Goal: Task Accomplishment & Management: Use online tool/utility

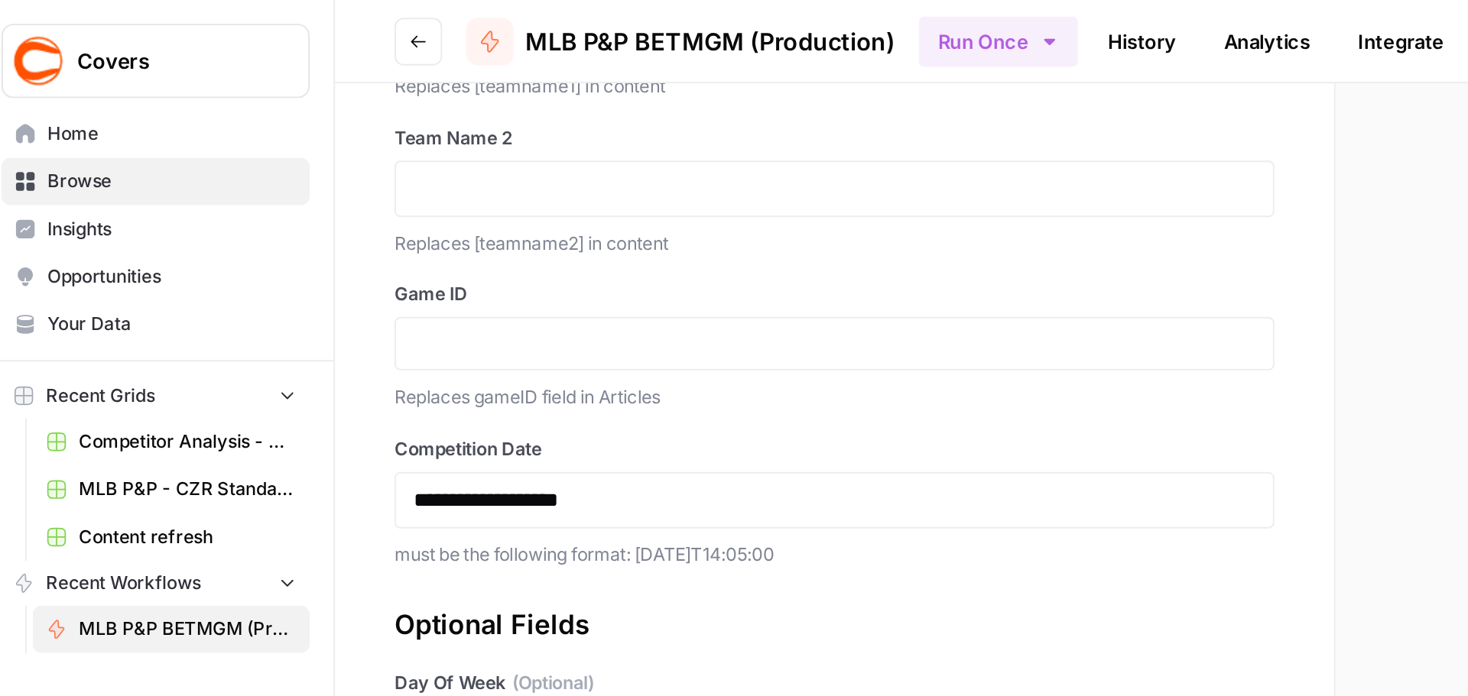
scroll to position [132, 0]
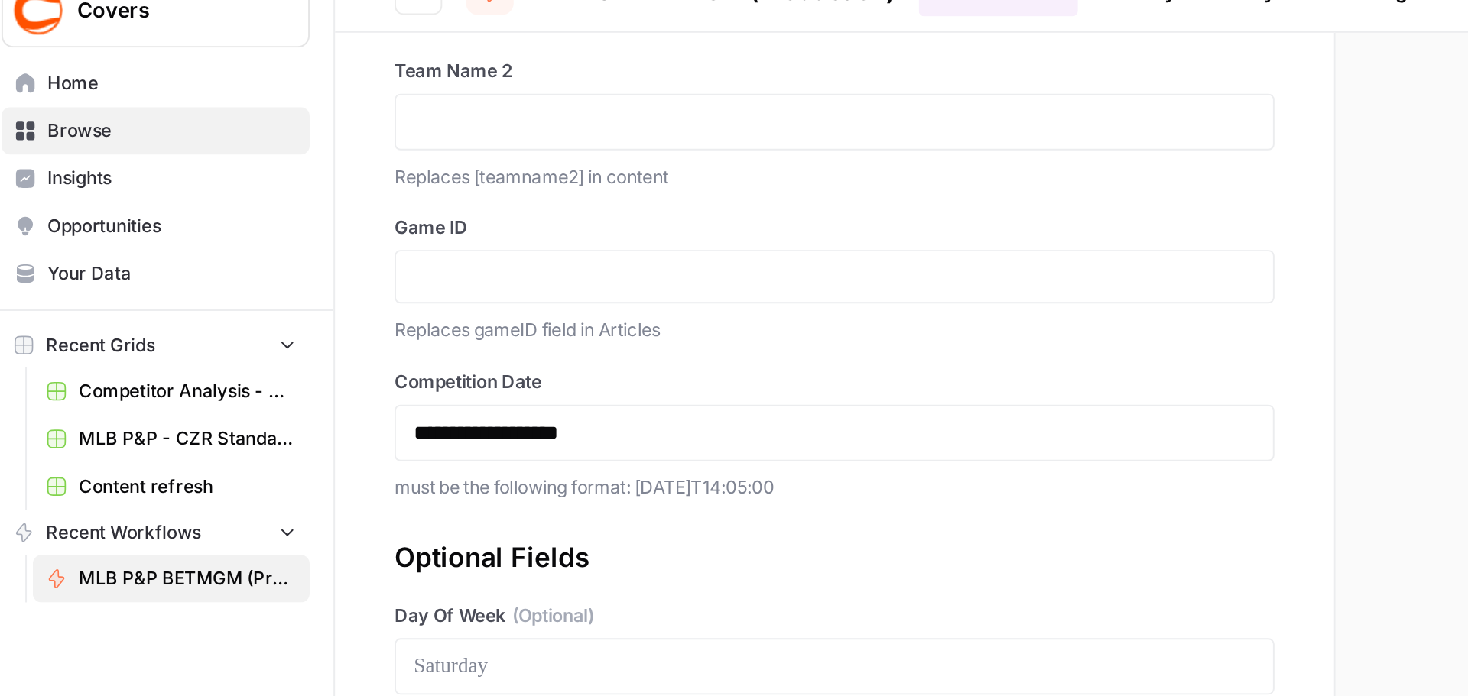
click at [79, 206] on span "Recent Grids" at bounding box center [63, 203] width 56 height 14
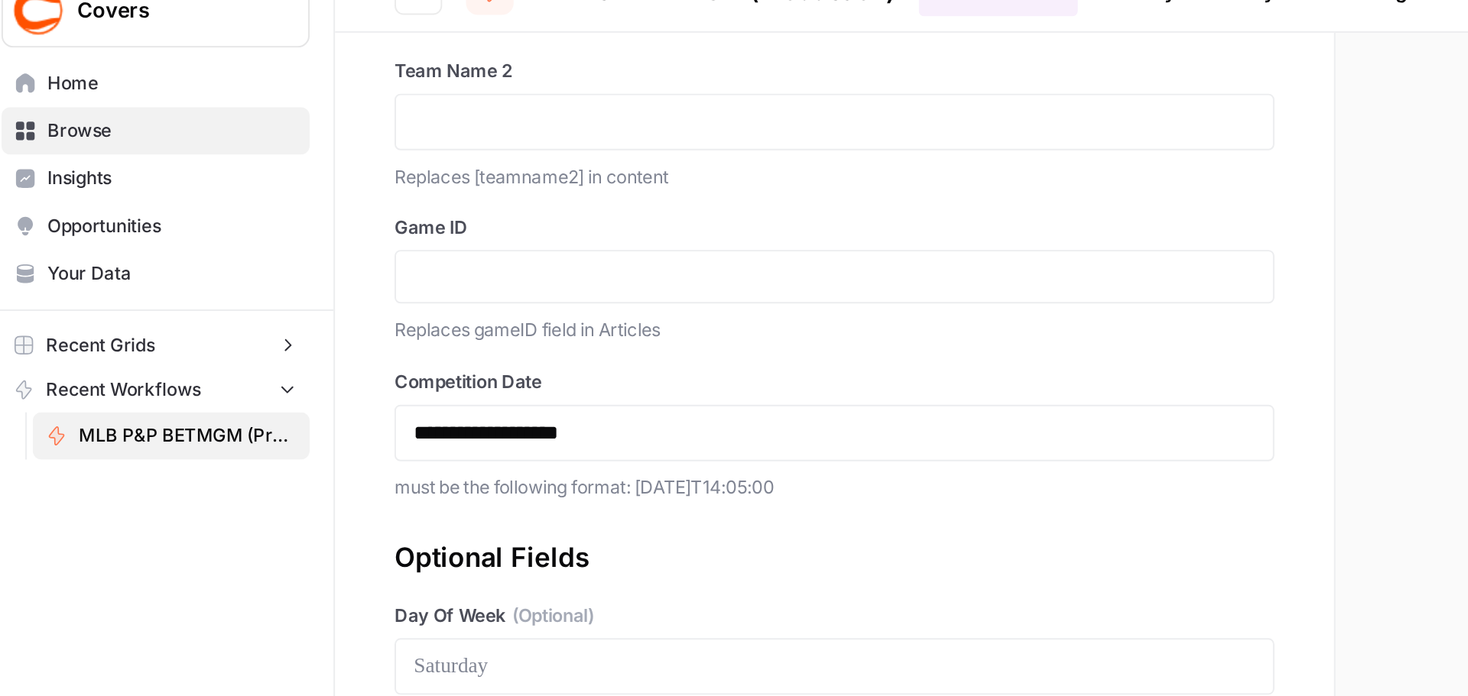
click at [80, 205] on span "Recent Grids" at bounding box center [63, 203] width 56 height 14
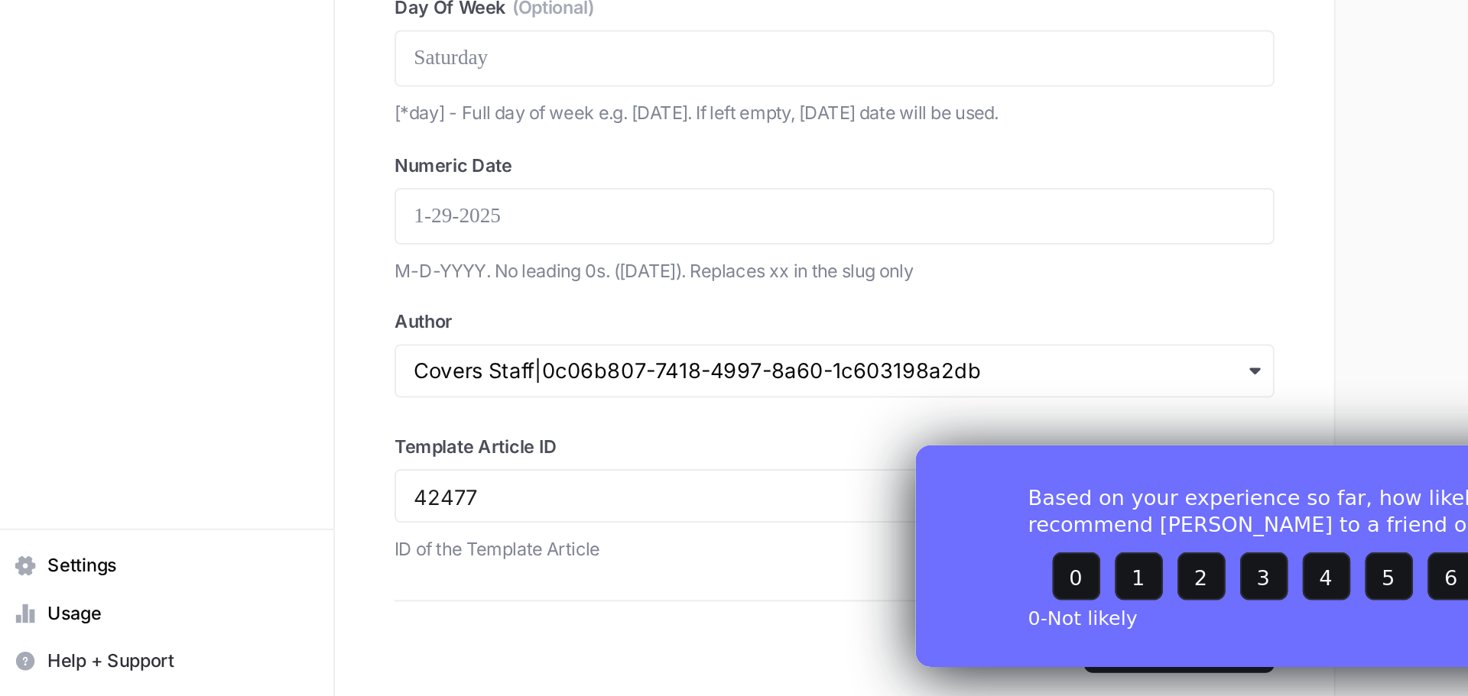
scroll to position [0, 0]
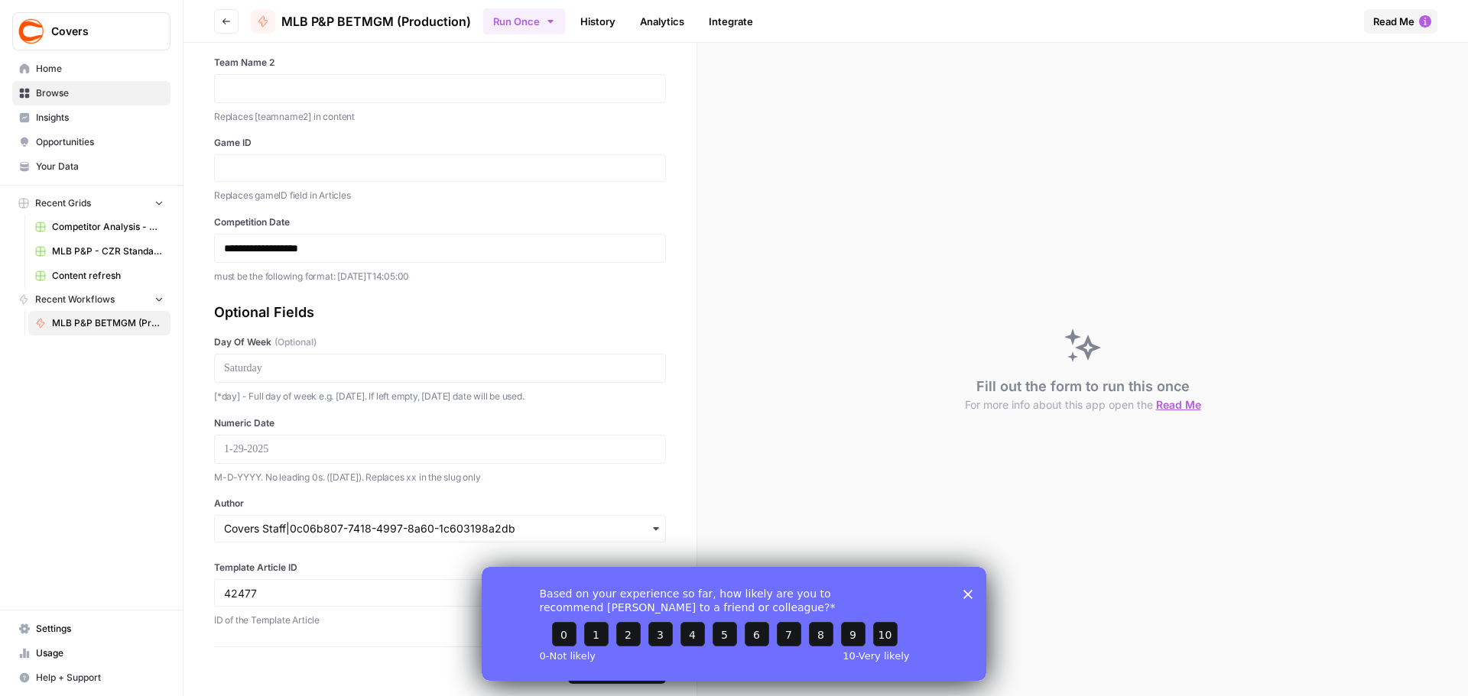
click at [966, 589] on icon "Close survey" at bounding box center [967, 593] width 9 height 9
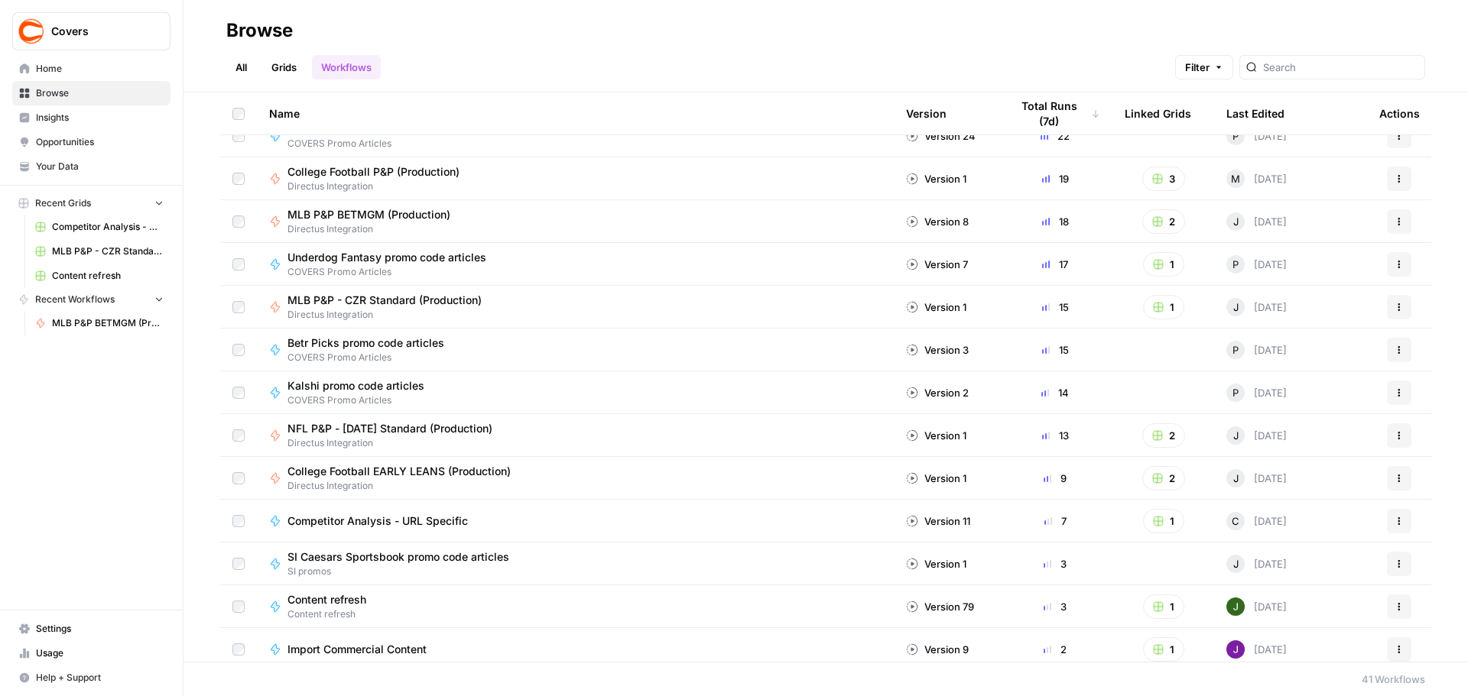
scroll to position [311, 0]
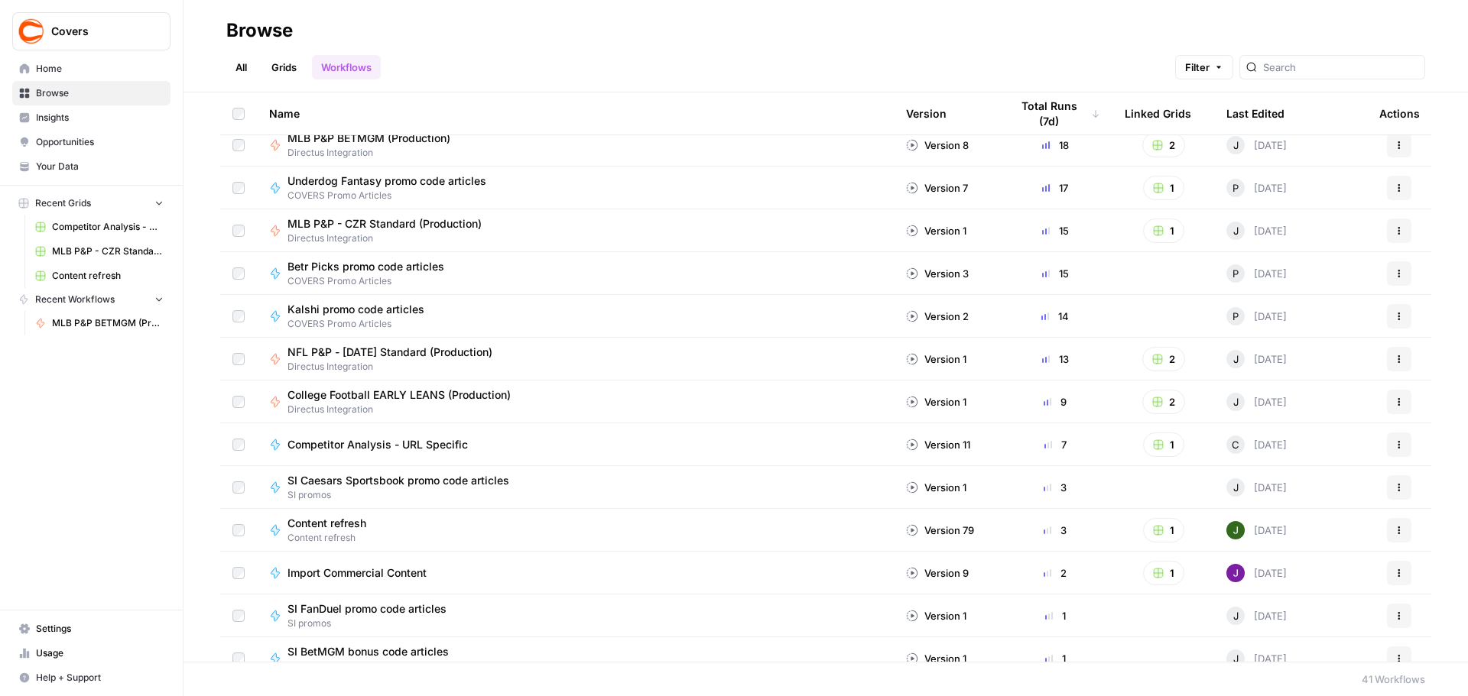
click at [469, 396] on span "College Football EARLY LEANS (Production)" at bounding box center [398, 395] width 223 height 15
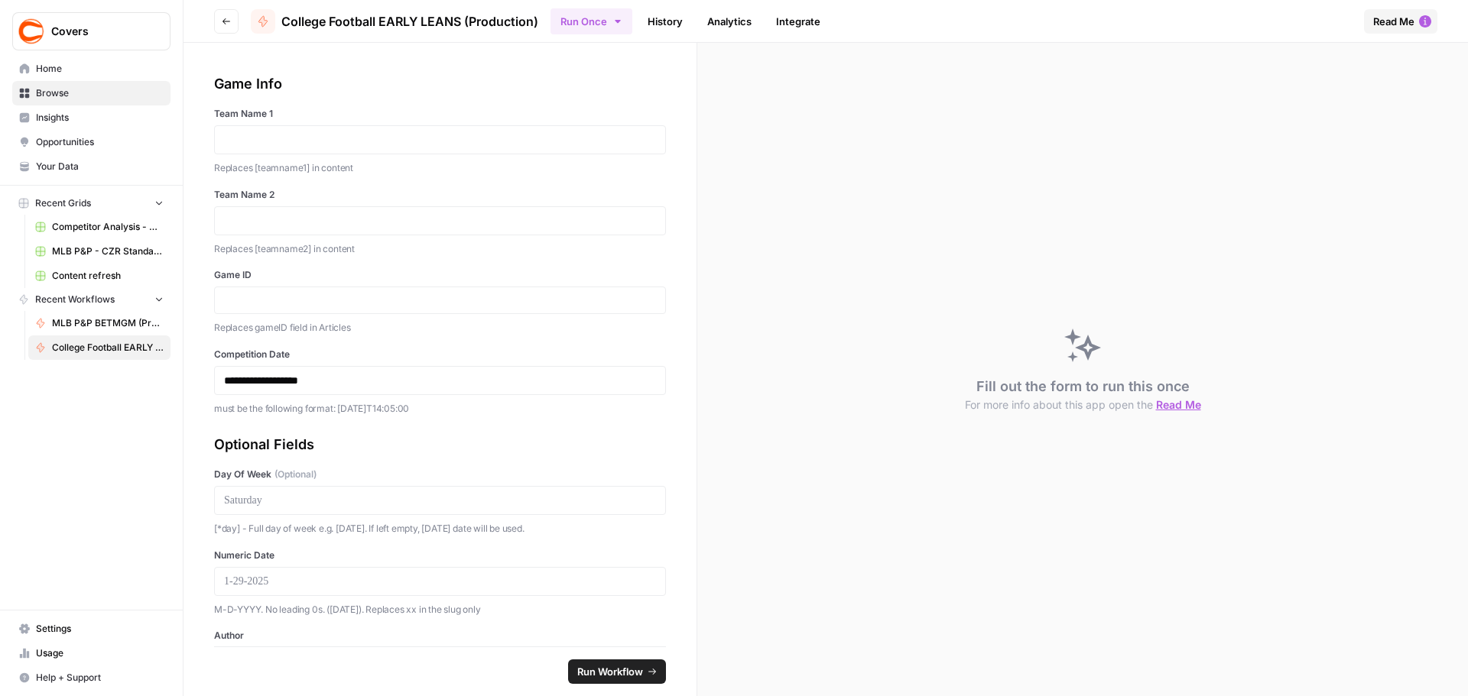
click at [620, 20] on icon "button" at bounding box center [617, 21] width 5 height 3
click at [671, 105] on span "Run in Bulk" at bounding box center [671, 102] width 147 height 15
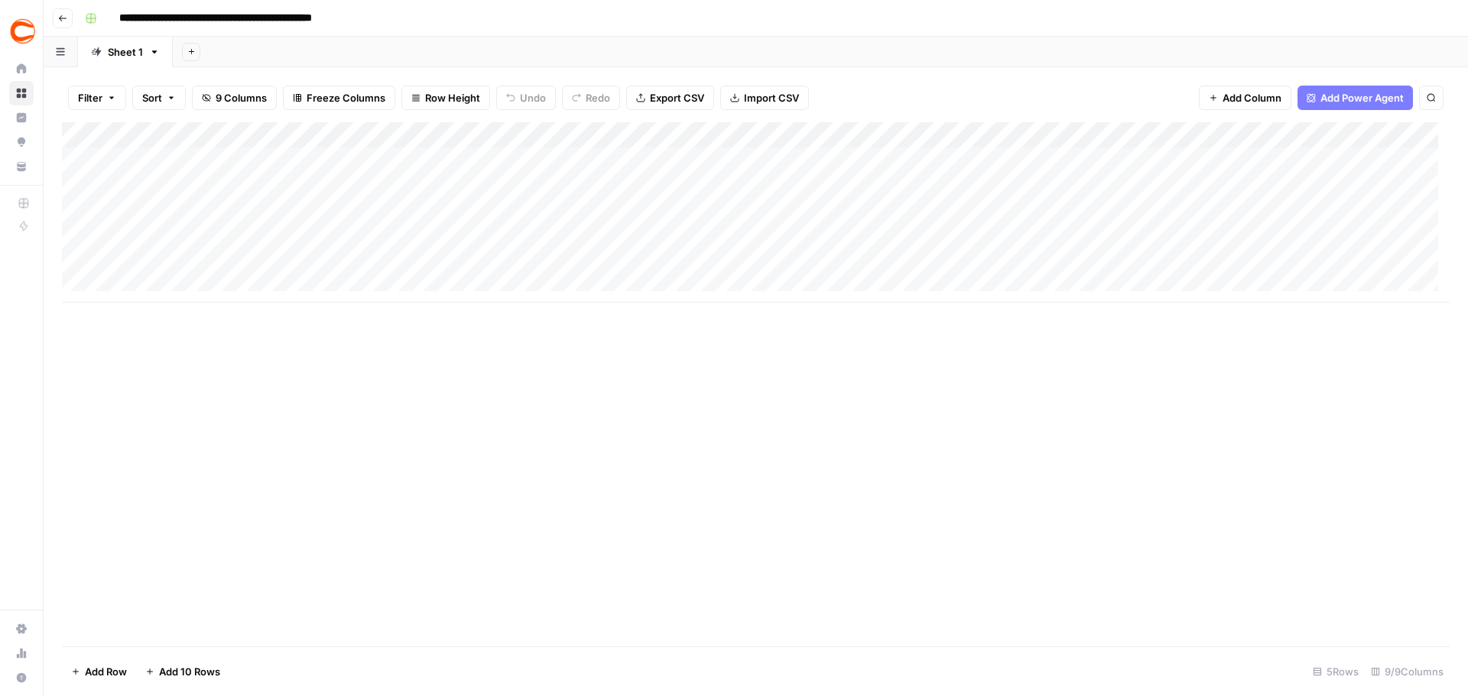
click at [153, 149] on div "Add Column" at bounding box center [756, 212] width 1388 height 180
type textarea "**********"
click at [420, 154] on div "Add Column" at bounding box center [756, 212] width 1388 height 180
type textarea "********"
click at [621, 151] on div "Add Column" at bounding box center [756, 212] width 1388 height 180
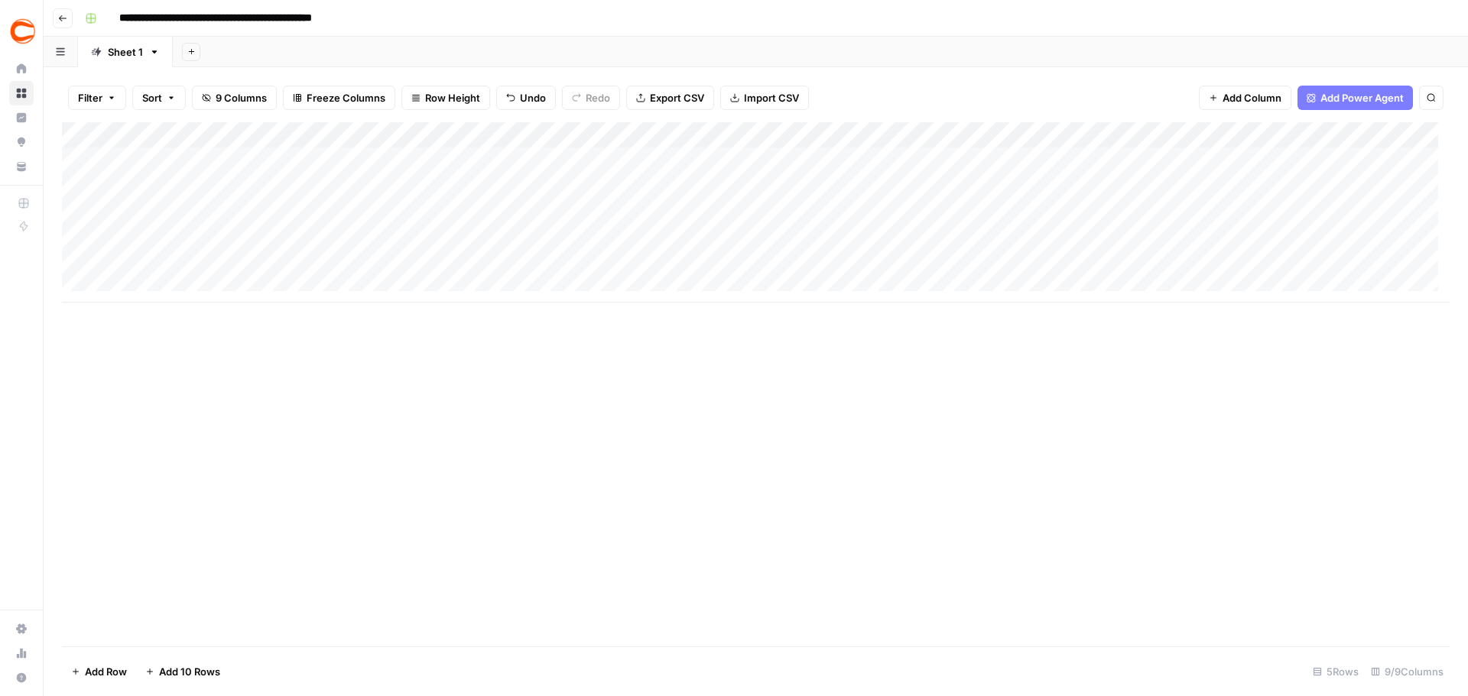
click at [599, 167] on div "Add Column" at bounding box center [756, 212] width 1388 height 180
type input "357544"
click at [771, 165] on div "Add Column" at bounding box center [756, 212] width 1388 height 180
click at [748, 165] on div "Add Column" at bounding box center [756, 212] width 1388 height 180
type textarea "**********"
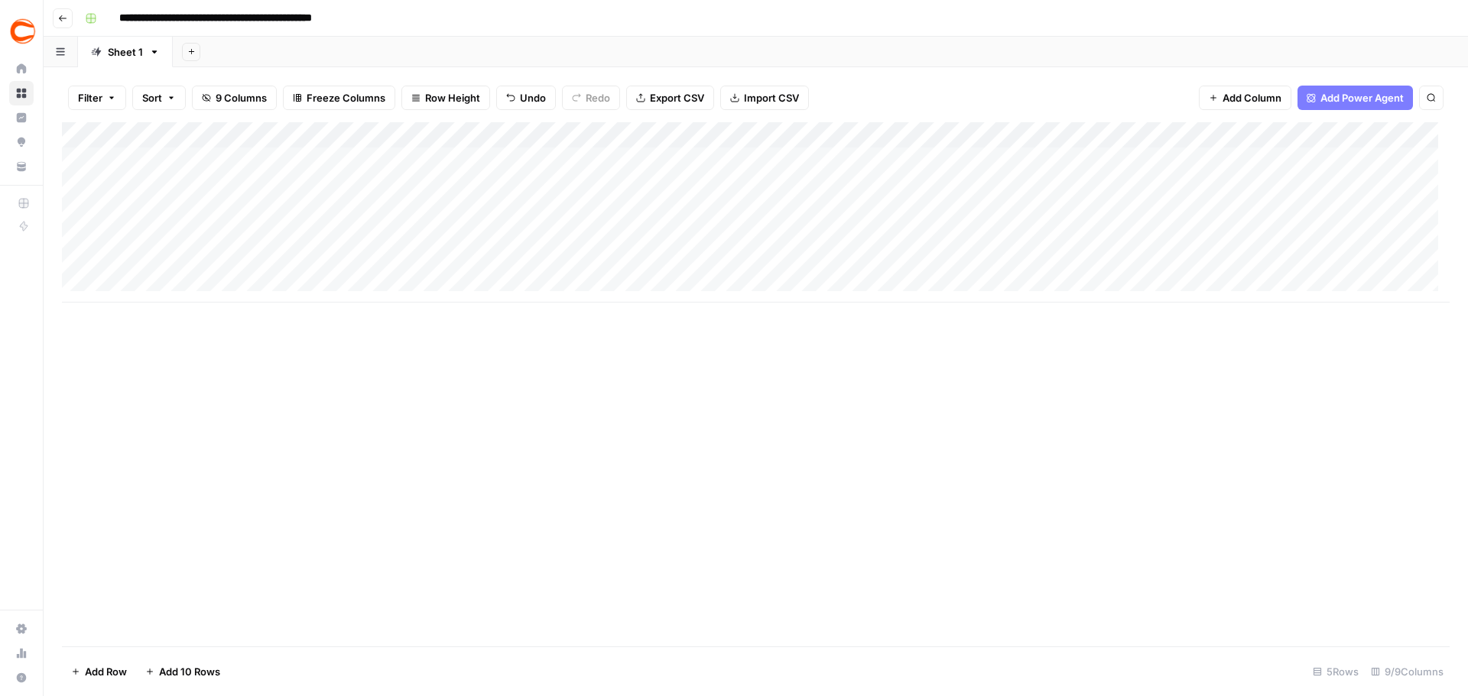
click at [991, 161] on div "Add Column" at bounding box center [756, 212] width 1388 height 180
type textarea "******"
click at [1217, 157] on div "Add Column" at bounding box center [756, 212] width 1388 height 180
click at [999, 159] on div "Add Column" at bounding box center [756, 212] width 1388 height 180
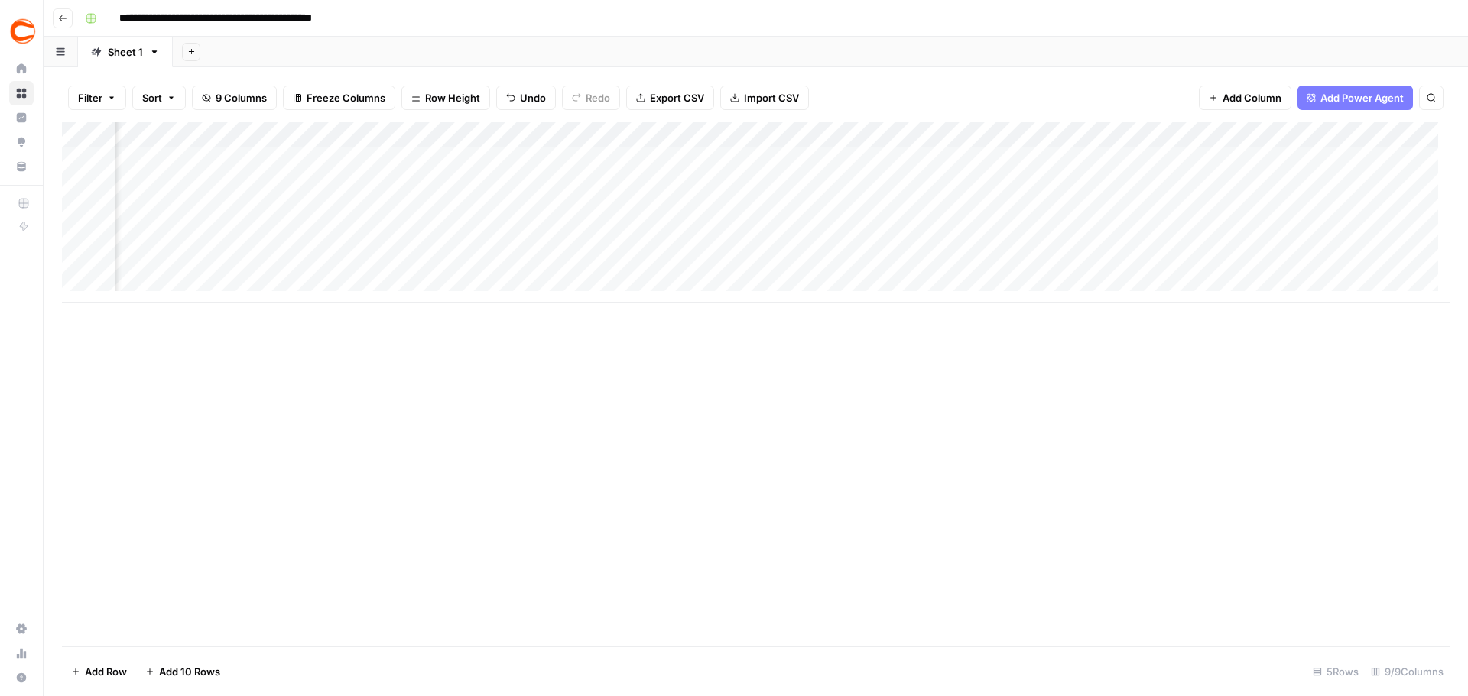
click at [966, 134] on div "Add Column" at bounding box center [756, 212] width 1388 height 180
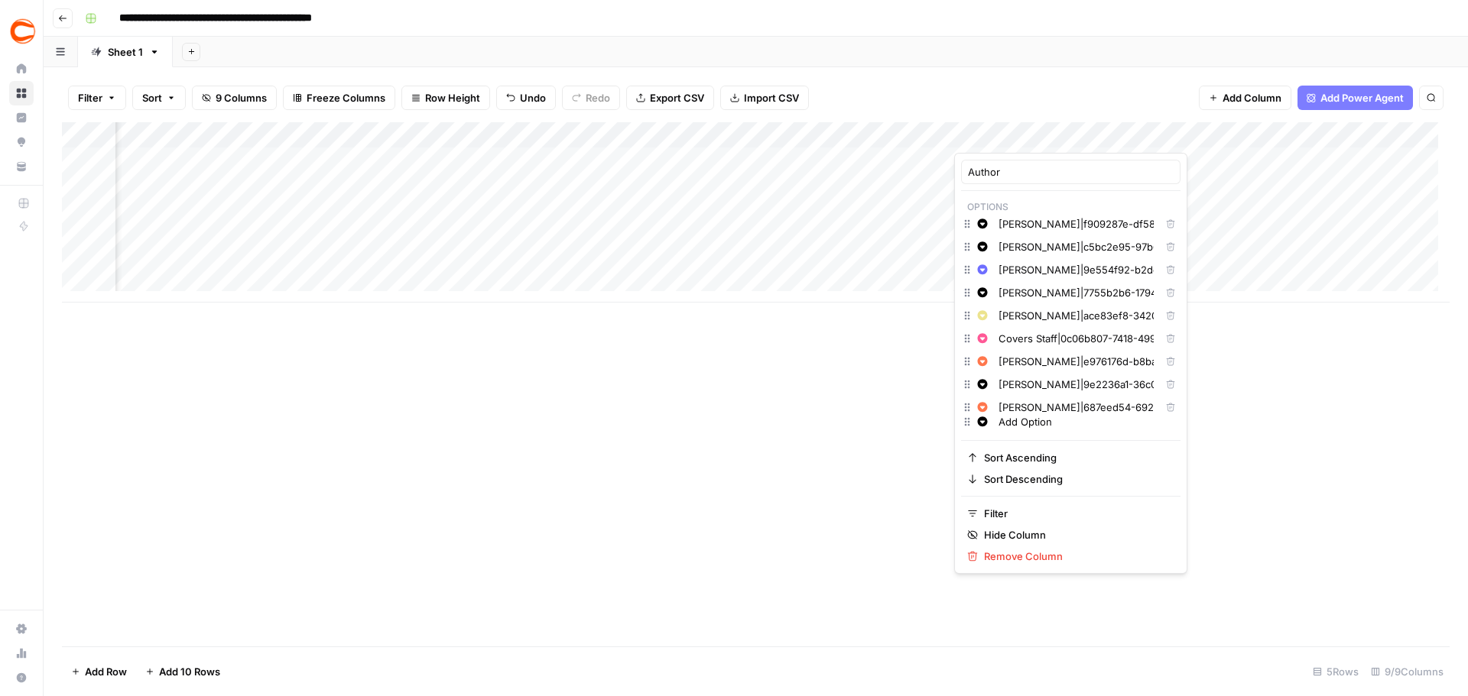
scroll to position [0, 0]
click at [1008, 280] on input "Andrew Caley|2302875c-3bc9-4d27-8c39-94d834df49d2" at bounding box center [1075, 272] width 155 height 15
click at [1041, 276] on input "Andrew Caley|2302875c-3bc9-4d27-8c39-94d834df49d2" at bounding box center [1075, 272] width 155 height 15
click at [1005, 276] on input "Andrew Caley|2302875c-3bc9-4d27-8c39-94d834df49d2" at bounding box center [1075, 272] width 155 height 15
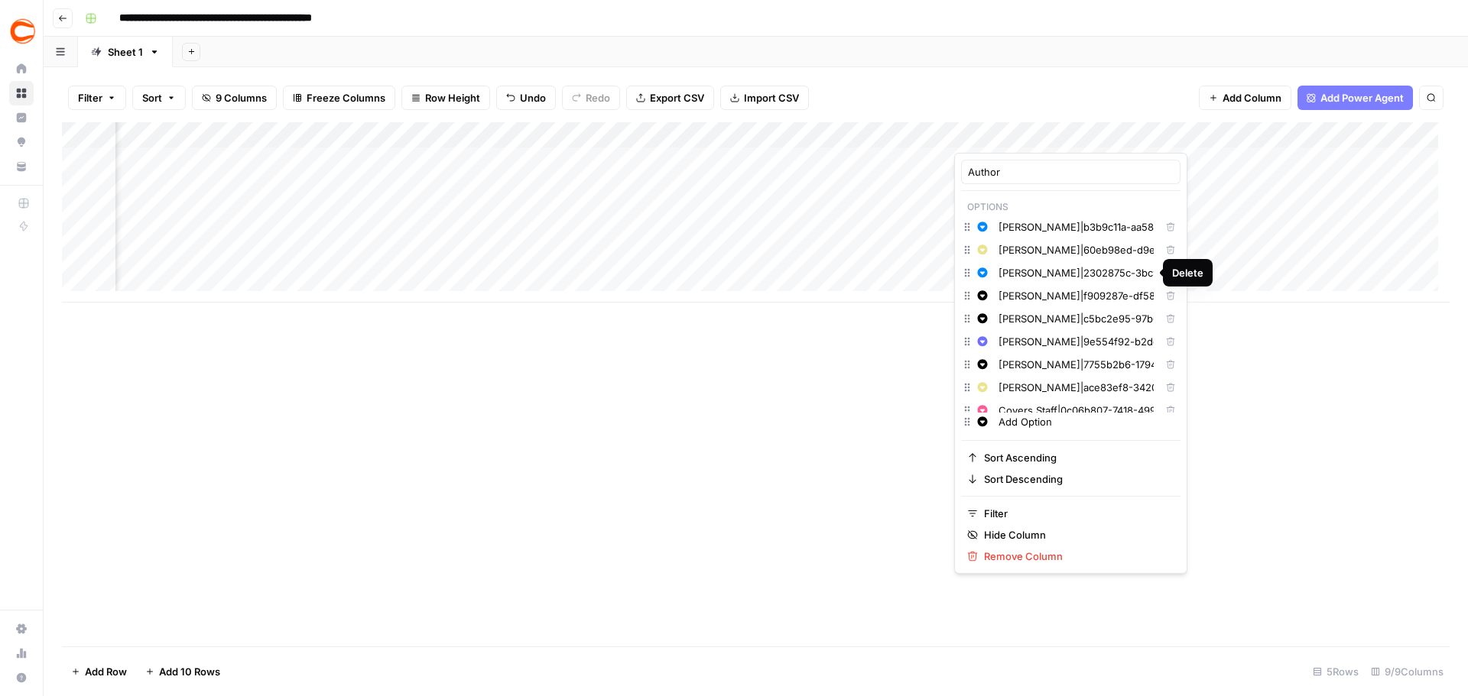
click at [1095, 273] on input "Andrew Caley|2302875c-3bc9-4d27-8c39-94d834df49d2" at bounding box center [1075, 272] width 155 height 15
click at [1031, 271] on input "Andrew Caley|2302875c-3bc9-4d27-8c39-94d834df49d2" at bounding box center [1075, 272] width 155 height 15
click at [1051, 274] on input "Andrew Caley|2302875c-3bc9-4d27-8c39-94d834df49d2" at bounding box center [1075, 272] width 155 height 15
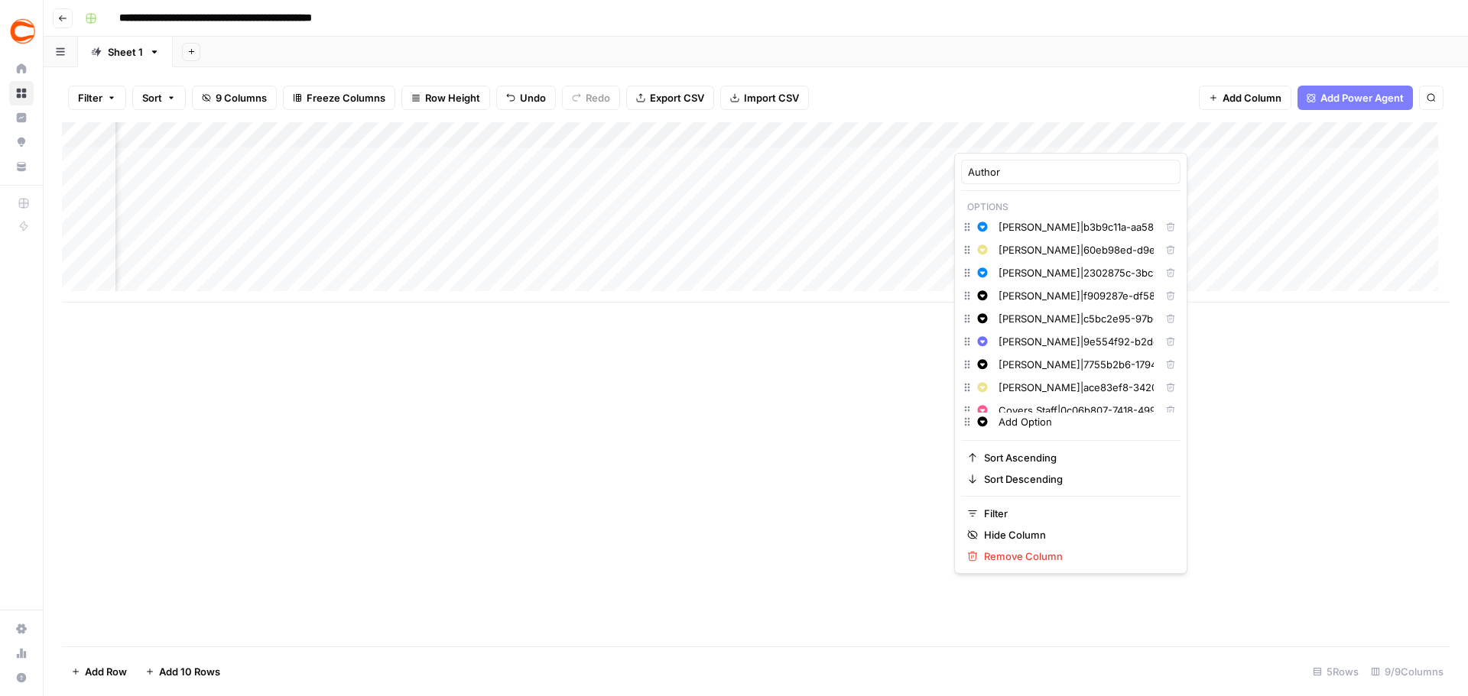
click at [969, 283] on div "Change color Andrew Caley|2302875c-3bc9-4d27-8c39-94d834df49d2 Delete" at bounding box center [1070, 274] width 219 height 23
click at [984, 283] on div "Change color Andrew Caley|2302875c-3bc9-4d27-8c39-94d834df49d2 Delete" at bounding box center [1070, 274] width 219 height 23
click at [1053, 281] on div "Andrew Caley|2302875c-3bc9-4d27-8c39-94d834df49d2" at bounding box center [1076, 273] width 163 height 17
click at [1037, 252] on input "Ameer Tyree|60eb98ed-d9e2-4db7-b6aa-76a7c39a6e11" at bounding box center [1075, 249] width 155 height 15
click at [1037, 281] on div "Andrew Caley|2302875c-3bc9-4d27-8c39-94d834df49d2" at bounding box center [1076, 273] width 163 height 17
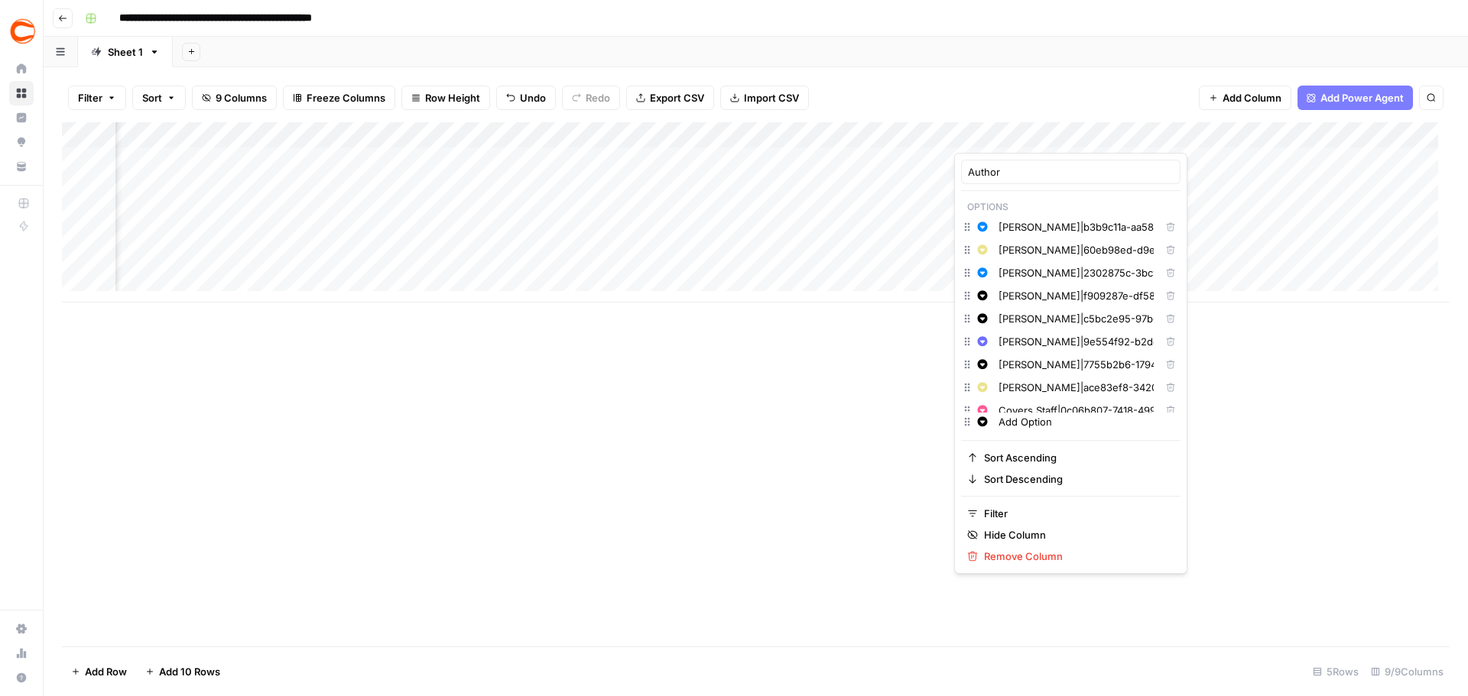
click at [903, 325] on div "Add Column" at bounding box center [756, 384] width 1388 height 524
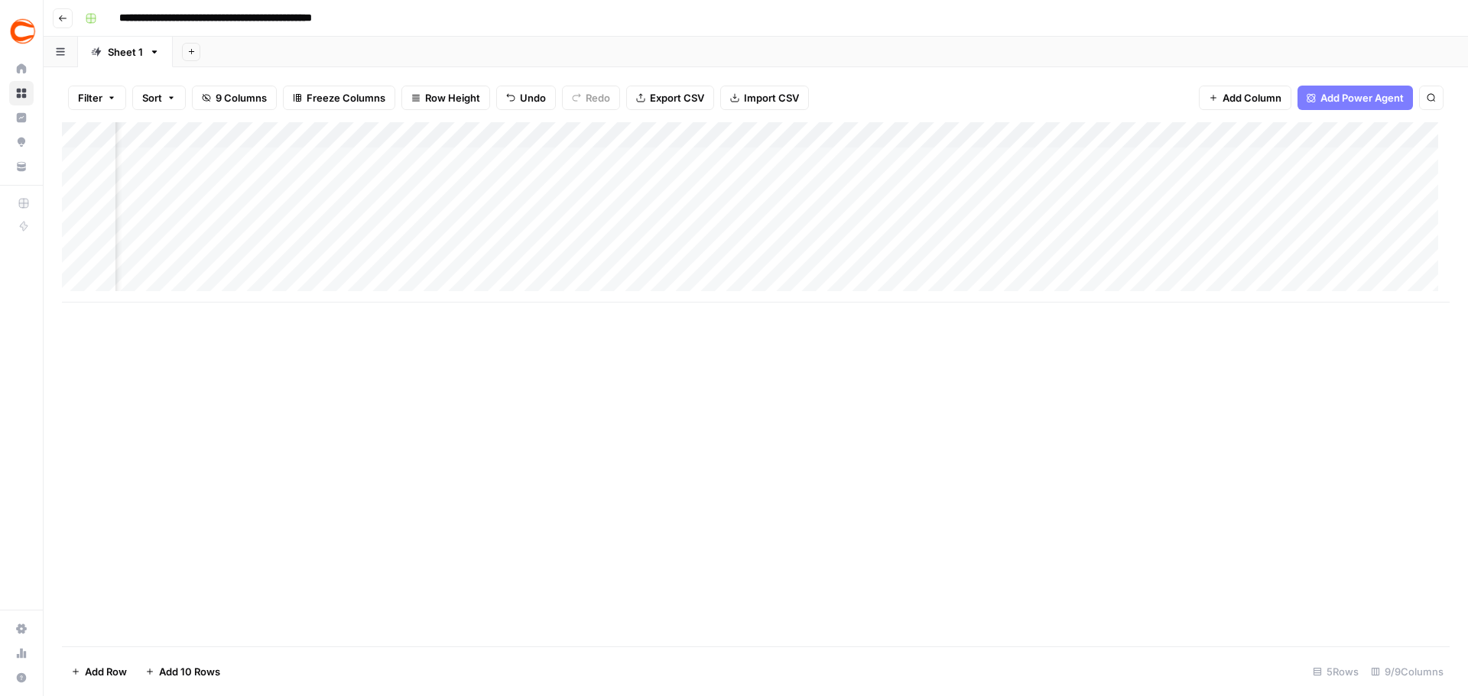
click at [993, 161] on div "Add Column" at bounding box center [756, 212] width 1388 height 180
click at [973, 161] on div "Add Column" at bounding box center [756, 212] width 1388 height 180
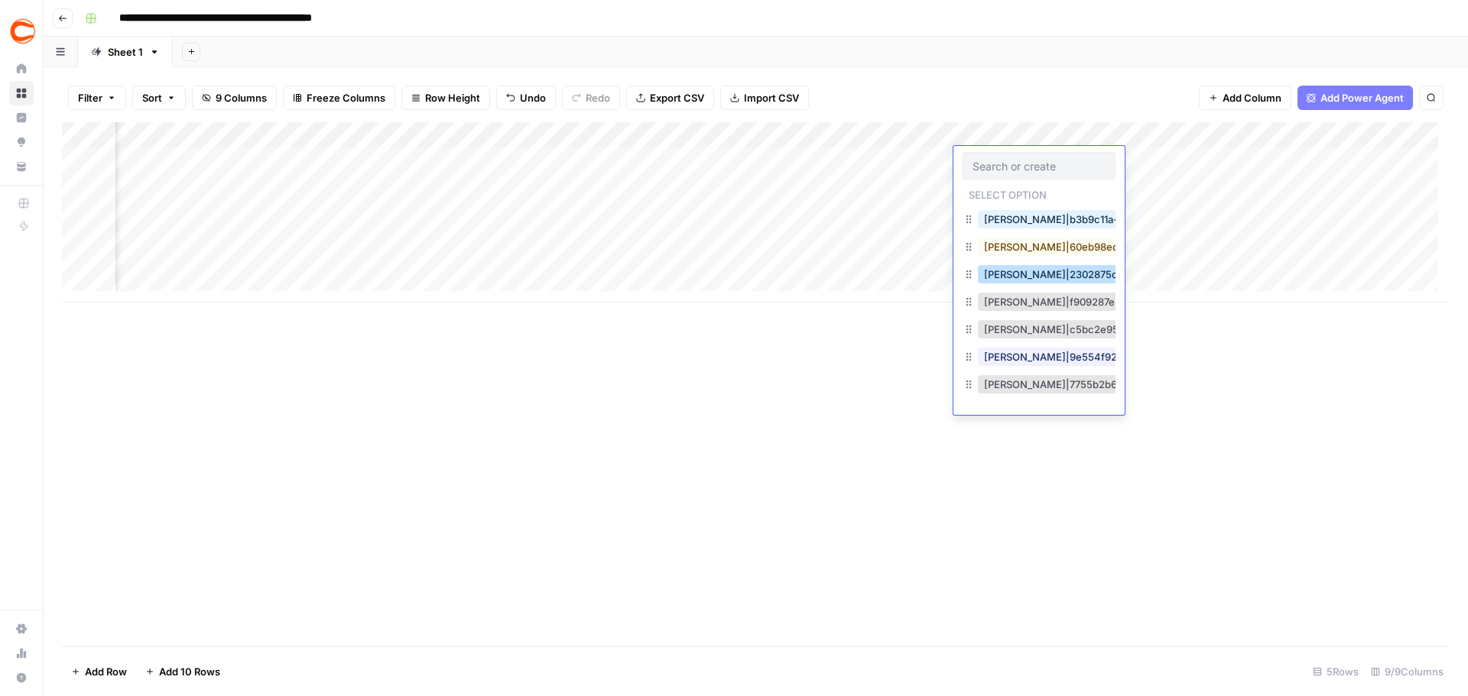
click at [1020, 270] on button "Andrew Caley|2302875c-3bc9-4d27-8c39-94d834df49d2" at bounding box center [1133, 274] width 310 height 18
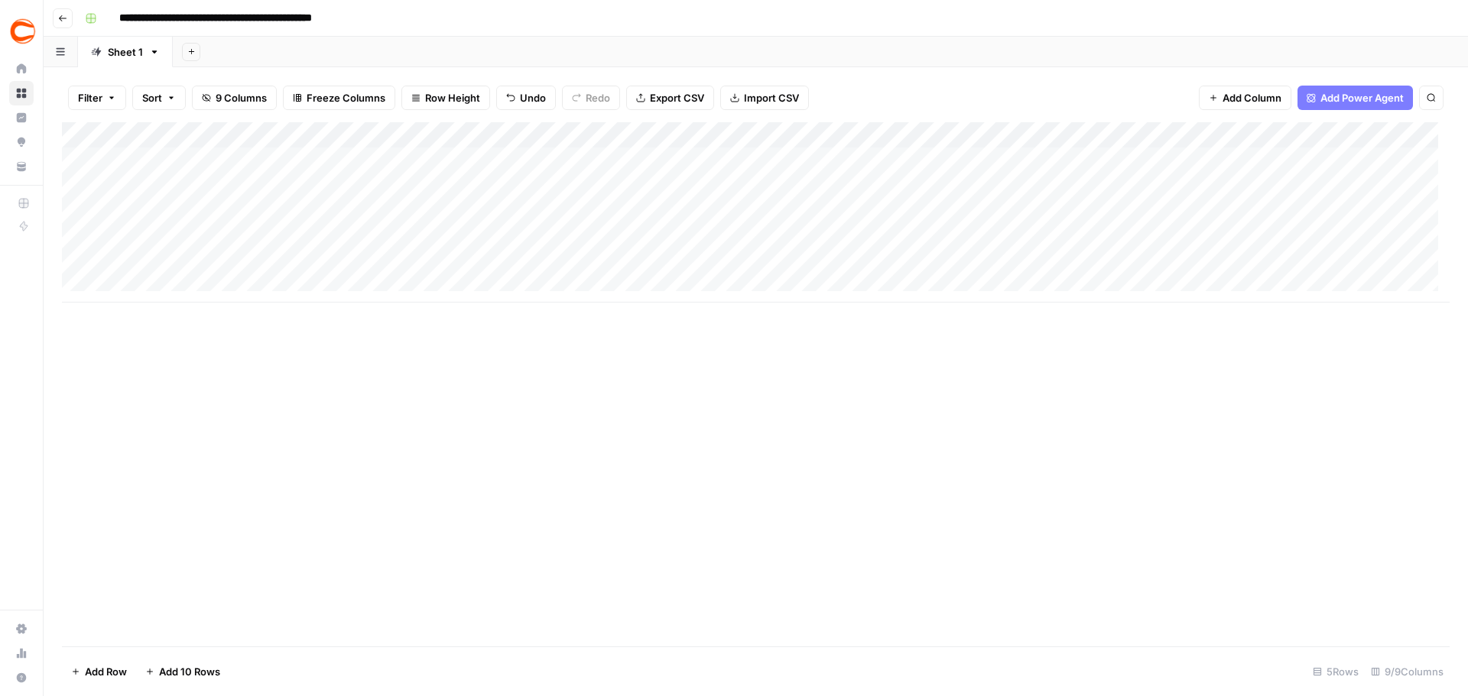
click at [183, 179] on div "Add Column" at bounding box center [756, 212] width 1388 height 180
type textarea "***"
click at [390, 177] on div "Add Column" at bounding box center [756, 212] width 1388 height 180
type textarea "**********"
click at [625, 190] on div "Add Column" at bounding box center [756, 212] width 1388 height 180
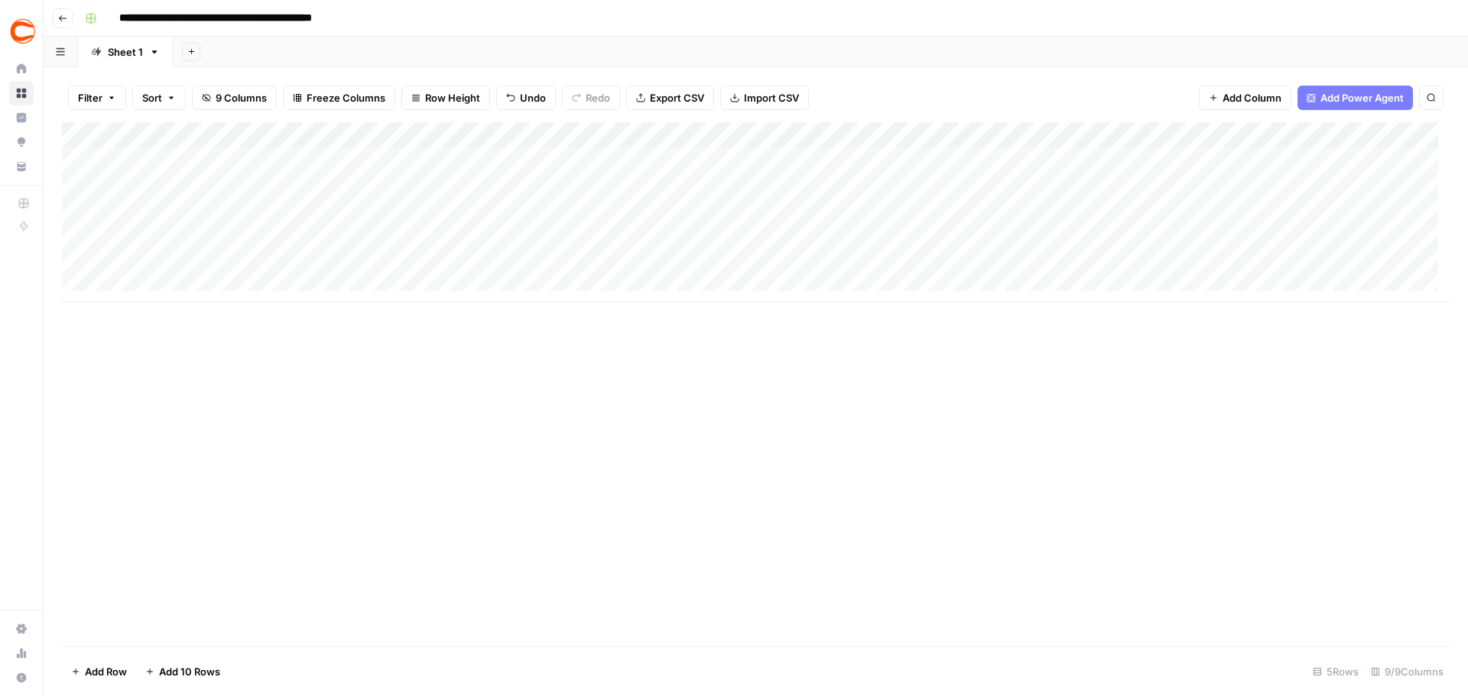
click at [759, 187] on div "Add Column" at bounding box center [756, 212] width 1388 height 180
click at [981, 183] on div "Add Column" at bounding box center [756, 212] width 1388 height 180
click at [957, 161] on div "Add Column" at bounding box center [756, 212] width 1388 height 180
type textarea "******"
click at [985, 190] on div "Add Column" at bounding box center [756, 212] width 1388 height 180
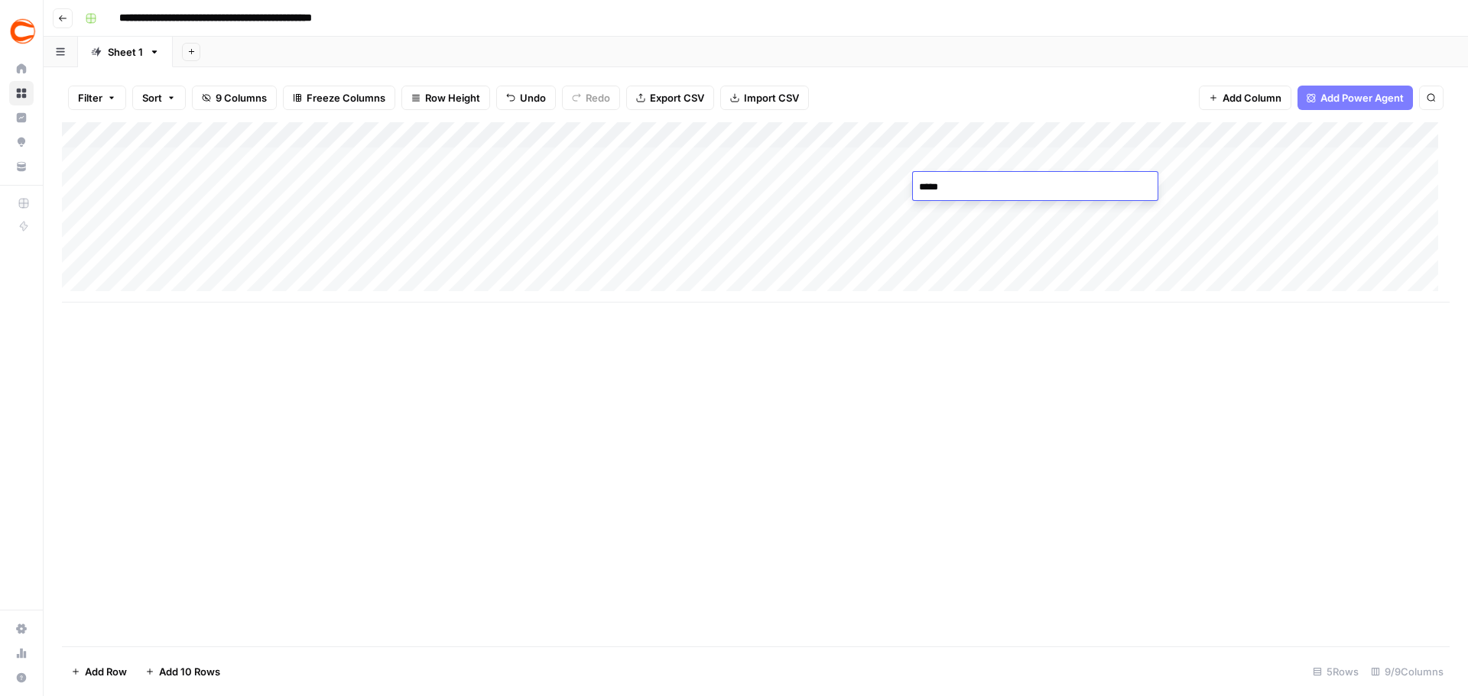
type textarea "******"
click at [1206, 183] on div "Add Column" at bounding box center [756, 212] width 1388 height 180
click at [1196, 196] on div "Add Column" at bounding box center [756, 212] width 1388 height 180
click at [1172, 180] on textarea at bounding box center [1255, 187] width 245 height 21
type textarea "*********"
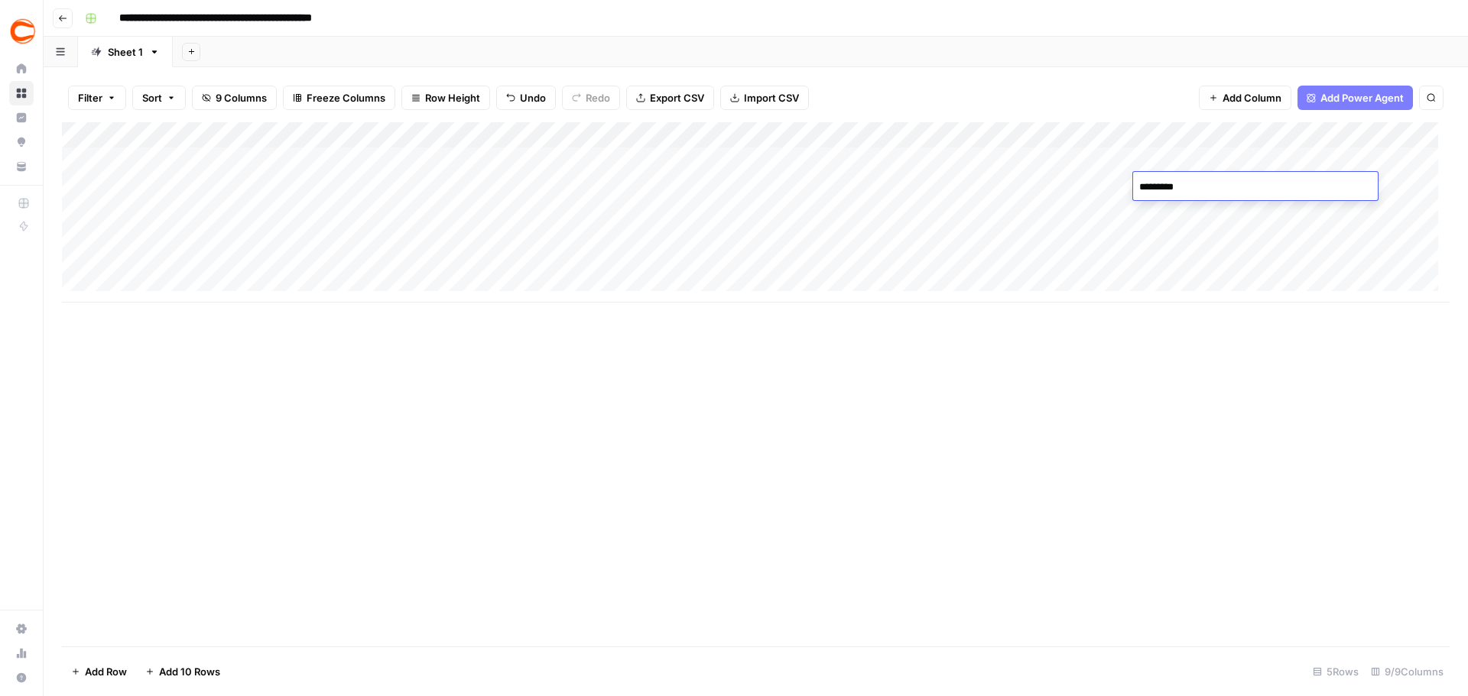
click at [1181, 229] on div "Add Column" at bounding box center [756, 212] width 1388 height 180
click at [1268, 180] on div "Add Column" at bounding box center [756, 212] width 1388 height 180
click at [1267, 180] on div "Add Column" at bounding box center [756, 212] width 1388 height 180
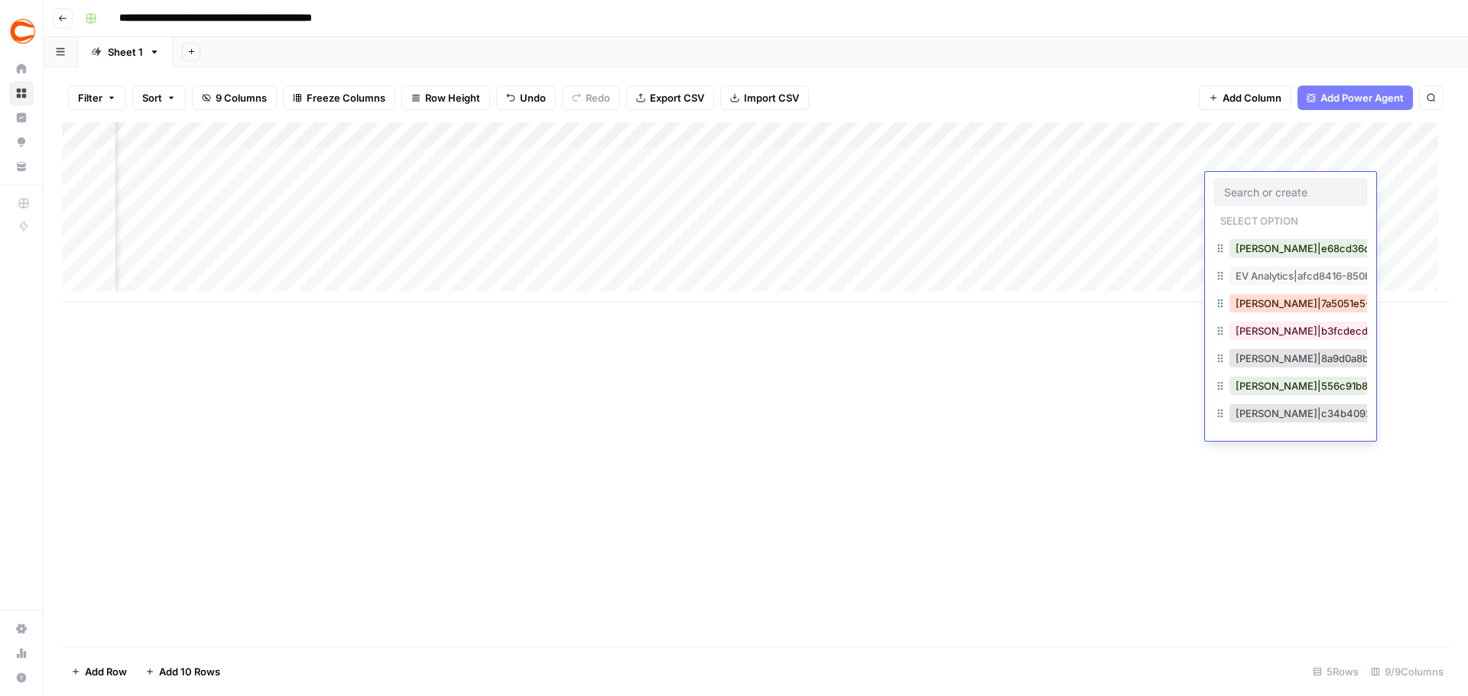
scroll to position [459, 0]
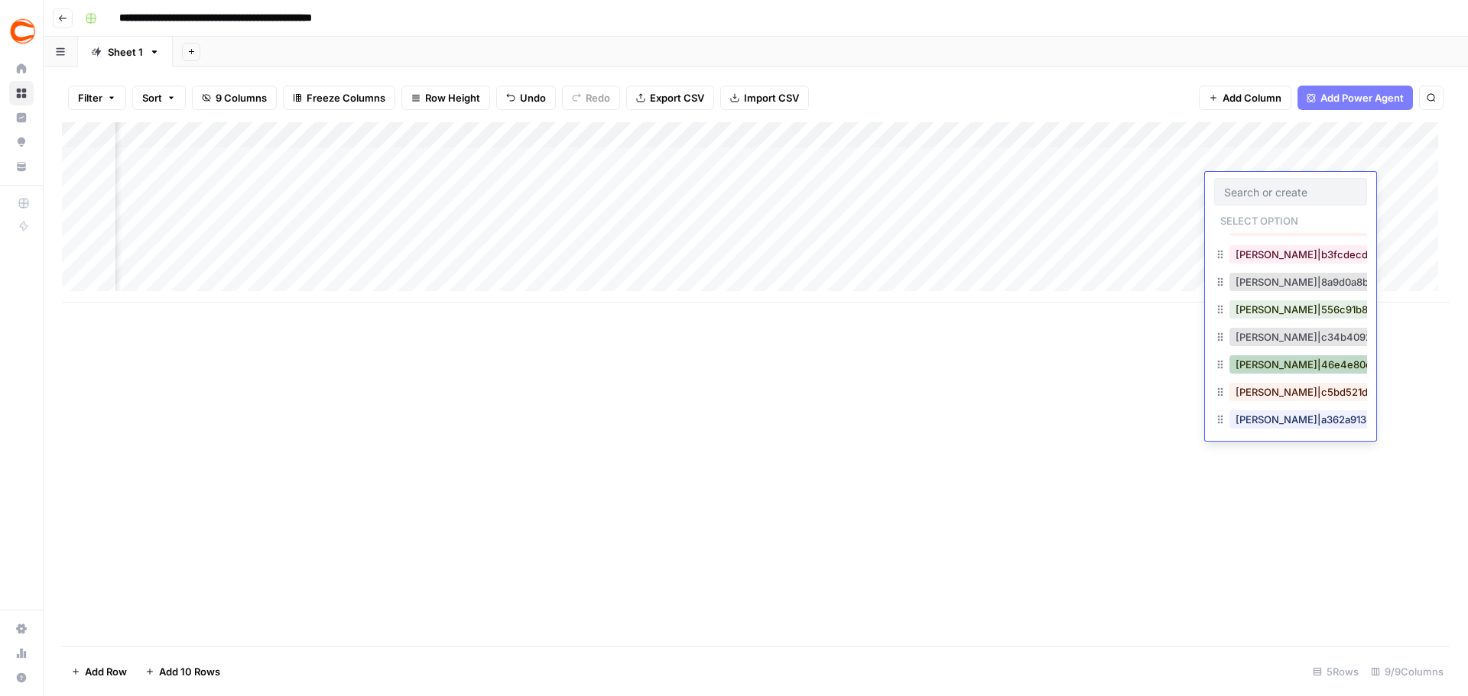
click at [1300, 369] on button "JD Yonke|46e4e80e-b39d-49f8-a4b0-c9ead6bdd3f4" at bounding box center [1383, 364] width 309 height 18
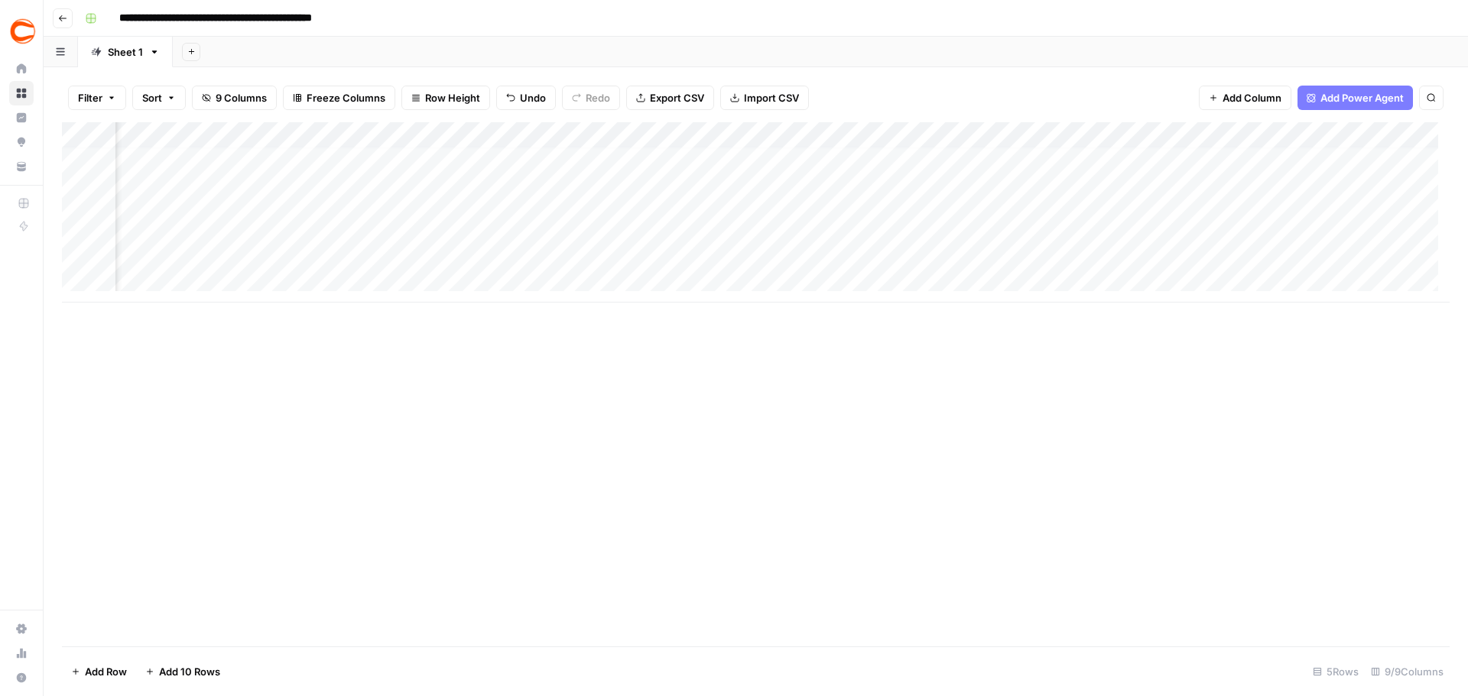
scroll to position [0, 0]
click at [381, 190] on div "Add Column" at bounding box center [756, 212] width 1388 height 180
type textarea "**********"
click at [214, 207] on div "Add Column" at bounding box center [756, 212] width 1388 height 180
type textarea "**********"
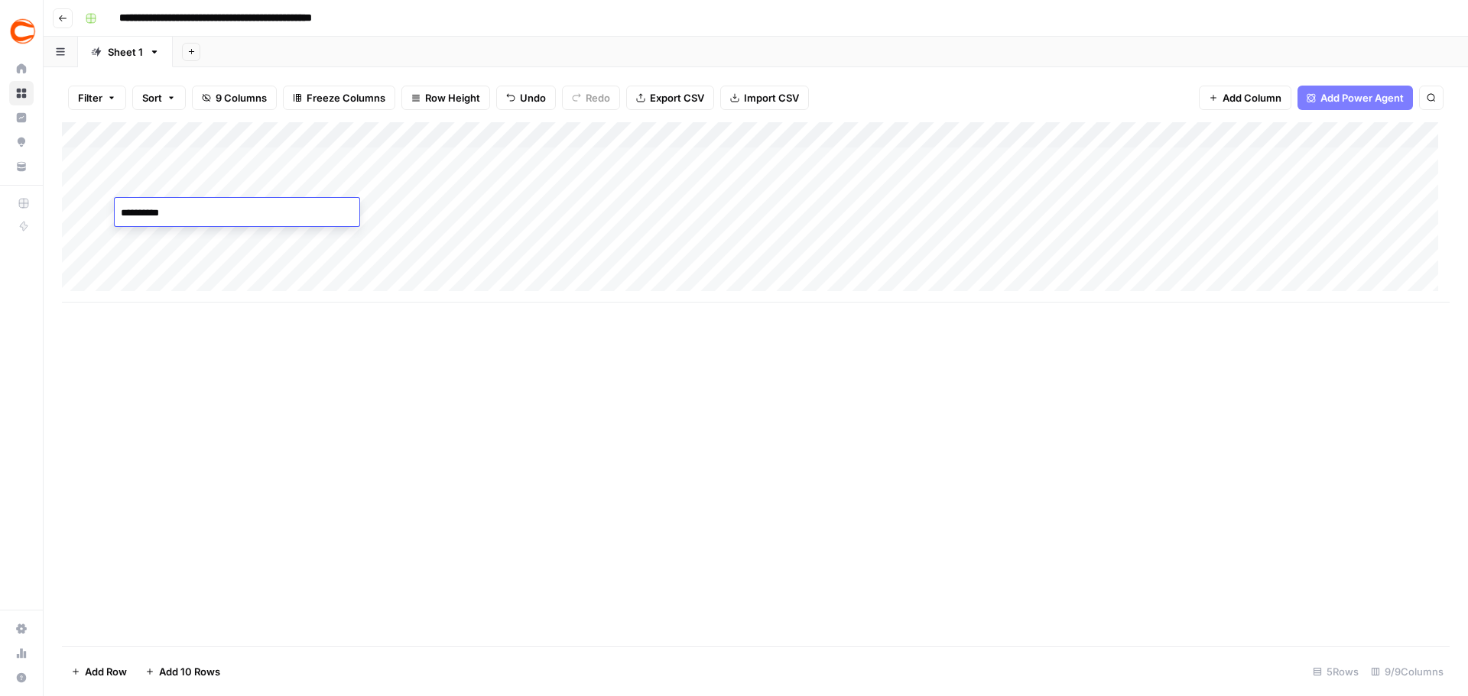
click at [424, 216] on div "Add Column" at bounding box center [756, 212] width 1388 height 180
type textarea "********"
click at [640, 213] on div "Add Column" at bounding box center [756, 212] width 1388 height 180
click at [174, 220] on div "Add Column" at bounding box center [756, 212] width 1388 height 180
type textarea "***"
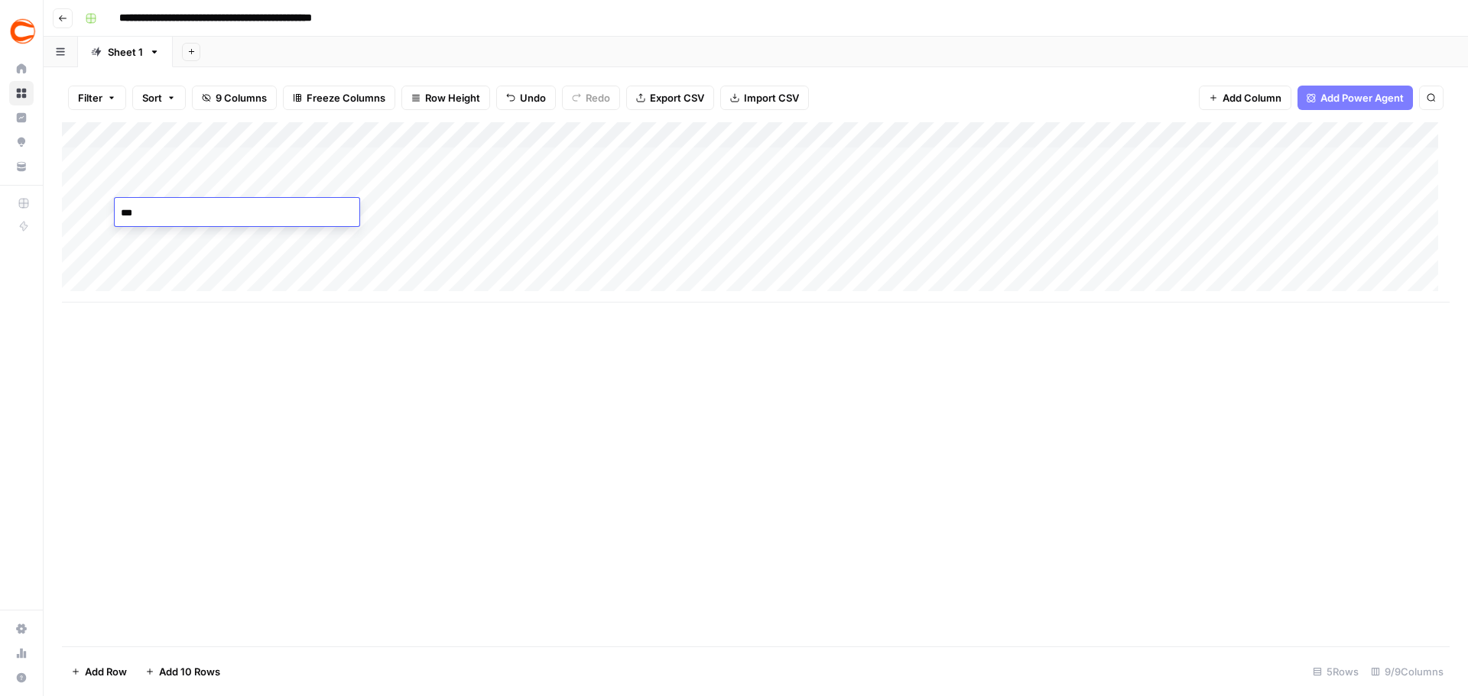
click at [424, 217] on div "Add Column" at bounding box center [756, 212] width 1388 height 180
type textarea "********"
click at [617, 209] on div "Add Column" at bounding box center [756, 212] width 1388 height 180
click at [439, 210] on div "Add Column" at bounding box center [756, 212] width 1388 height 180
type textarea "********"
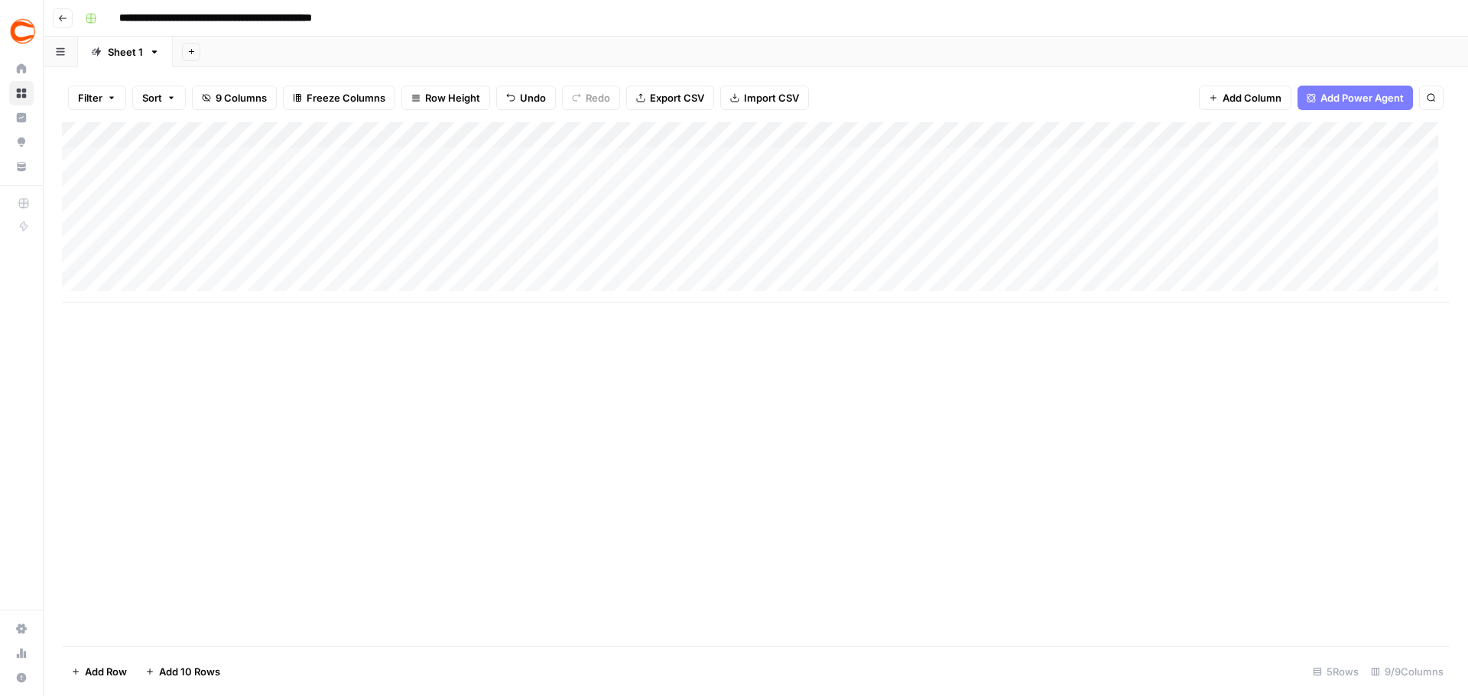
click at [636, 212] on div "Add Column" at bounding box center [756, 212] width 1388 height 180
click at [766, 214] on div "Add Column" at bounding box center [756, 212] width 1388 height 180
click at [790, 174] on div "Add Column" at bounding box center [756, 212] width 1388 height 180
click at [755, 213] on div "Add Column" at bounding box center [756, 212] width 1388 height 180
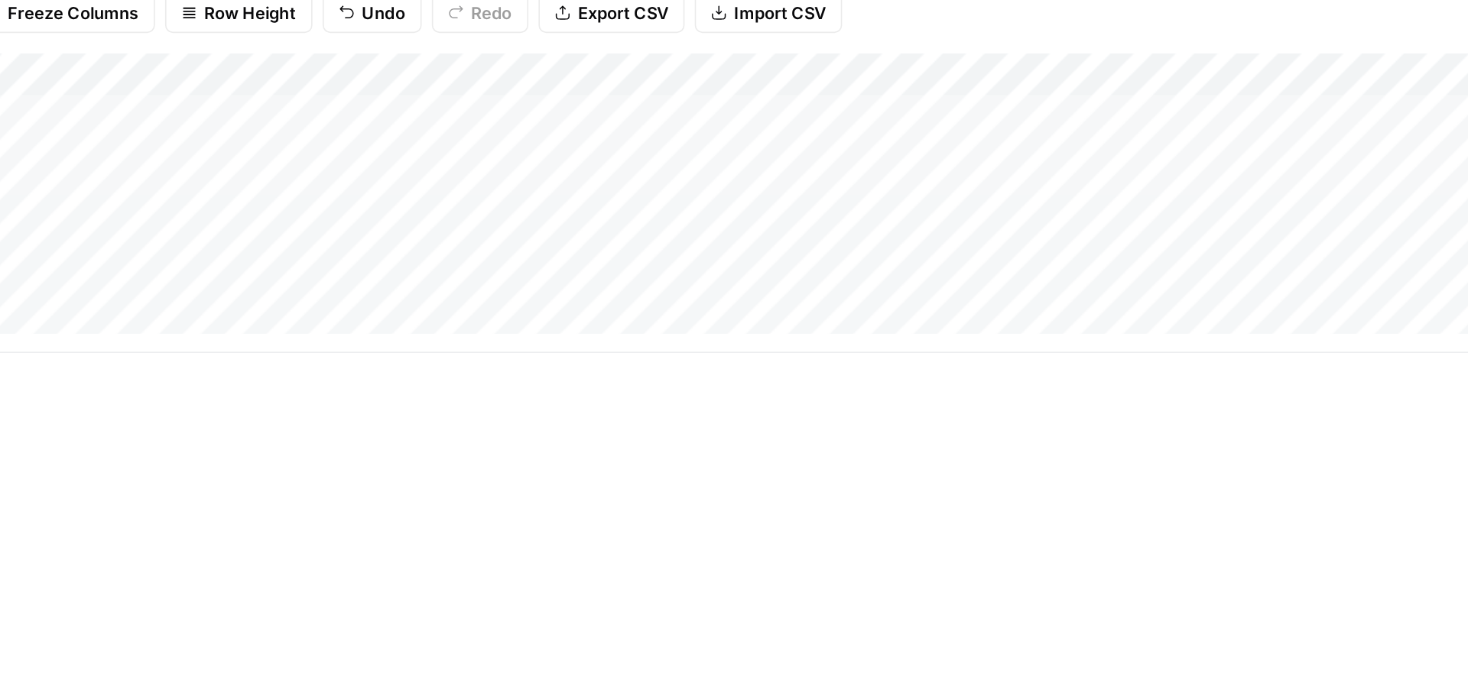
click at [751, 213] on div "Add Column" at bounding box center [756, 212] width 1388 height 180
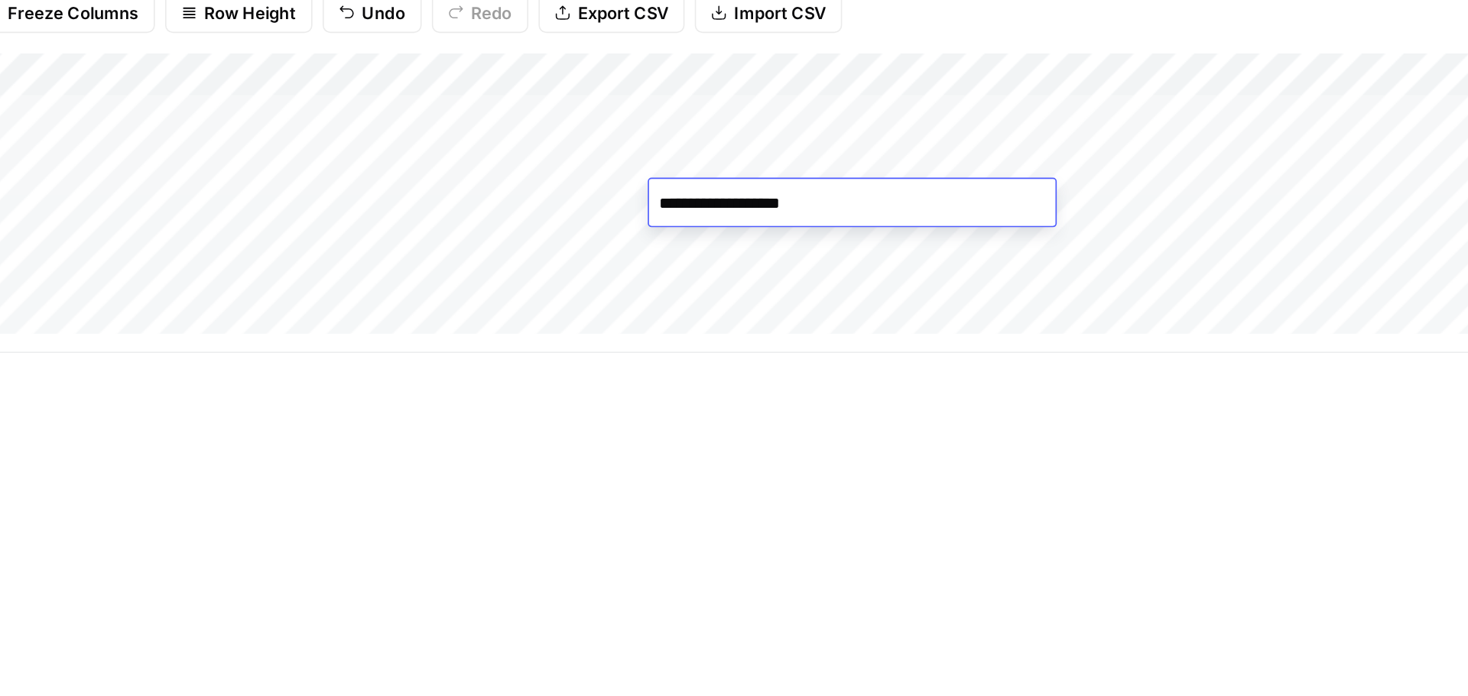
click at [751, 216] on textarea "**********" at bounding box center [815, 213] width 245 height 21
drag, startPoint x: 772, startPoint y: 216, endPoint x: 764, endPoint y: 216, distance: 8.4
click at [764, 216] on textarea "**********" at bounding box center [815, 213] width 245 height 21
type textarea "**********"
click at [788, 259] on div "Add Column" at bounding box center [756, 212] width 1388 height 180
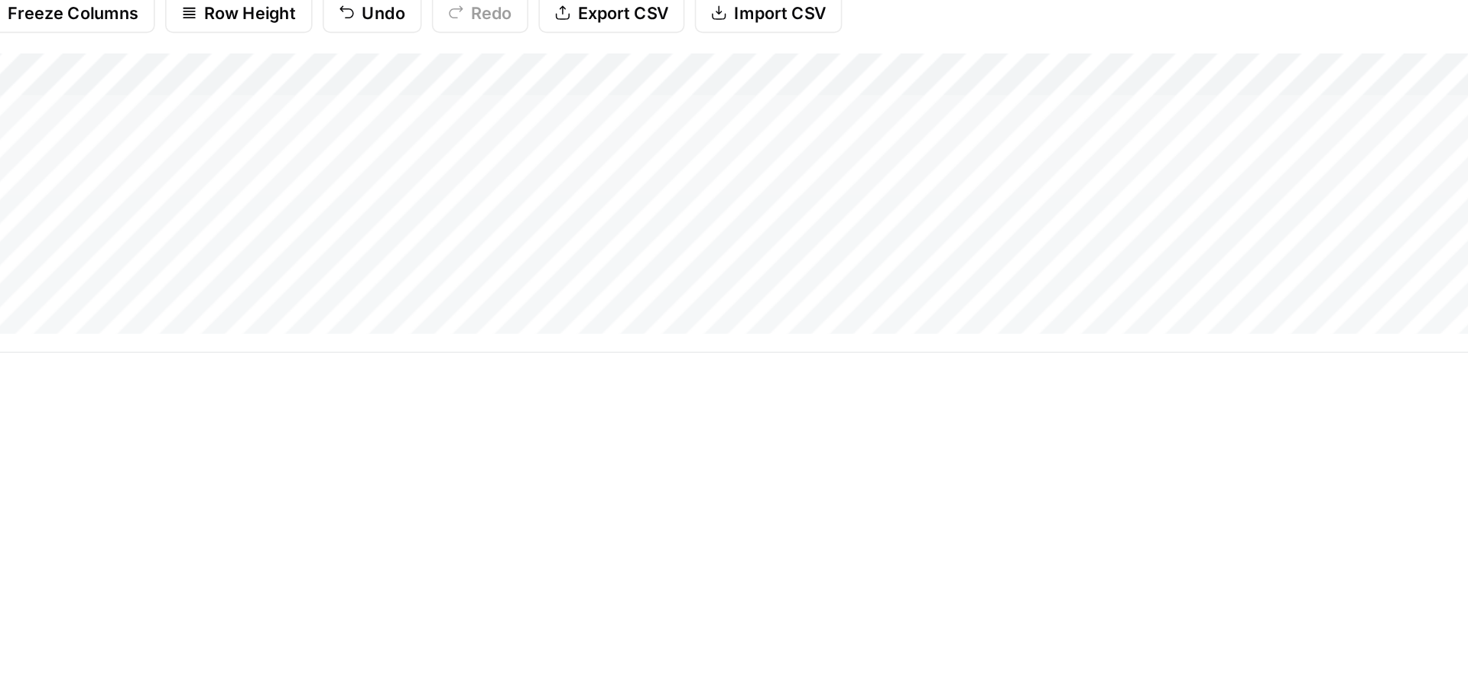
scroll to position [0, 41]
click at [721, 208] on div "Add Column" at bounding box center [756, 212] width 1388 height 180
click at [718, 211] on div "Add Column" at bounding box center [756, 212] width 1388 height 180
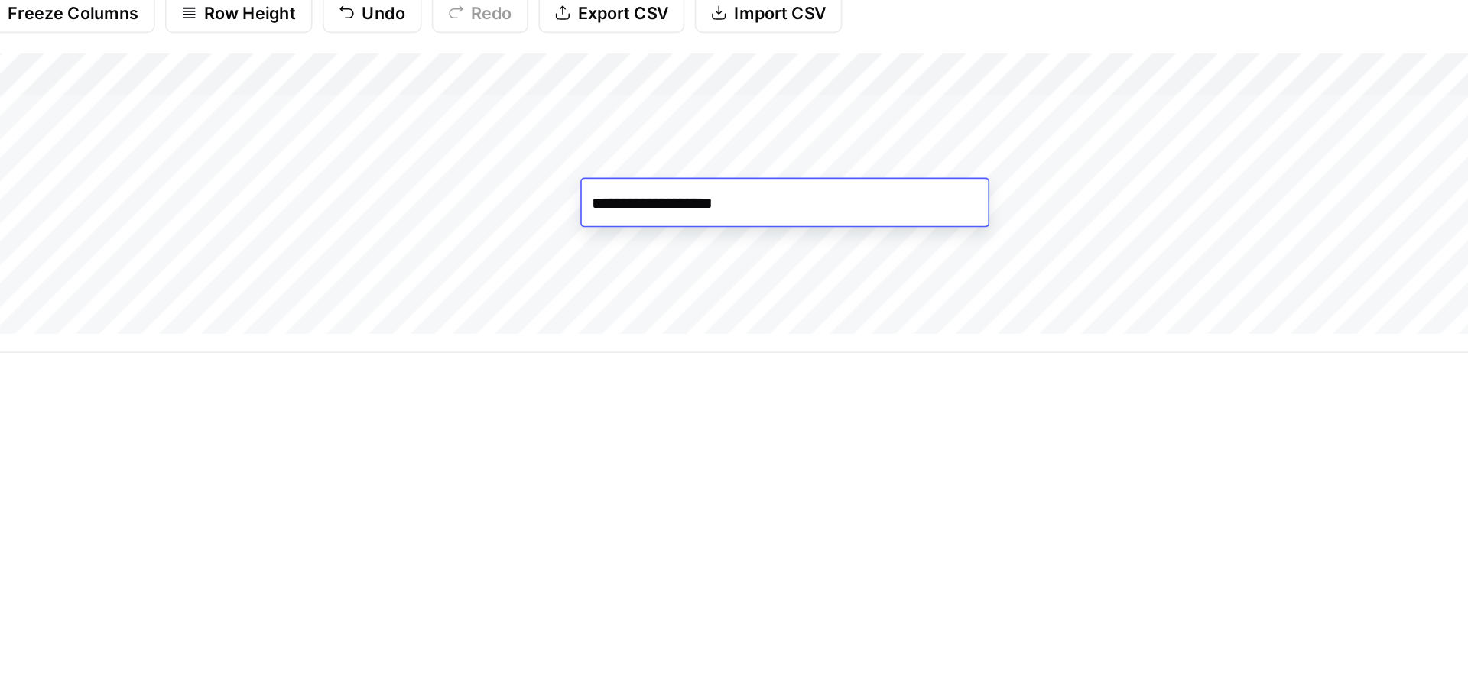
click at [717, 215] on textarea "**********" at bounding box center [774, 213] width 245 height 21
click at [719, 216] on textarea "**********" at bounding box center [774, 213] width 245 height 21
click at [732, 231] on div "Add Column" at bounding box center [756, 212] width 1388 height 180
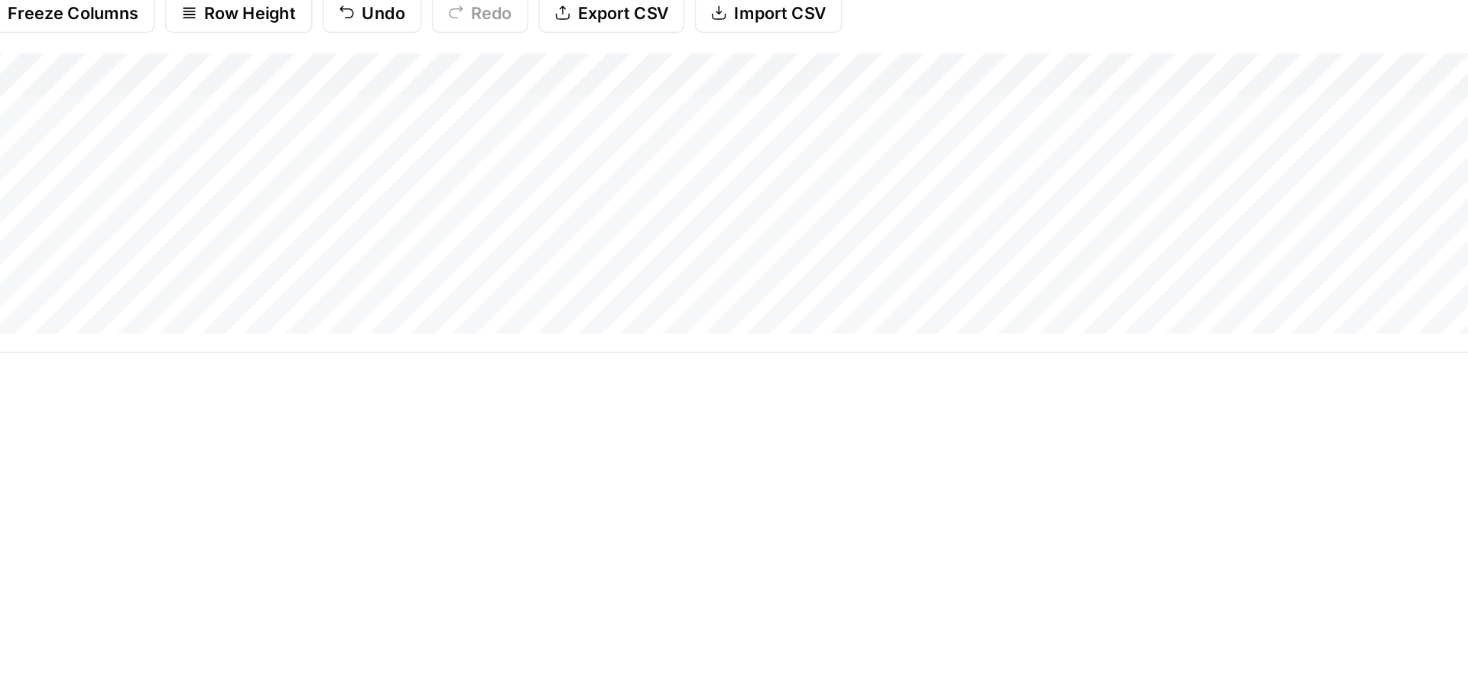
scroll to position [0, 75]
click at [872, 213] on div "Add Column" at bounding box center [756, 212] width 1388 height 180
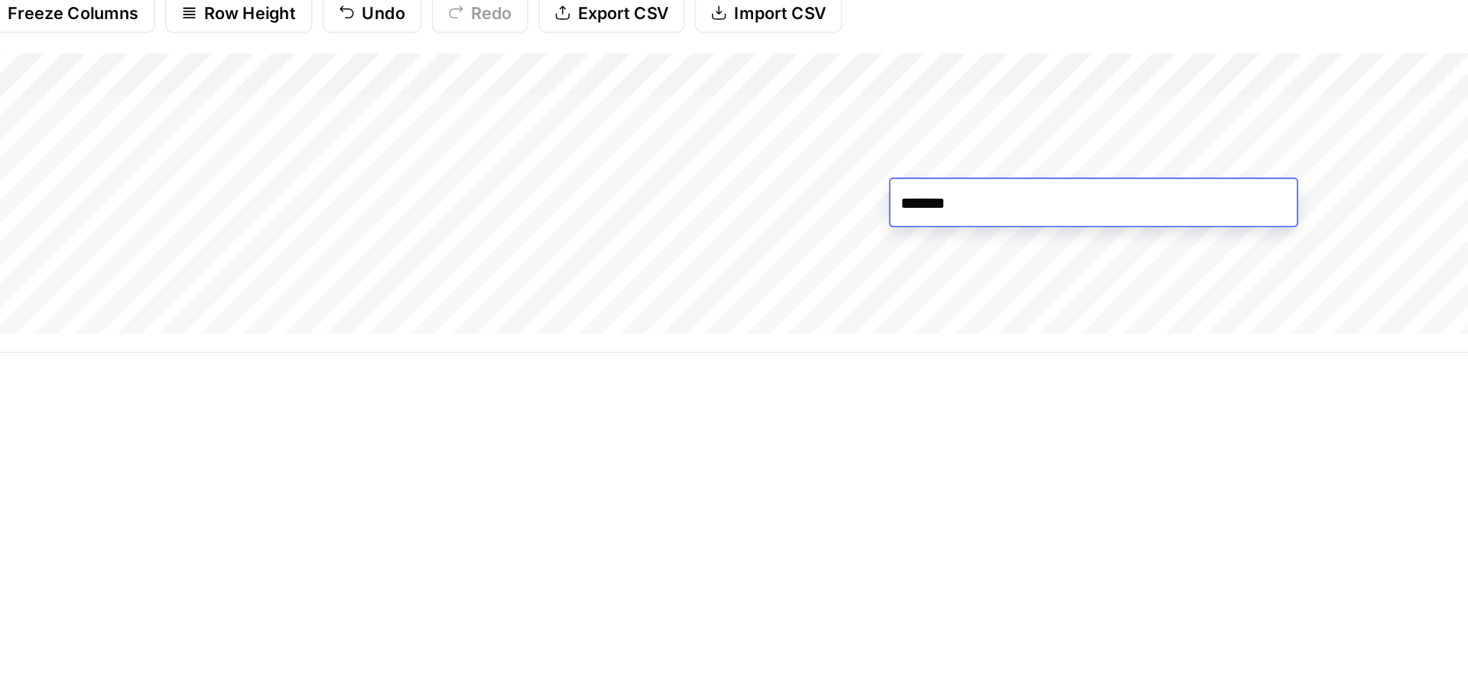
type textarea "********"
click at [1113, 208] on div "Add Column" at bounding box center [756, 212] width 1388 height 180
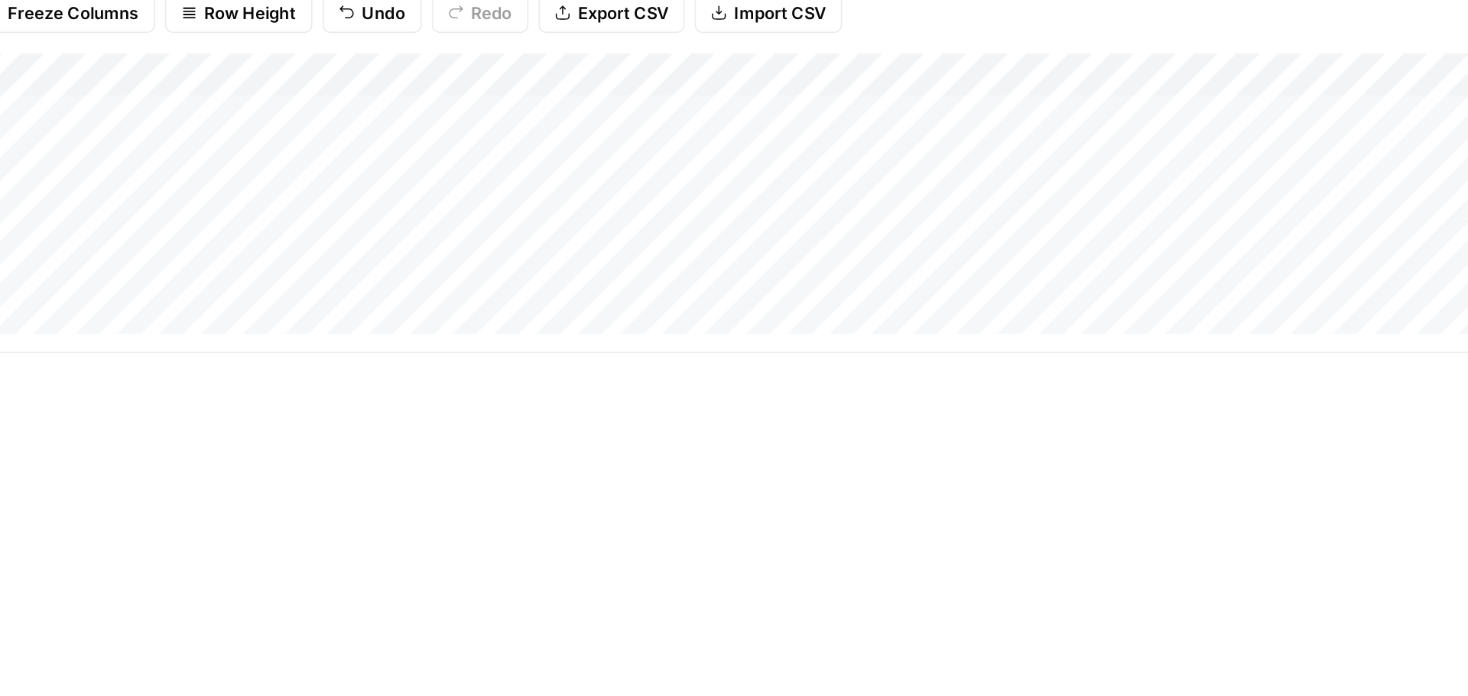
click at [1085, 209] on div "Add Column" at bounding box center [756, 212] width 1388 height 180
type textarea "*********"
click at [966, 244] on div "Add Column" at bounding box center [756, 212] width 1388 height 180
click at [1105, 202] on div "Add Column" at bounding box center [756, 212] width 1388 height 180
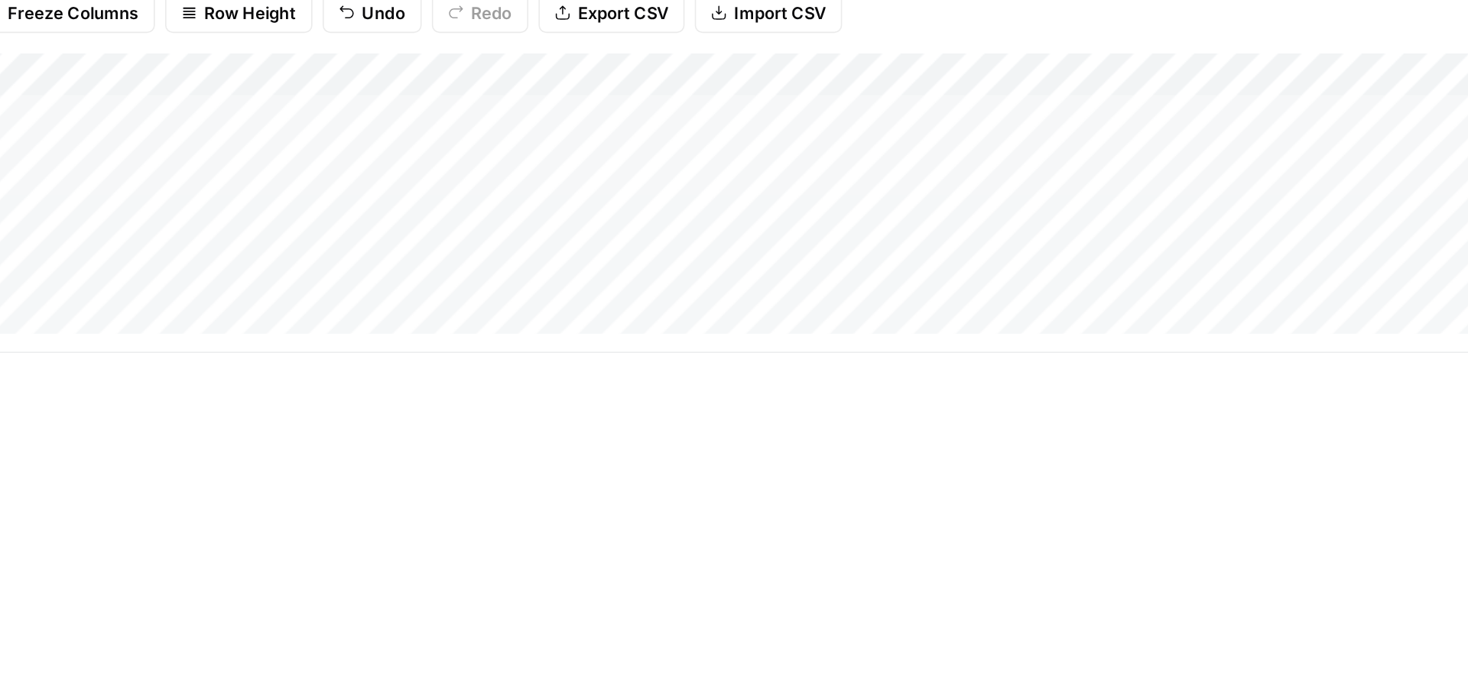
click at [1097, 213] on div "Add Column" at bounding box center [756, 212] width 1388 height 180
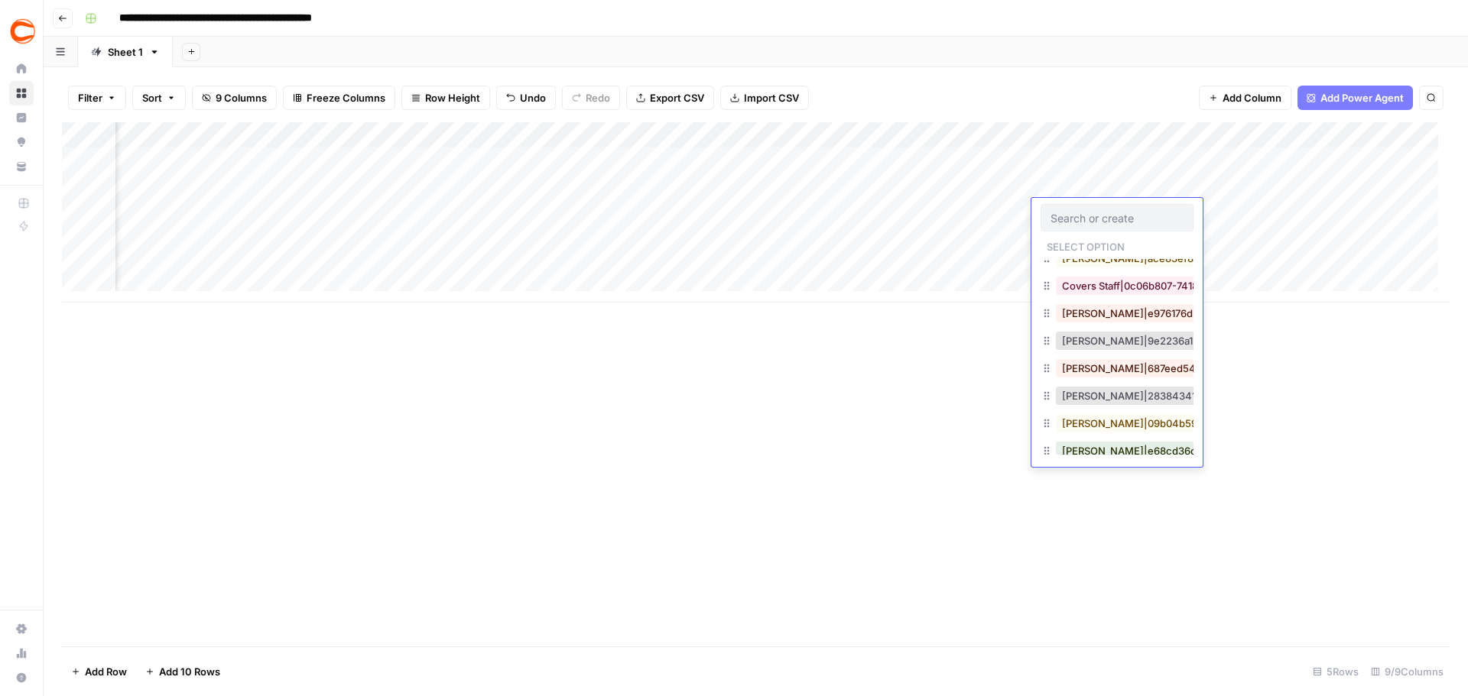
scroll to position [229, 0]
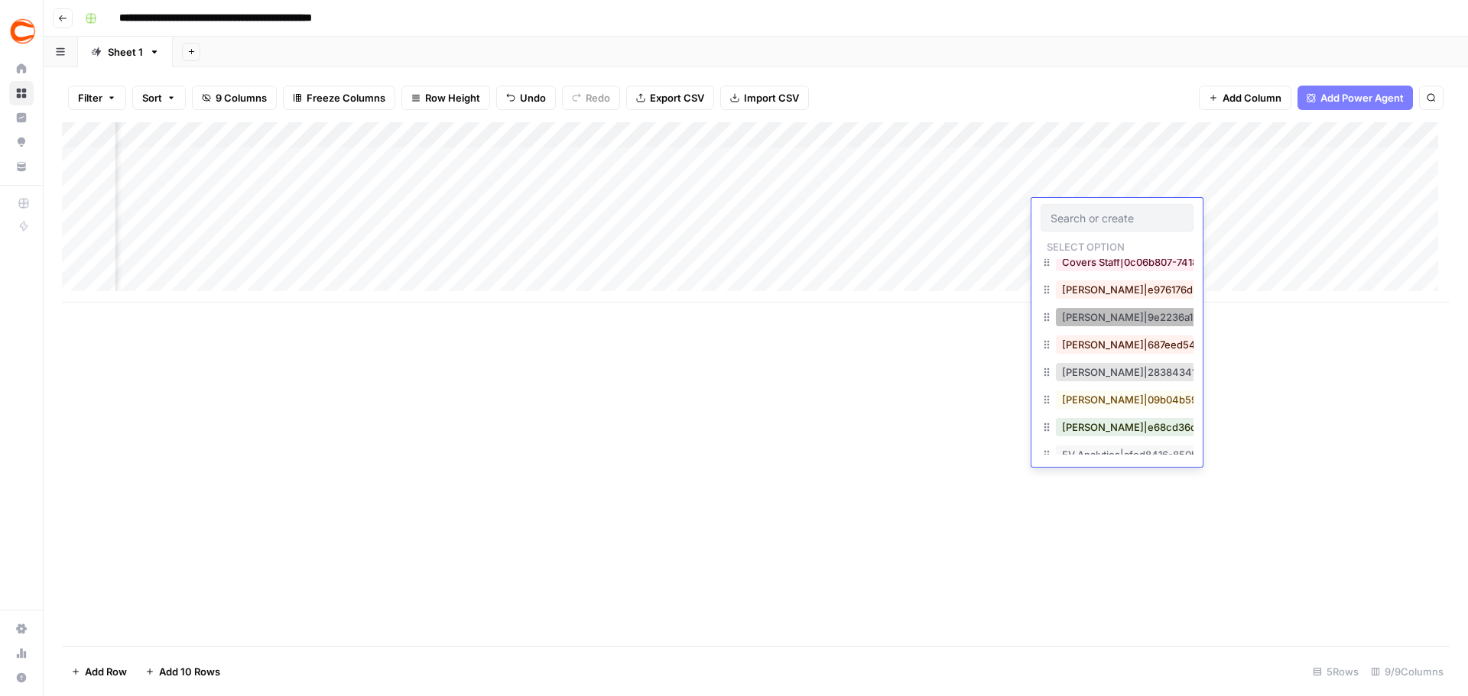
click at [1109, 313] on button "Douglas Farmer|9e2236a1-36c0-4a81-af09-6dde81193be3" at bounding box center [1205, 317] width 298 height 18
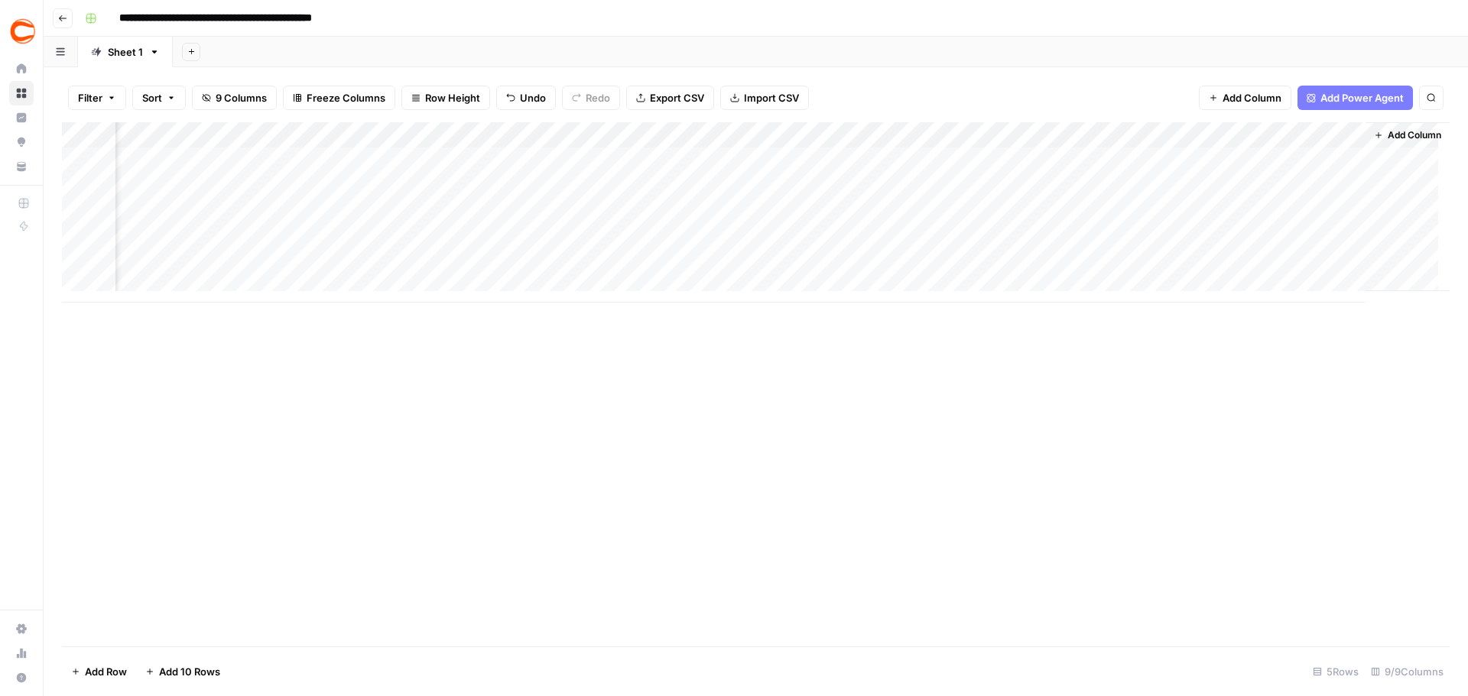
scroll to position [2, 0]
click at [157, 236] on div "Add Column" at bounding box center [756, 212] width 1388 height 180
type textarea "**********"
click at [411, 235] on div "Add Column" at bounding box center [756, 212] width 1388 height 180
type textarea "********"
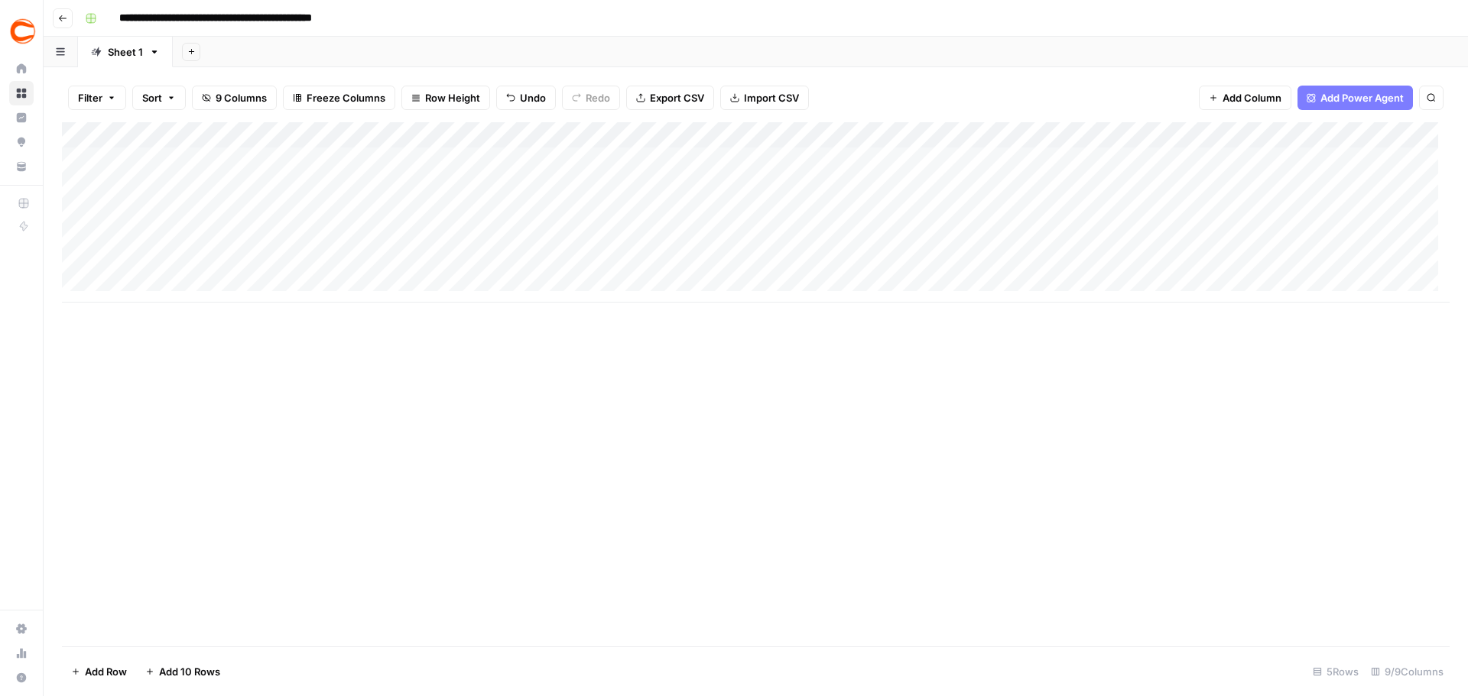
click at [633, 229] on div "Add Column" at bounding box center [756, 212] width 1388 height 180
type input "357587"
click at [763, 230] on div "Add Column" at bounding box center [756, 212] width 1388 height 180
click at [732, 230] on div "Add Column" at bounding box center [756, 212] width 1388 height 180
click at [750, 287] on div "Add Column" at bounding box center [756, 212] width 1388 height 180
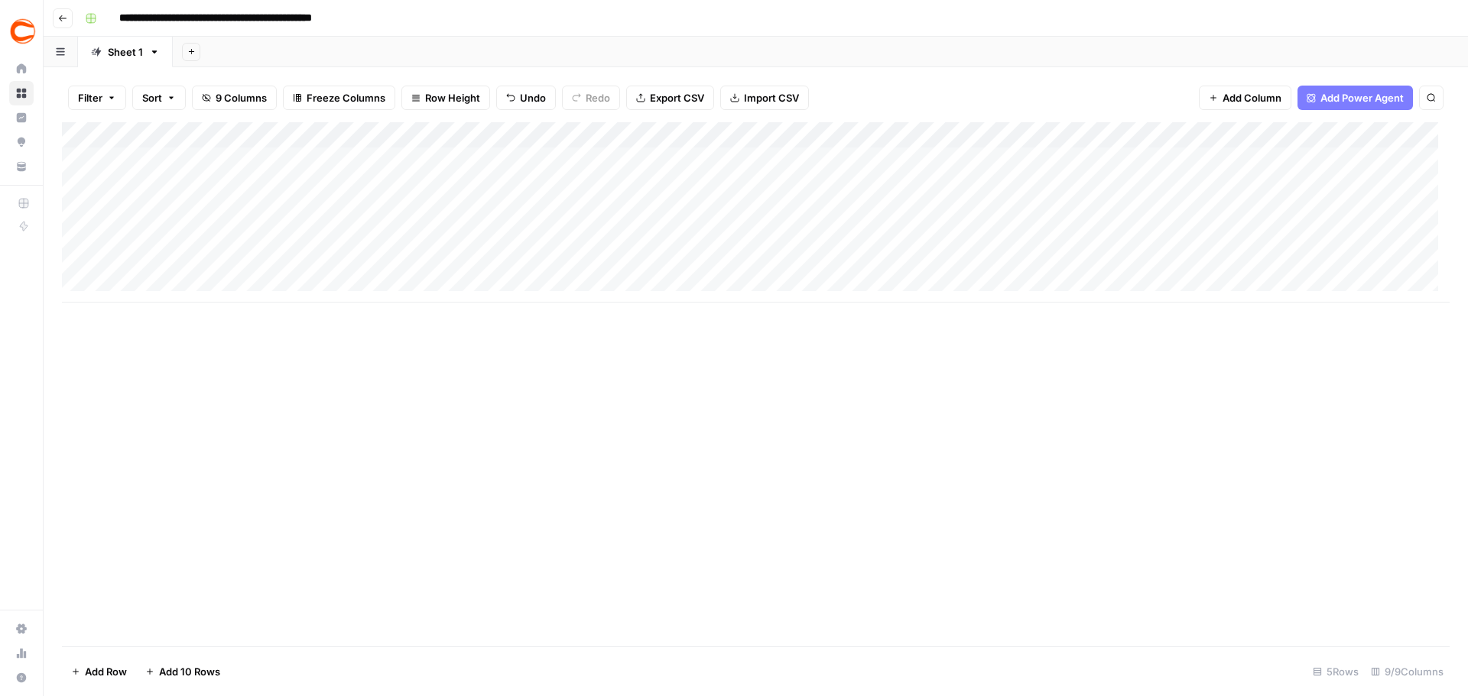
click at [725, 238] on div "Add Column" at bounding box center [756, 212] width 1388 height 180
click at [725, 232] on div "Add Column" at bounding box center [756, 225] width 1388 height 206
click at [936, 232] on div "Add Column" at bounding box center [756, 225] width 1388 height 206
type textarea "********"
click at [1223, 234] on div "Add Column" at bounding box center [756, 225] width 1388 height 206
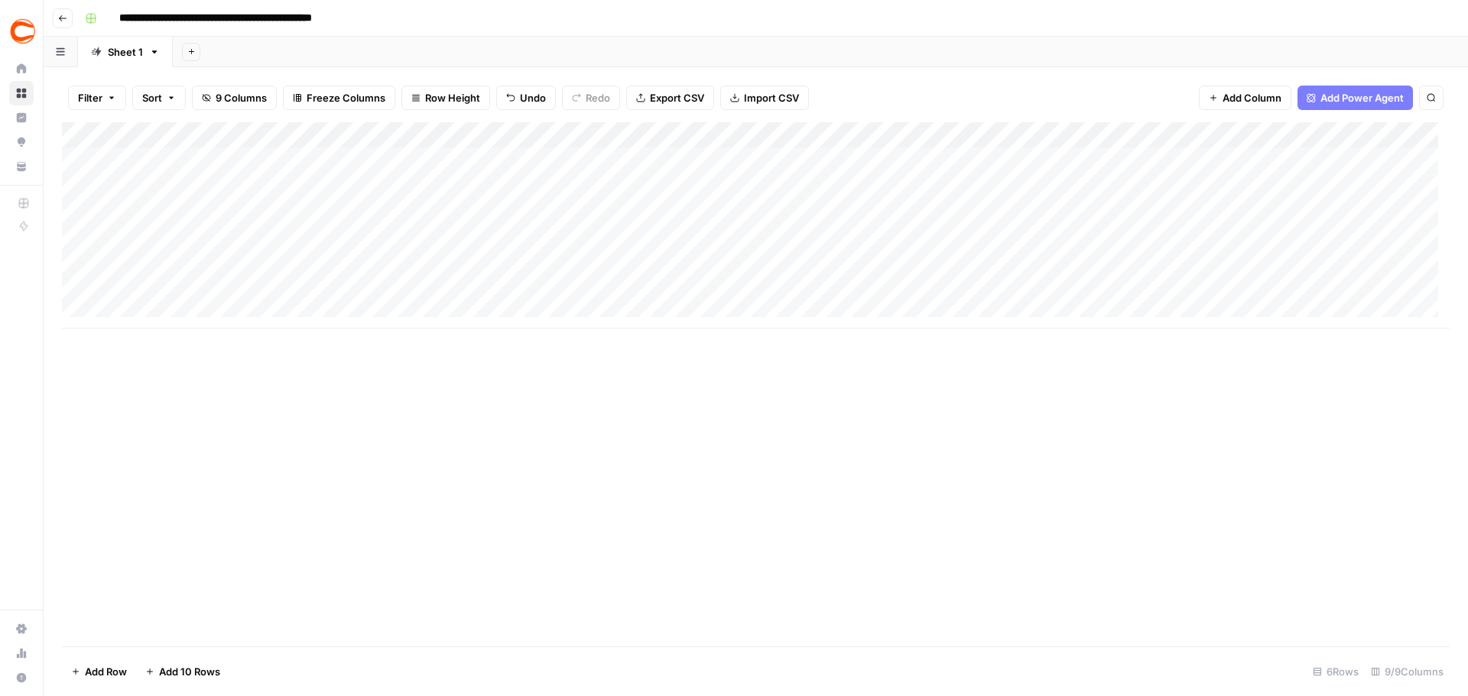
click at [1177, 231] on div "Add Column" at bounding box center [756, 225] width 1388 height 206
type textarea "*********"
click at [1410, 225] on div "Add Column" at bounding box center [756, 225] width 1388 height 206
click at [1402, 236] on div "Add Column" at bounding box center [756, 225] width 1388 height 206
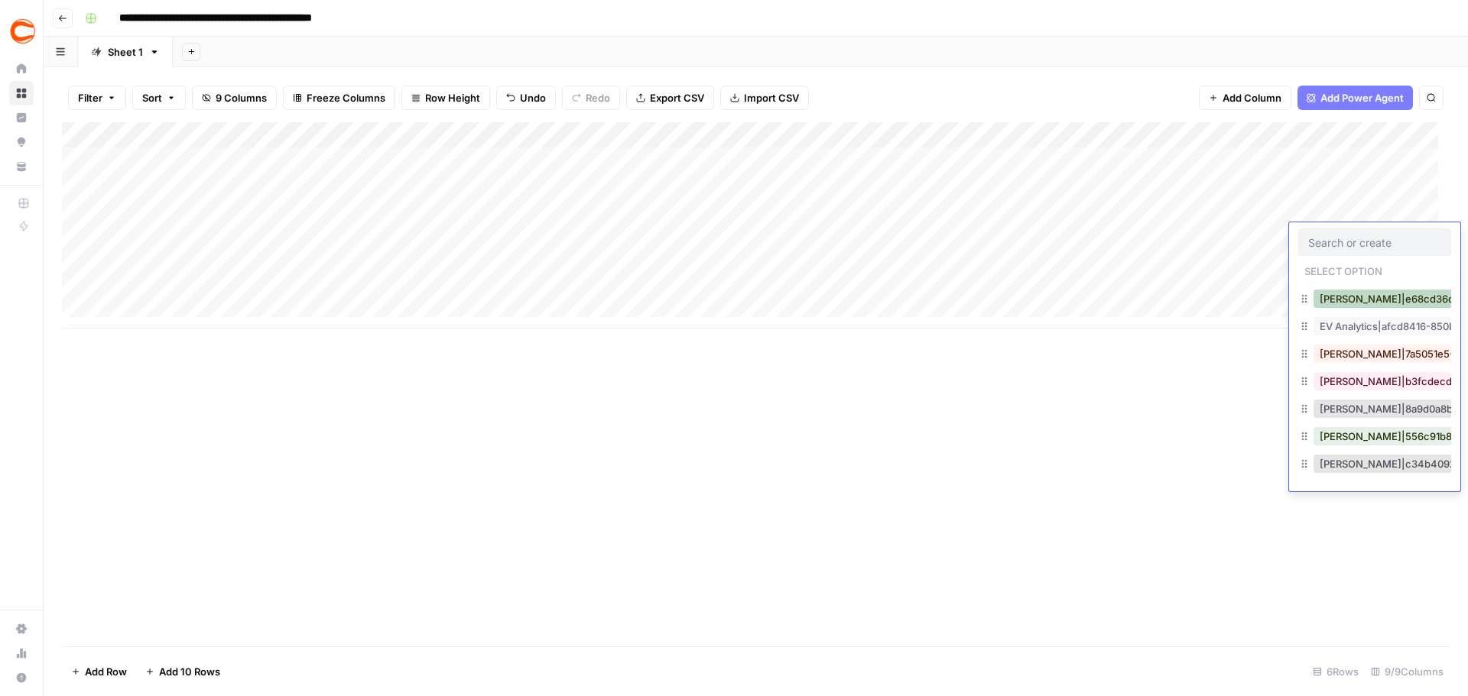
scroll to position [459, 0]
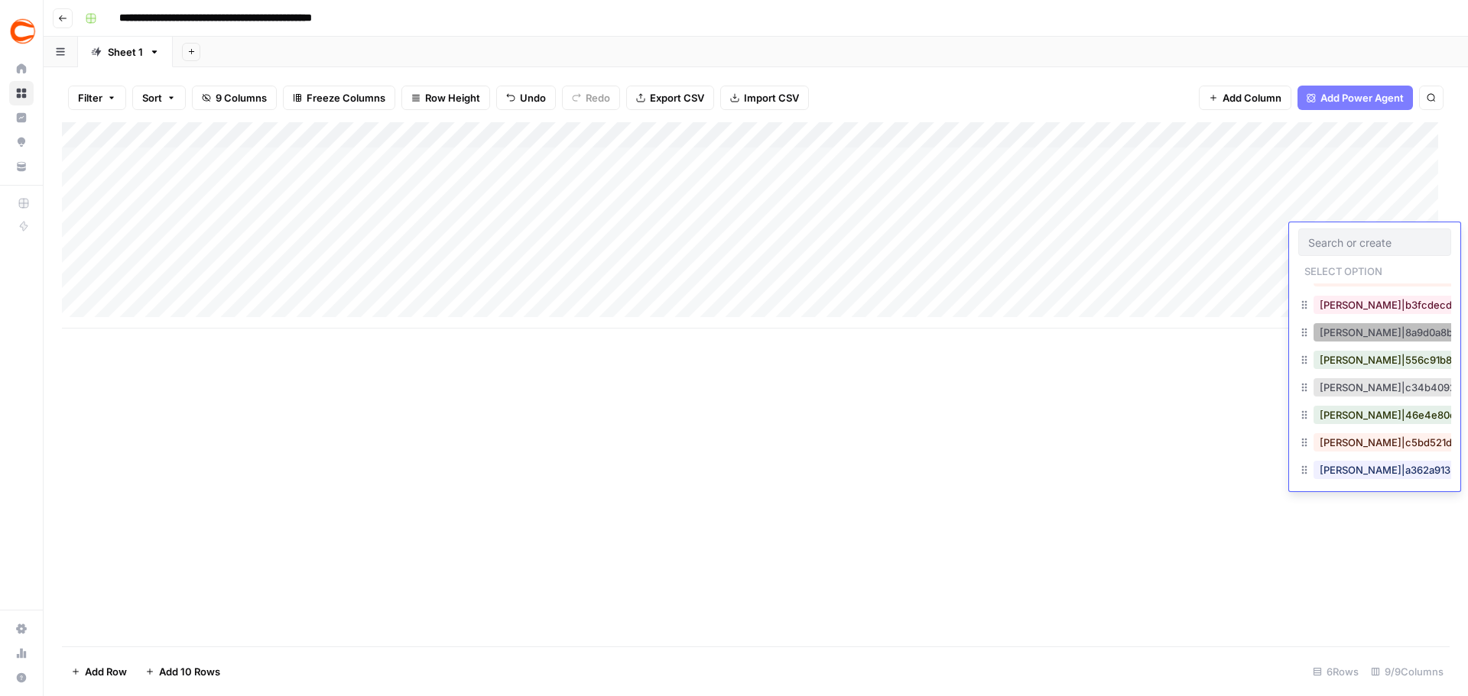
click at [1374, 339] on button "Jason Ence|8a9d0a8b-94db-4176-b299-c8ac2ccc85f5" at bounding box center [1466, 332] width 306 height 18
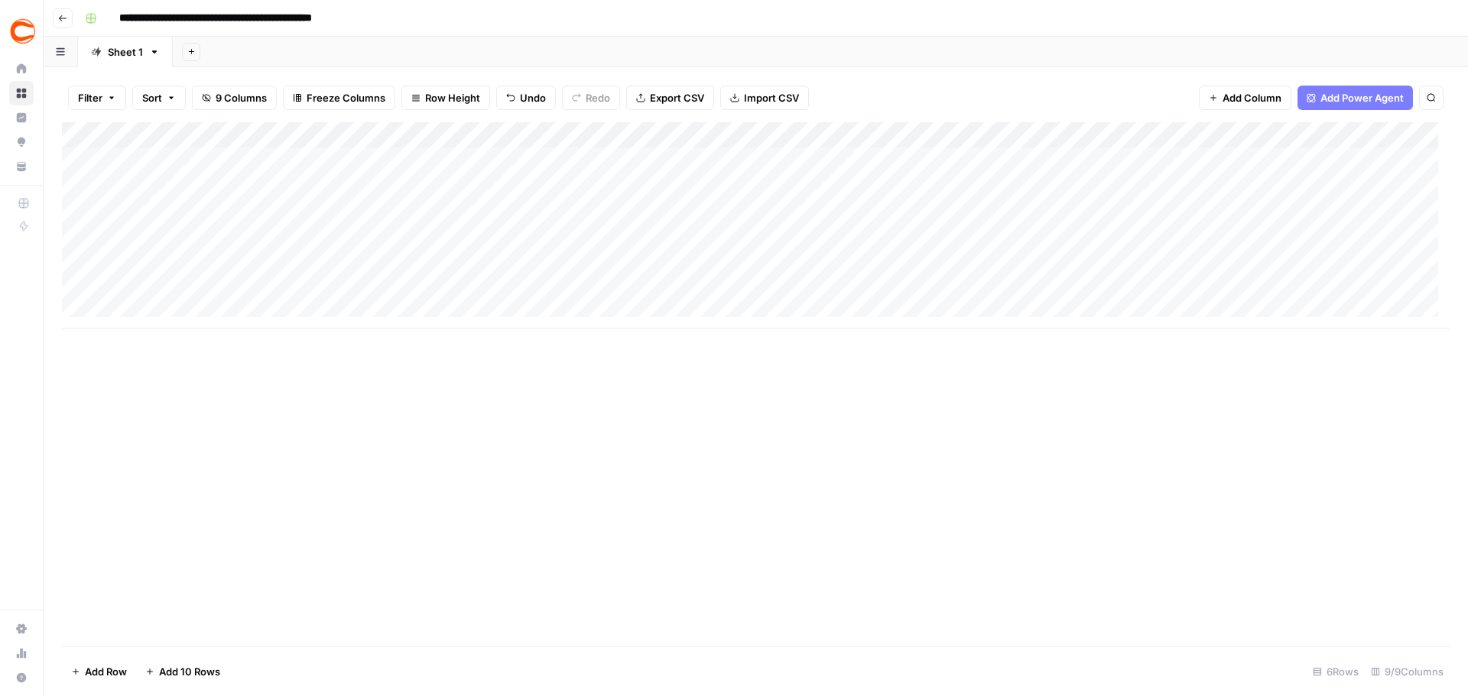
click at [768, 216] on div "Add Column" at bounding box center [756, 225] width 1388 height 206
click at [778, 211] on div "Add Column" at bounding box center [756, 225] width 1388 height 206
click at [769, 214] on textarea "**********" at bounding box center [815, 211] width 245 height 21
type textarea "**********"
click at [226, 268] on div "Add Column" at bounding box center [756, 225] width 1388 height 206
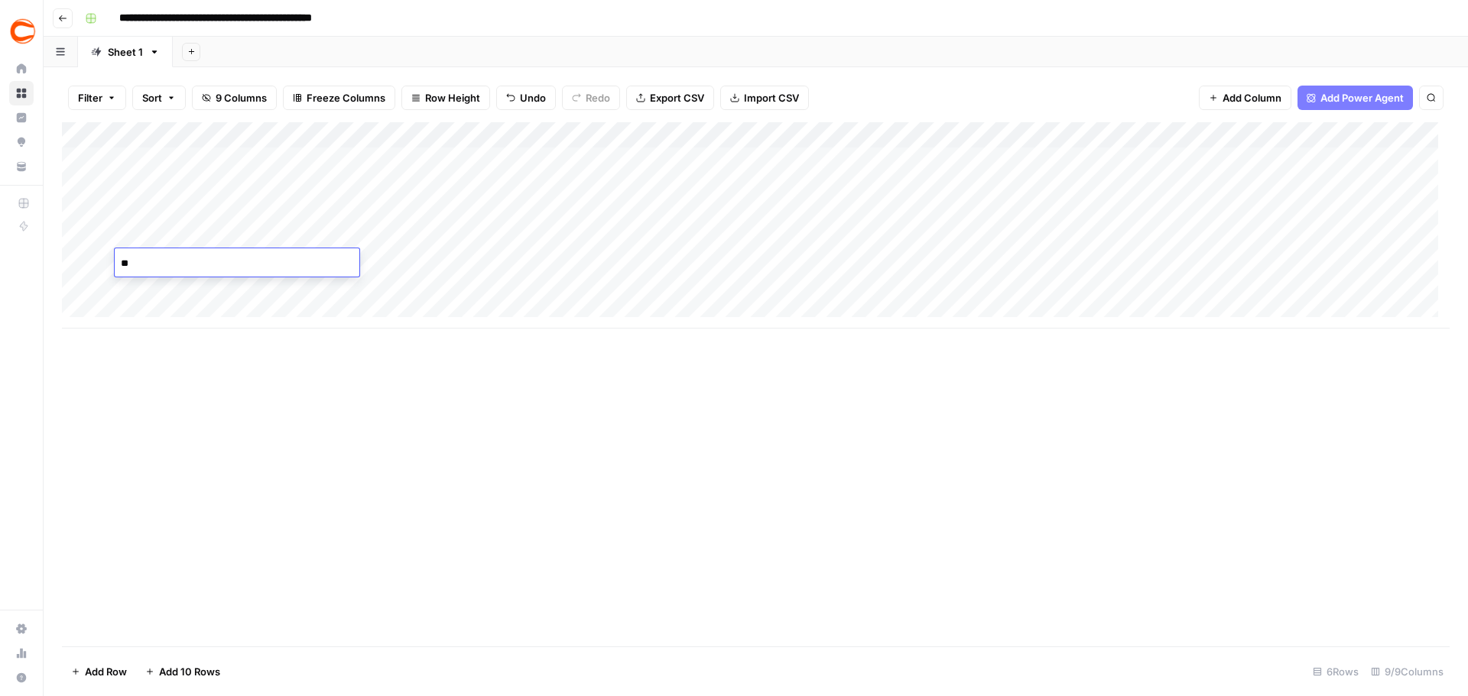
type textarea "***"
click at [390, 260] on div "Add Column" at bounding box center [756, 225] width 1388 height 206
type textarea "**********"
click at [613, 264] on div "Add Column" at bounding box center [756, 225] width 1388 height 206
click at [589, 263] on div "Add Column" at bounding box center [756, 225] width 1388 height 206
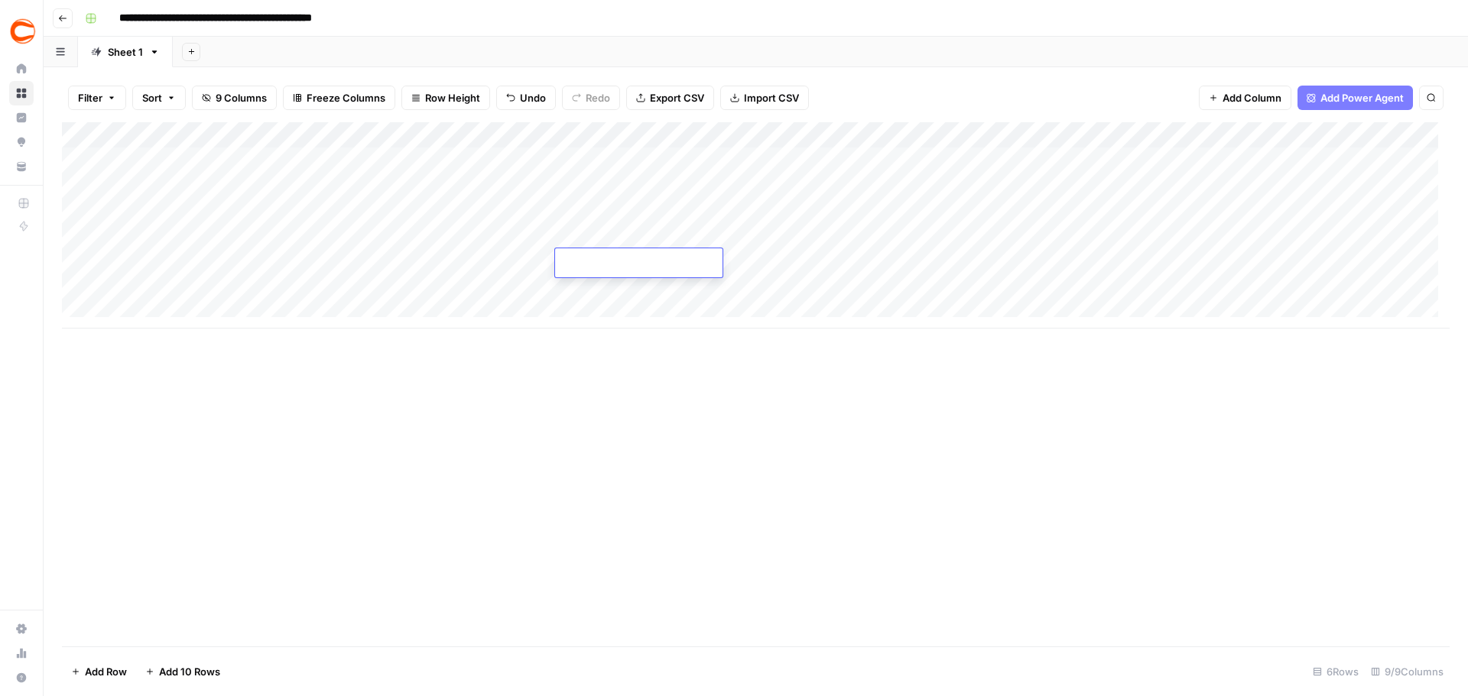
type input "357578"
click at [774, 271] on div "Add Column" at bounding box center [756, 225] width 1388 height 206
click at [777, 261] on div "Add Column" at bounding box center [756, 225] width 1388 height 206
type textarea "**********"
click at [991, 260] on div "Add Column" at bounding box center [756, 225] width 1388 height 206
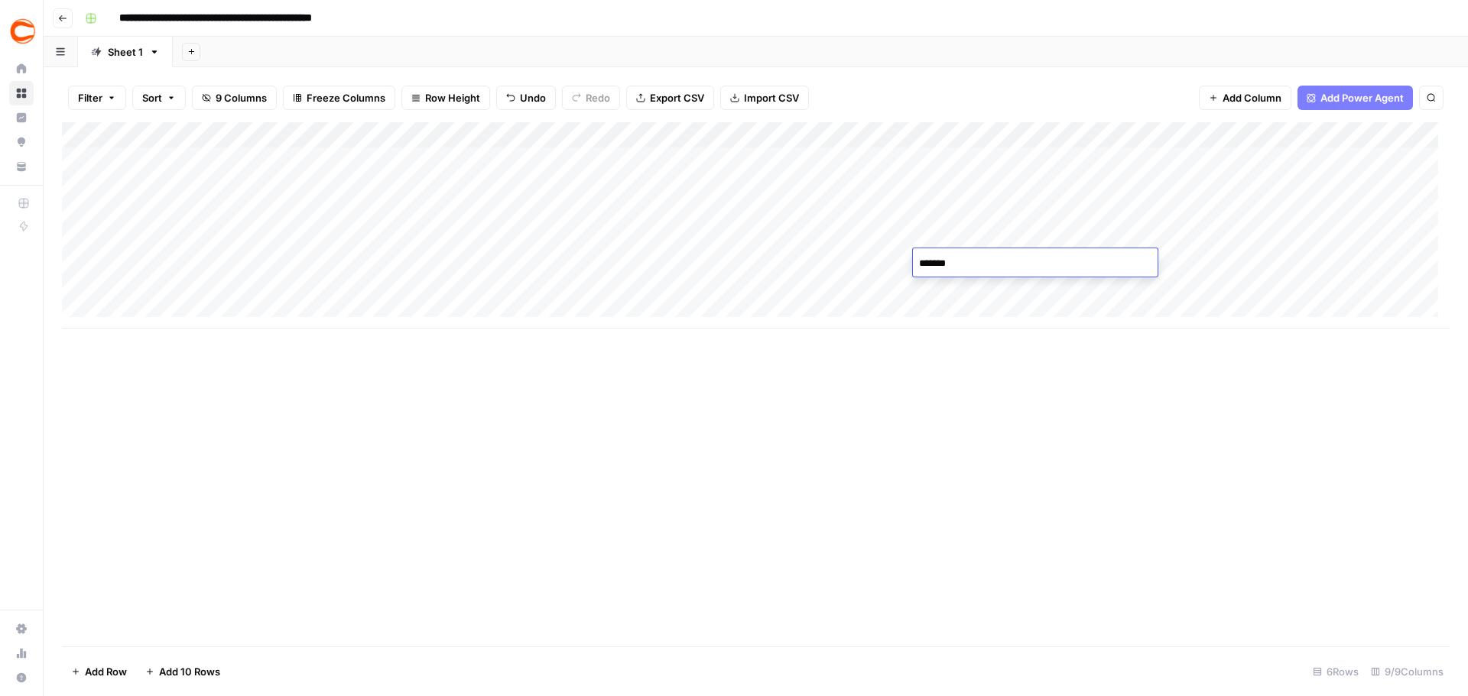
type textarea "********"
click at [1229, 255] on div "Add Column" at bounding box center [756, 225] width 1388 height 206
click at [1170, 254] on div "Add Column" at bounding box center [756, 225] width 1388 height 206
type textarea "*********"
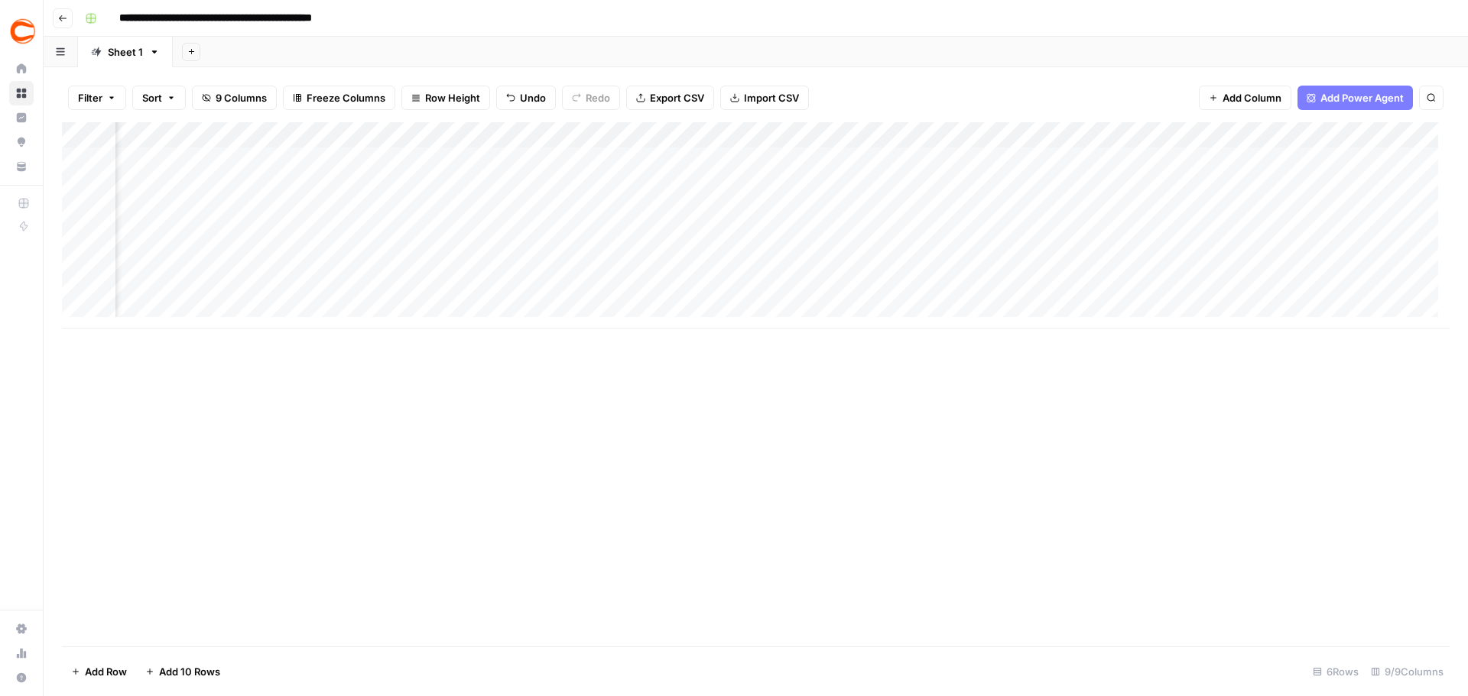
click at [1021, 296] on div "Add Column" at bounding box center [756, 225] width 1388 height 206
click at [1235, 266] on div "Add Column" at bounding box center [756, 225] width 1388 height 206
click at [1231, 265] on div "Add Column" at bounding box center [756, 225] width 1388 height 206
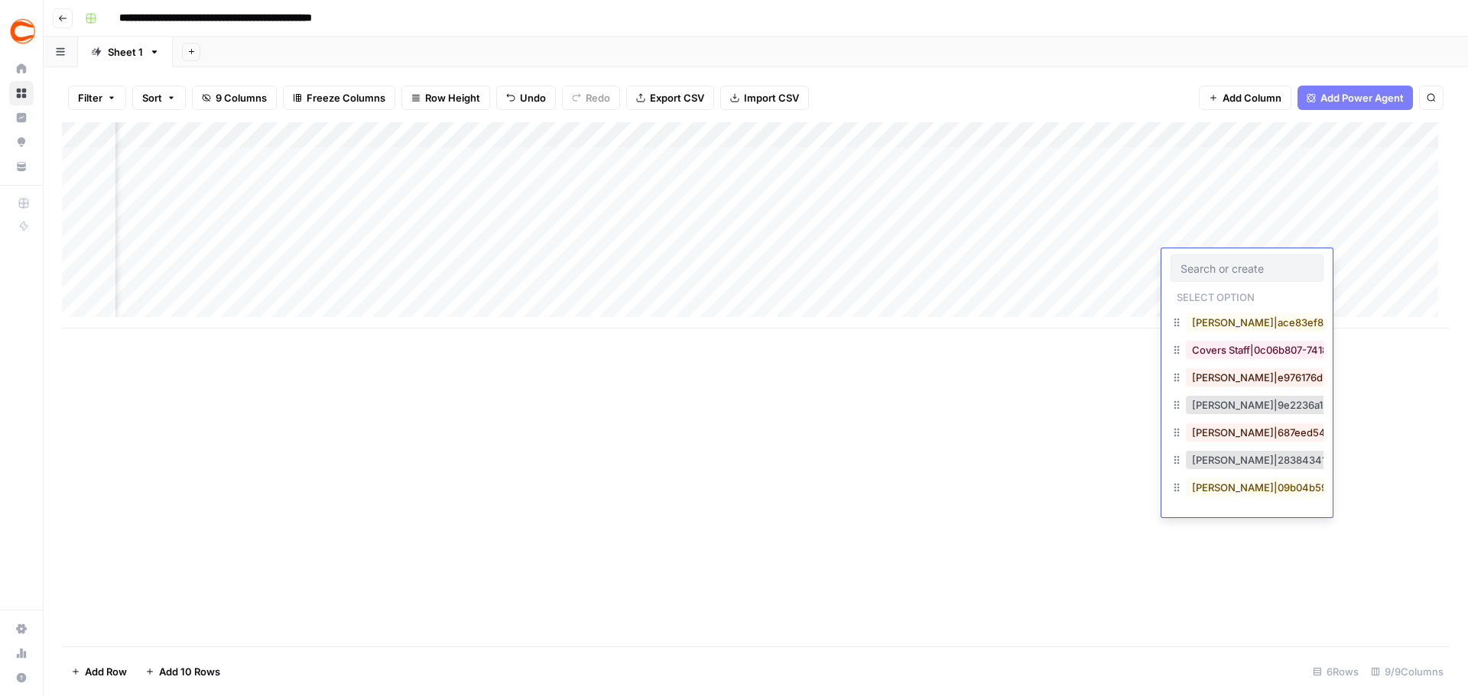
scroll to position [229, 0]
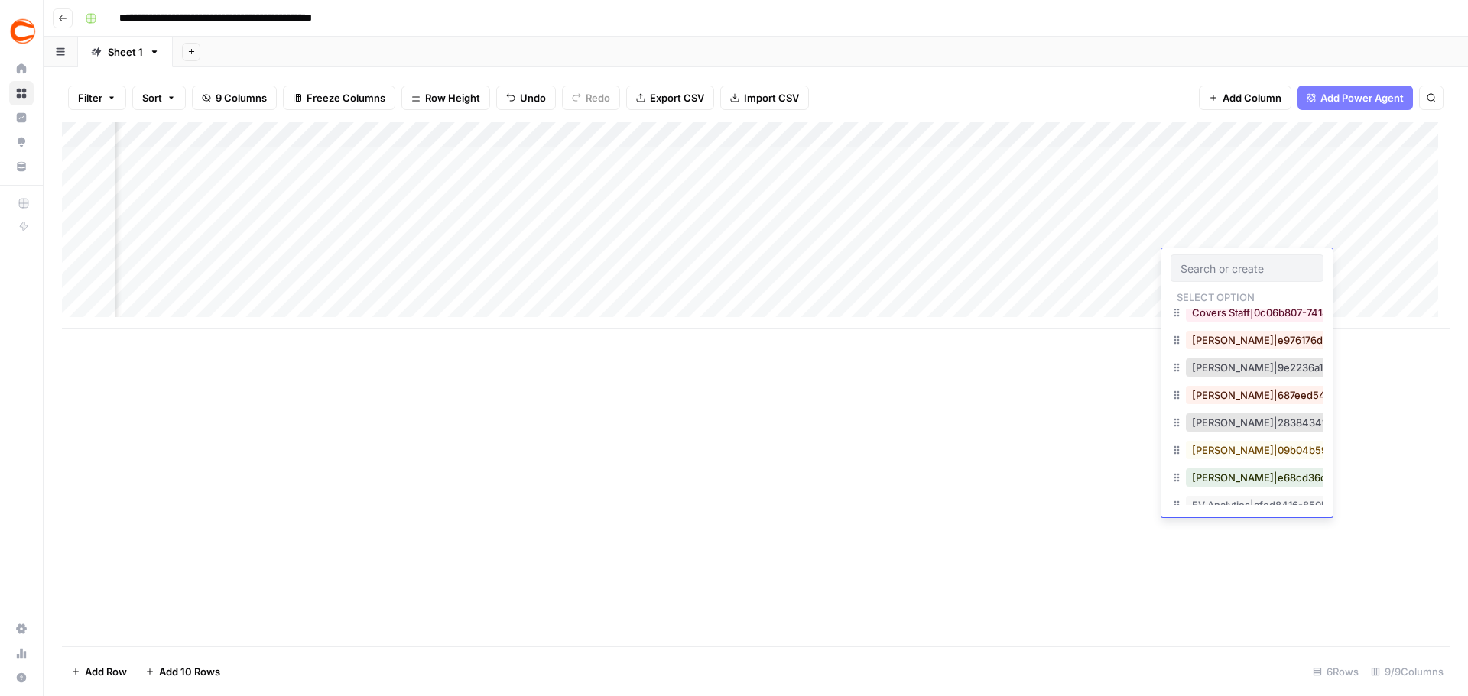
click at [1241, 377] on div "Douglas Farmer|9e2236a1-36c0-4a81-af09-6dde81193be3" at bounding box center [1335, 367] width 304 height 21
click at [1217, 372] on button "Douglas Farmer|9e2236a1-36c0-4a81-af09-6dde81193be3" at bounding box center [1335, 368] width 298 height 18
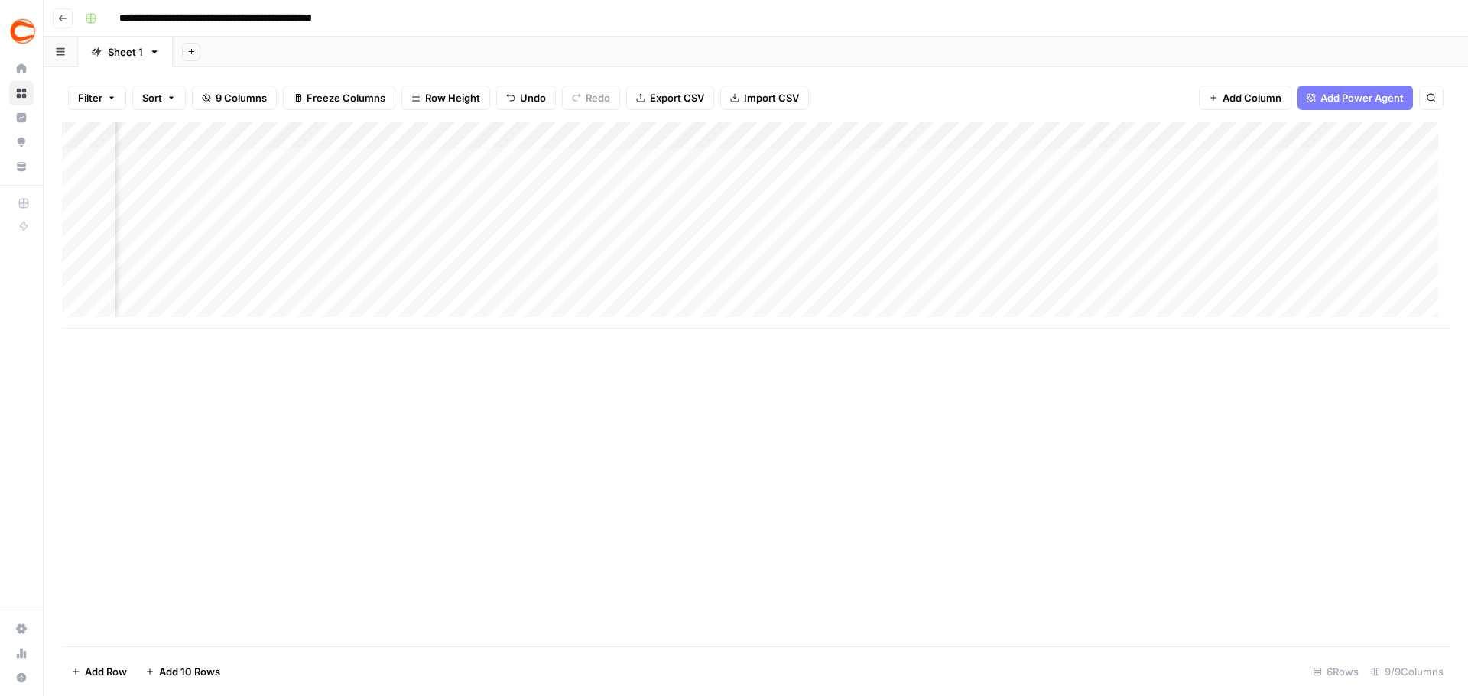
scroll to position [11, 0]
click at [226, 274] on div "Add Column" at bounding box center [756, 225] width 1388 height 206
click at [166, 307] on div "Add Column" at bounding box center [756, 225] width 1388 height 206
click at [161, 287] on div "Add Column" at bounding box center [756, 238] width 1388 height 232
type textarea "******"
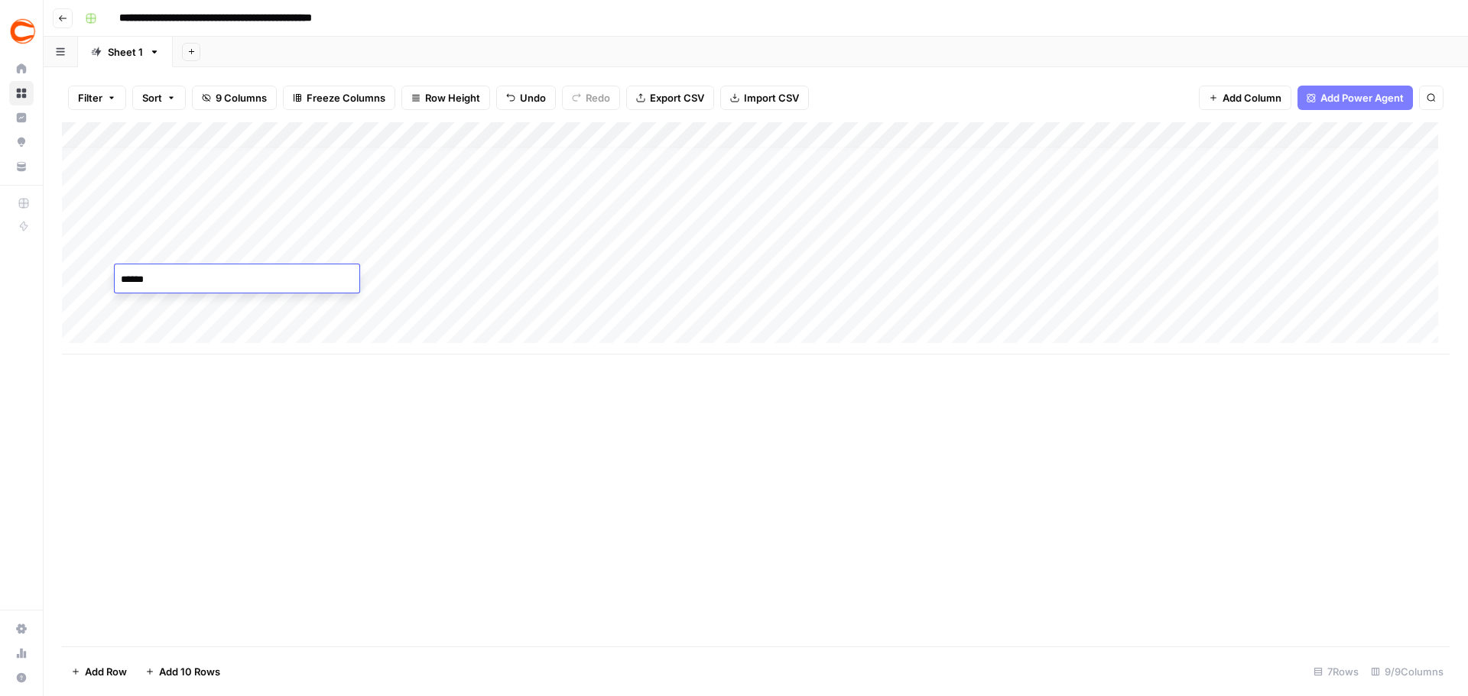
click at [397, 272] on div "Add Column" at bounding box center [756, 238] width 1388 height 232
type textarea "*********"
click at [632, 273] on div "Add Column" at bounding box center [756, 238] width 1388 height 232
click at [625, 273] on div "Add Column" at bounding box center [756, 238] width 1388 height 232
type input "357607"
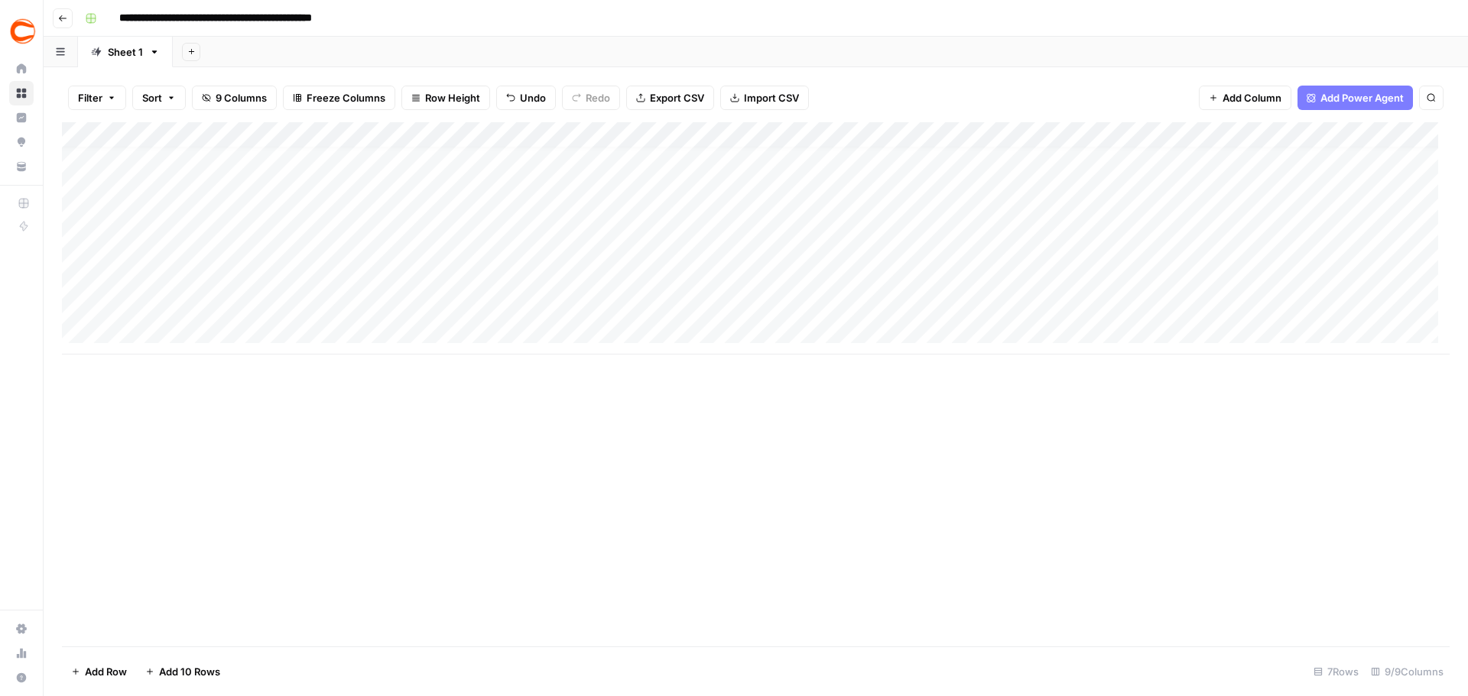
click at [774, 286] on div "Add Column" at bounding box center [756, 238] width 1388 height 232
click at [800, 271] on div "Add Column" at bounding box center [756, 238] width 1388 height 232
type textarea "**********"
click at [986, 279] on div "Add Column" at bounding box center [756, 238] width 1388 height 232
type textarea "********"
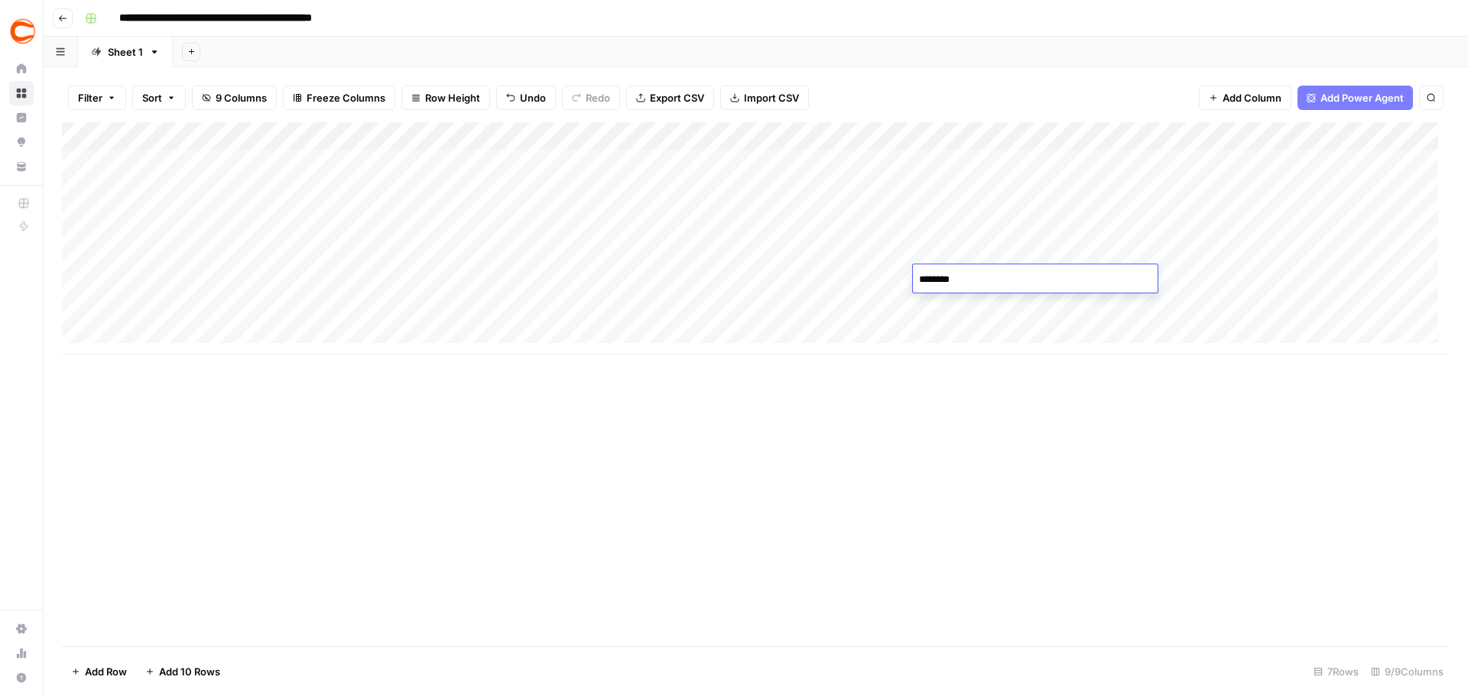
click at [992, 312] on div "Add Column" at bounding box center [756, 238] width 1388 height 232
click at [1224, 280] on div "Add Column" at bounding box center [756, 238] width 1388 height 232
click at [1235, 249] on div "Add Column" at bounding box center [756, 238] width 1388 height 232
click at [1235, 284] on div "Add Column" at bounding box center [756, 238] width 1388 height 232
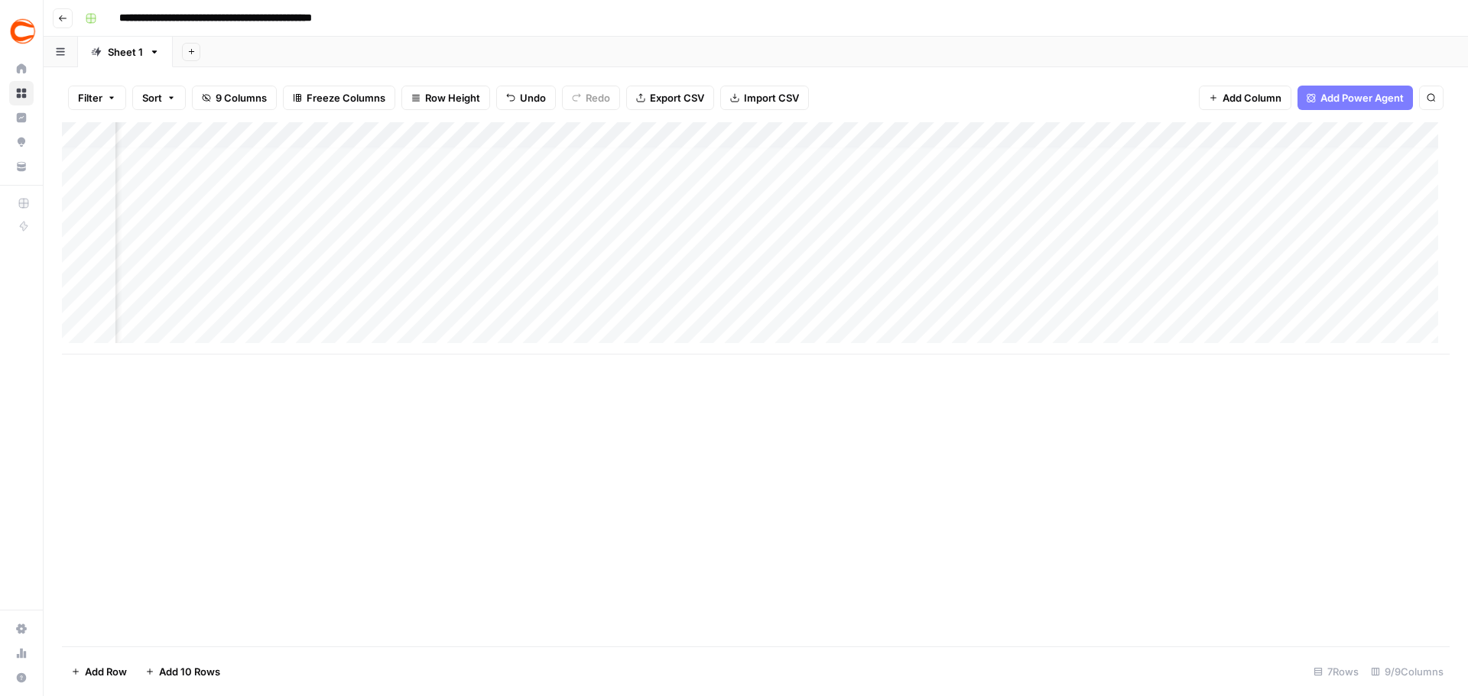
click at [1204, 280] on div "Add Column" at bounding box center [756, 238] width 1388 height 232
click at [1177, 281] on div "Add Column" at bounding box center [756, 238] width 1388 height 232
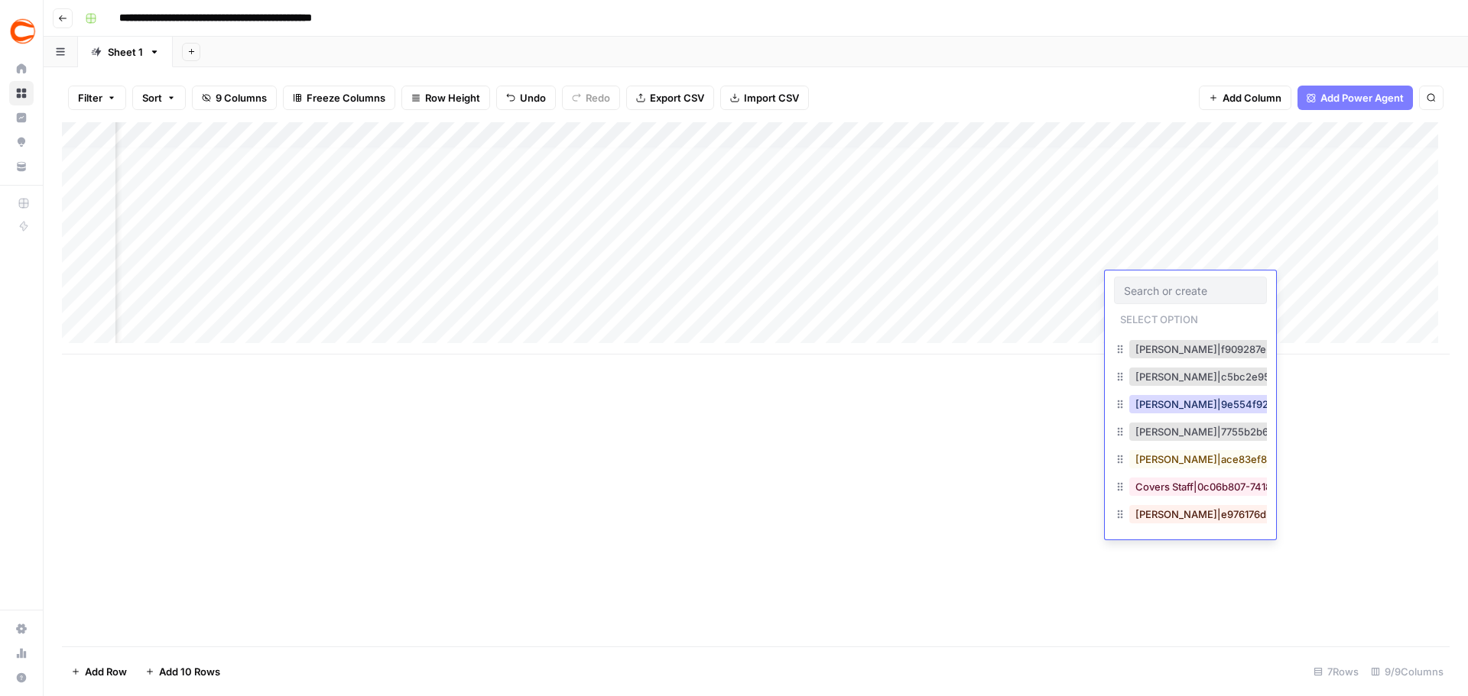
scroll to position [76, 0]
click at [1176, 443] on div "Chris Hatfield|7755b2b6-1794-4b5d-a818-5dbf8e00acc6" at bounding box center [1190, 434] width 153 height 28
click at [1175, 440] on button "Chris Hatfield|7755b2b6-1794-4b5d-a818-5dbf8e00acc6" at bounding box center [1280, 433] width 303 height 18
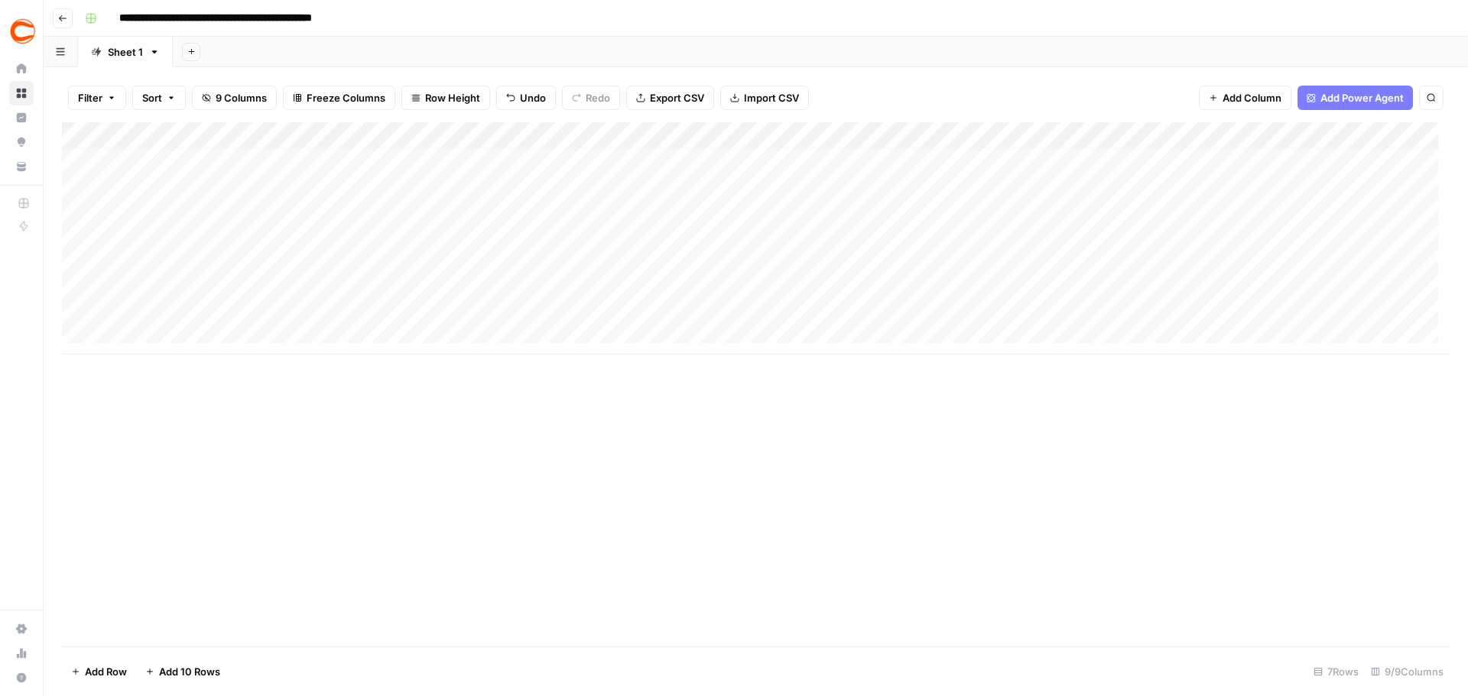
scroll to position [11, 0]
click at [137, 301] on div "Add Column" at bounding box center [756, 238] width 1388 height 232
click at [166, 330] on div "Add Column" at bounding box center [756, 238] width 1388 height 232
click at [158, 308] on div "Add Column" at bounding box center [756, 251] width 1388 height 258
type textarea "*******"
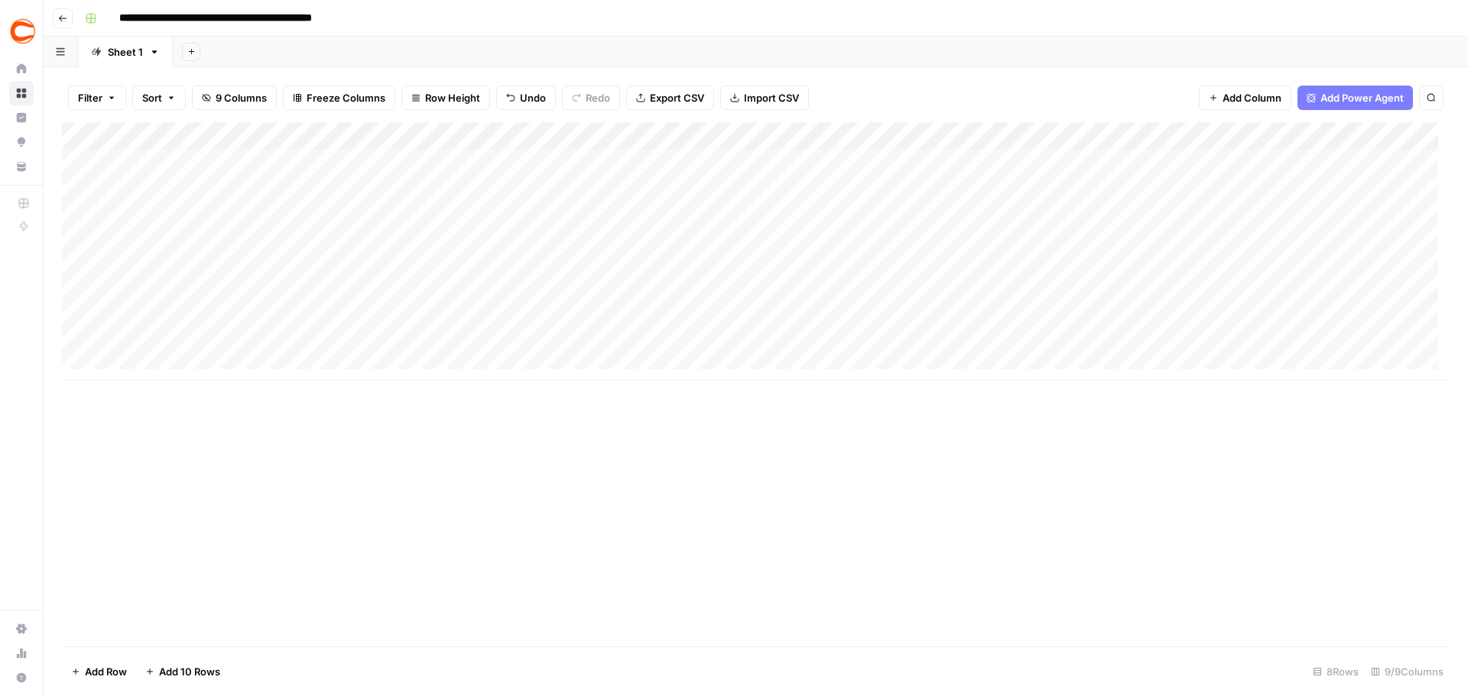
click at [365, 308] on div "Add Column" at bounding box center [756, 251] width 1388 height 258
type textarea "*******"
click at [637, 292] on div "Add Column" at bounding box center [756, 251] width 1388 height 258
click at [776, 275] on div "Add Column" at bounding box center [756, 251] width 1388 height 258
click at [775, 308] on div "Add Column" at bounding box center [756, 251] width 1388 height 258
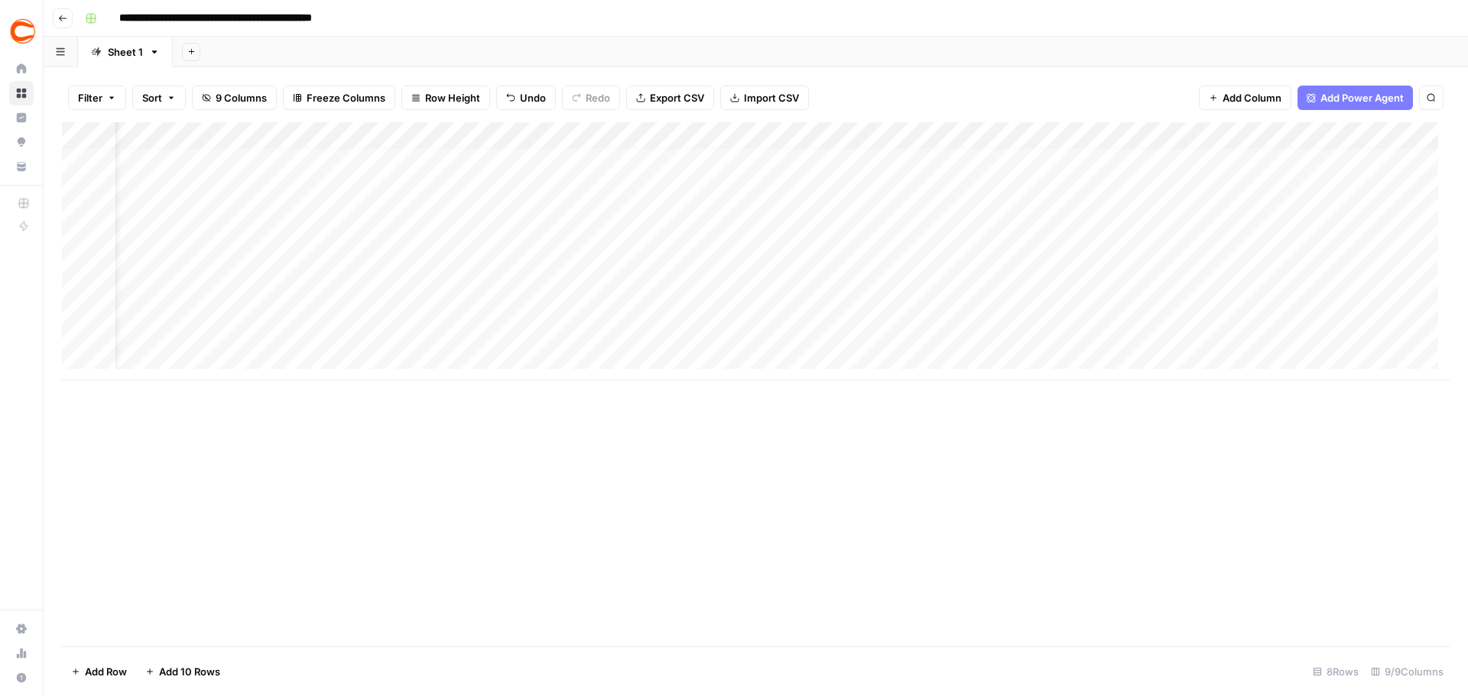
scroll to position [11, 123]
click at [644, 301] on div "Add Column" at bounding box center [756, 251] width 1388 height 258
drag, startPoint x: 790, startPoint y: 306, endPoint x: 561, endPoint y: 309, distance: 229.4
click at [561, 309] on body "**********" at bounding box center [734, 348] width 1468 height 696
type textarea "**********"
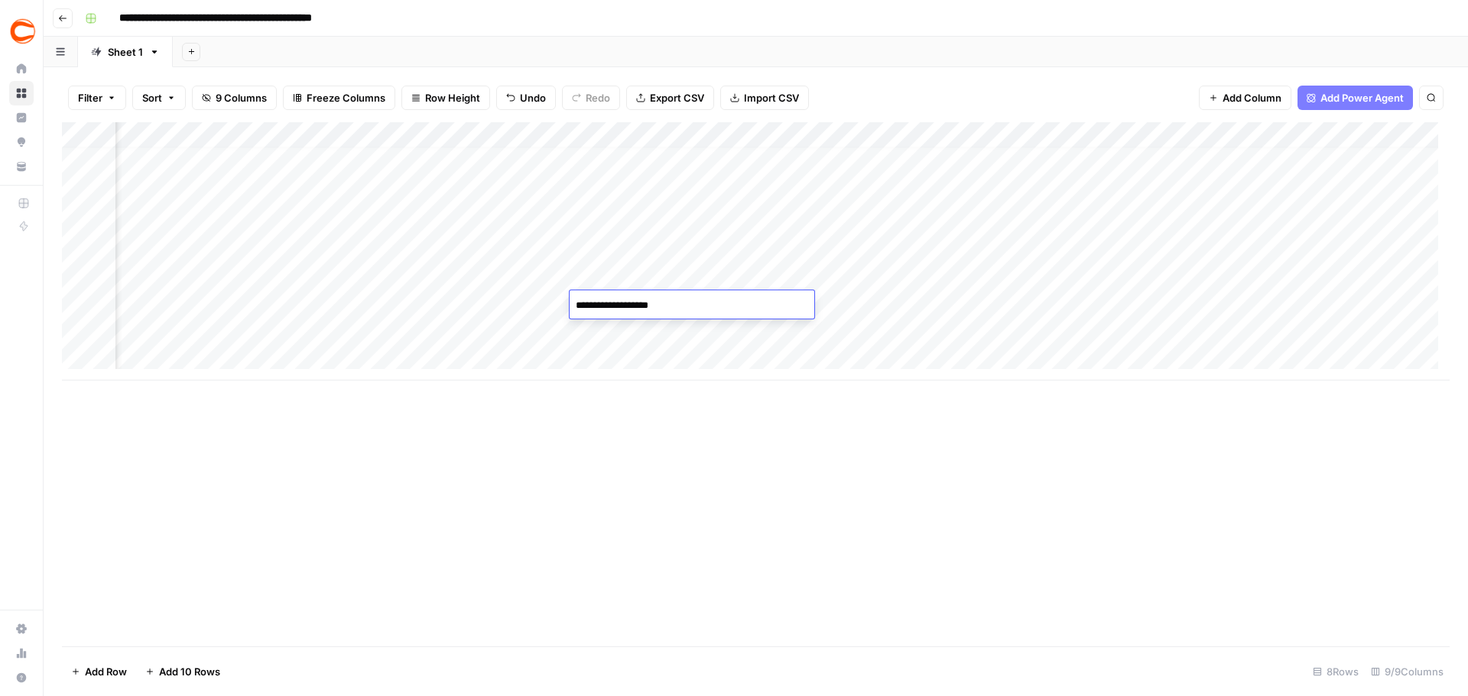
click at [866, 310] on div "Add Column" at bounding box center [756, 251] width 1388 height 258
type textarea "********"
click at [1097, 278] on div "Add Column" at bounding box center [756, 251] width 1388 height 258
click at [1093, 305] on div "Add Column" at bounding box center [756, 251] width 1388 height 258
click at [1272, 301] on div "Add Column" at bounding box center [756, 251] width 1388 height 258
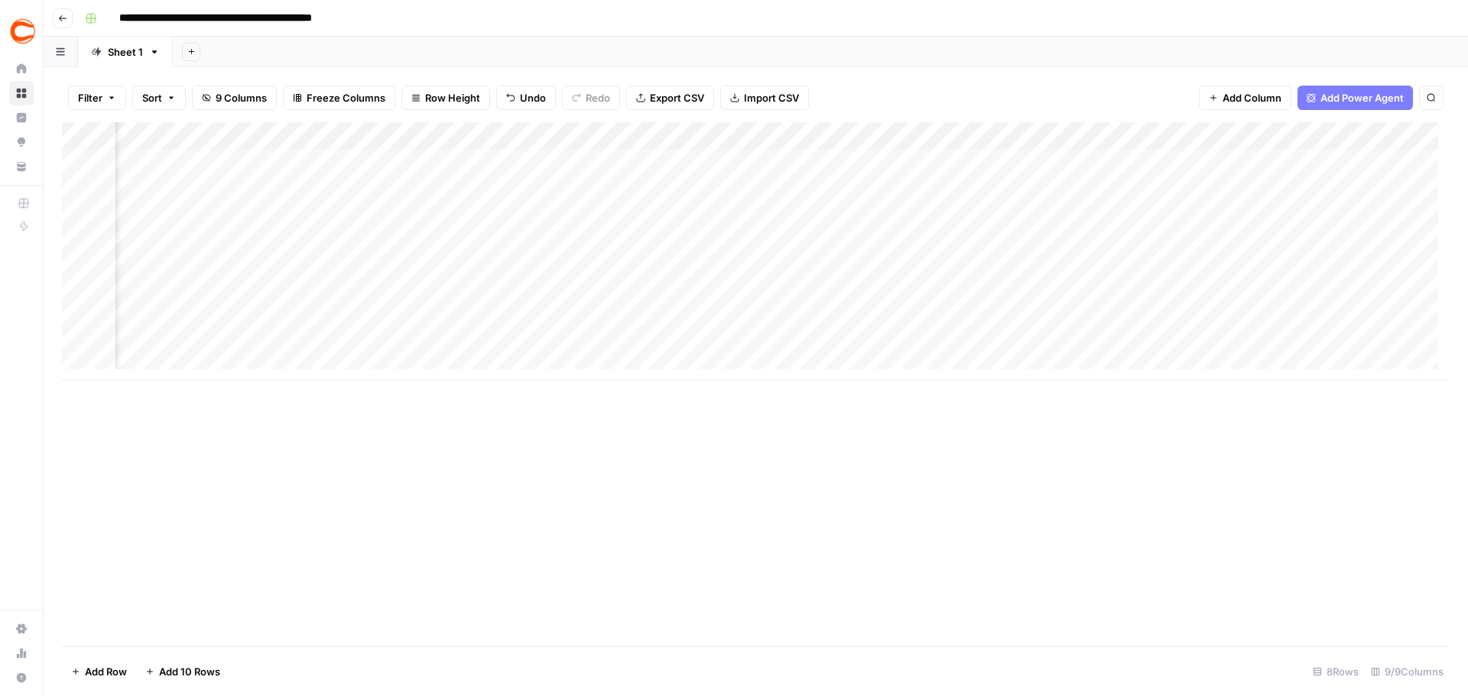
click at [1272, 301] on div "Add Column" at bounding box center [756, 251] width 1388 height 258
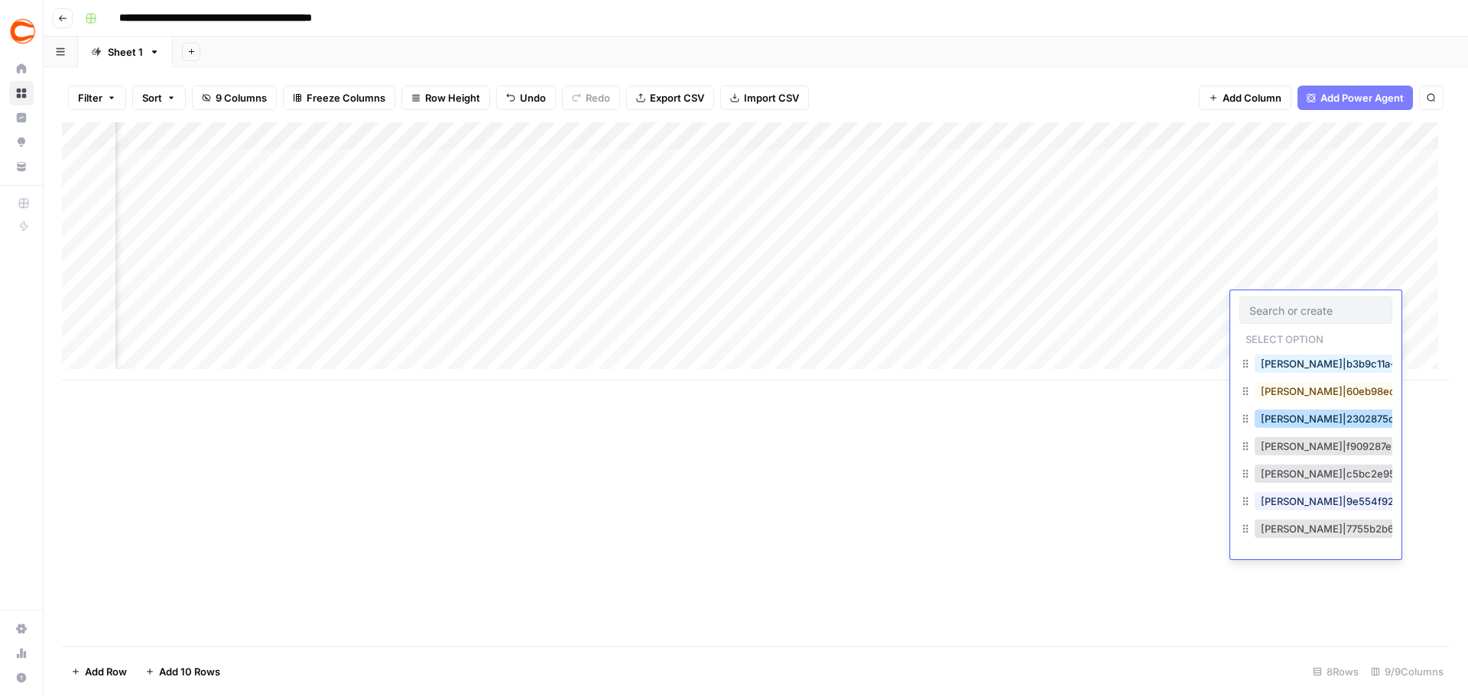
click at [1307, 412] on button "Andrew Caley|2302875c-3bc9-4d27-8c39-94d834df49d2" at bounding box center [1410, 419] width 310 height 18
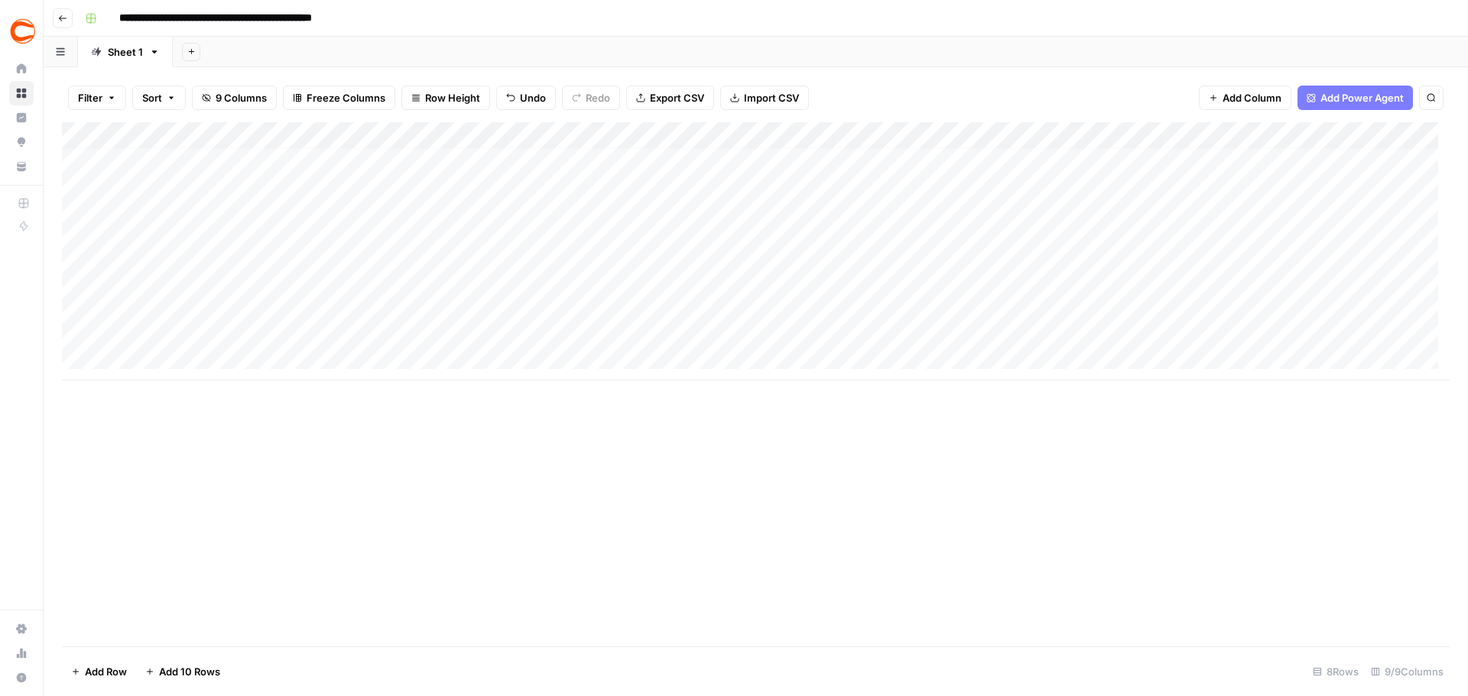
scroll to position [11, 0]
click at [190, 333] on div "Add Column" at bounding box center [756, 251] width 1388 height 258
type textarea "******"
click at [417, 330] on div "Add Column" at bounding box center [756, 251] width 1388 height 258
click at [390, 291] on div "Add Column" at bounding box center [756, 251] width 1388 height 258
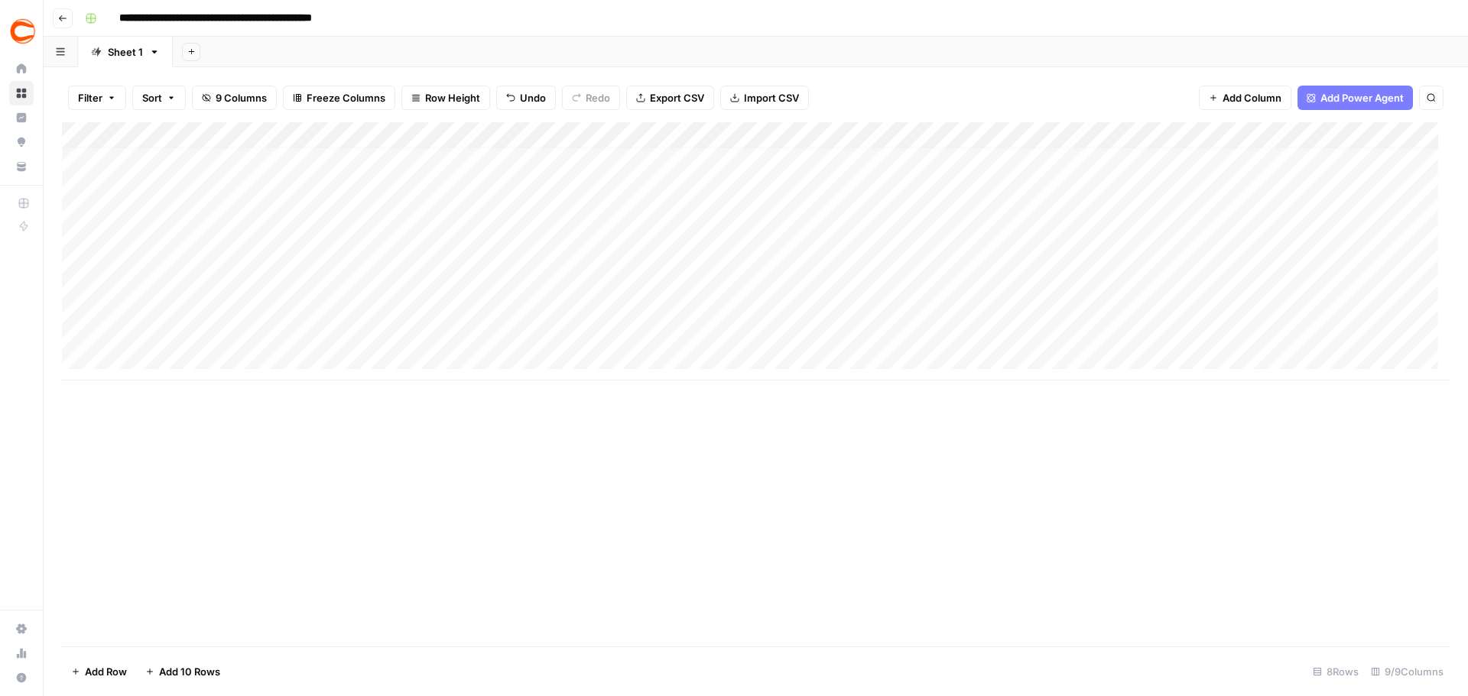
click at [384, 307] on div "Add Column" at bounding box center [756, 251] width 1388 height 258
type textarea "*******"
click at [437, 336] on div "Add Column" at bounding box center [756, 251] width 1388 height 258
type textarea "**********"
click at [605, 328] on div "Add Column" at bounding box center [756, 251] width 1388 height 258
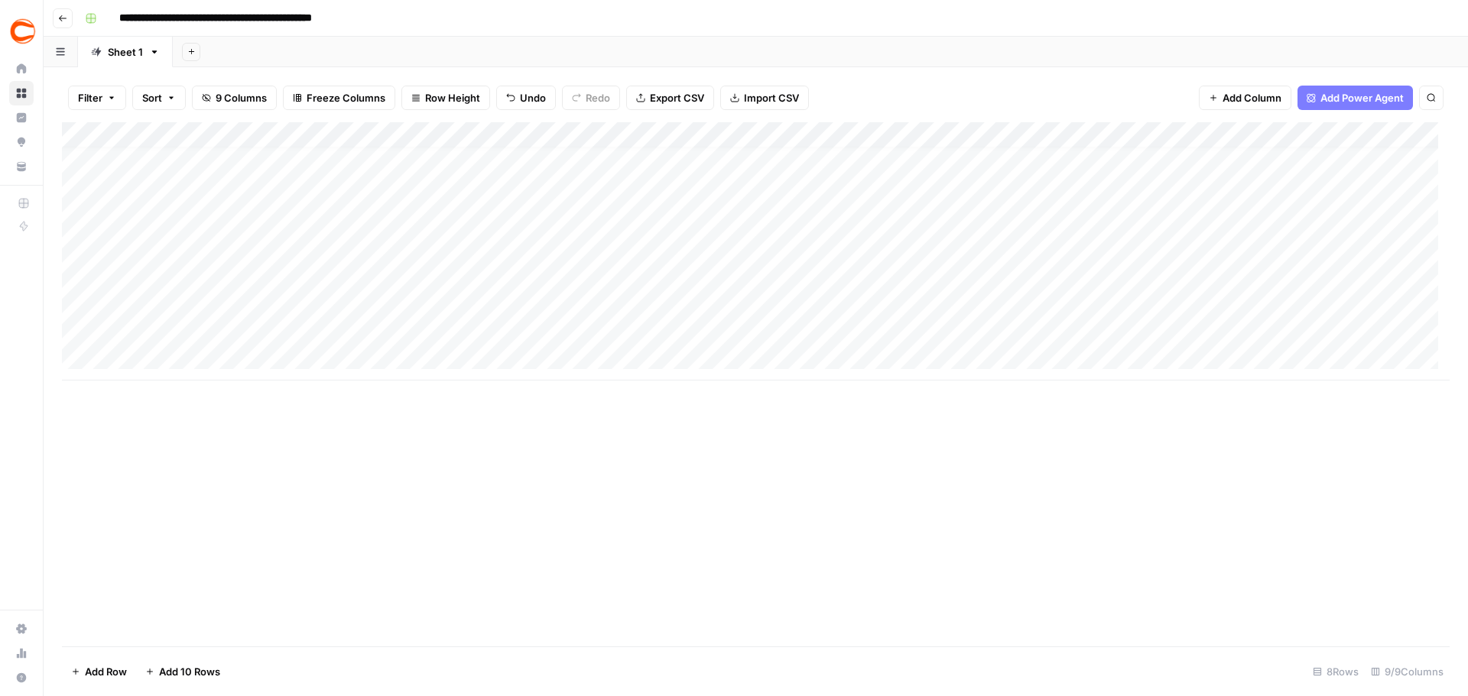
click at [605, 327] on div "Add Column" at bounding box center [756, 251] width 1388 height 258
type input "357591"
click at [746, 343] on div "Add Column" at bounding box center [756, 251] width 1388 height 258
click at [771, 326] on div "Add Column" at bounding box center [756, 251] width 1388 height 258
type textarea "**********"
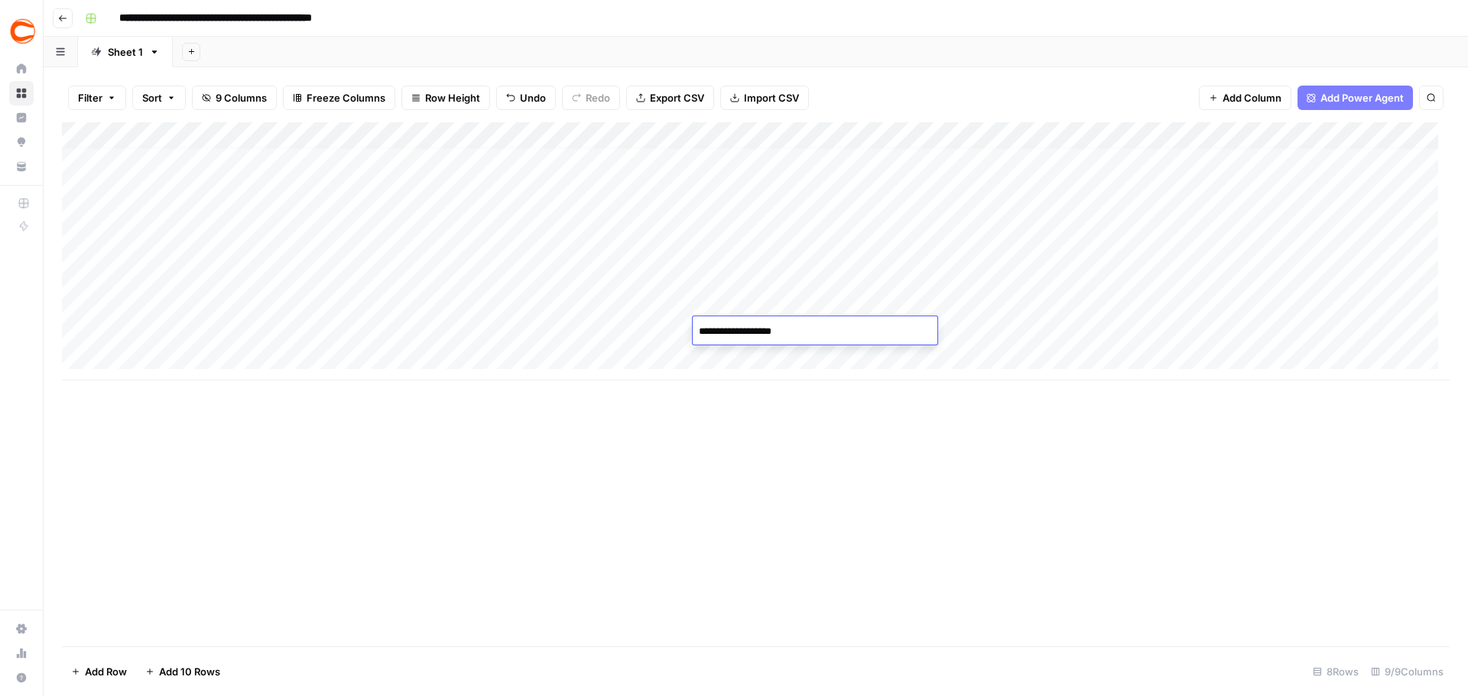
click at [979, 325] on div "Add Column" at bounding box center [756, 251] width 1388 height 258
type textarea "********"
click at [1178, 333] on div "Add Column" at bounding box center [756, 251] width 1388 height 258
click at [1188, 297] on div "Add Column" at bounding box center [756, 251] width 1388 height 258
click at [1197, 327] on div "Add Column" at bounding box center [756, 251] width 1388 height 258
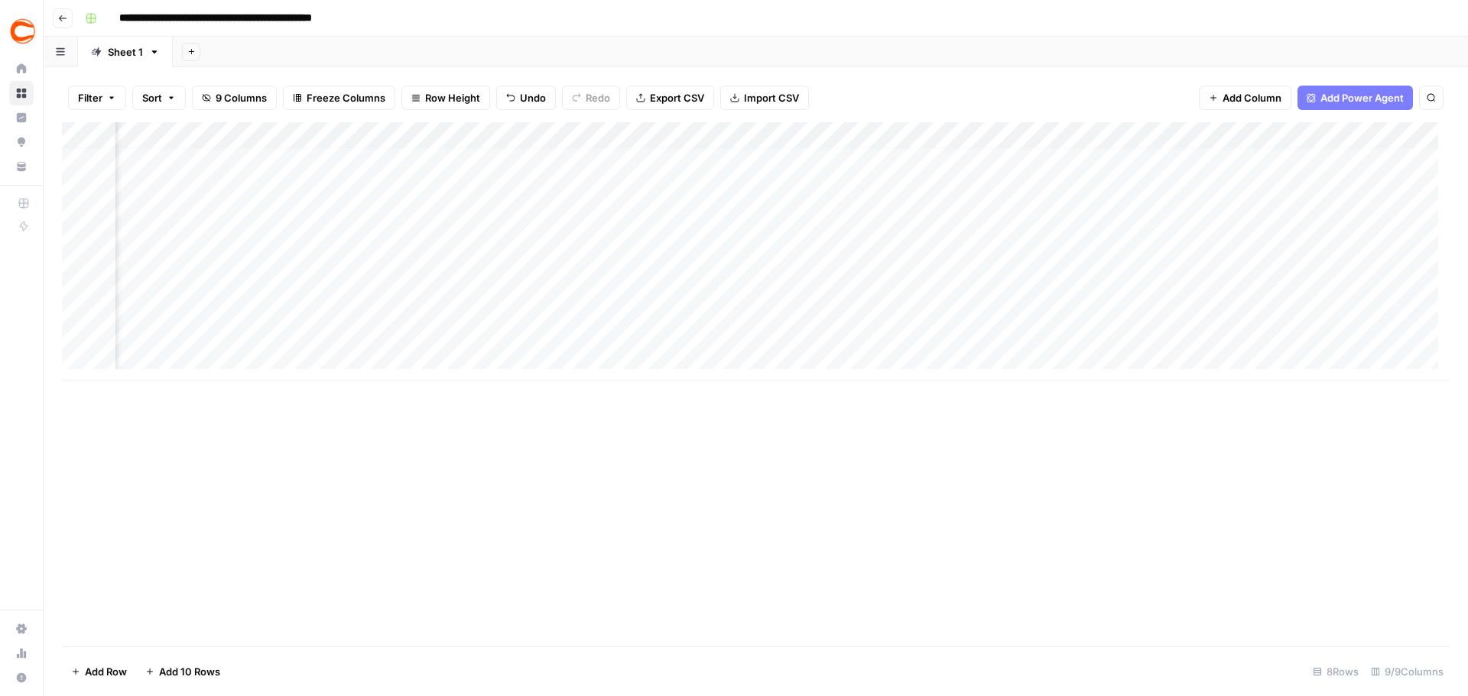
scroll to position [11, 197]
click at [1207, 331] on div "Add Column" at bounding box center [756, 251] width 1388 height 258
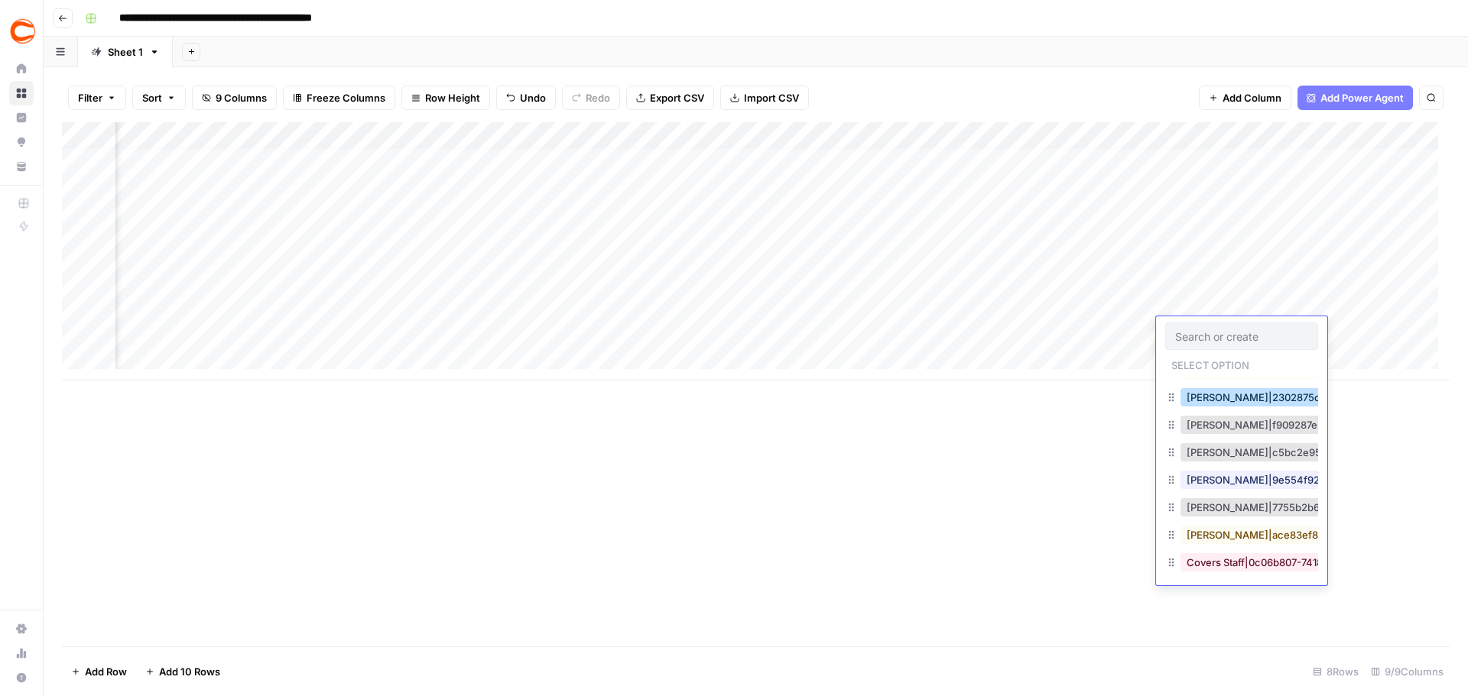
scroll to position [153, 0]
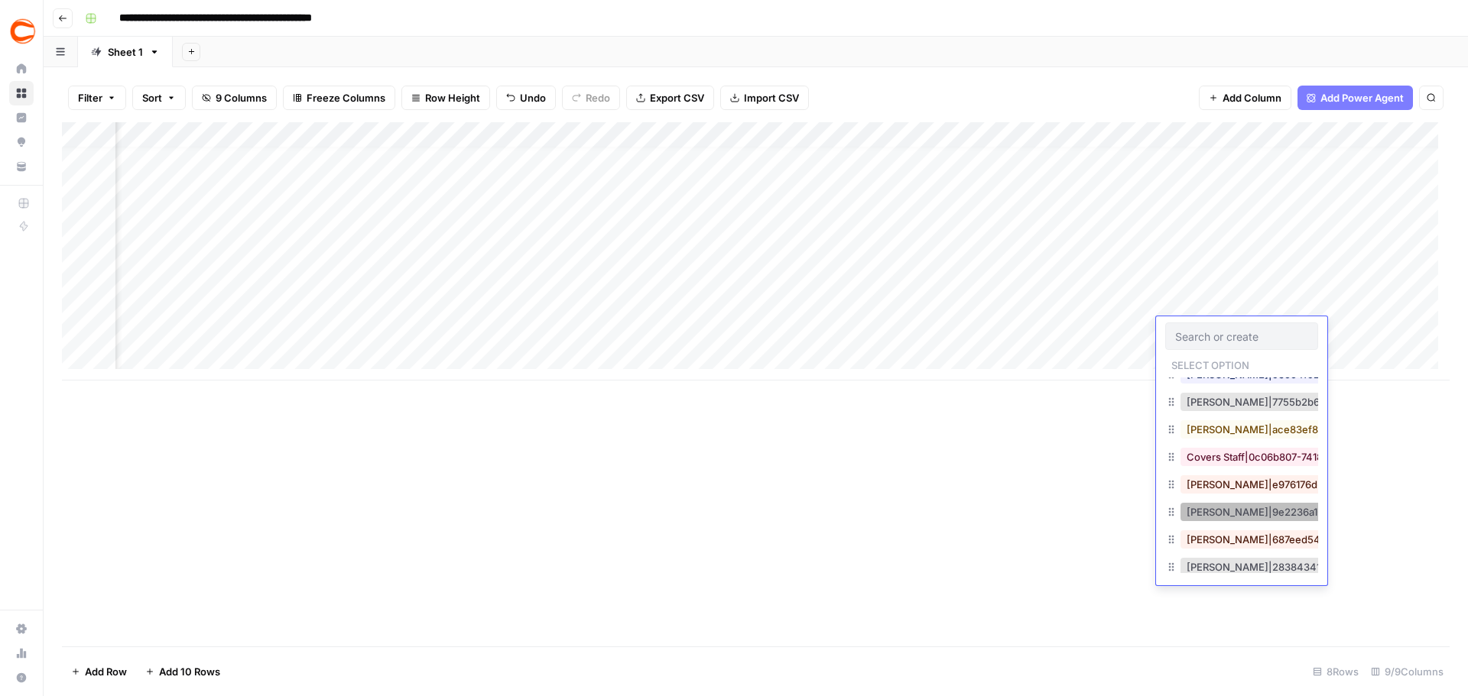
click at [1241, 512] on button "Douglas Farmer|9e2236a1-36c0-4a81-af09-6dde81193be3" at bounding box center [1329, 512] width 298 height 18
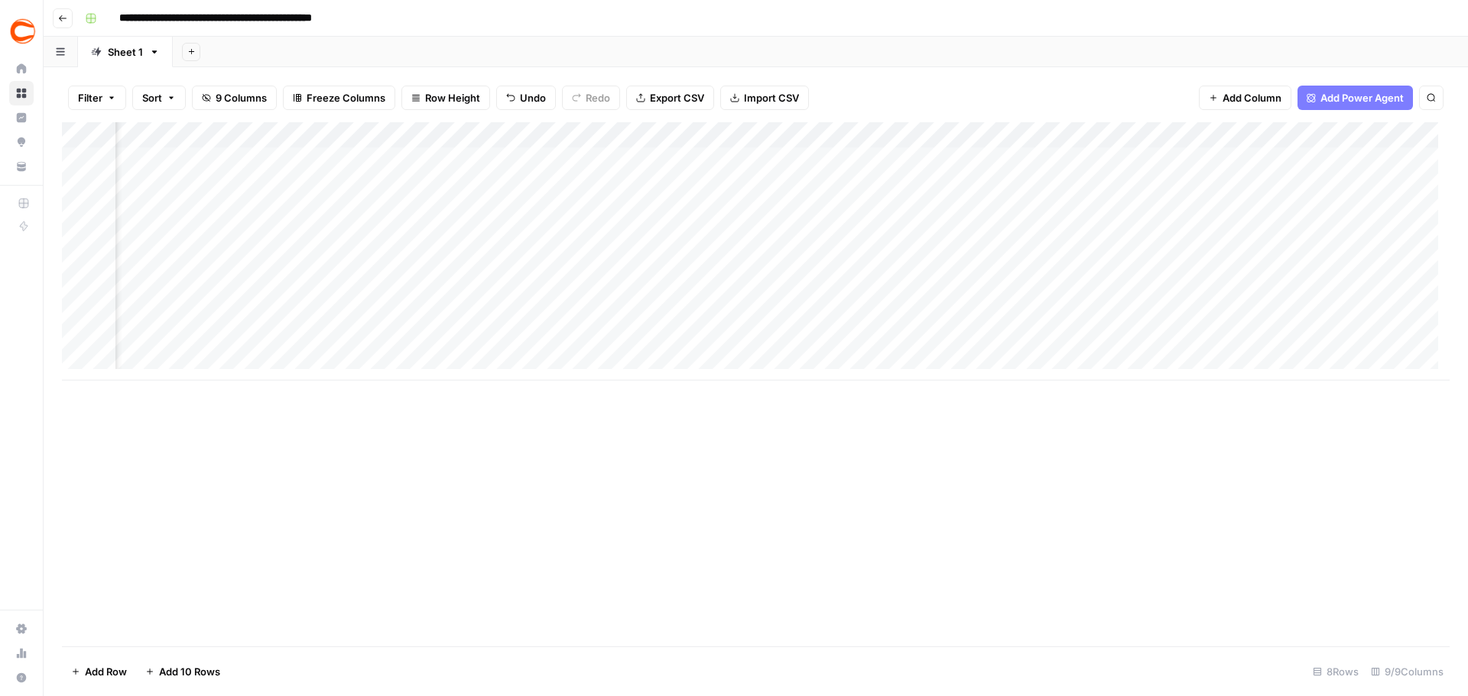
scroll to position [0, 346]
click at [1200, 161] on div "Add Column" at bounding box center [756, 251] width 1388 height 258
click at [1179, 158] on div "Add Column" at bounding box center [756, 251] width 1388 height 258
type input "42959"
click at [1195, 196] on div "Add Column" at bounding box center [756, 251] width 1388 height 258
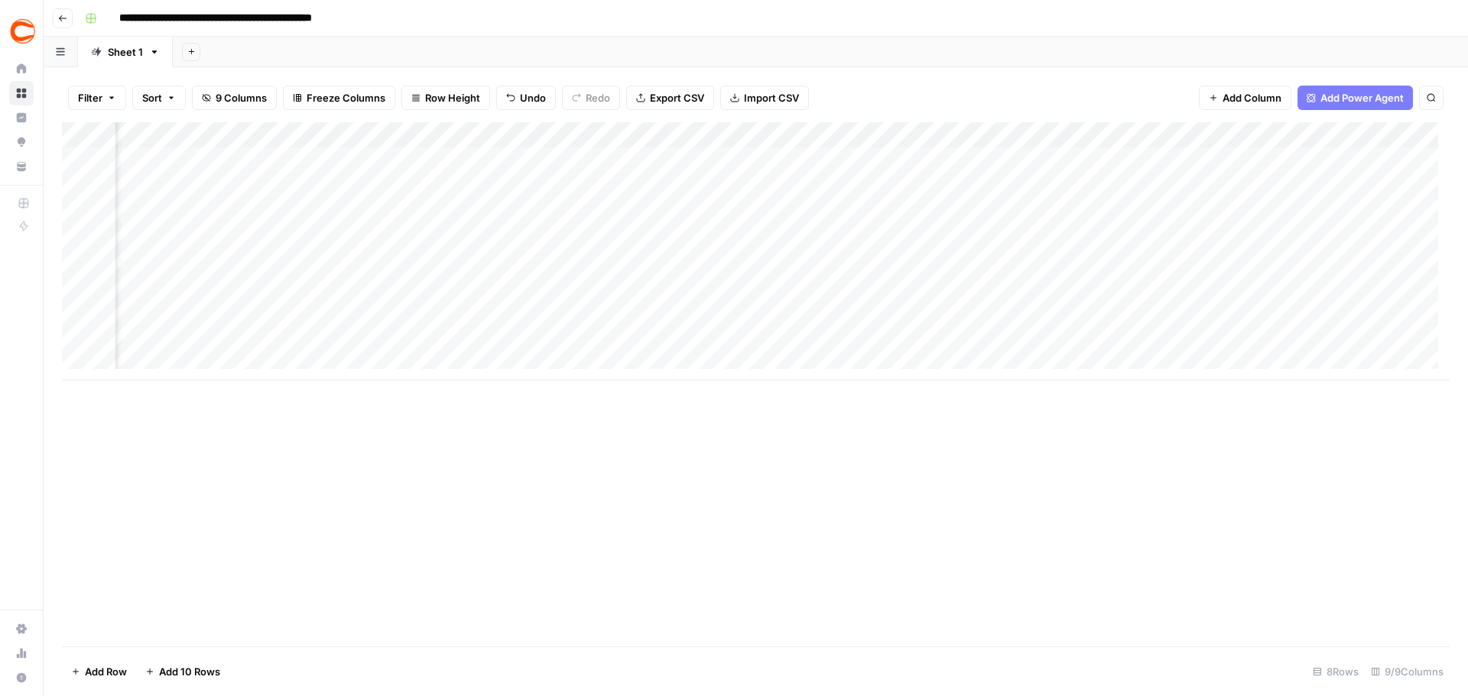
click at [1192, 213] on div "Add Column" at bounding box center [756, 251] width 1388 height 258
click at [1193, 236] on div "Add Column" at bounding box center [756, 251] width 1388 height 258
click at [1189, 265] on div "Add Column" at bounding box center [756, 251] width 1388 height 258
click at [1185, 287] on div "Add Column" at bounding box center [756, 251] width 1388 height 258
click at [1175, 314] on div "Add Column" at bounding box center [756, 251] width 1388 height 258
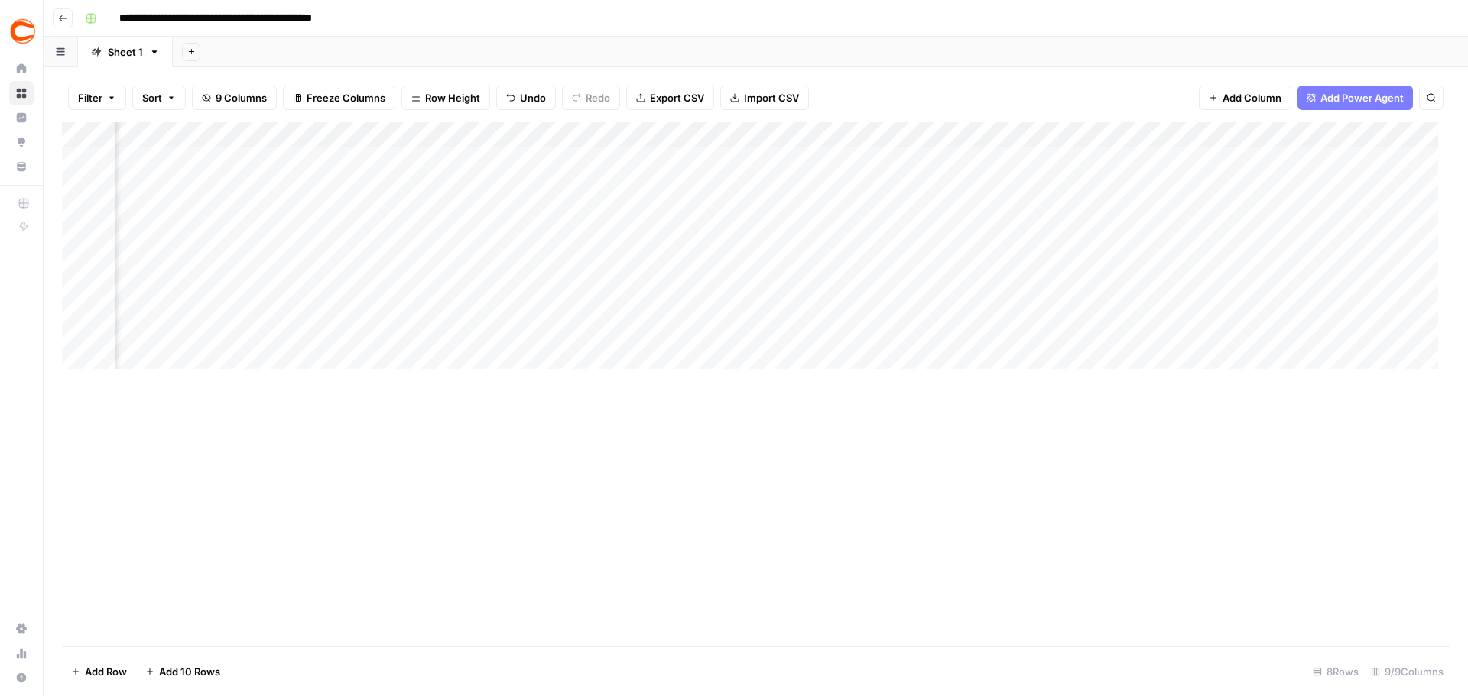
click at [1174, 343] on div "Add Column" at bounding box center [756, 251] width 1388 height 258
click at [1184, 402] on div "Add Column" at bounding box center [756, 384] width 1388 height 524
click at [1337, 133] on div "Add Column" at bounding box center [756, 251] width 1388 height 258
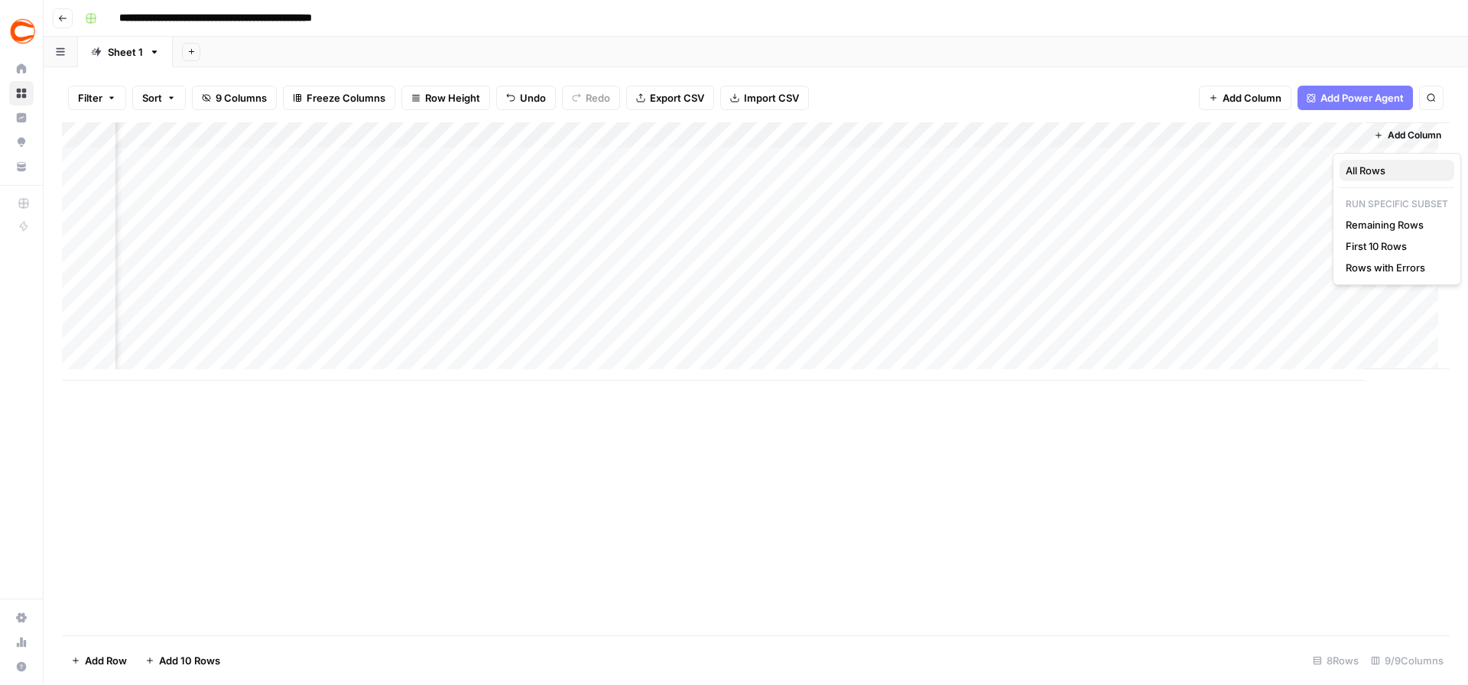
click at [1384, 174] on span "All Rows" at bounding box center [1393, 170] width 96 height 15
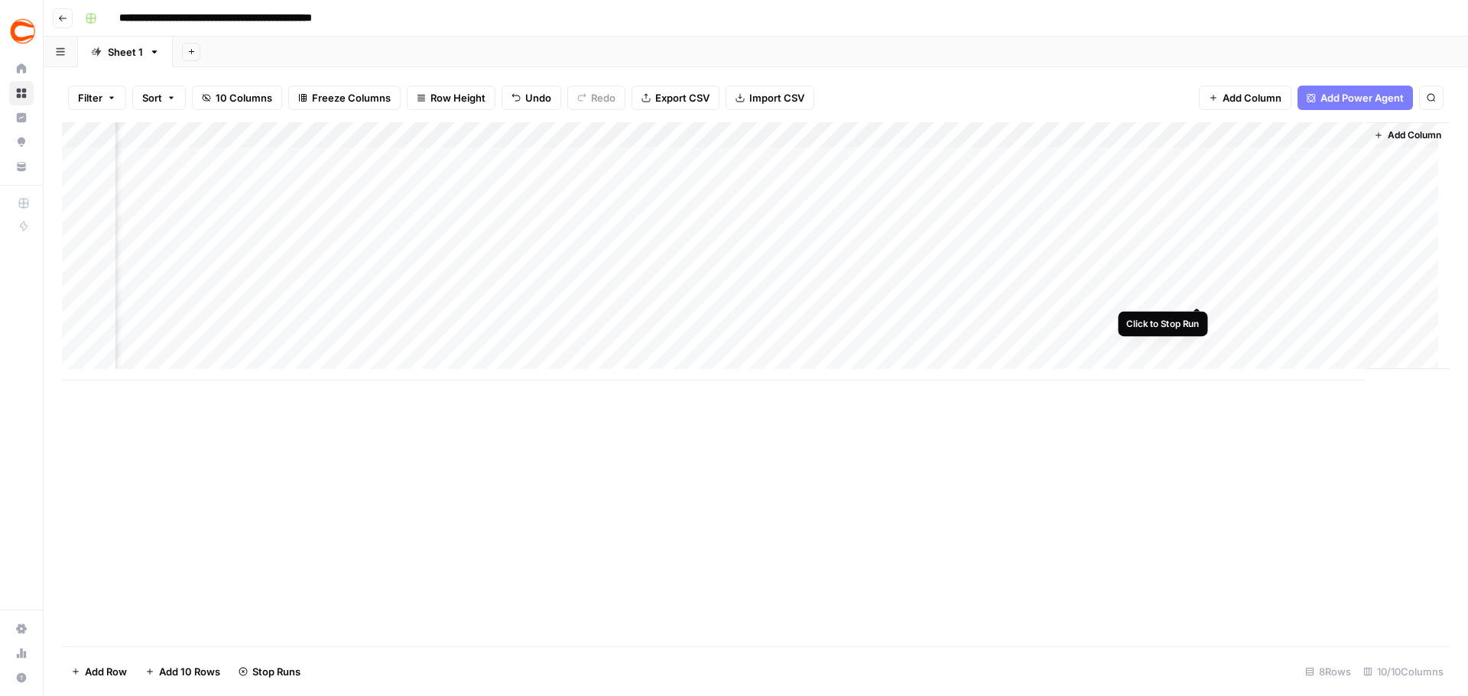
scroll to position [0, 694]
click at [1265, 161] on div "Add Column" at bounding box center [756, 251] width 1388 height 258
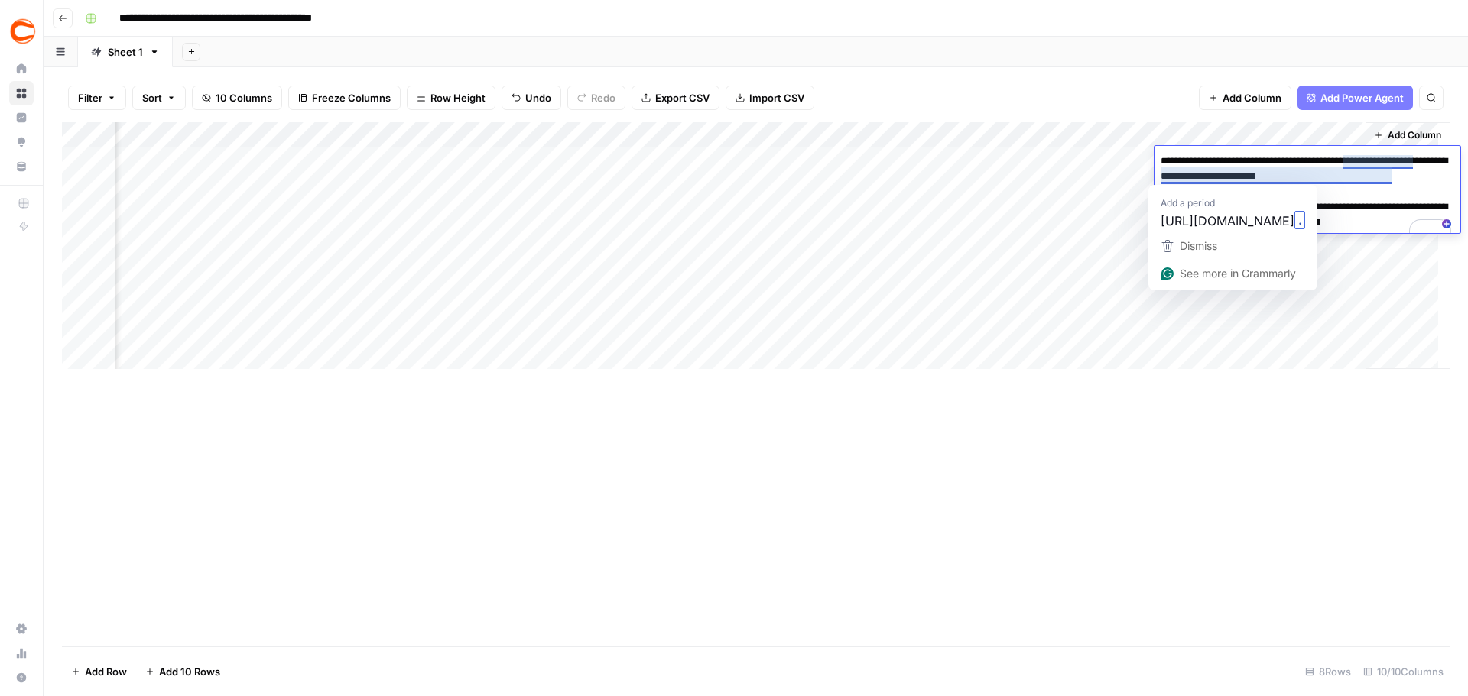
drag, startPoint x: 1395, startPoint y: 178, endPoint x: 1345, endPoint y: 164, distance: 52.5
click at [1345, 164] on textarea "**********" at bounding box center [1307, 200] width 306 height 98
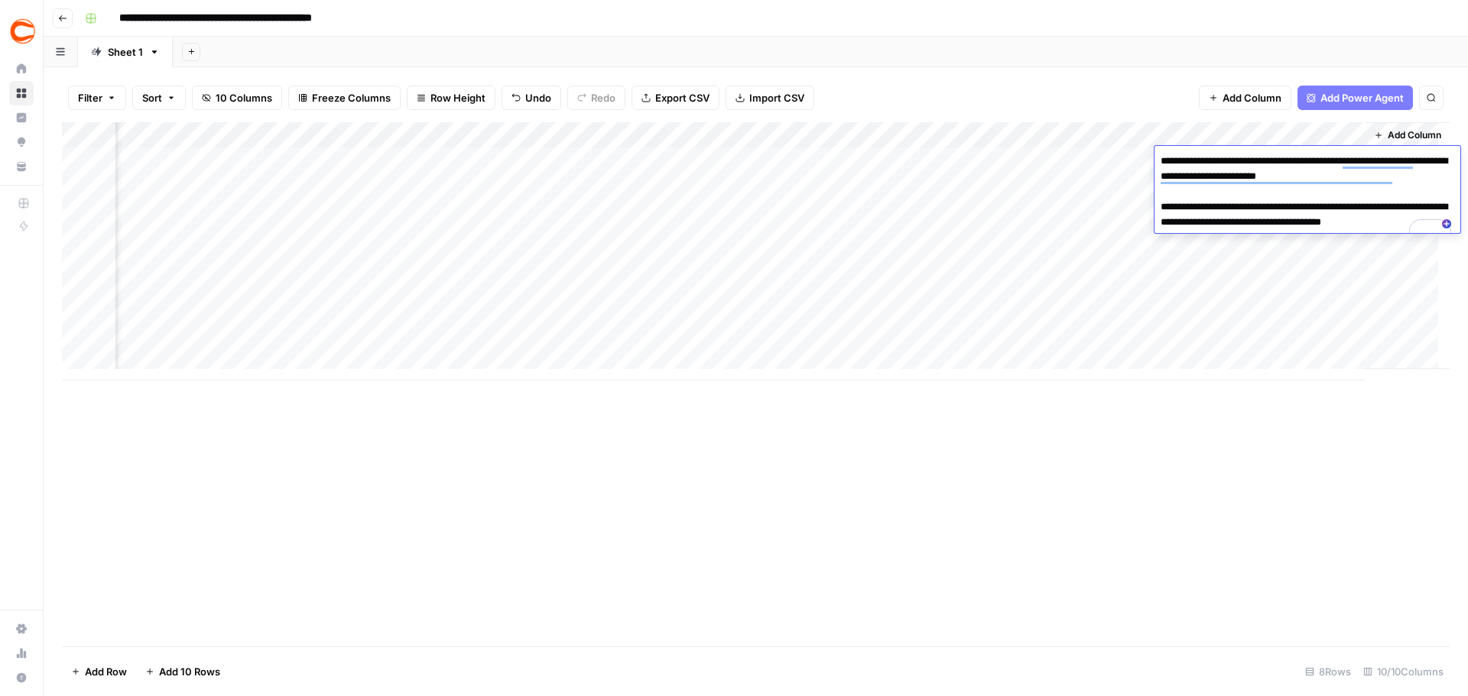
click at [1171, 425] on div "Add Column" at bounding box center [756, 384] width 1388 height 524
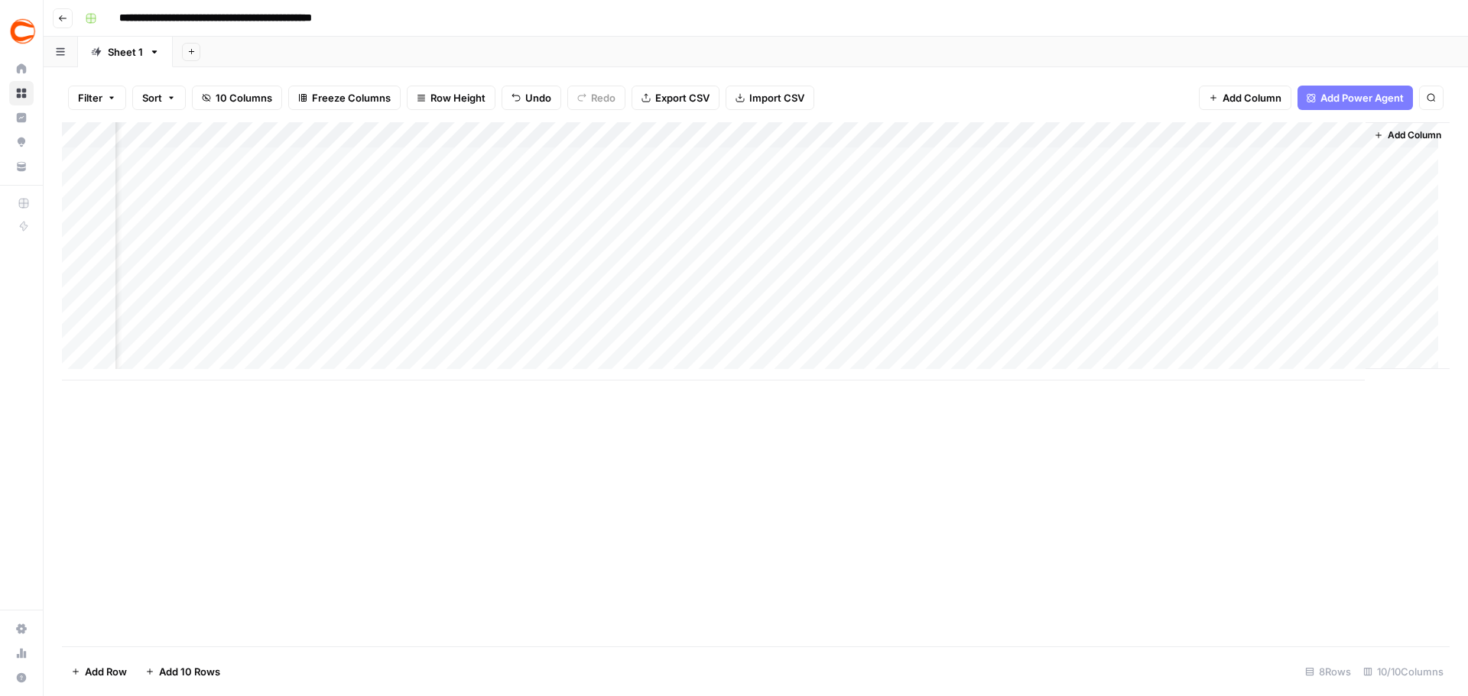
click at [1279, 180] on div "Add Column" at bounding box center [756, 251] width 1388 height 258
click at [1284, 181] on div "Add Column" at bounding box center [756, 251] width 1388 height 258
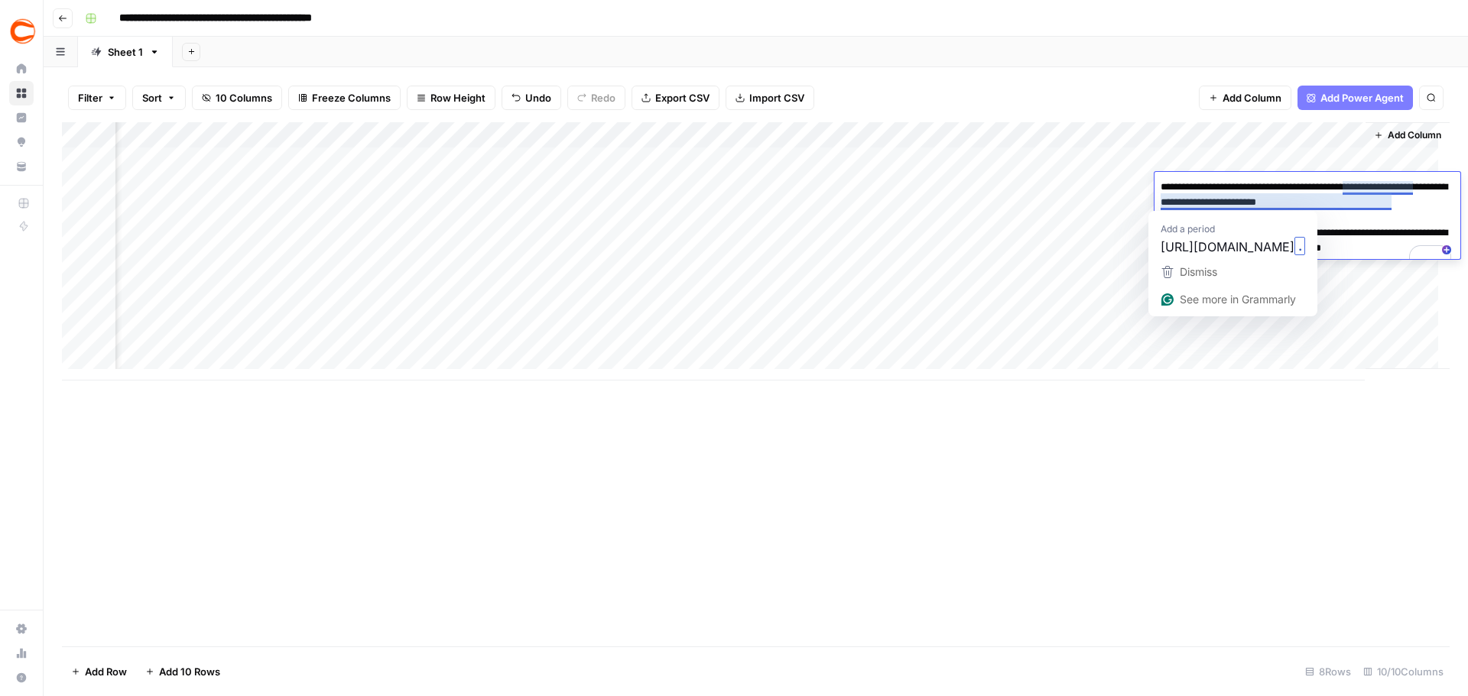
drag, startPoint x: 1395, startPoint y: 205, endPoint x: 1366, endPoint y: 208, distance: 29.2
click at [1366, 208] on textarea "**********" at bounding box center [1307, 226] width 306 height 98
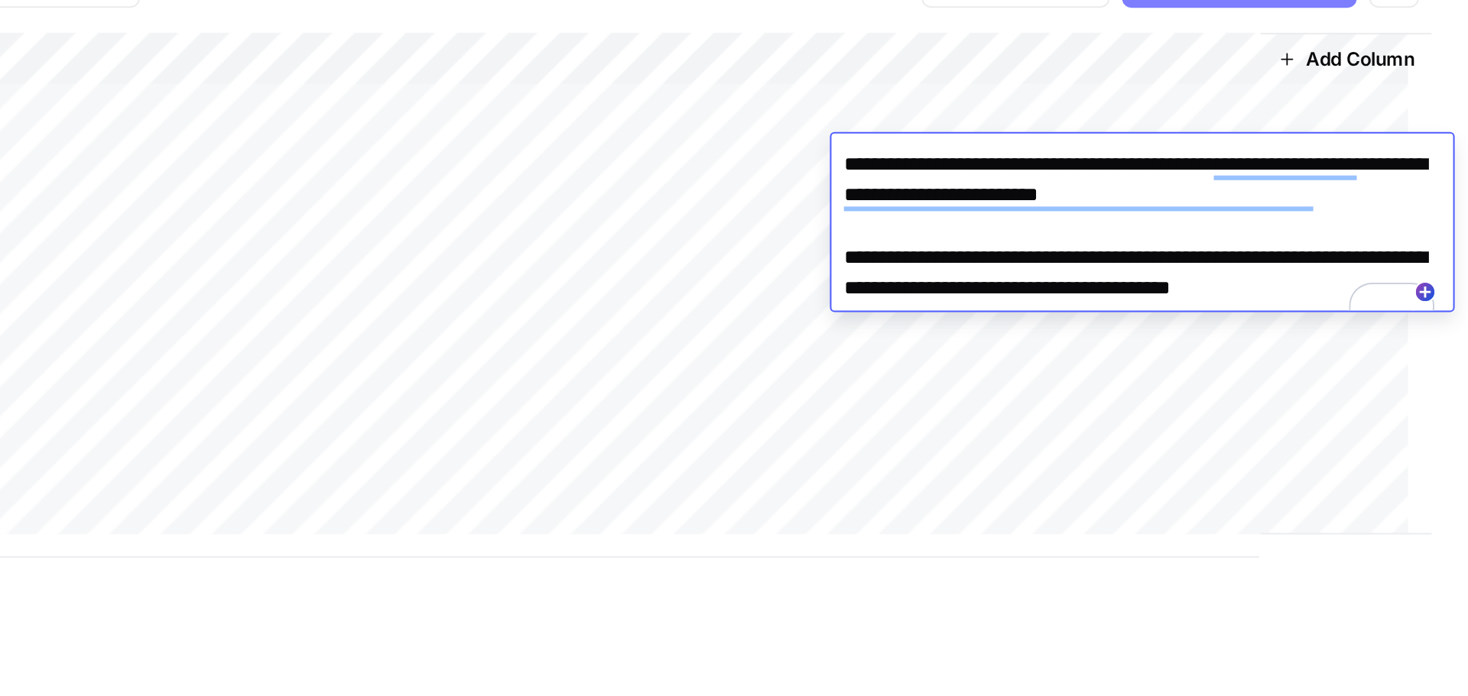
click at [1297, 333] on div "Add Column" at bounding box center [756, 251] width 1388 height 258
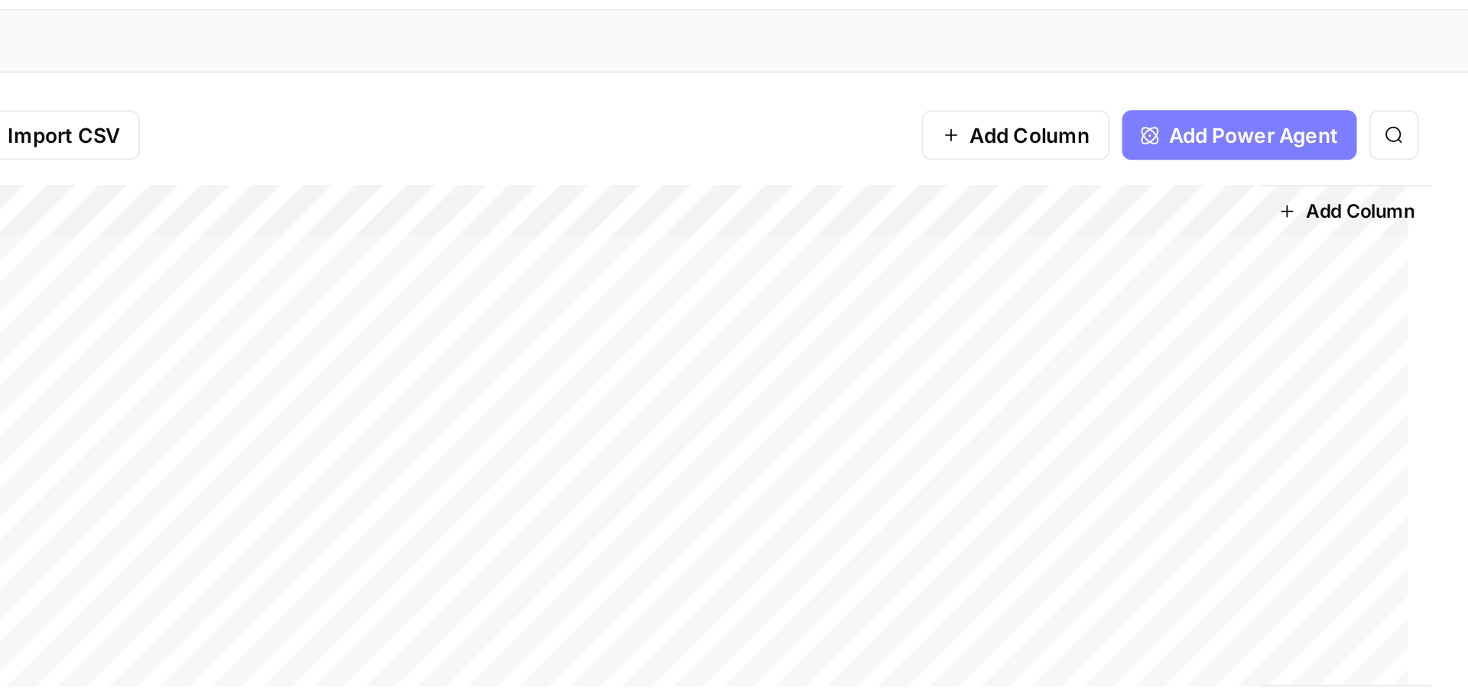
click at [1283, 208] on div "Add Column" at bounding box center [756, 251] width 1388 height 258
click at [1284, 209] on div "Add Column" at bounding box center [756, 251] width 1388 height 258
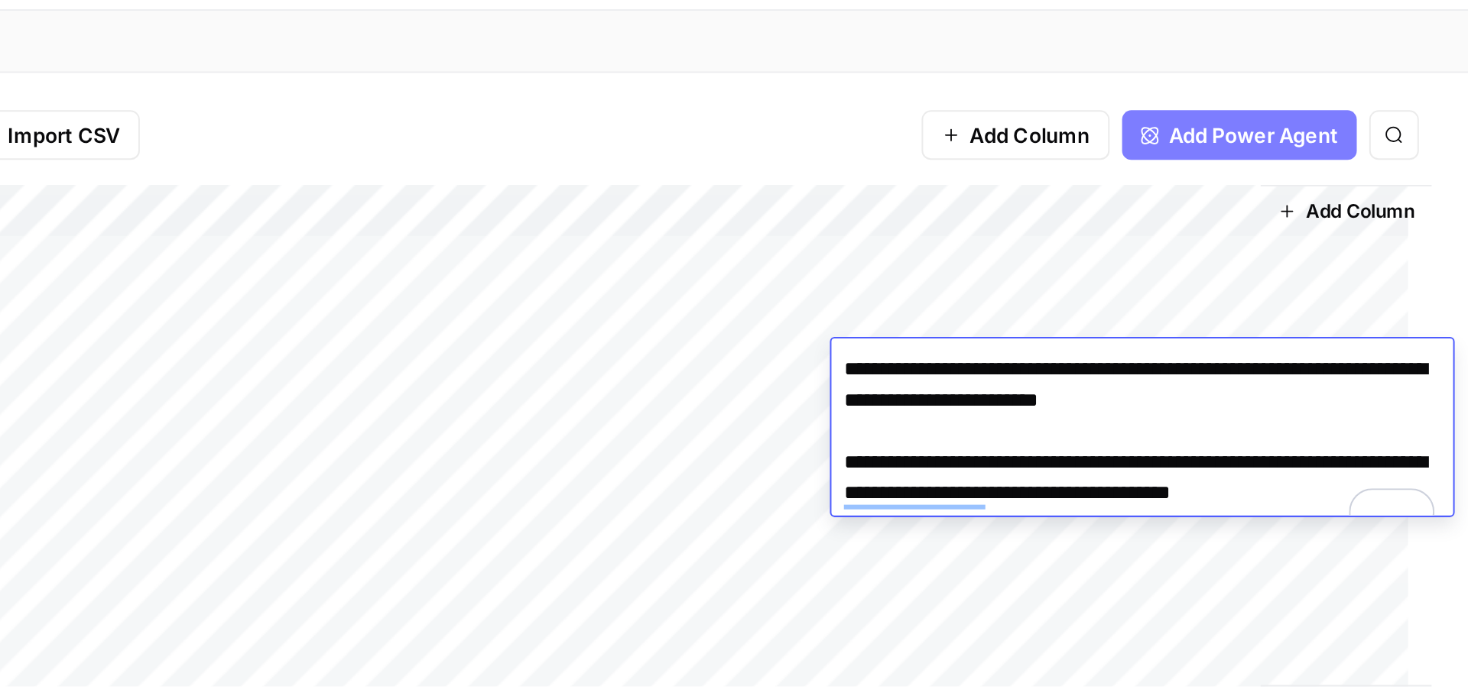
drag, startPoint x: 1400, startPoint y: 229, endPoint x: 1363, endPoint y: 229, distance: 36.7
click at [1363, 229] on textarea "**********" at bounding box center [1307, 252] width 306 height 98
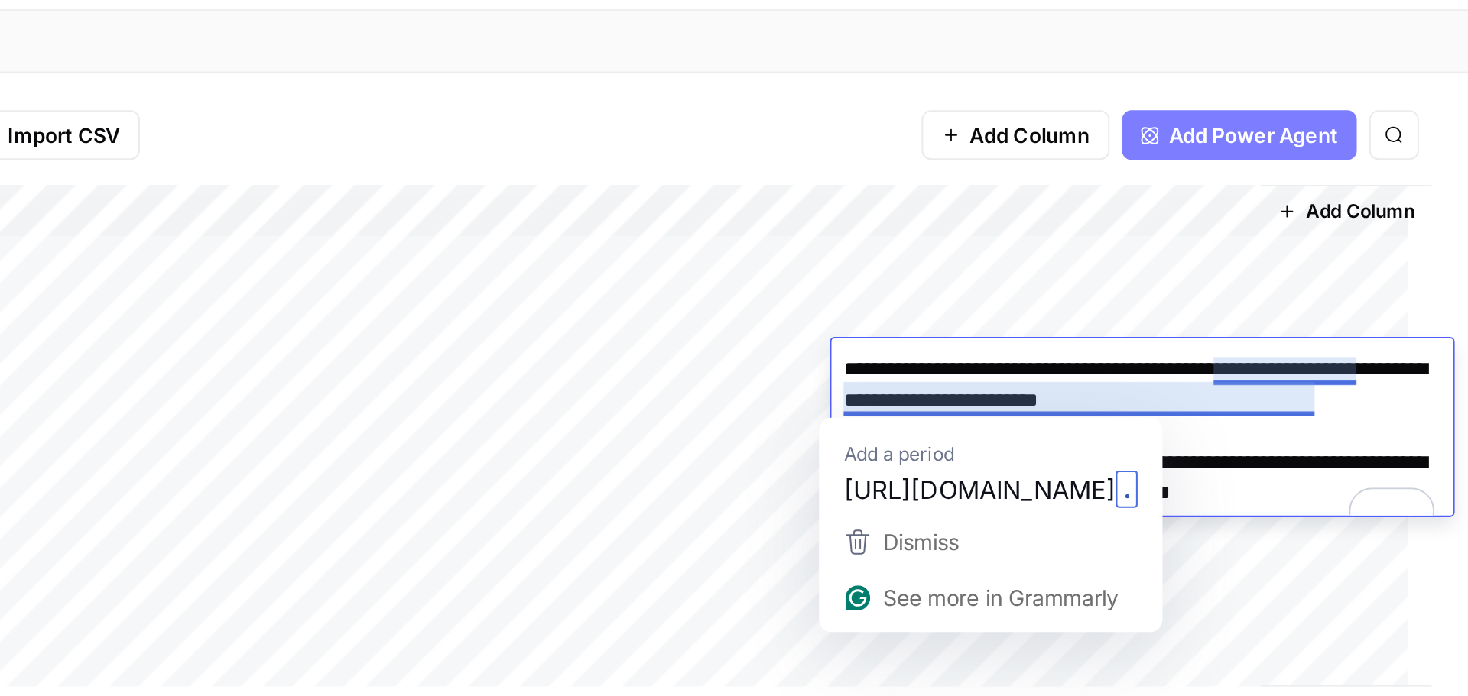
drag, startPoint x: 1379, startPoint y: 231, endPoint x: 1365, endPoint y: 231, distance: 14.5
click at [1365, 231] on textarea "**********" at bounding box center [1307, 252] width 306 height 98
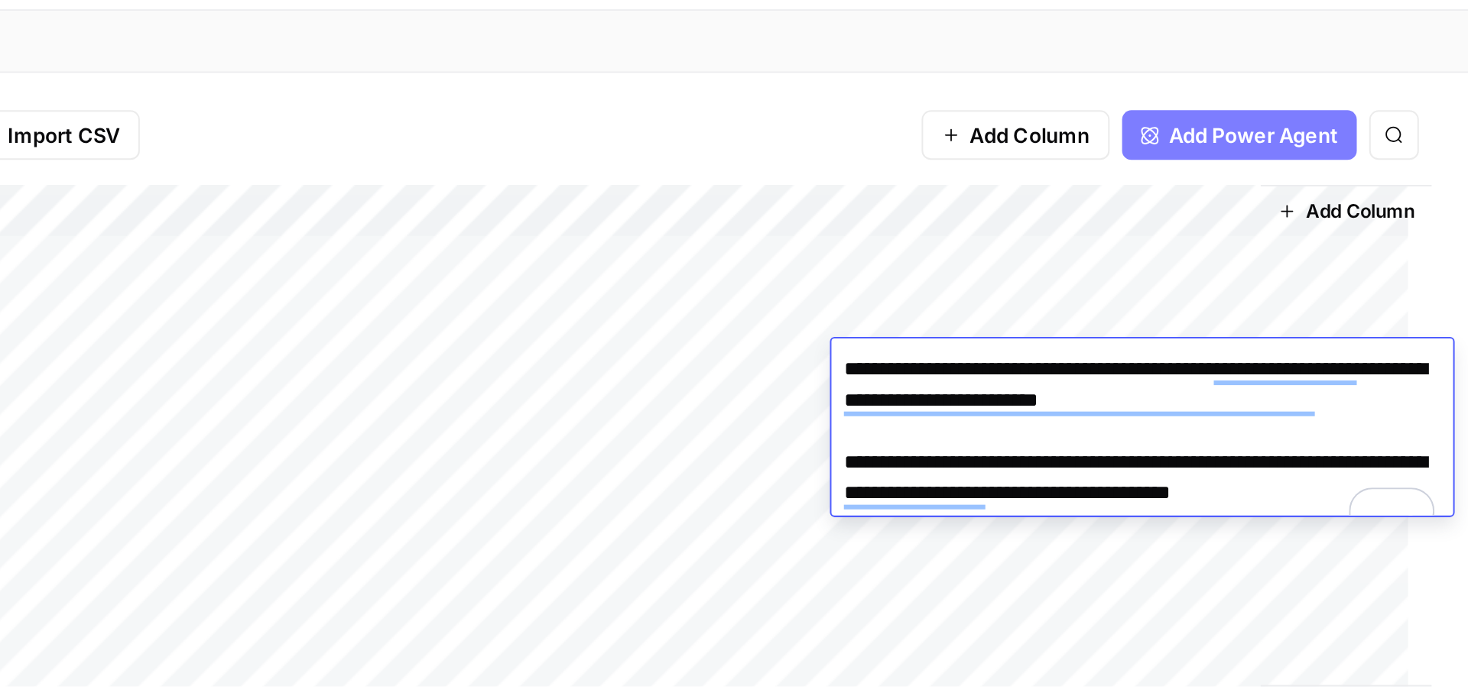
click at [1379, 167] on div "Add Column" at bounding box center [1407, 245] width 84 height 247
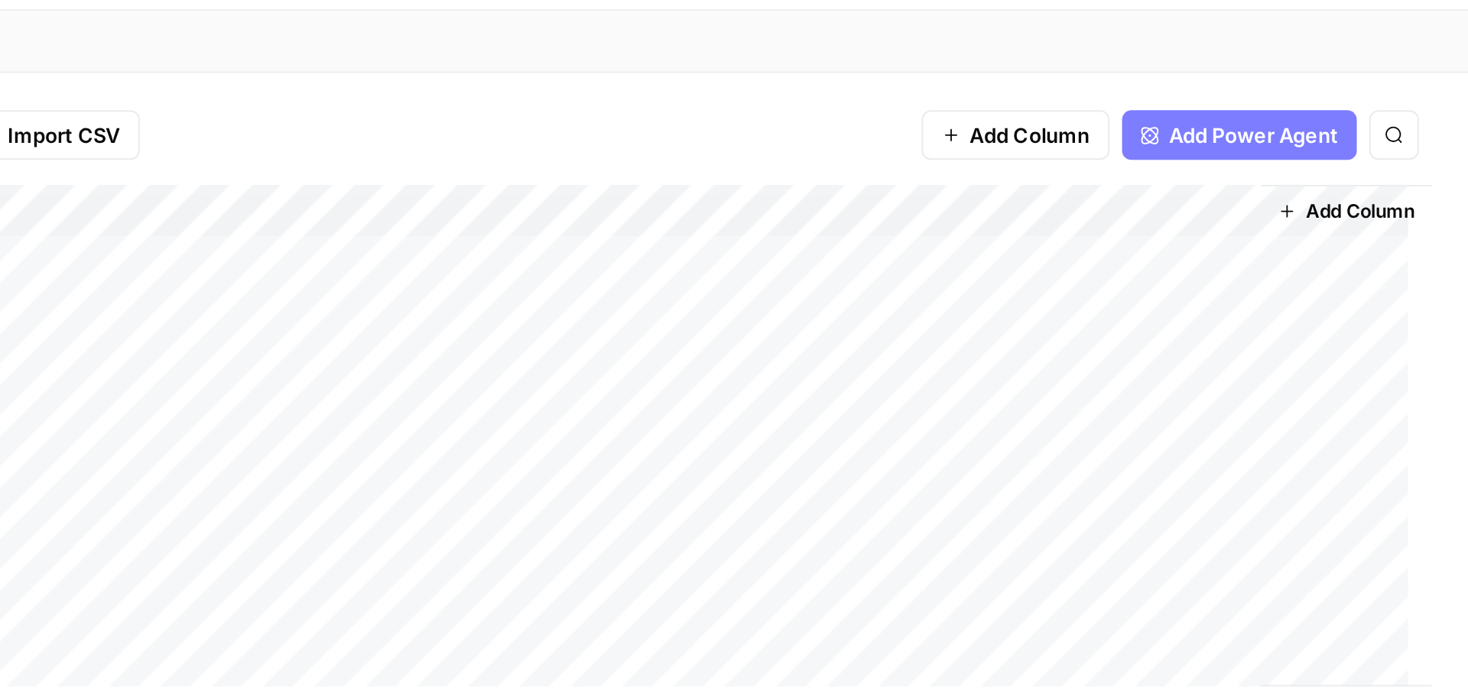
click at [1295, 234] on div "Add Column" at bounding box center [756, 251] width 1388 height 258
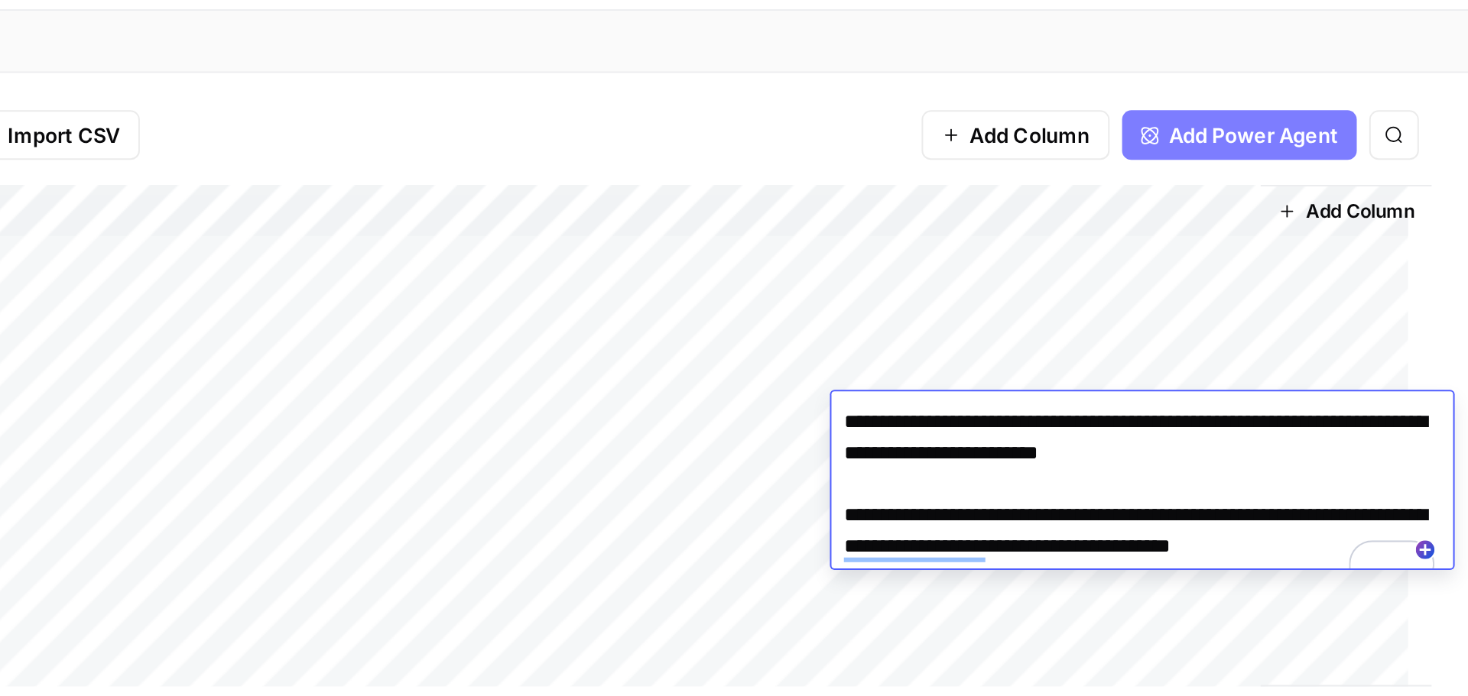
drag, startPoint x: 1379, startPoint y: 256, endPoint x: 1393, endPoint y: 238, distance: 22.9
click at [1363, 258] on textarea "**********" at bounding box center [1307, 278] width 306 height 98
click at [1381, 190] on div "Add Column" at bounding box center [1407, 245] width 84 height 247
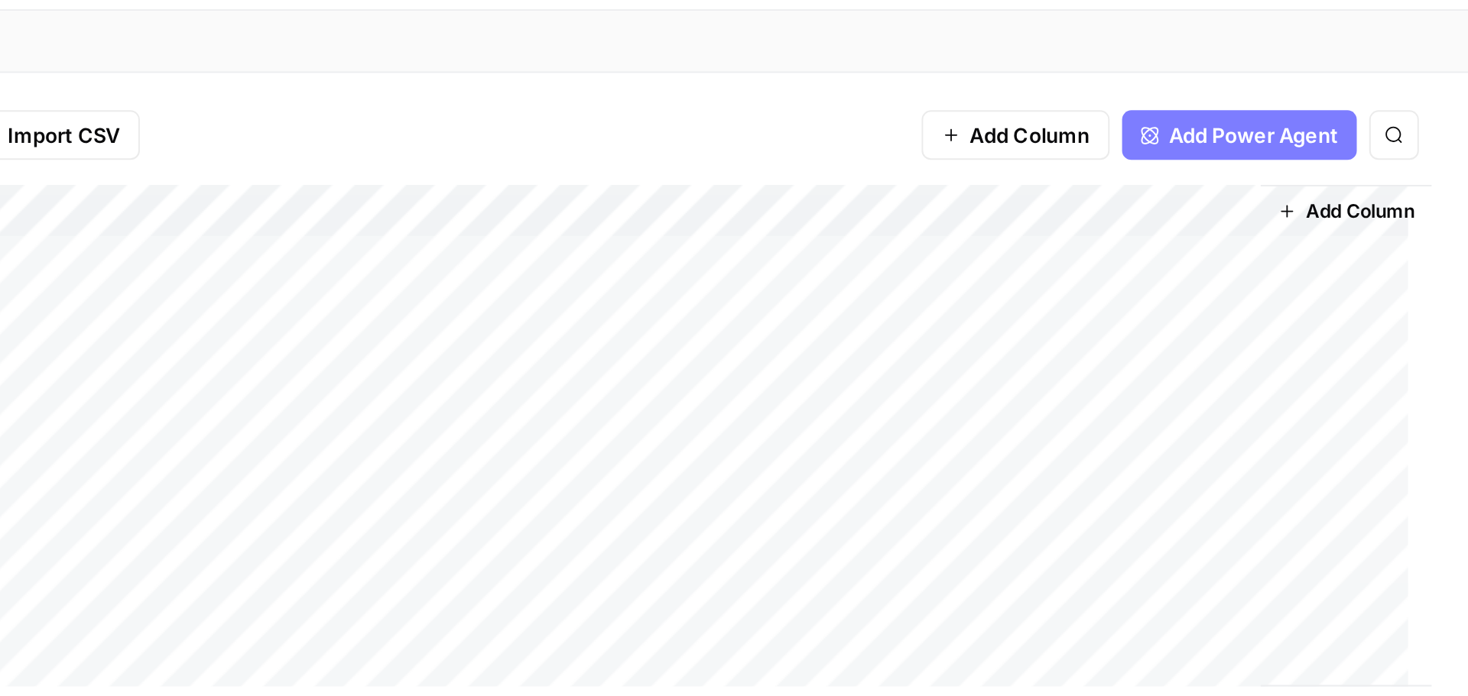
click at [1269, 262] on div "Add Column" at bounding box center [756, 251] width 1388 height 258
click at [1269, 261] on div "Add Column" at bounding box center [756, 251] width 1388 height 258
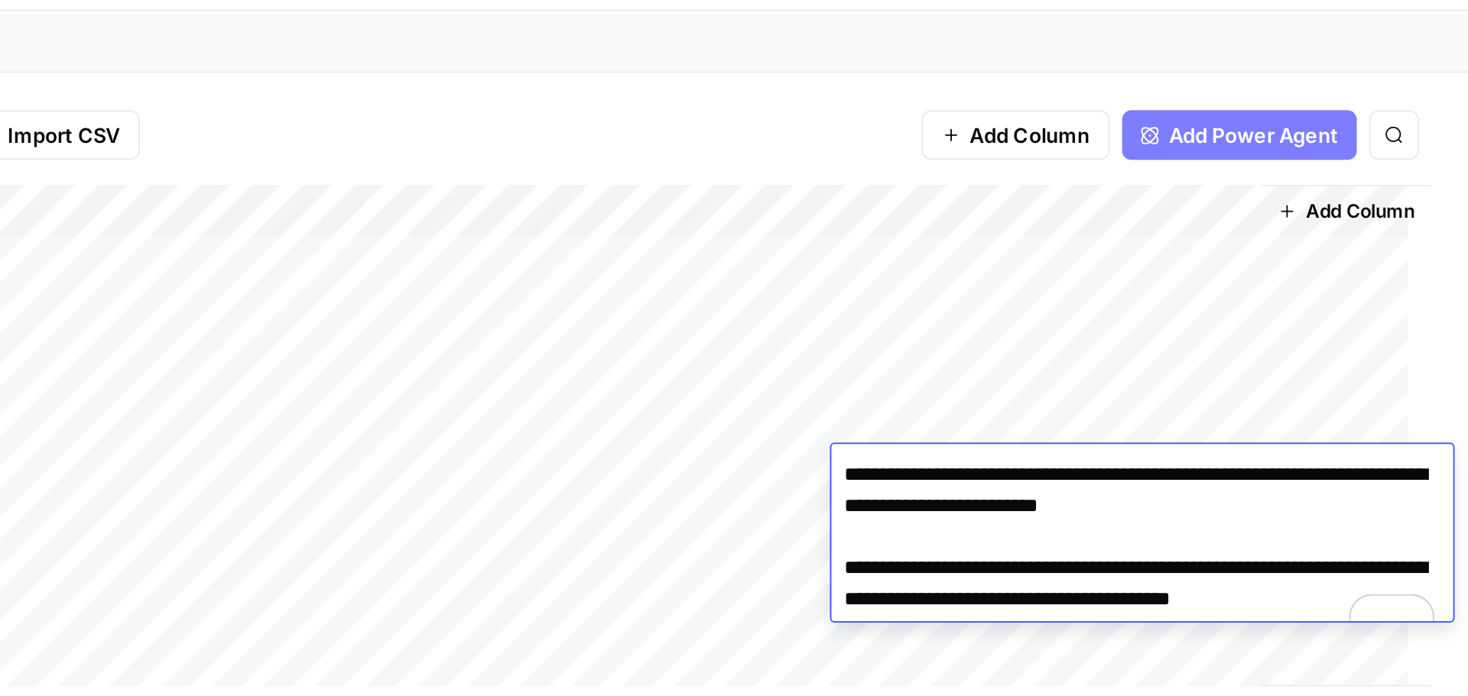
drag, startPoint x: 1381, startPoint y: 281, endPoint x: 1365, endPoint y: 281, distance: 15.3
click at [1365, 281] on textarea "**********" at bounding box center [1307, 304] width 306 height 98
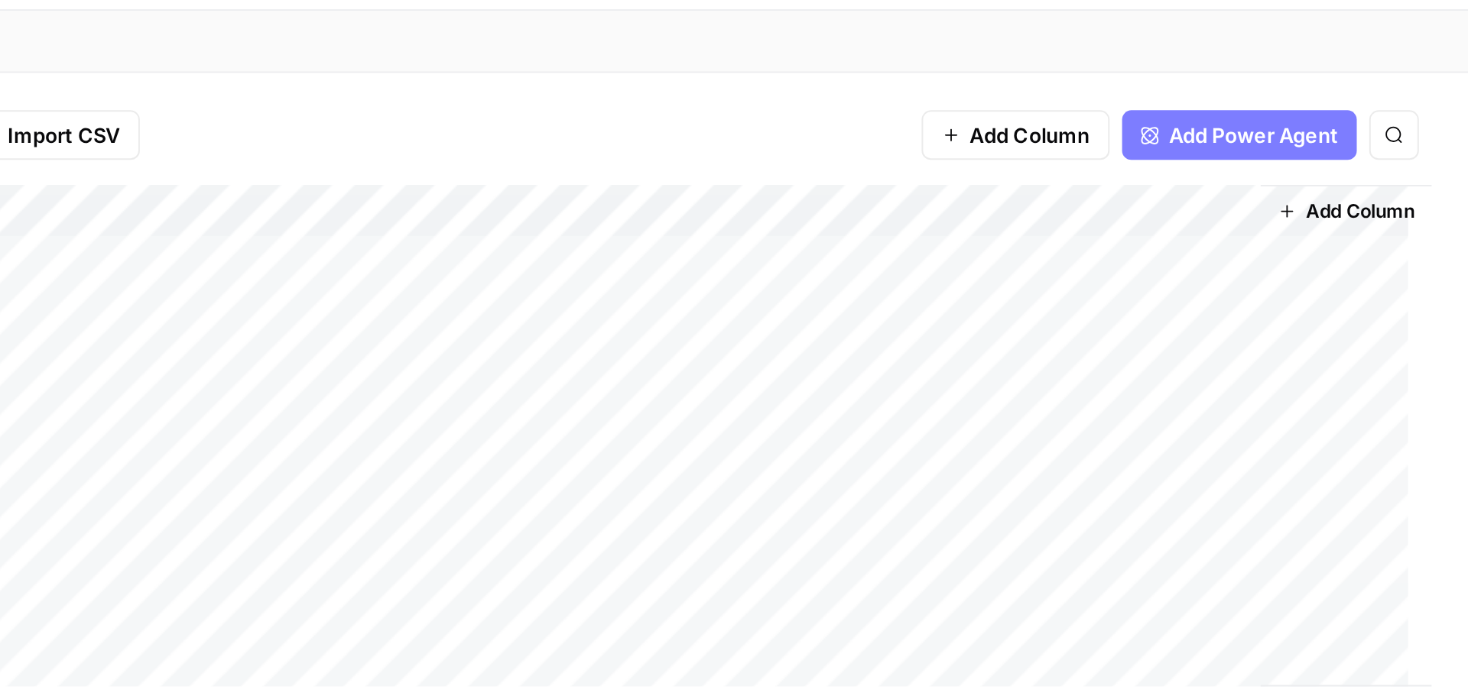
click at [1415, 209] on div "Add Column" at bounding box center [1407, 245] width 84 height 247
click at [1284, 275] on div "Add Column" at bounding box center [756, 251] width 1388 height 258
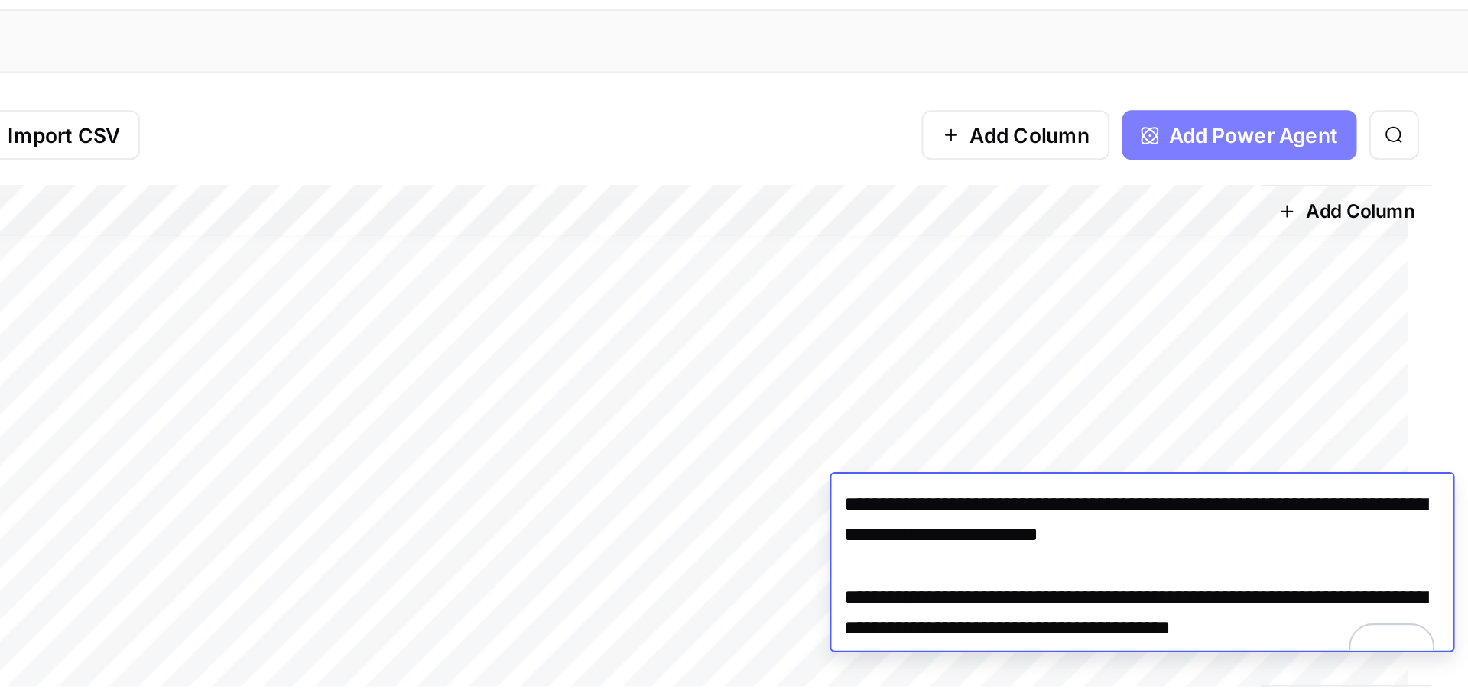
drag, startPoint x: 1394, startPoint y: 297, endPoint x: 1365, endPoint y: 299, distance: 28.3
click at [1365, 299] on textarea "**********" at bounding box center [1307, 318] width 306 height 98
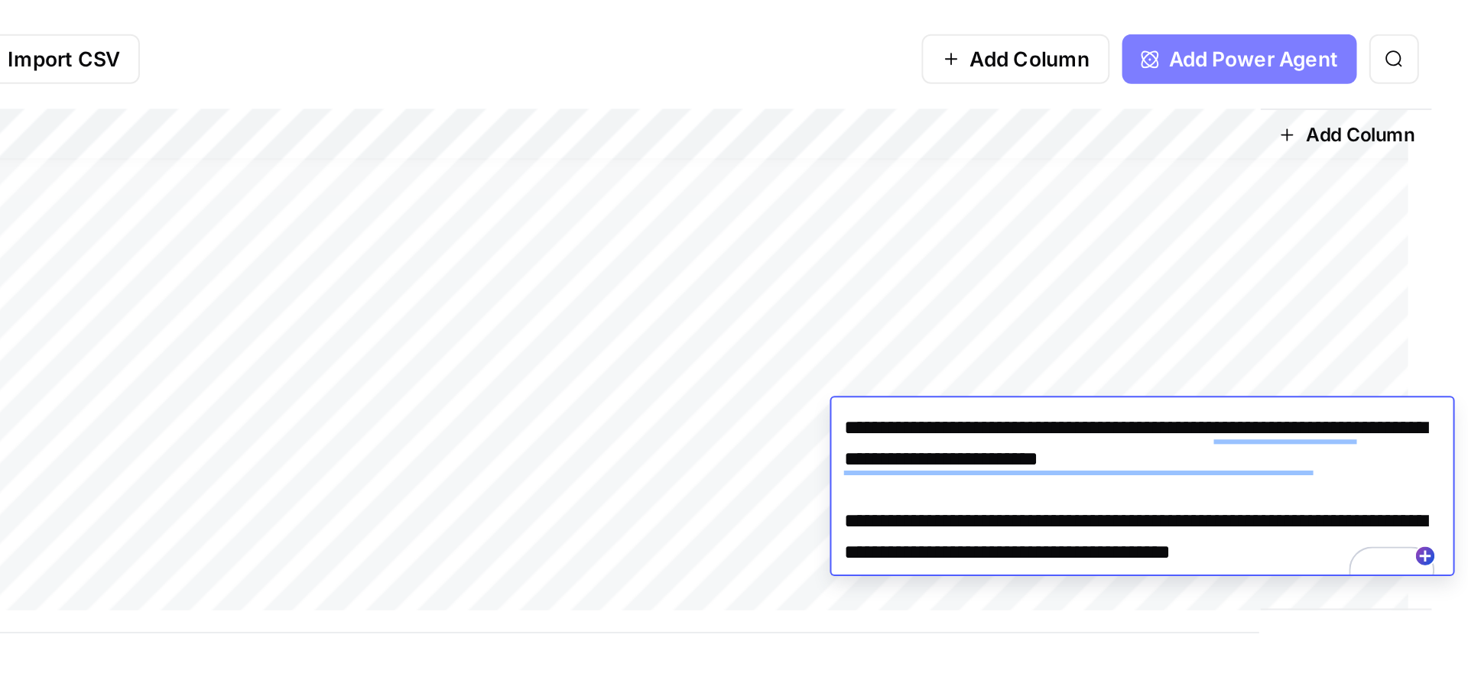
click at [1365, 234] on div "Add Column" at bounding box center [1407, 245] width 84 height 247
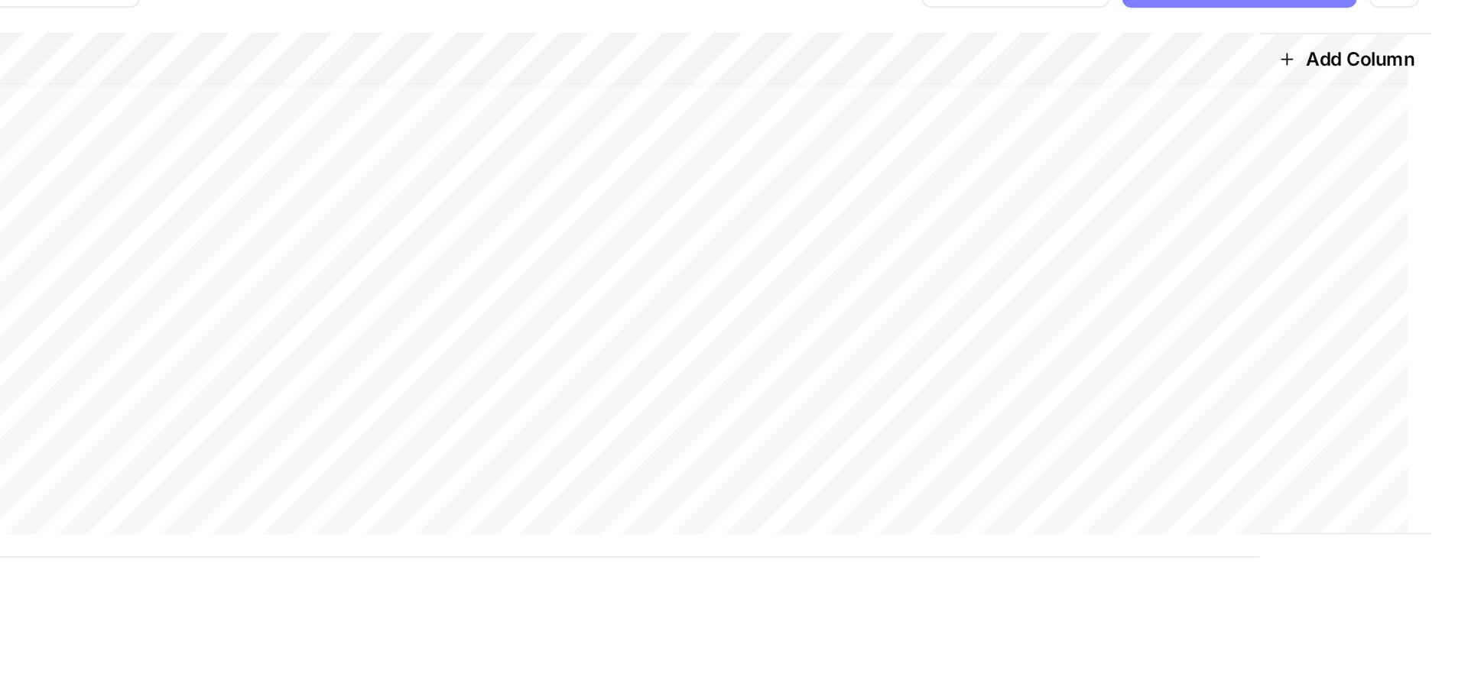
click at [1313, 303] on div "Add Column" at bounding box center [756, 251] width 1388 height 258
click at [1313, 300] on div "Add Column" at bounding box center [756, 251] width 1388 height 258
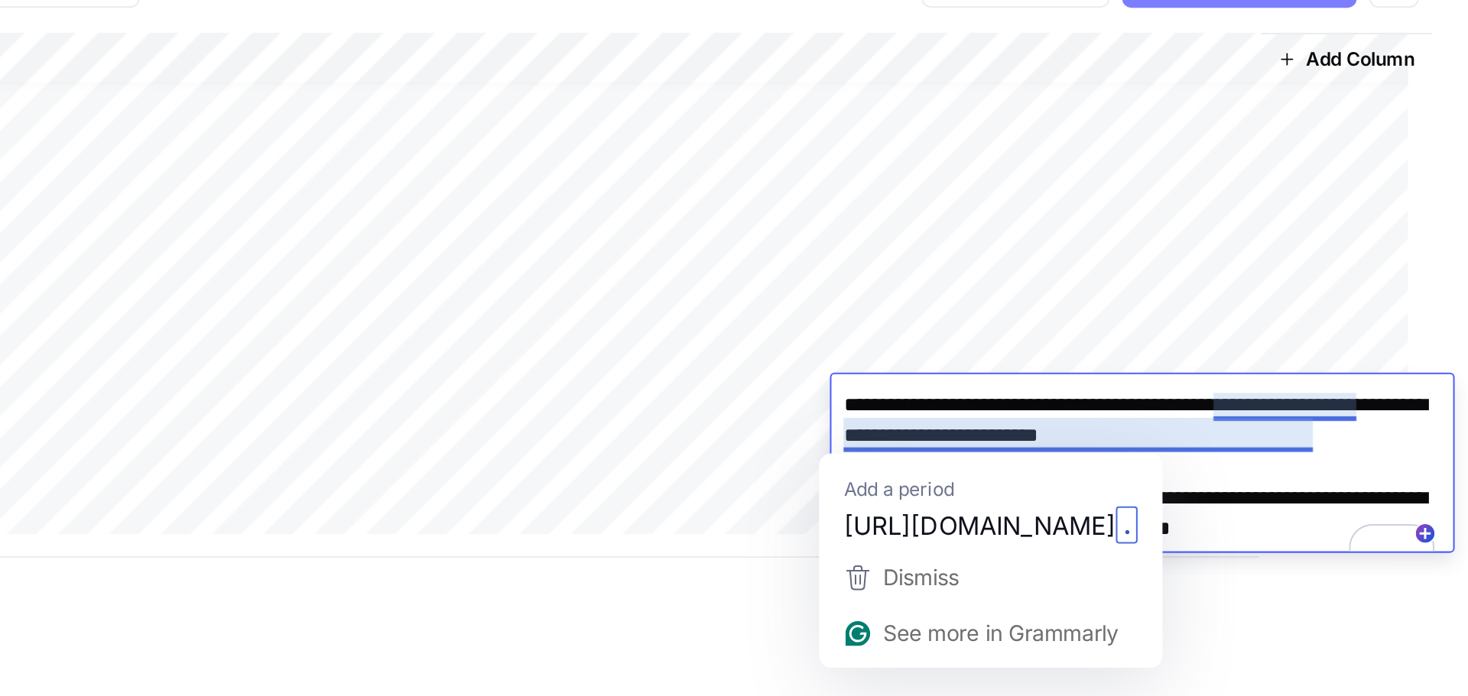
drag, startPoint x: 1392, startPoint y: 320, endPoint x: 1365, endPoint y: 323, distance: 26.9
click at [1365, 323] on textarea "**********" at bounding box center [1307, 344] width 306 height 98
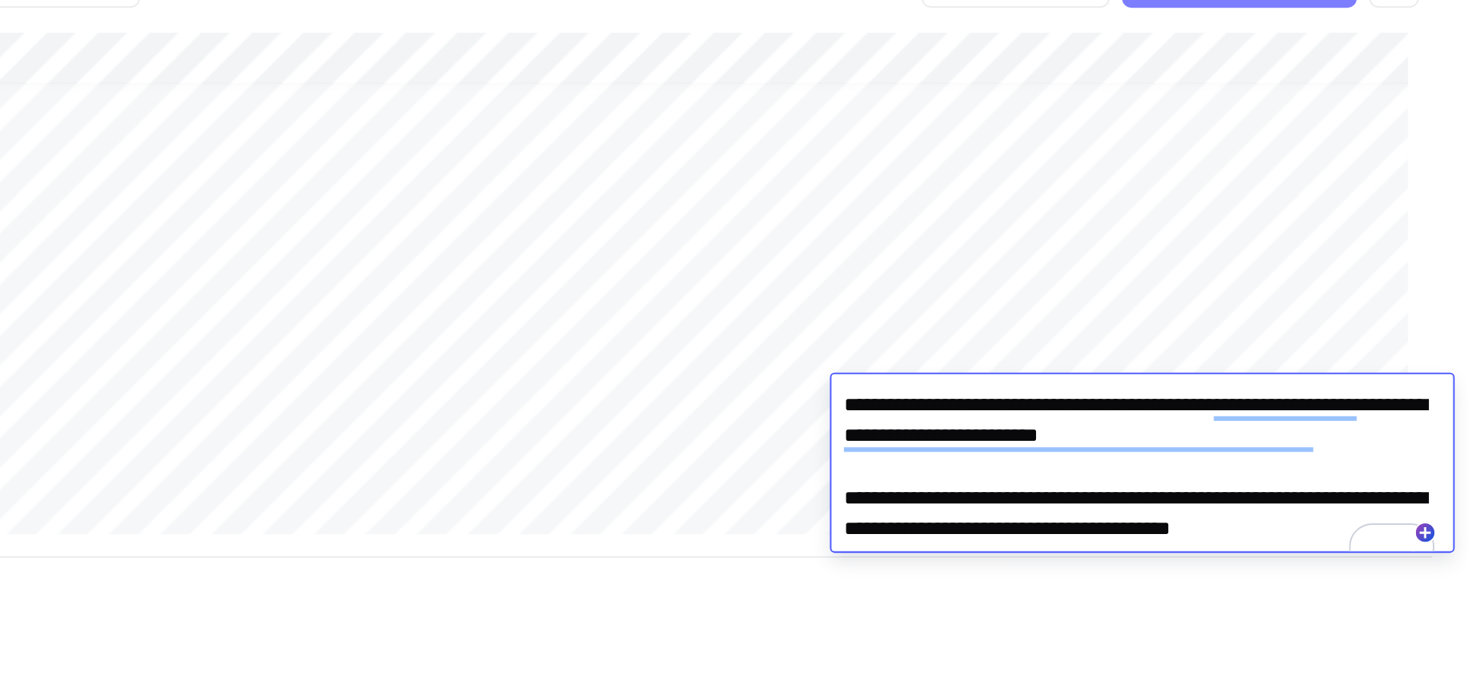
scroll to position [11, 694]
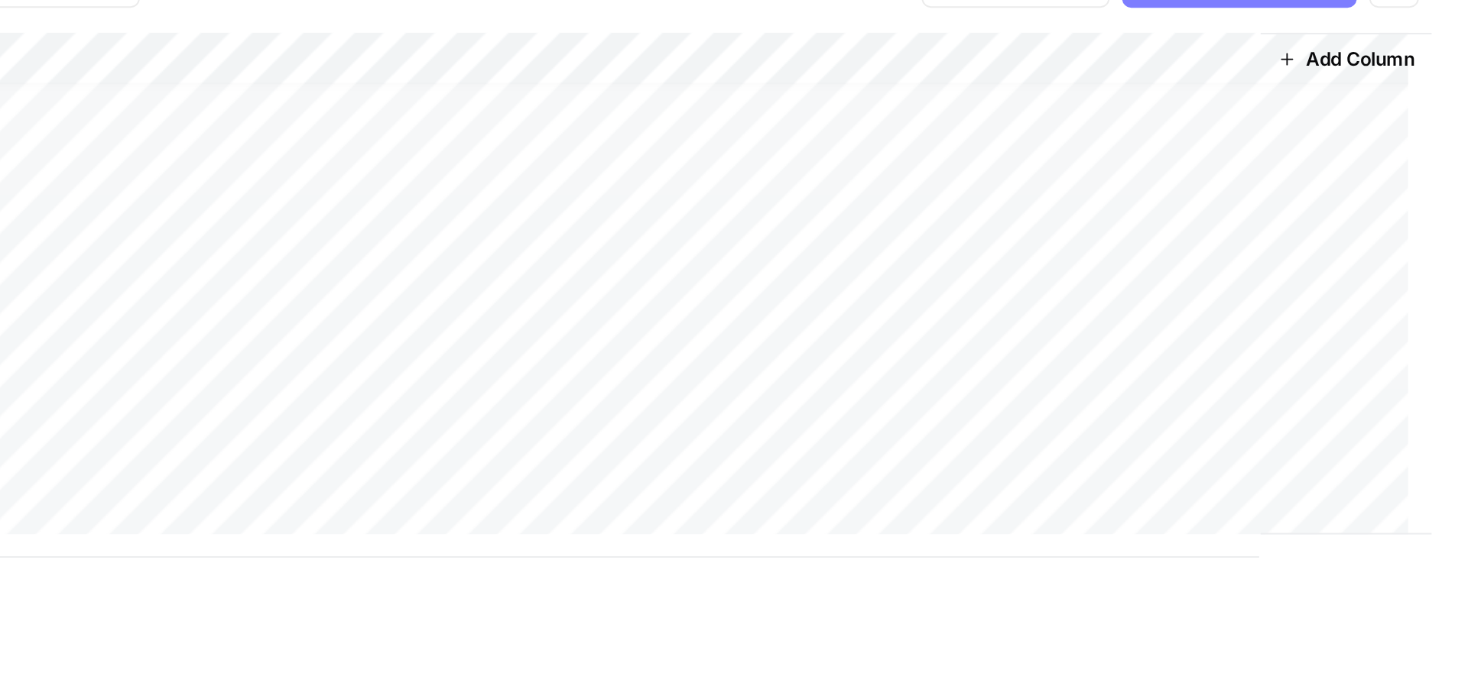
click at [1365, 253] on div "Add Column" at bounding box center [1407, 245] width 84 height 247
click at [1306, 326] on div "Add Column" at bounding box center [756, 251] width 1388 height 258
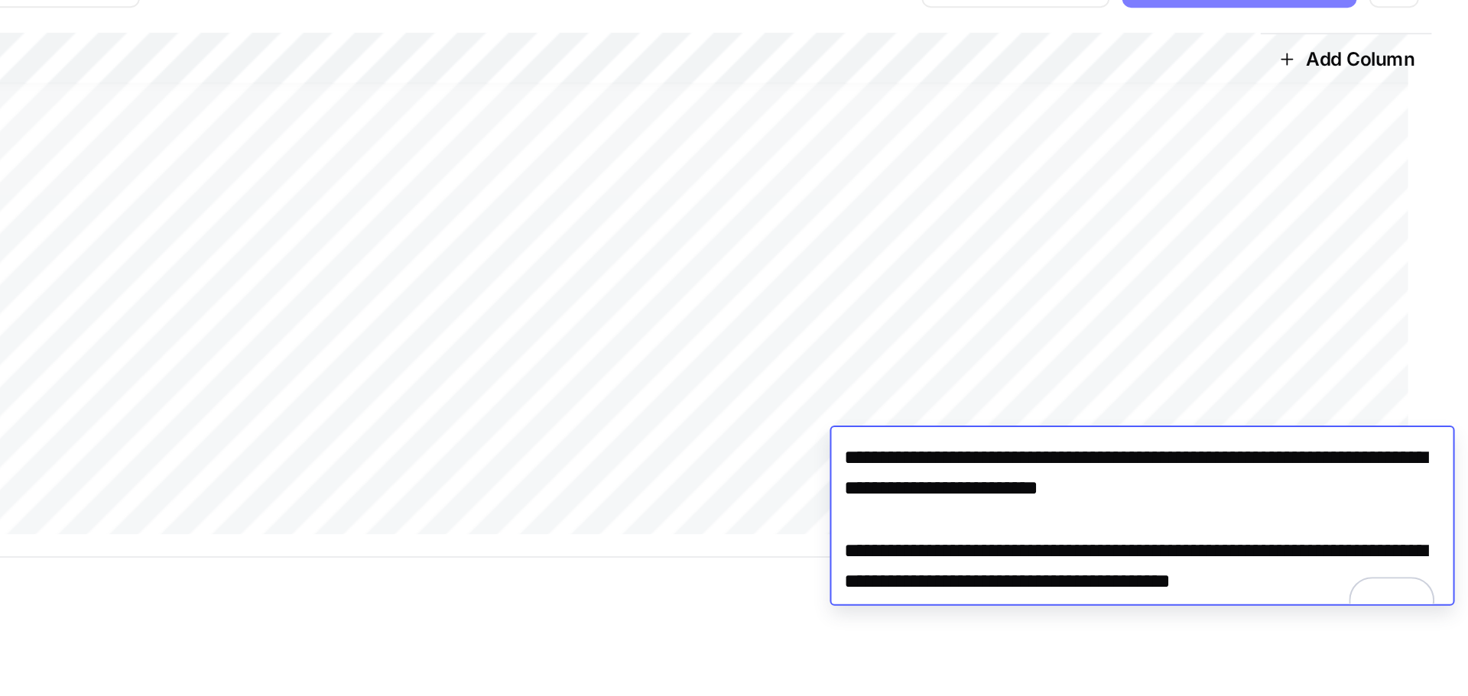
drag, startPoint x: 1397, startPoint y: 348, endPoint x: 1365, endPoint y: 347, distance: 32.9
click at [1365, 347] on textarea "**********" at bounding box center [1307, 370] width 306 height 98
click at [1048, 407] on div "Add Column" at bounding box center [756, 384] width 1388 height 524
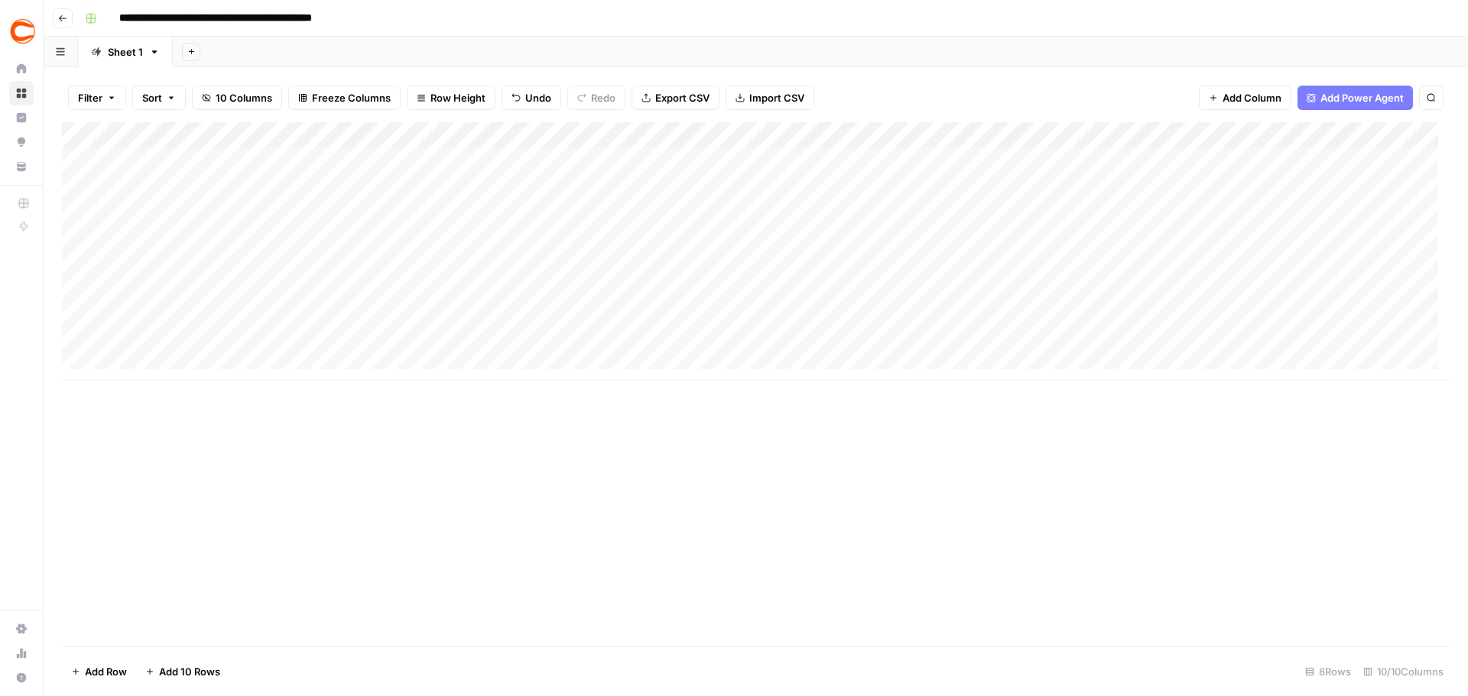
scroll to position [0, 0]
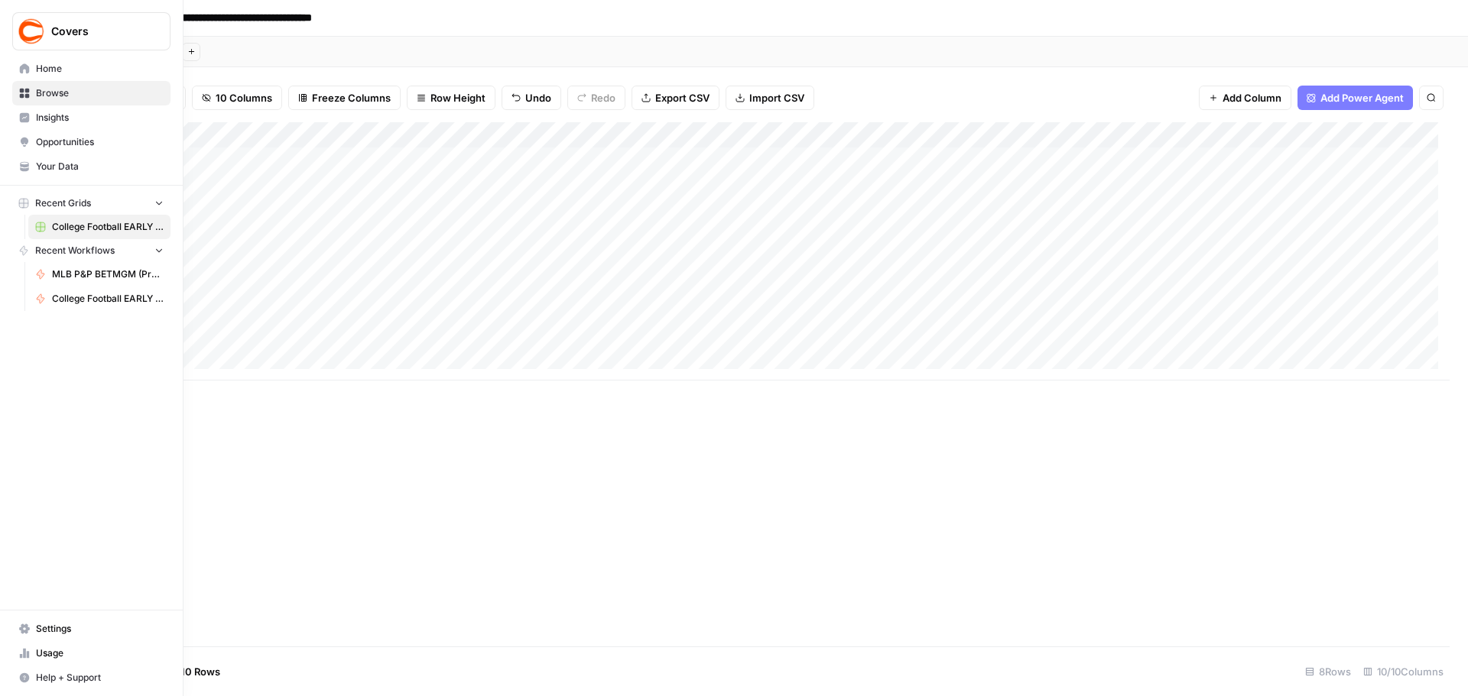
click at [73, 75] on span "Home" at bounding box center [100, 69] width 128 height 14
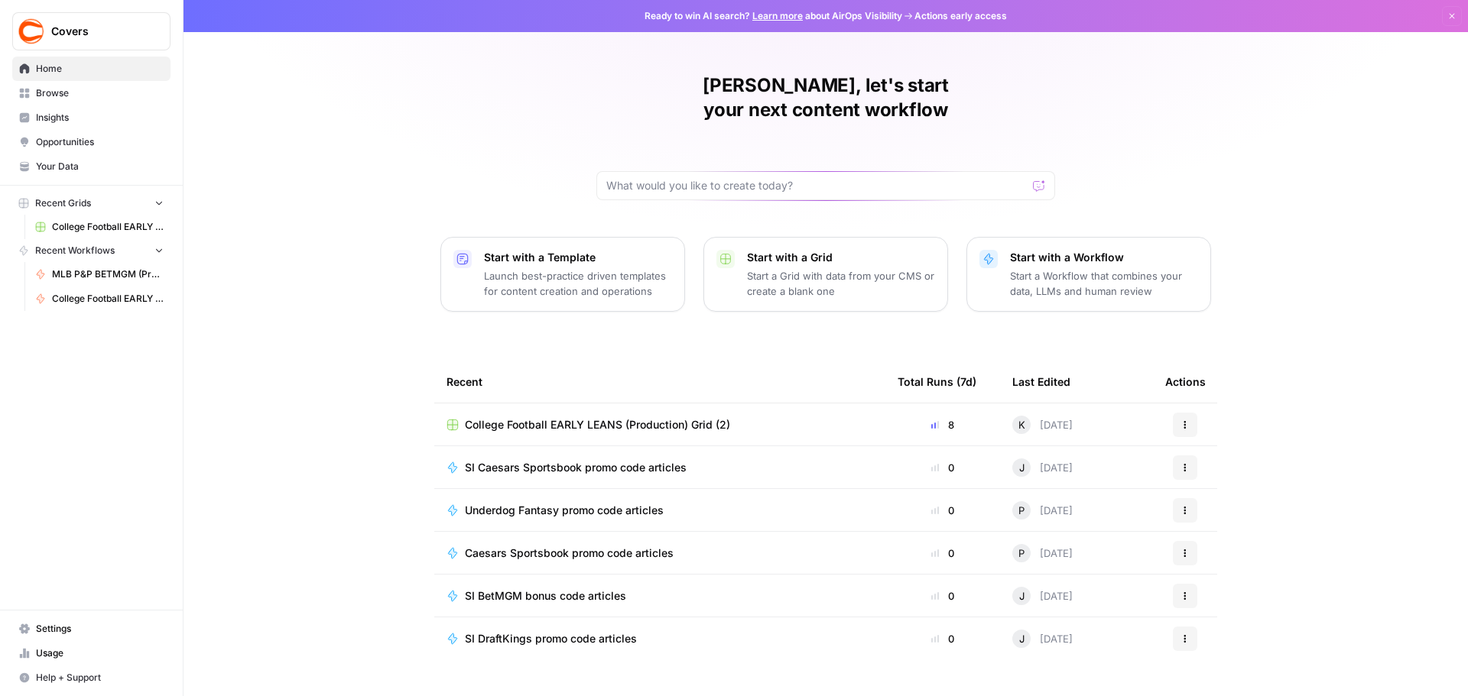
click at [1057, 237] on button "Start with a Workflow Start a Workflow that combines your data, LLMs and human …" at bounding box center [1088, 274] width 245 height 75
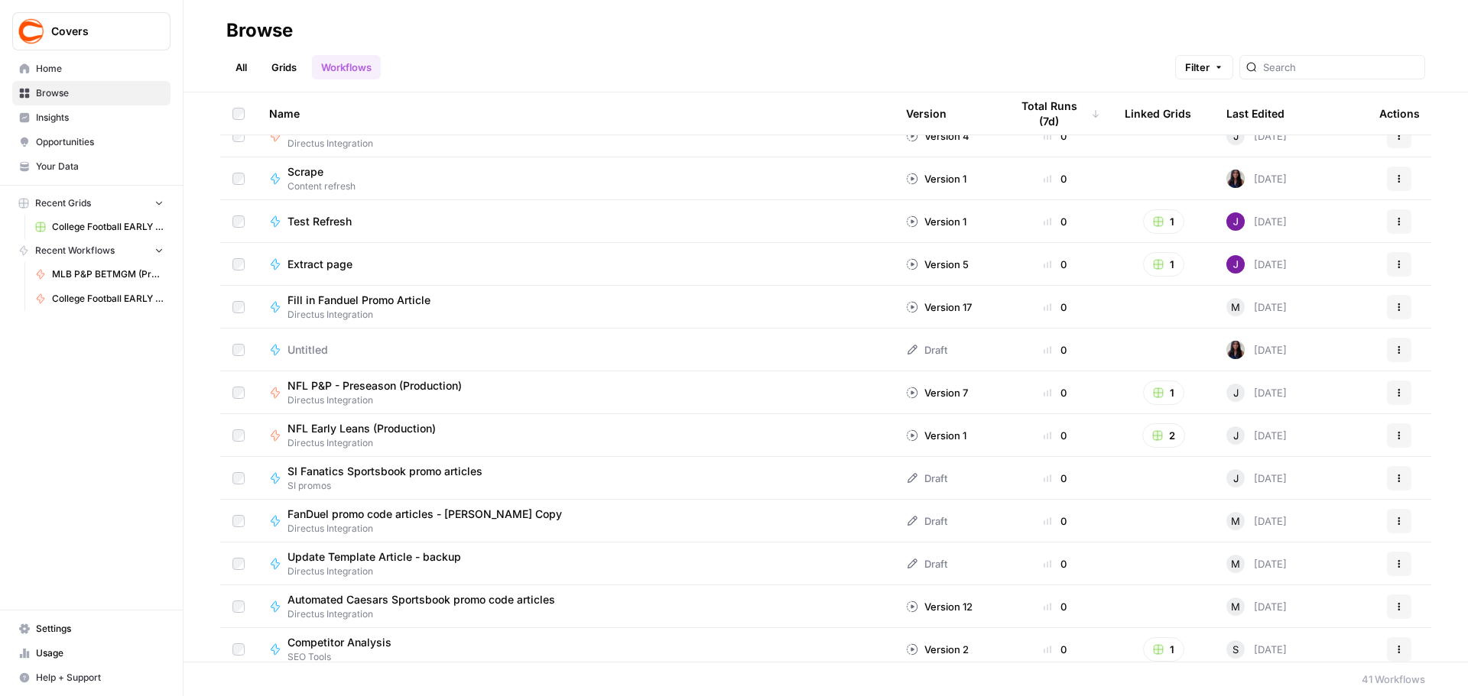
scroll to position [1223, 0]
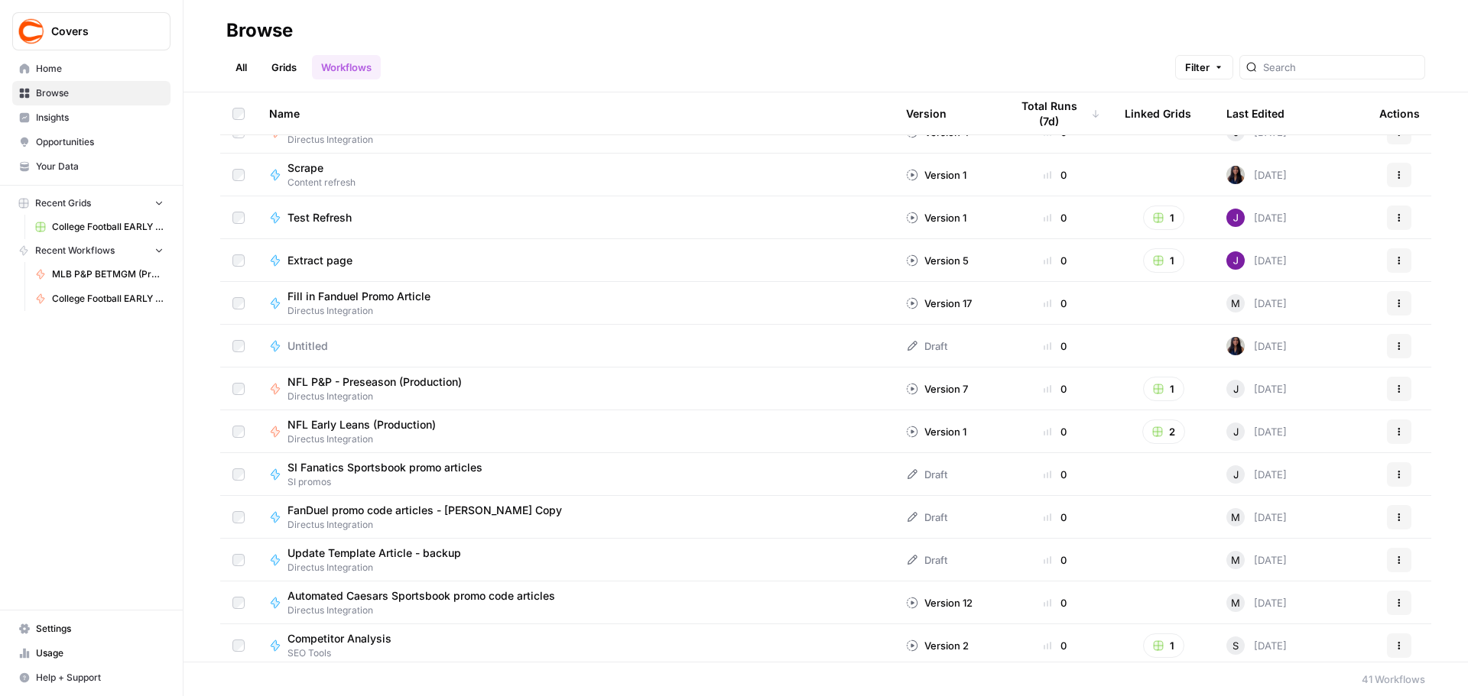
click at [398, 426] on span "NFL Early Leans (Production)" at bounding box center [361, 424] width 148 height 15
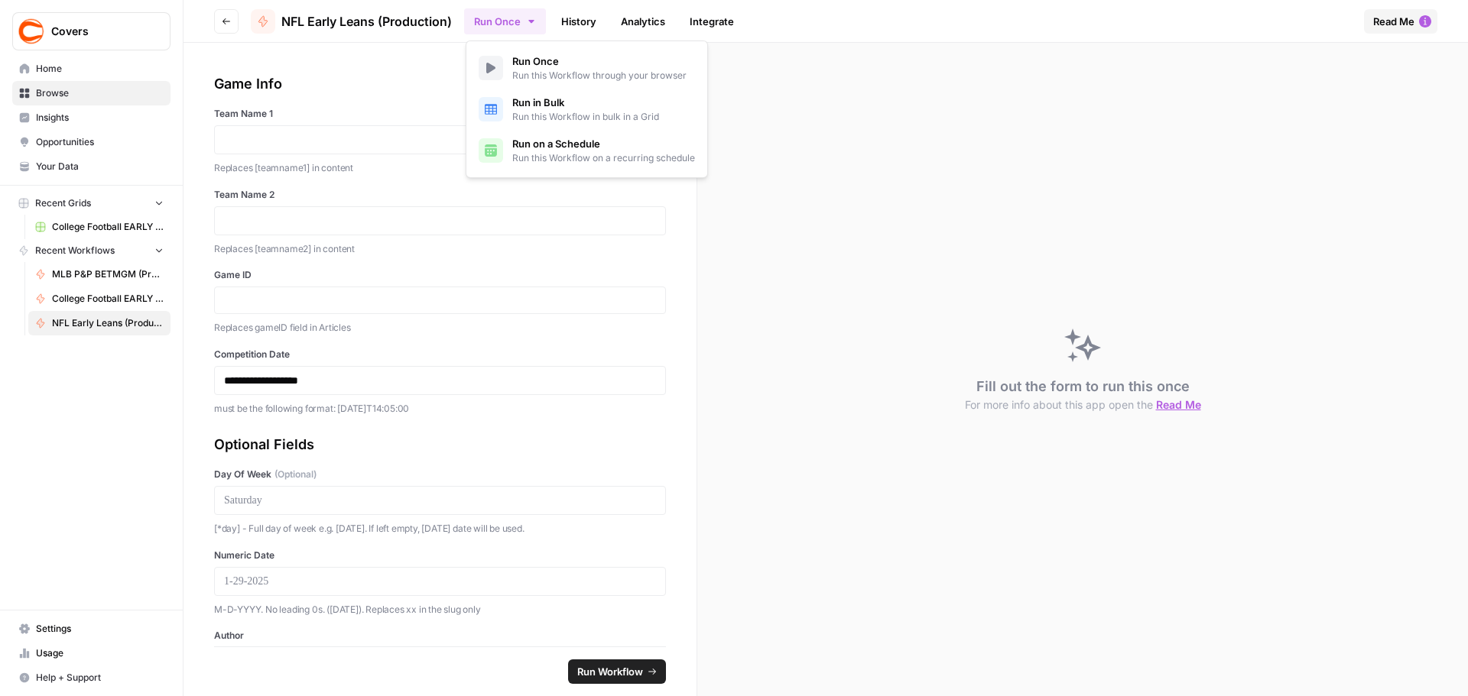
click at [531, 21] on icon "button" at bounding box center [530, 21] width 5 height 3
click at [598, 112] on span "Run this Workflow in bulk in a Grid" at bounding box center [585, 117] width 147 height 14
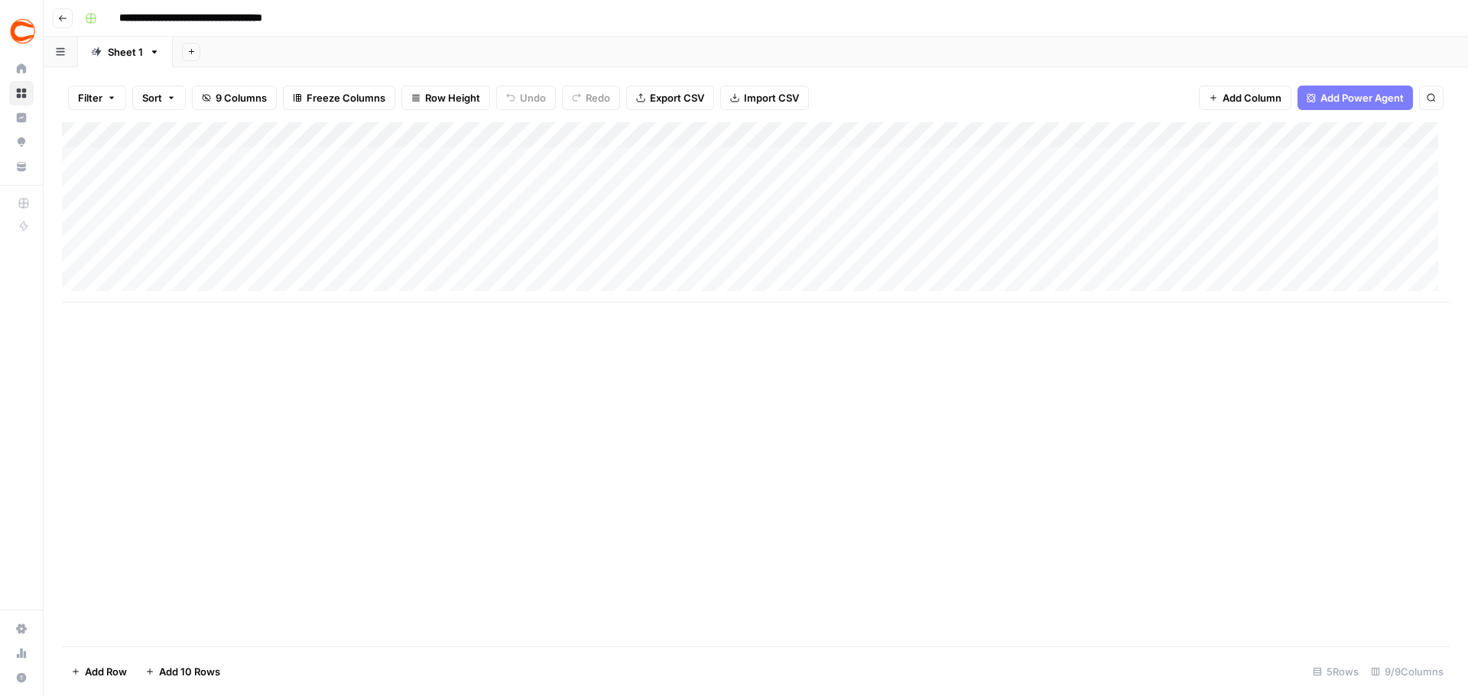
click at [191, 156] on div "Add Column" at bounding box center [756, 212] width 1388 height 180
drag, startPoint x: 172, startPoint y: 170, endPoint x: 112, endPoint y: 162, distance: 60.2
click at [112, 162] on body "**********" at bounding box center [734, 348] width 1468 height 696
type textarea "*******"
click at [402, 167] on div "Add Column" at bounding box center [756, 212] width 1388 height 180
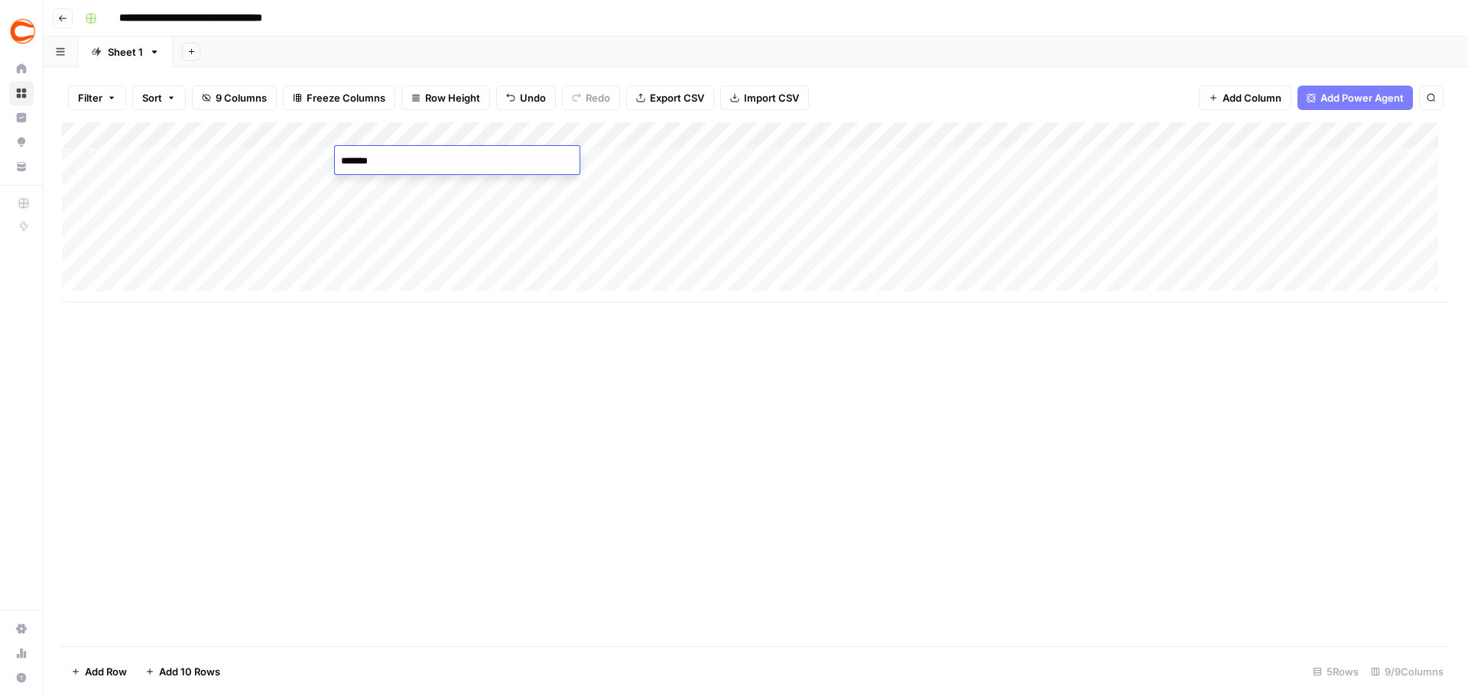
type textarea "********"
click at [659, 157] on div "Add Column" at bounding box center [756, 212] width 1388 height 180
click at [591, 167] on div "Add Column" at bounding box center [756, 212] width 1388 height 180
drag, startPoint x: 617, startPoint y: 246, endPoint x: 610, endPoint y: 235, distance: 12.7
click at [617, 247] on div "Add Column" at bounding box center [756, 212] width 1388 height 180
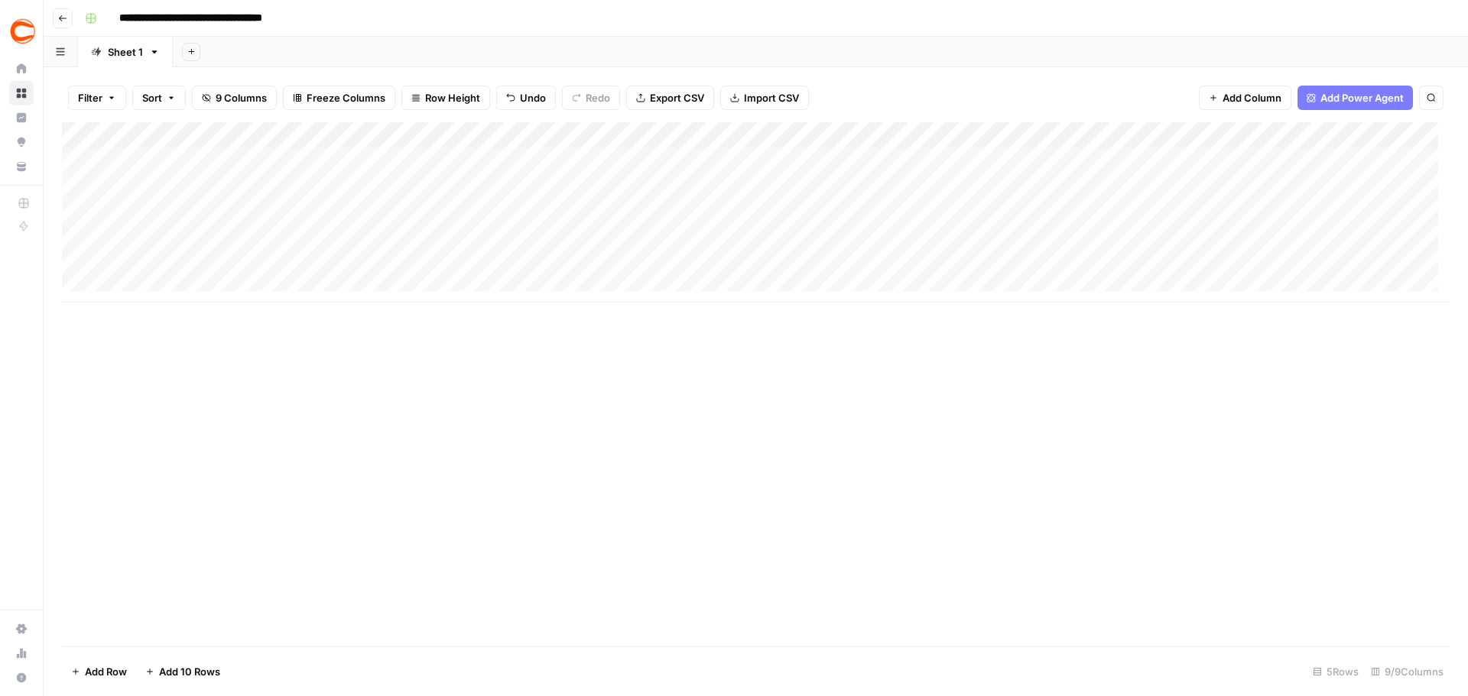
click at [592, 162] on div "Add Column" at bounding box center [756, 212] width 1388 height 180
click at [780, 154] on div "Add Column" at bounding box center [756, 212] width 1388 height 180
click at [742, 164] on div "Add Column" at bounding box center [756, 212] width 1388 height 180
type textarea "**********"
click at [986, 161] on div "Add Column" at bounding box center [756, 212] width 1388 height 180
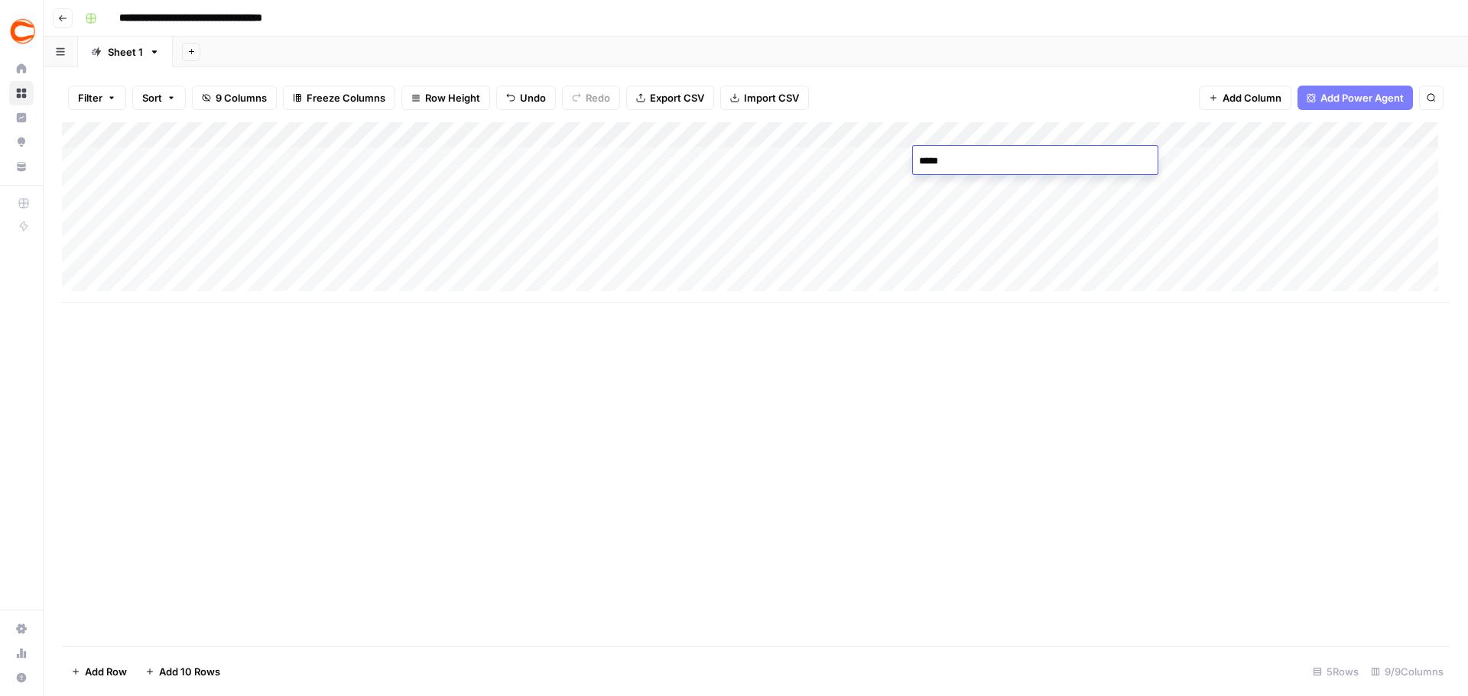
type textarea "******"
click at [1212, 155] on div "Add Column" at bounding box center [756, 212] width 1388 height 180
click at [1209, 158] on div "Add Column" at bounding box center [756, 212] width 1388 height 180
type textarea "*********"
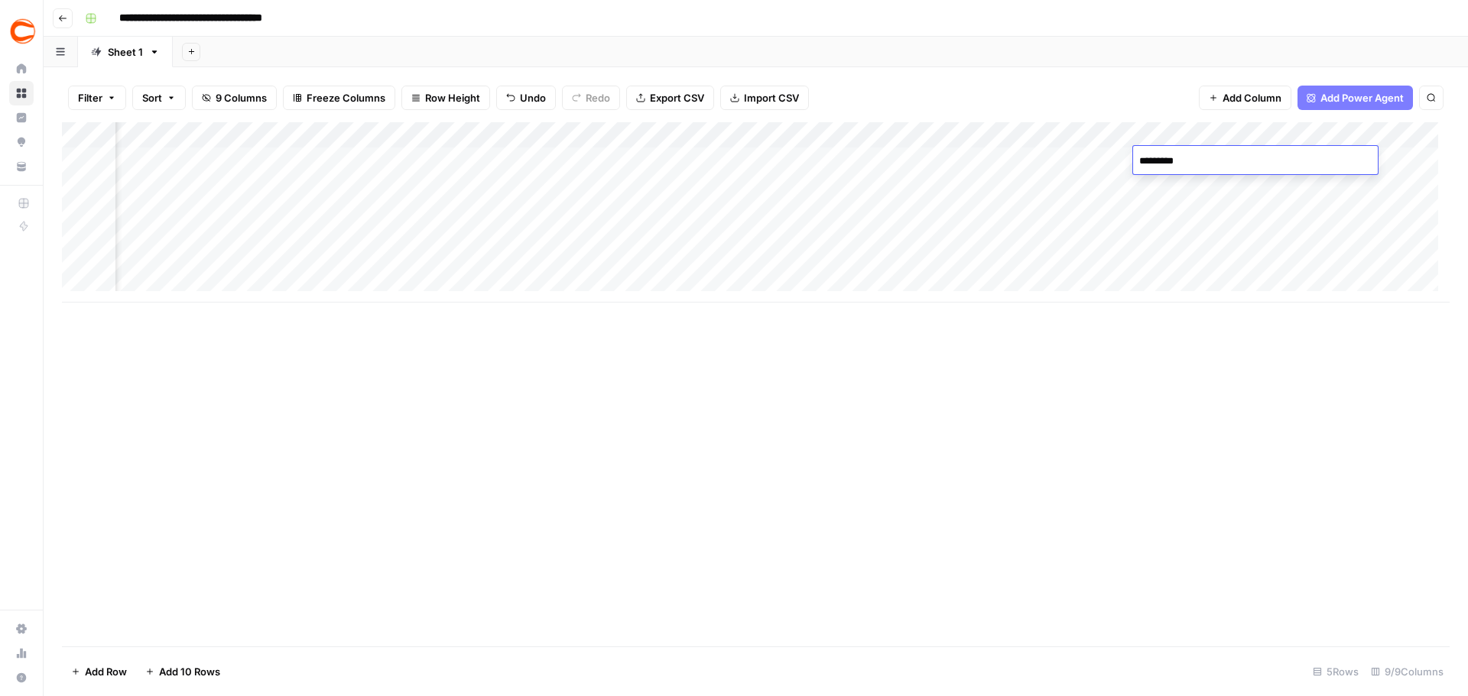
click at [1325, 212] on div "Add Column" at bounding box center [756, 212] width 1388 height 180
click at [1298, 156] on div "Add Column" at bounding box center [756, 212] width 1388 height 180
click at [1297, 164] on div "Add Column" at bounding box center [756, 212] width 1388 height 180
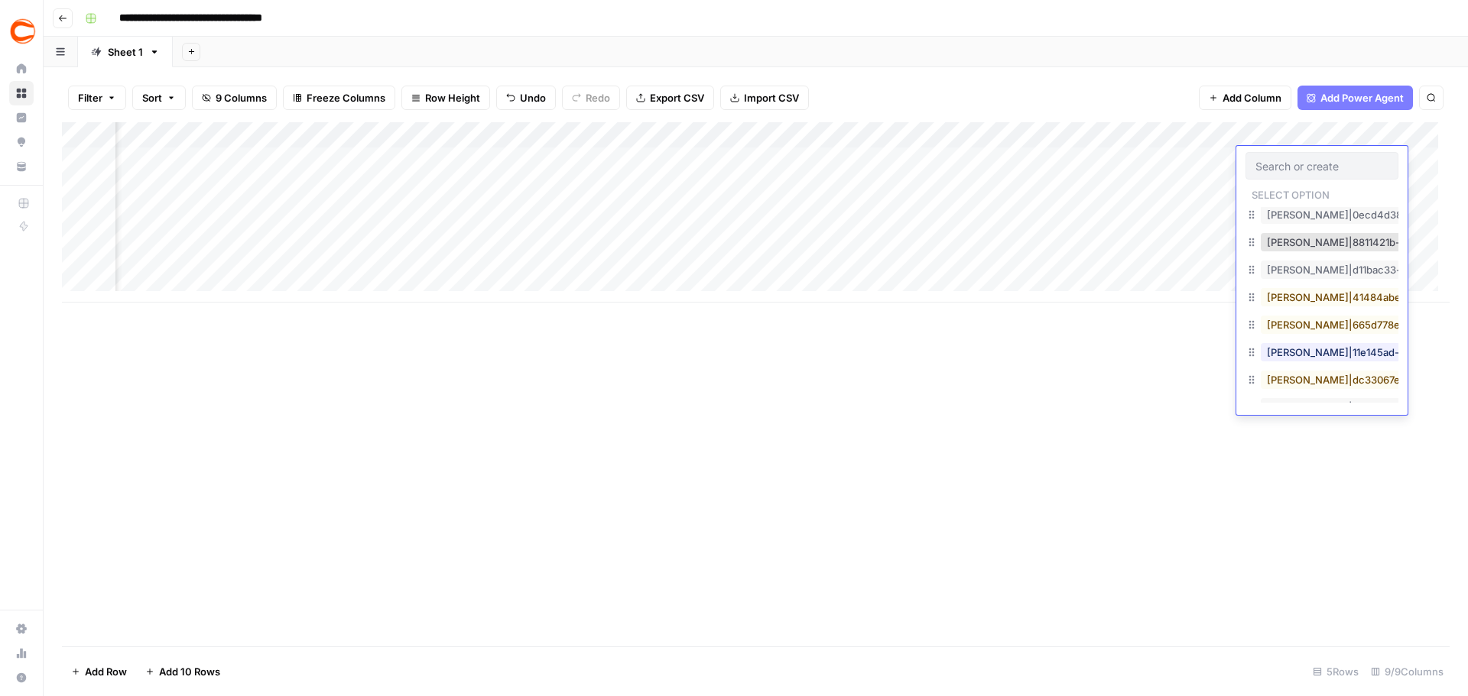
scroll to position [764, 0]
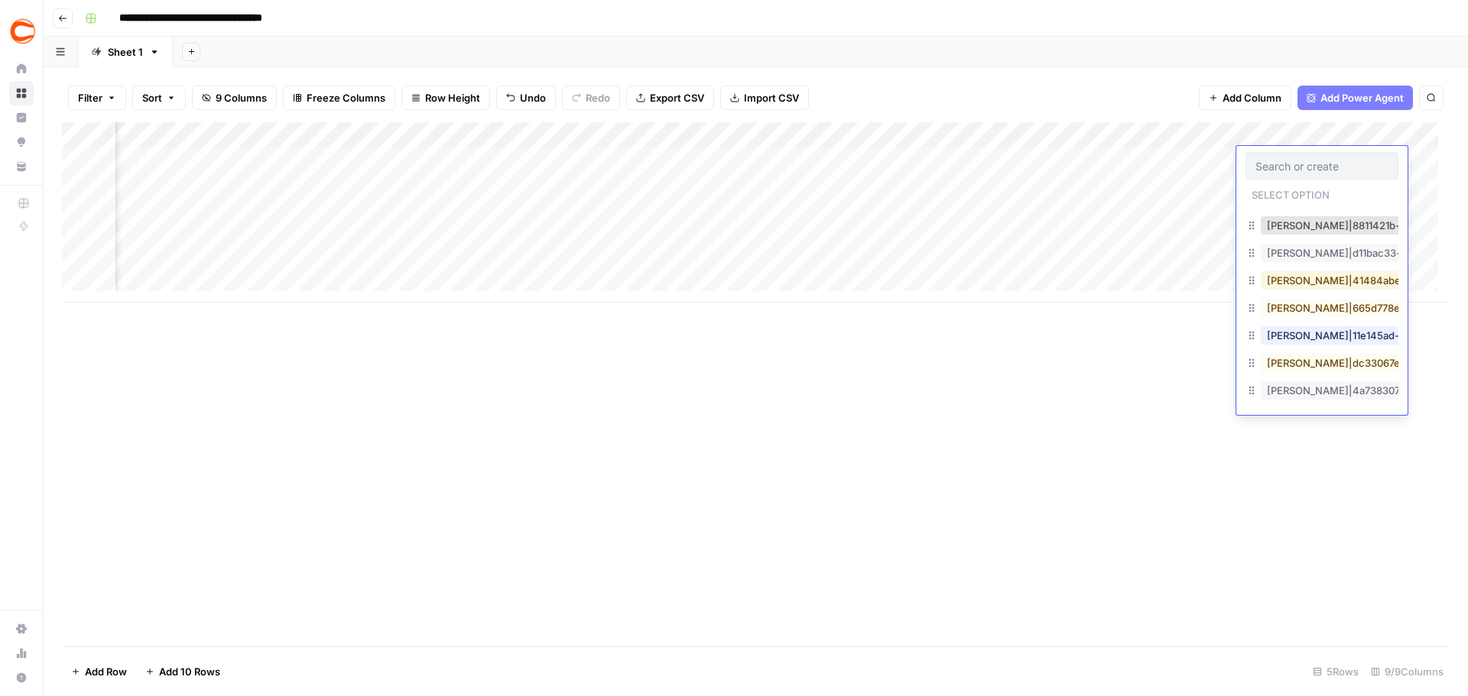
click at [1336, 284] on button "Neil Parker|41484abe-b1de-4f6f-a2da-991ee7fdbc99" at bounding box center [1410, 280] width 298 height 18
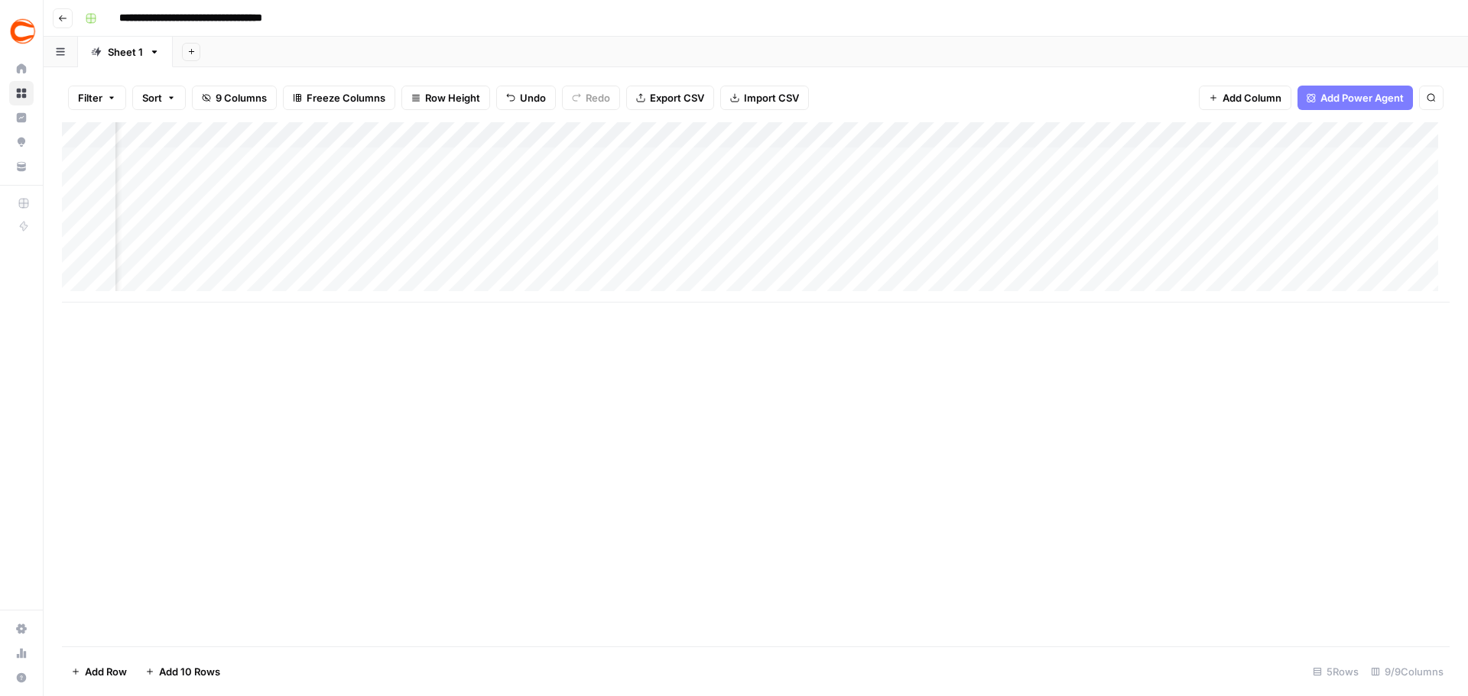
scroll to position [2, 213]
click at [1335, 157] on div "Add Column" at bounding box center [756, 212] width 1388 height 180
click at [207, 182] on div "Add Column" at bounding box center [756, 212] width 1388 height 180
type textarea "******"
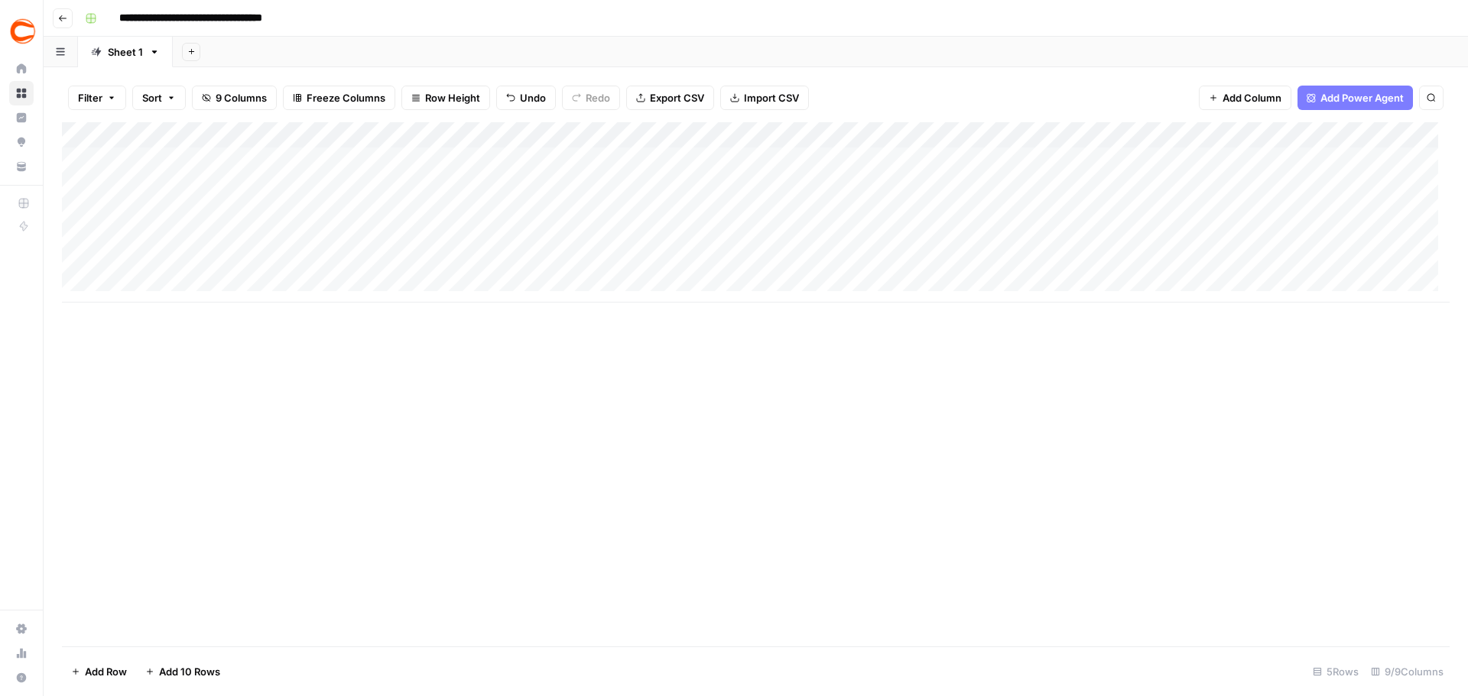
click at [391, 183] on div "Add Column" at bounding box center [756, 212] width 1388 height 180
type textarea "******"
click at [618, 182] on div "Add Column" at bounding box center [756, 212] width 1388 height 180
click at [641, 183] on div "Add Column" at bounding box center [756, 212] width 1388 height 180
type input "359143"
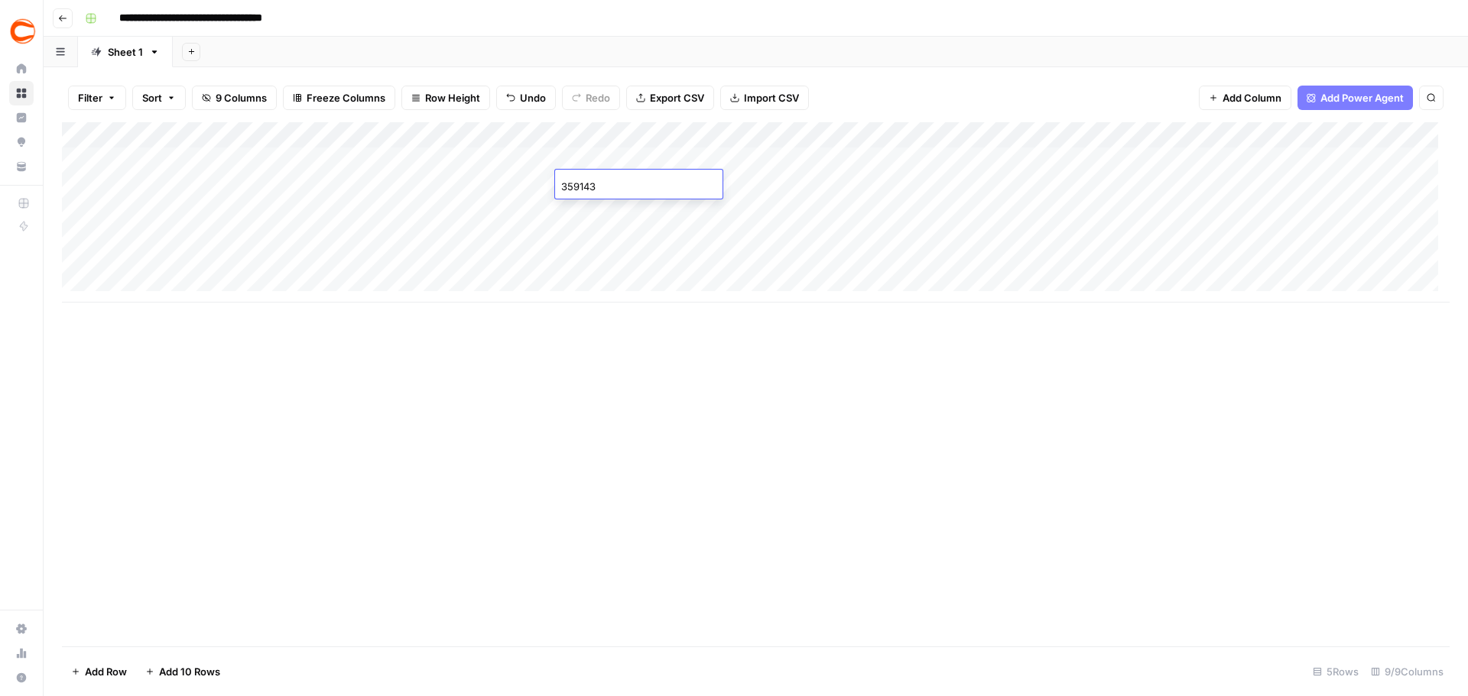
click at [734, 185] on div "Add Column" at bounding box center [756, 212] width 1388 height 180
click at [985, 178] on div "Add Column" at bounding box center [756, 212] width 1388 height 180
type textarea "******"
click at [1203, 198] on div "Add Column" at bounding box center [756, 212] width 1388 height 180
click at [1174, 179] on div "Add Column" at bounding box center [756, 212] width 1388 height 180
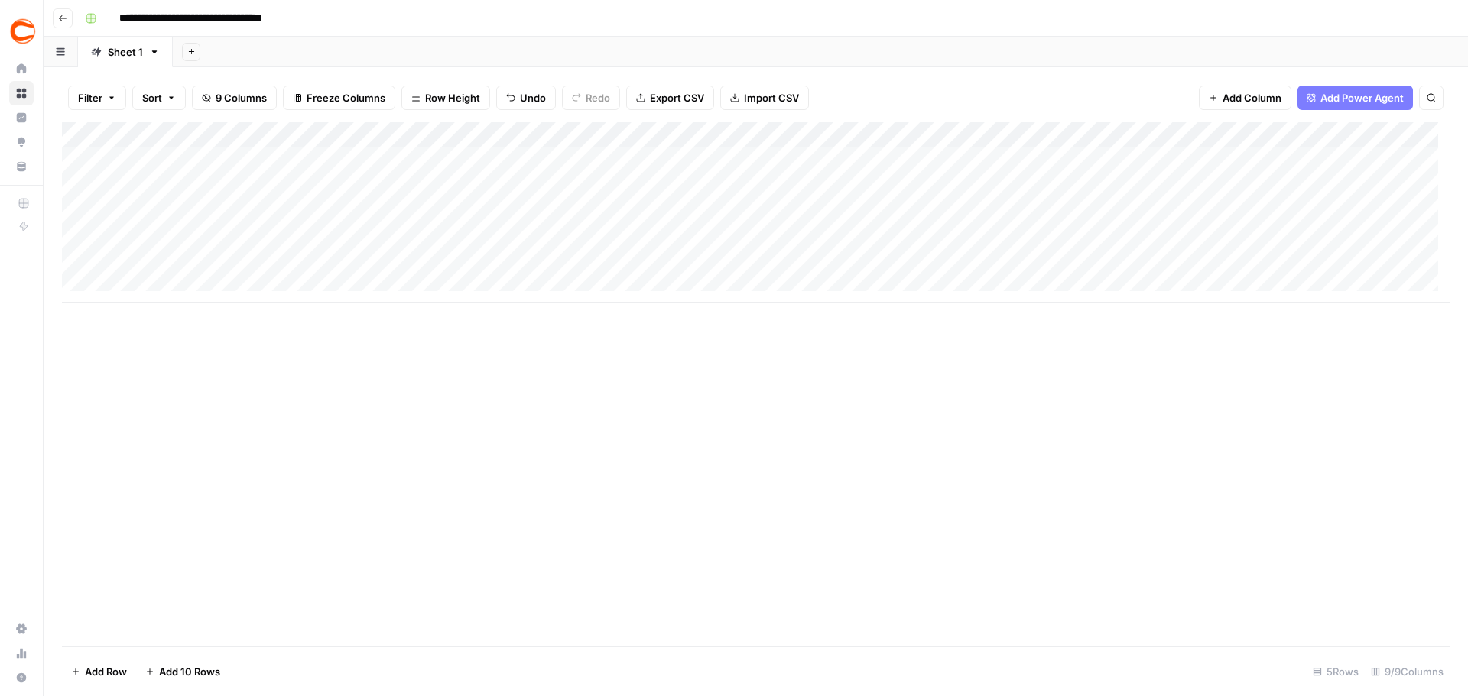
click at [1214, 154] on div "Add Column" at bounding box center [756, 212] width 1388 height 180
click at [1211, 189] on div "Add Column" at bounding box center [756, 212] width 1388 height 180
click at [1196, 219] on div "Add Column" at bounding box center [756, 212] width 1388 height 180
click at [1188, 246] on div "Add Column" at bounding box center [756, 212] width 1388 height 180
click at [1186, 265] on div "Add Column" at bounding box center [756, 212] width 1388 height 180
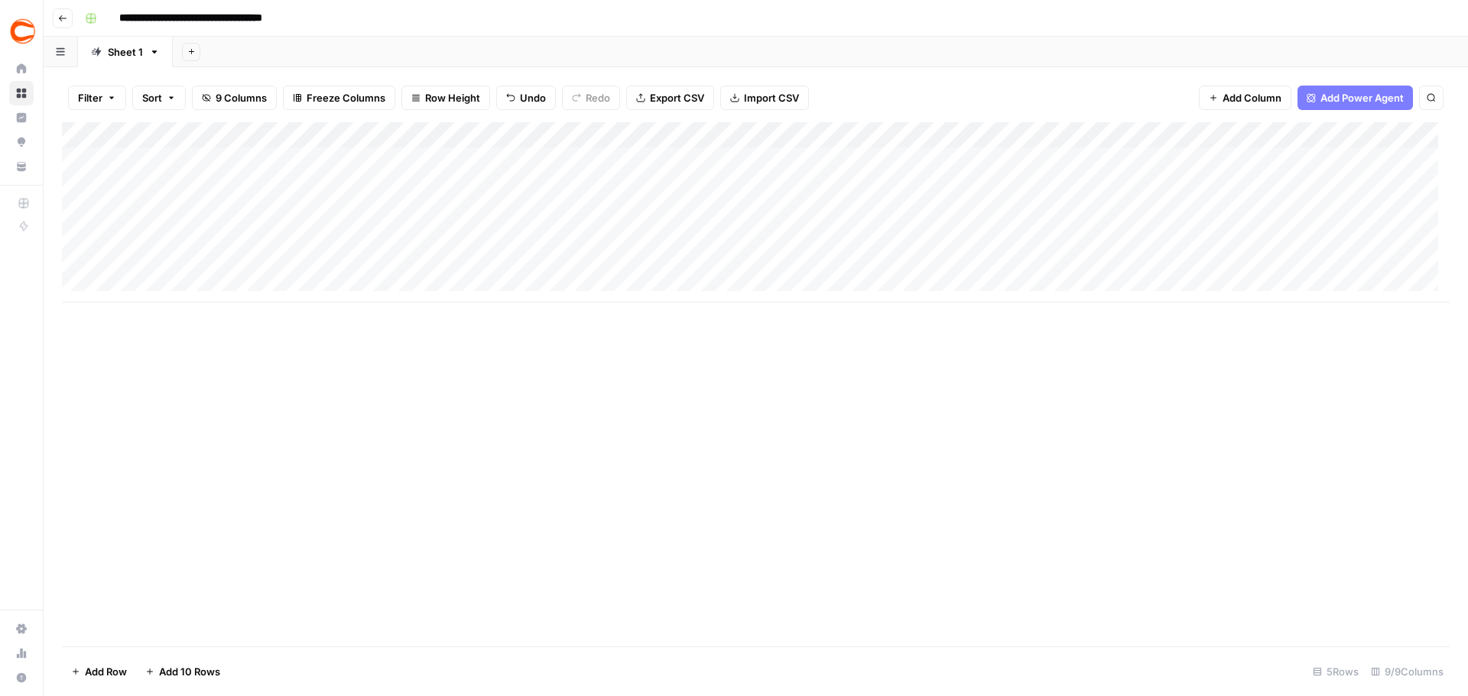
click at [950, 182] on div "Add Column" at bounding box center [756, 212] width 1388 height 180
click at [962, 209] on div "Add Column" at bounding box center [756, 212] width 1388 height 180
click at [972, 235] on div "Add Column" at bounding box center [756, 212] width 1388 height 180
click at [973, 258] on div "Add Column" at bounding box center [756, 212] width 1388 height 180
click at [816, 177] on div "Add Column" at bounding box center [756, 212] width 1388 height 180
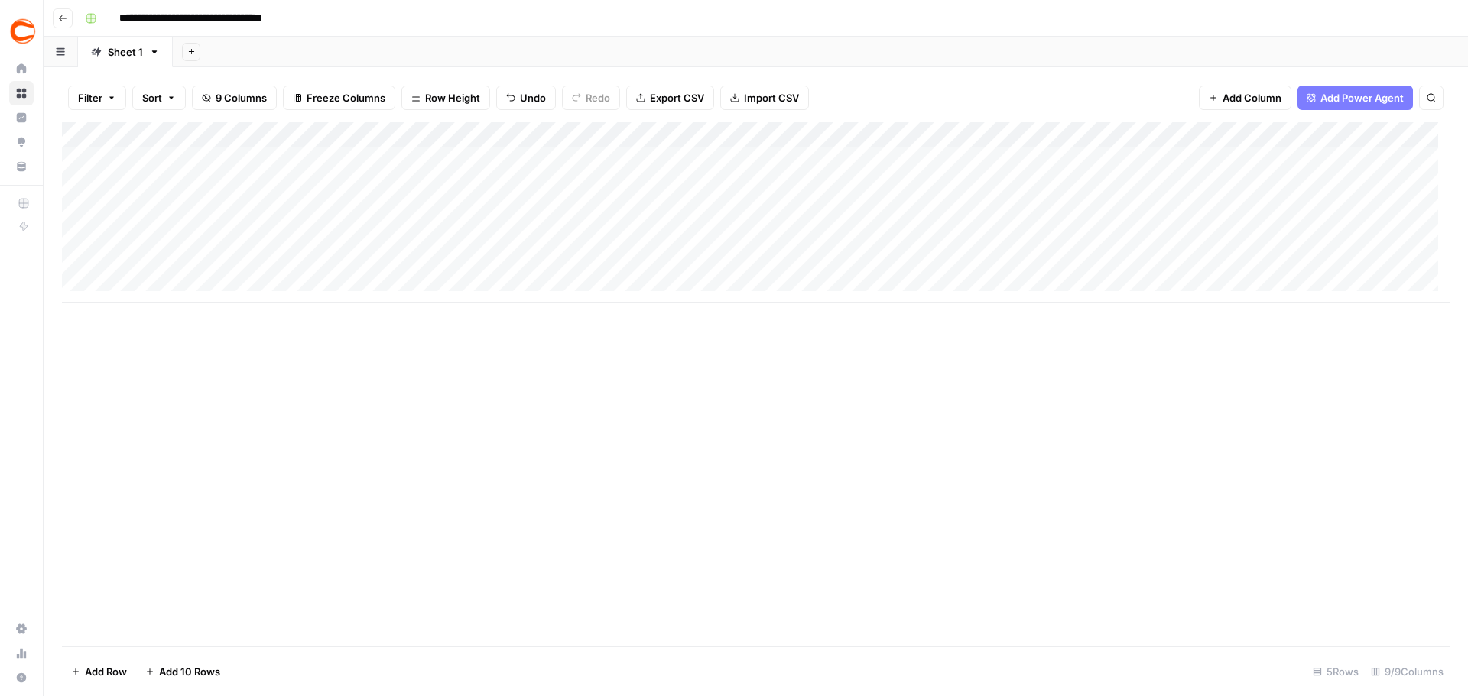
click at [804, 206] on div "Add Column" at bounding box center [756, 212] width 1388 height 180
click at [781, 229] on div "Add Column" at bounding box center [756, 212] width 1388 height 180
click at [762, 256] on div "Add Column" at bounding box center [756, 212] width 1388 height 180
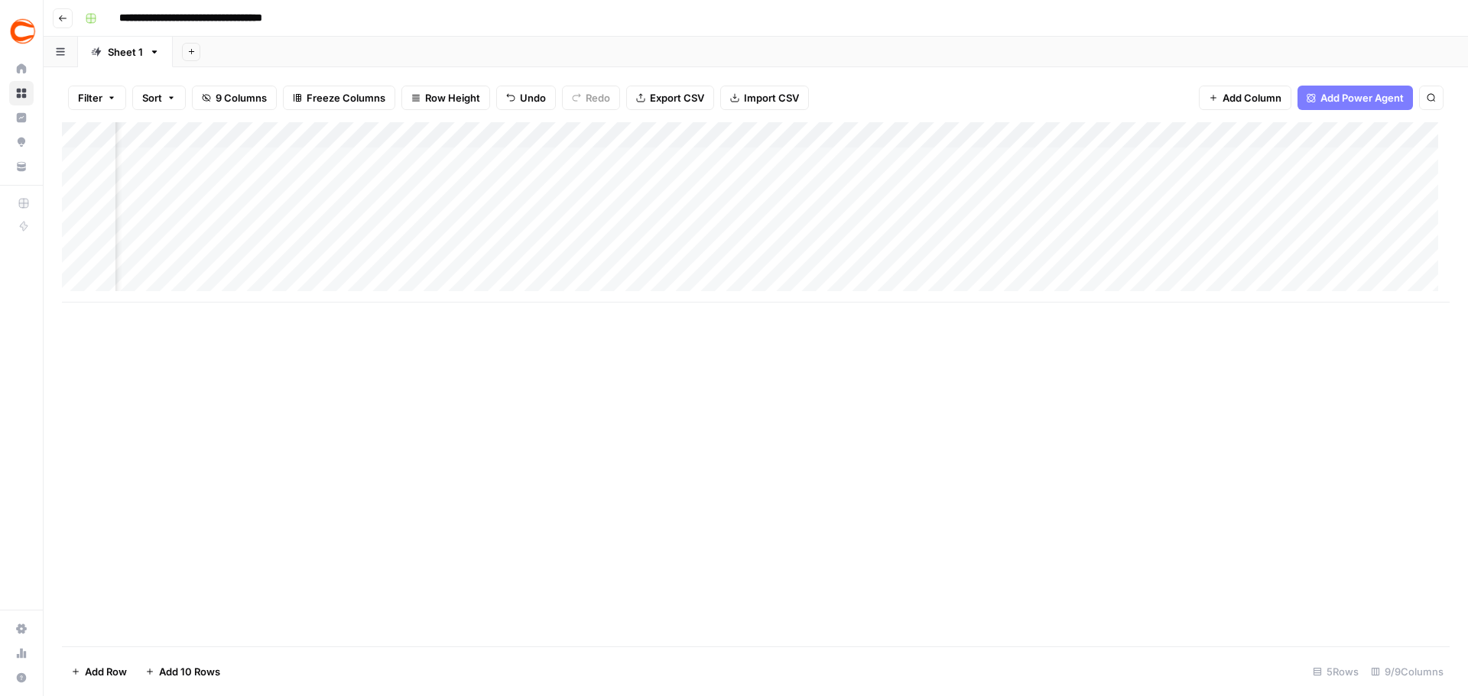
click at [1259, 177] on div "Add Column" at bounding box center [756, 212] width 1388 height 180
click at [1263, 190] on div "Add Column" at bounding box center [756, 212] width 1388 height 180
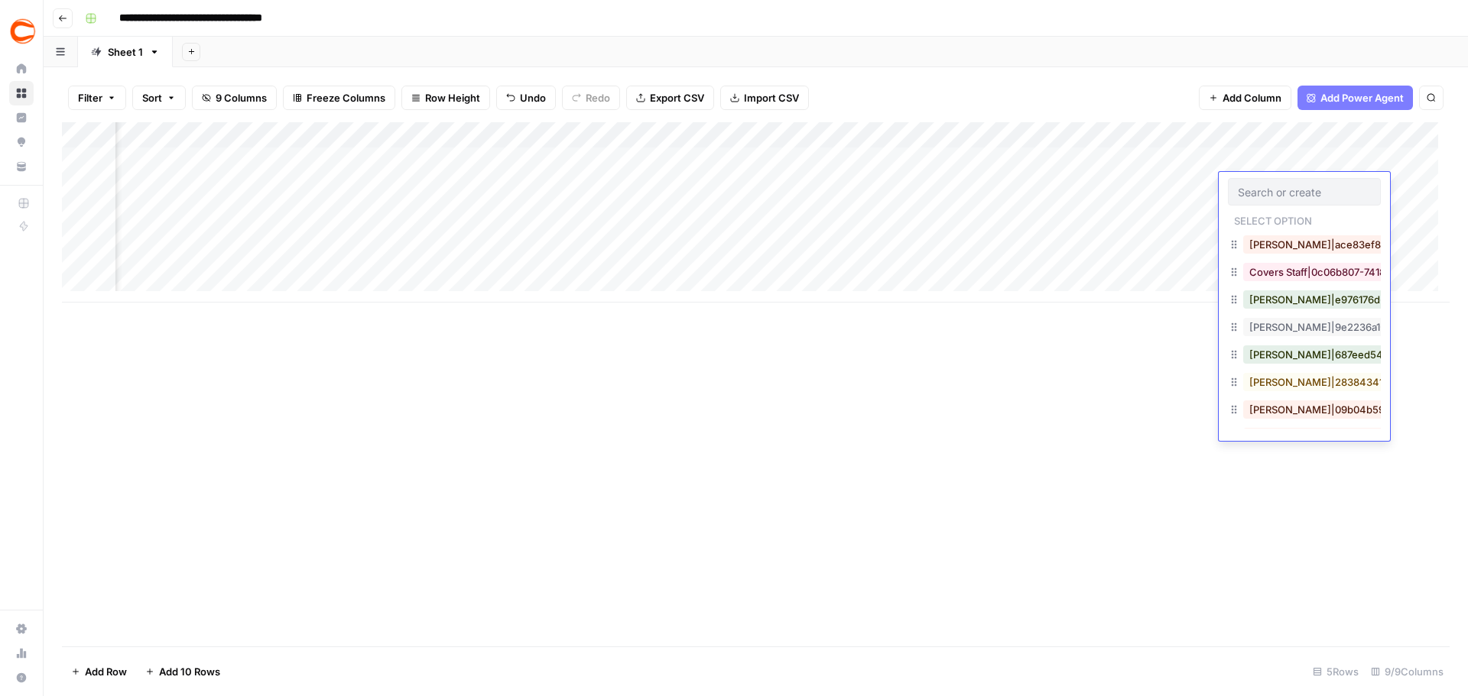
scroll to position [229, 0]
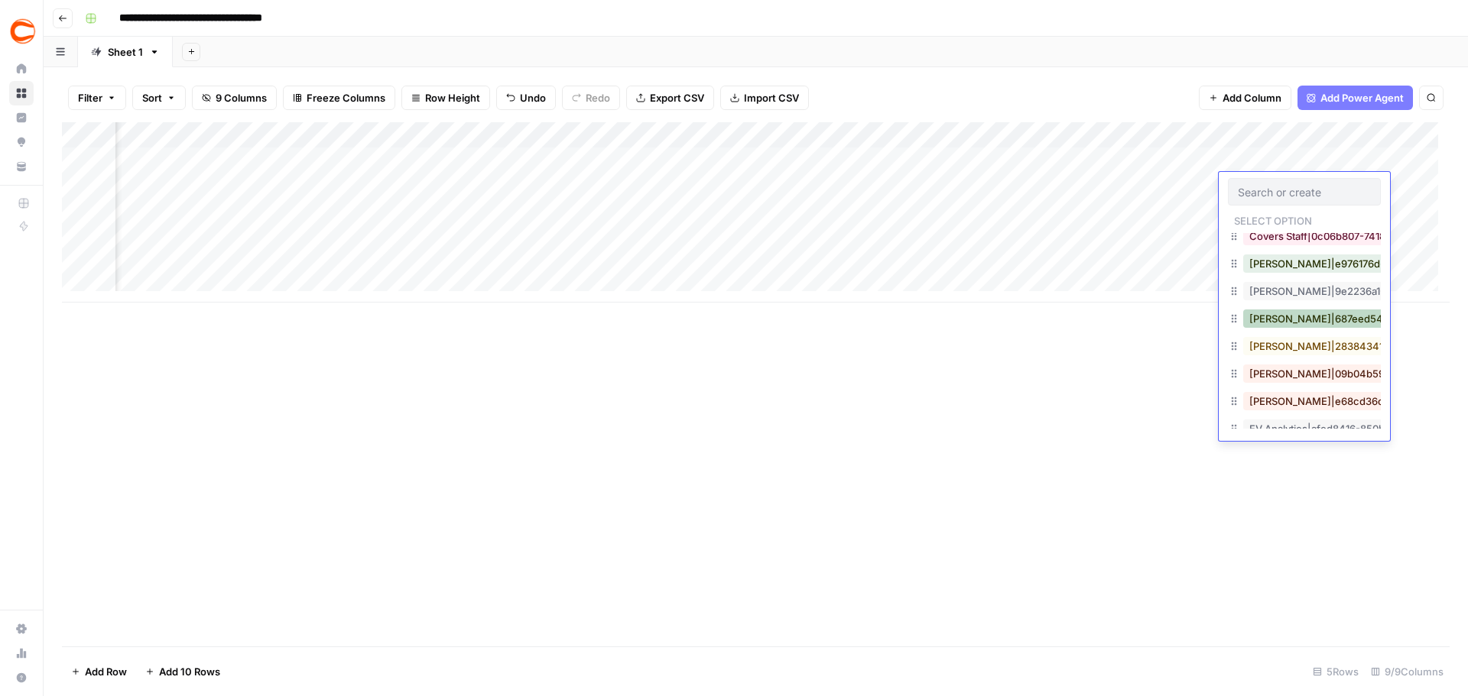
click at [1300, 324] on button "Ed Scimia|687eed54-692e-4d39-a838-45e92204d857" at bounding box center [1399, 319] width 312 height 18
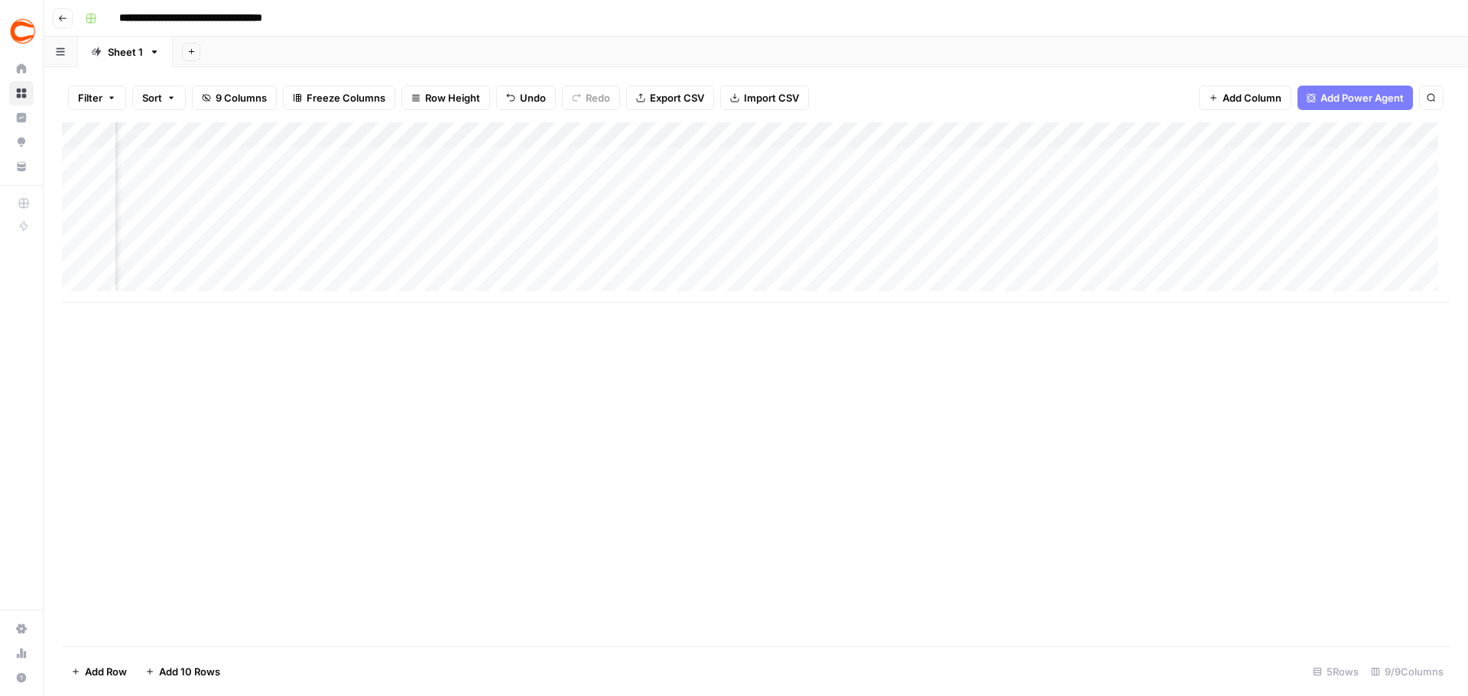
click at [1389, 154] on div "Add Column" at bounding box center [756, 212] width 1388 height 180
click at [1397, 197] on div "Add Column" at bounding box center [756, 212] width 1388 height 180
click at [1394, 216] on div "Add Column" at bounding box center [756, 212] width 1388 height 180
click at [1393, 242] on div "Add Column" at bounding box center [756, 212] width 1388 height 180
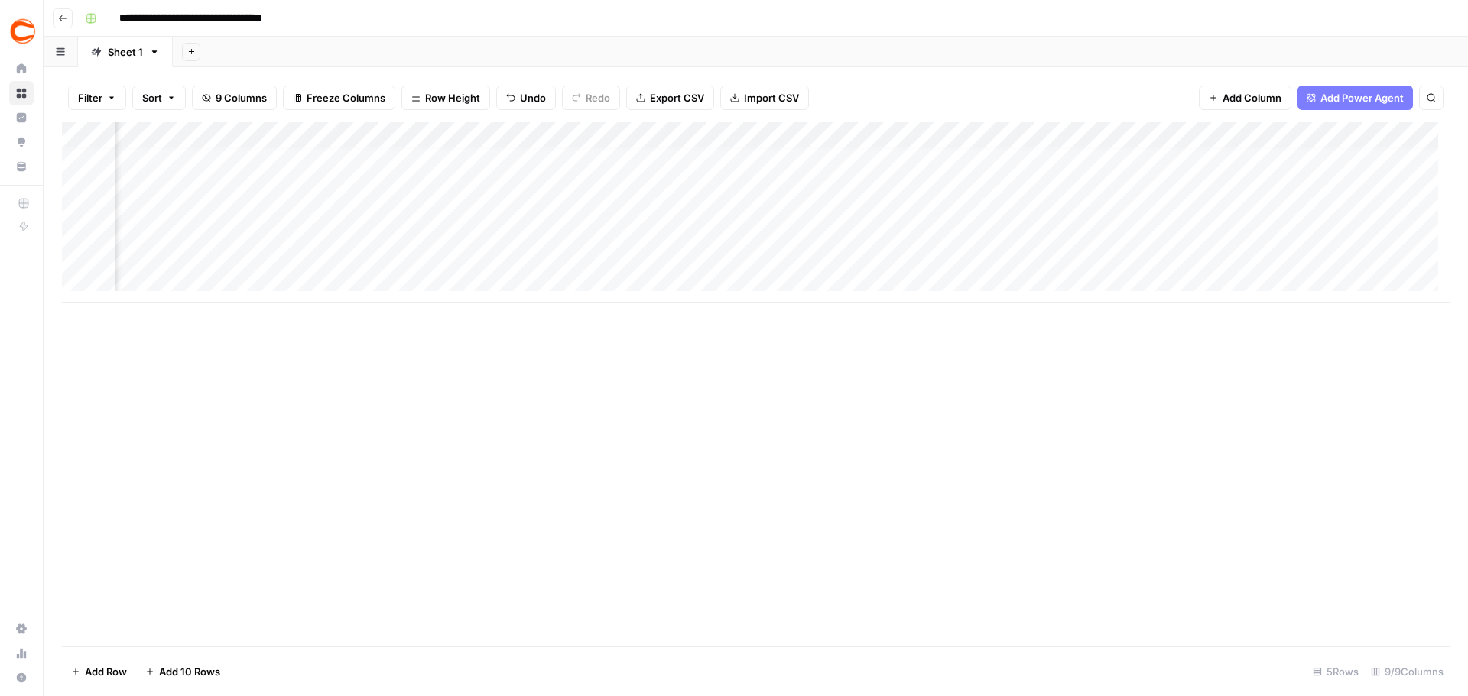
click at [1392, 254] on div "Add Column" at bounding box center [756, 212] width 1388 height 180
click at [189, 199] on div "Add Column" at bounding box center [756, 212] width 1388 height 180
type textarea "********"
click at [412, 204] on div "Add Column" at bounding box center [756, 212] width 1388 height 180
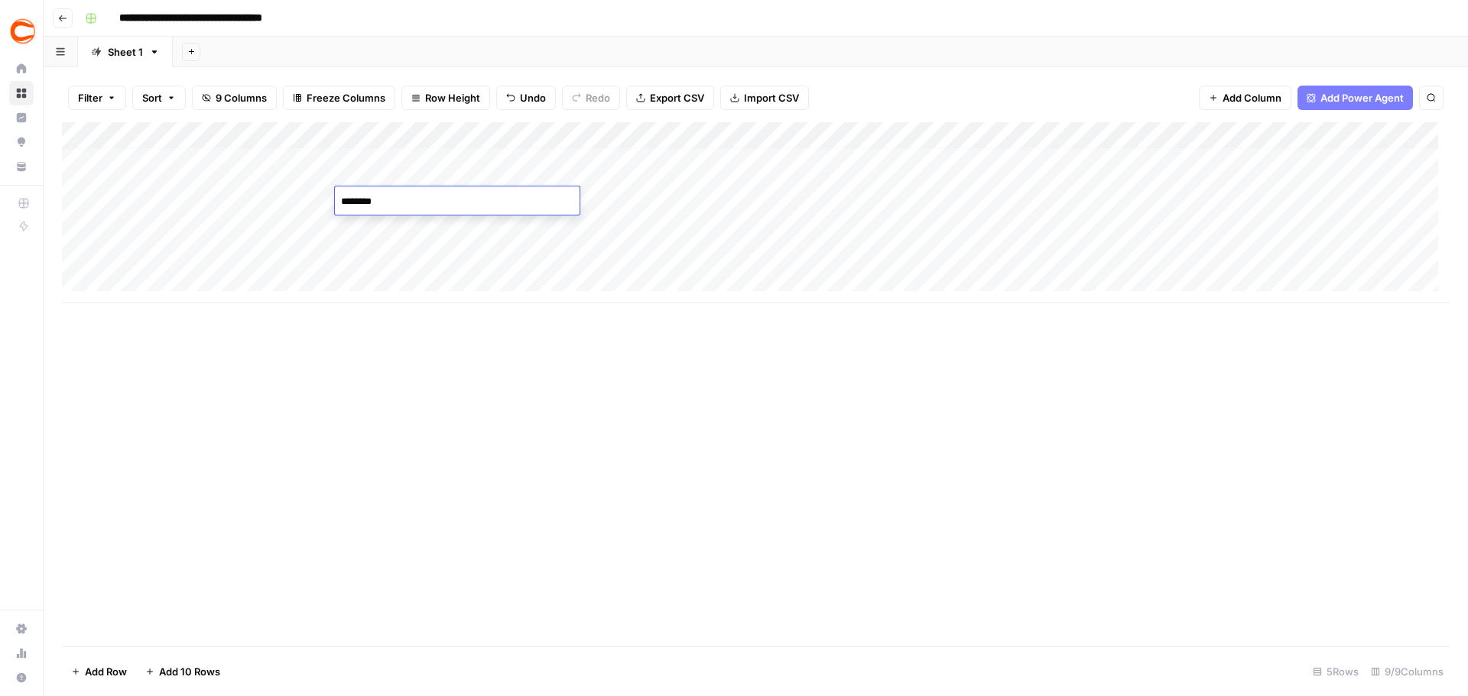
type textarea "********"
click at [645, 196] on div "Add Column" at bounding box center [756, 212] width 1388 height 180
click at [421, 200] on div "Add Column" at bounding box center [756, 212] width 1388 height 180
type textarea "********"
click at [388, 227] on div "Add Column" at bounding box center [756, 212] width 1388 height 180
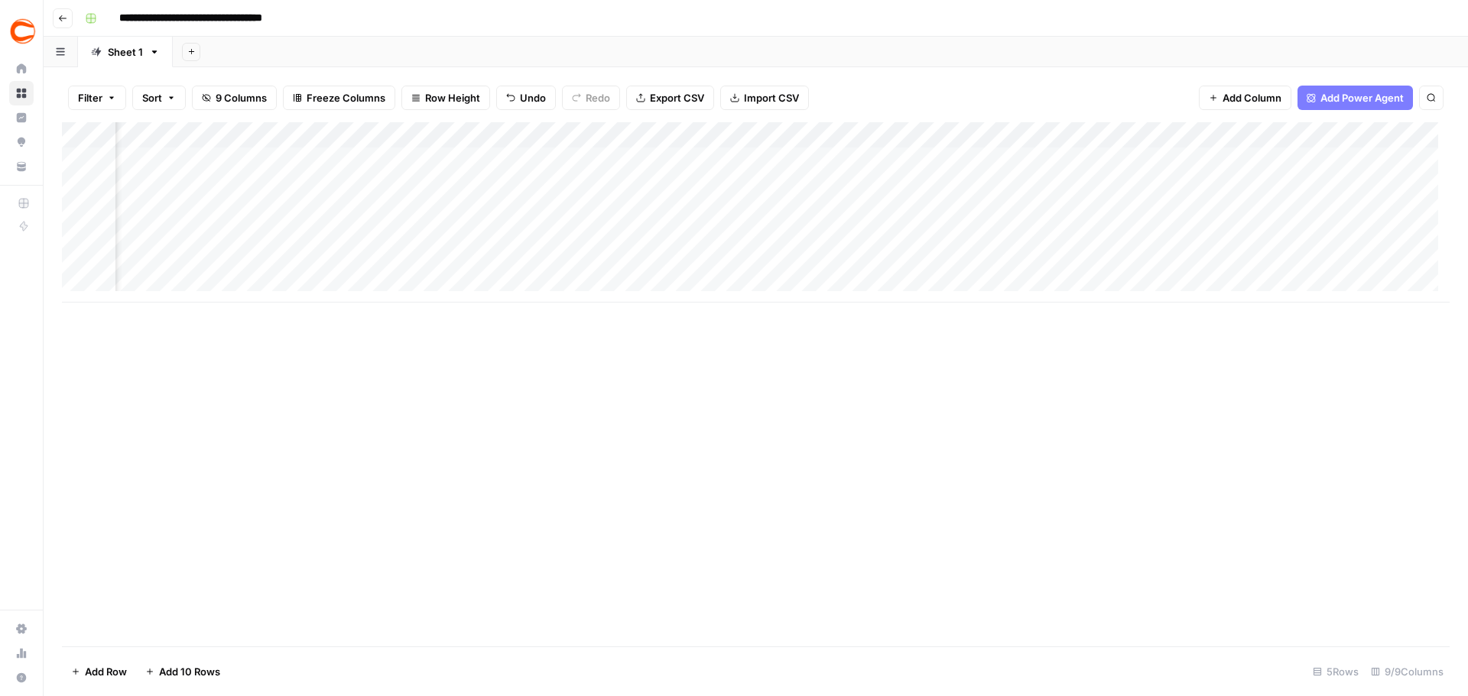
scroll to position [0, 180]
click at [1273, 221] on div "Add Column" at bounding box center [756, 212] width 1388 height 180
click at [1245, 209] on div "Add Column" at bounding box center [756, 212] width 1388 height 180
type input "s"
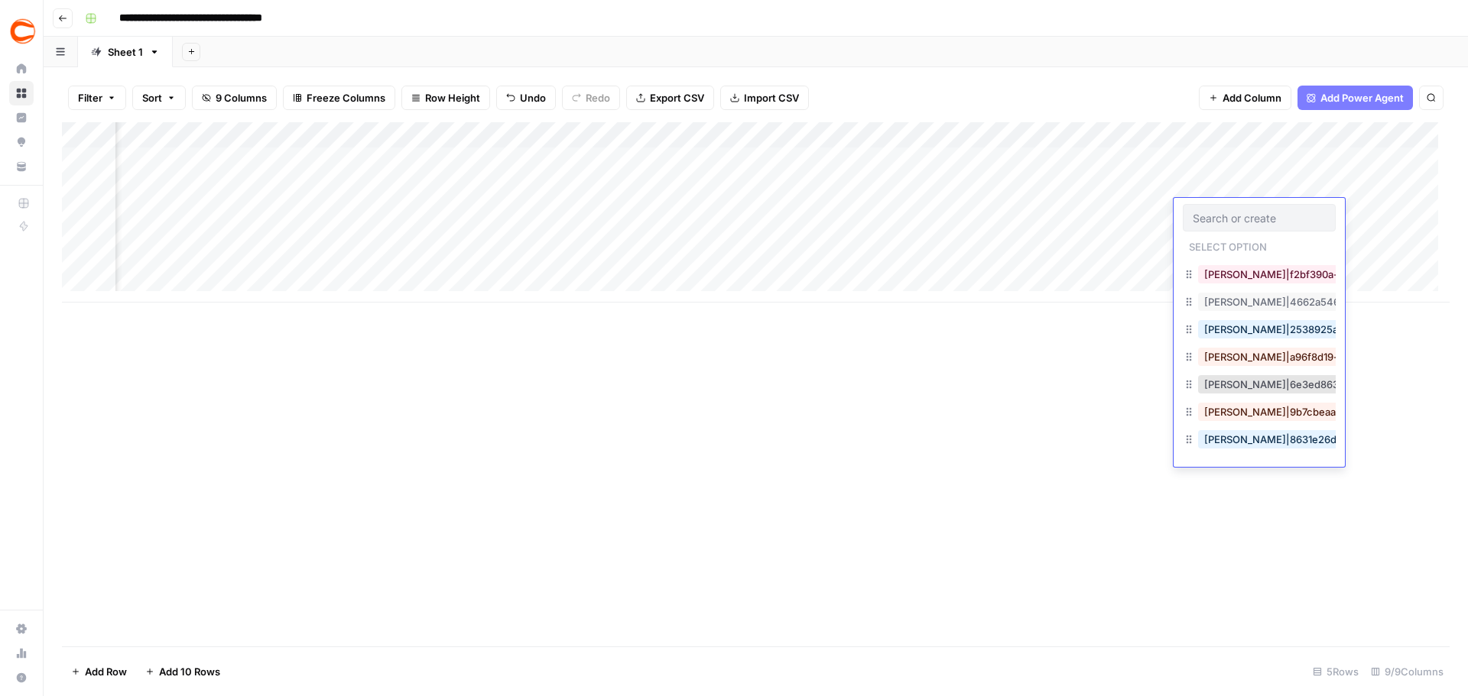
scroll to position [1054, 0]
click at [1242, 293] on button "Sam Farley|4662a546-6738-4ea3-9b54-14482fc0b1e6" at bounding box center [1351, 302] width 307 height 18
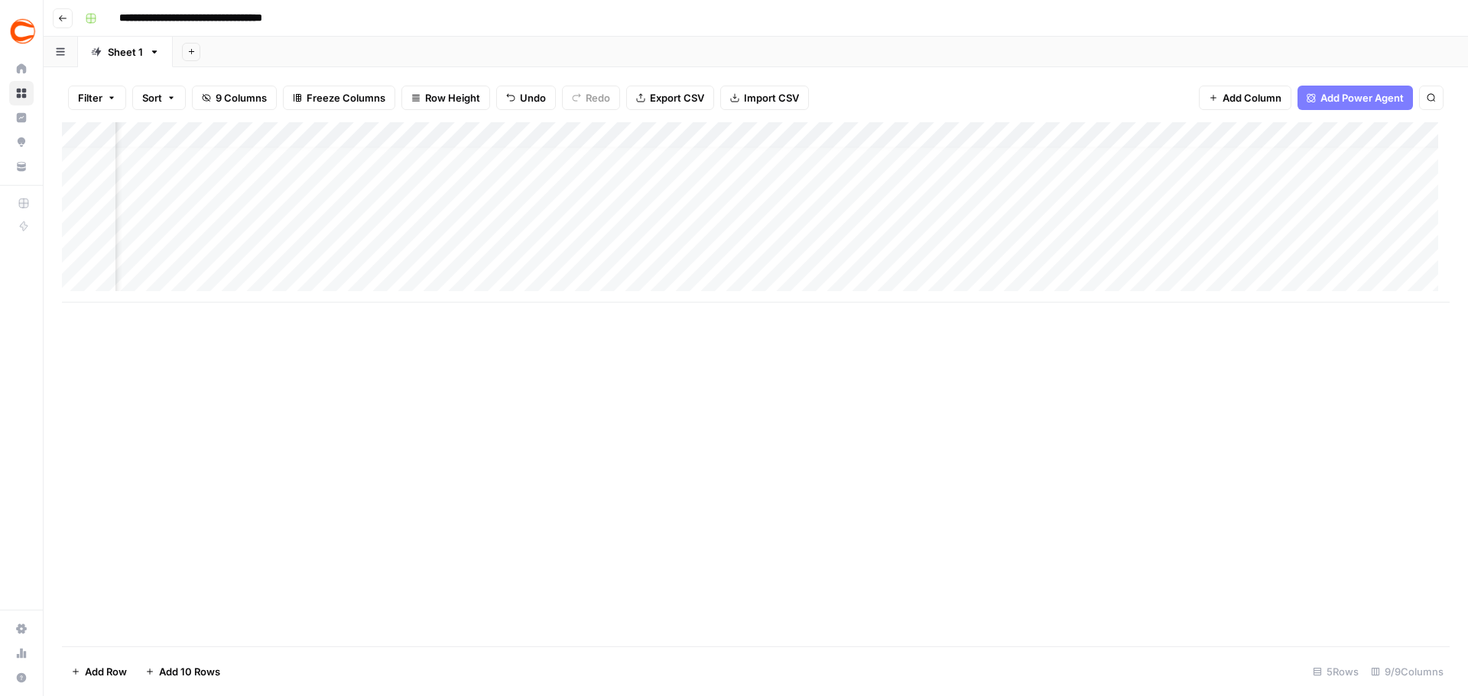
scroll to position [11, 0]
click at [248, 234] on div "Add Column" at bounding box center [756, 212] width 1388 height 180
type textarea "********"
click at [399, 232] on div "Add Column" at bounding box center [756, 212] width 1388 height 180
type textarea "******"
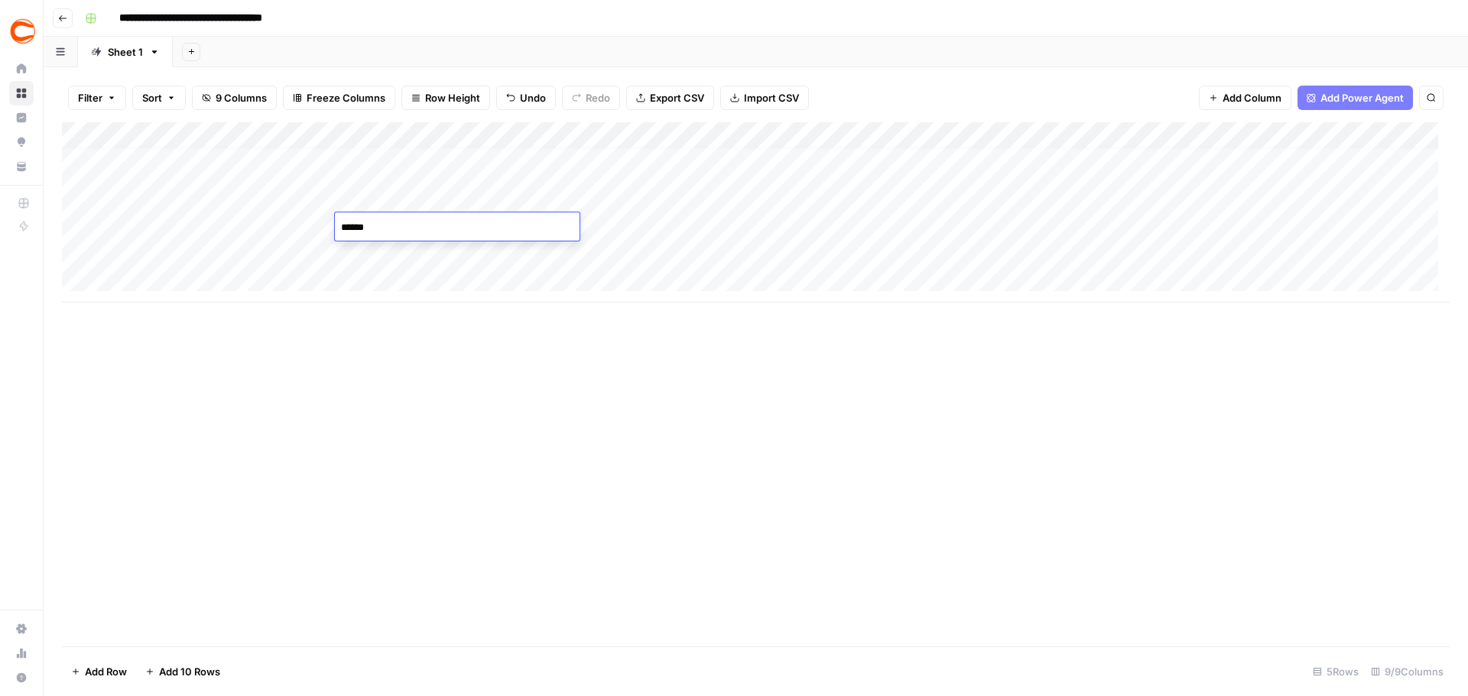
click at [636, 223] on div "Add Column" at bounding box center [756, 212] width 1388 height 180
click at [599, 222] on div "Add Column" at bounding box center [756, 212] width 1388 height 180
type input "359148"
click at [622, 263] on div "Add Column" at bounding box center [756, 212] width 1388 height 180
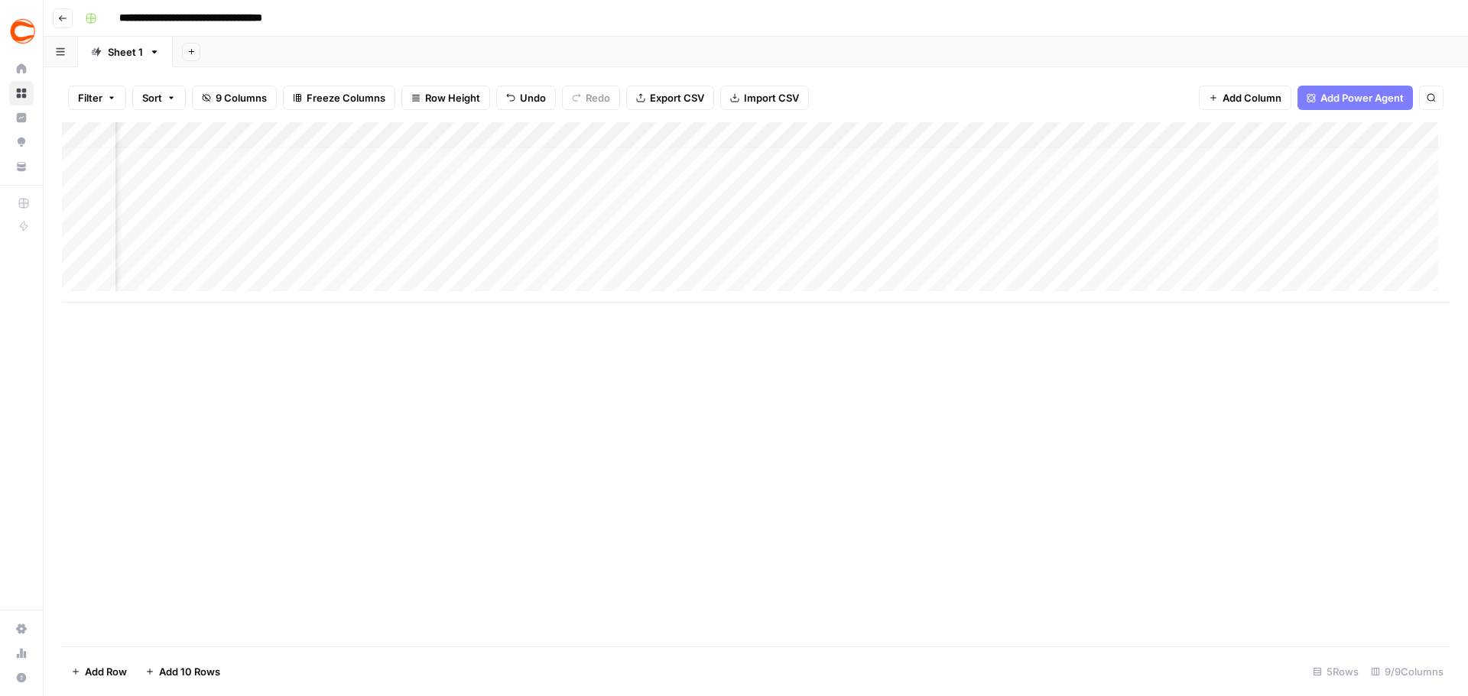
click at [1301, 231] on div "Add Column" at bounding box center [756, 212] width 1388 height 180
click at [1309, 226] on div "Add Column" at bounding box center [756, 212] width 1388 height 180
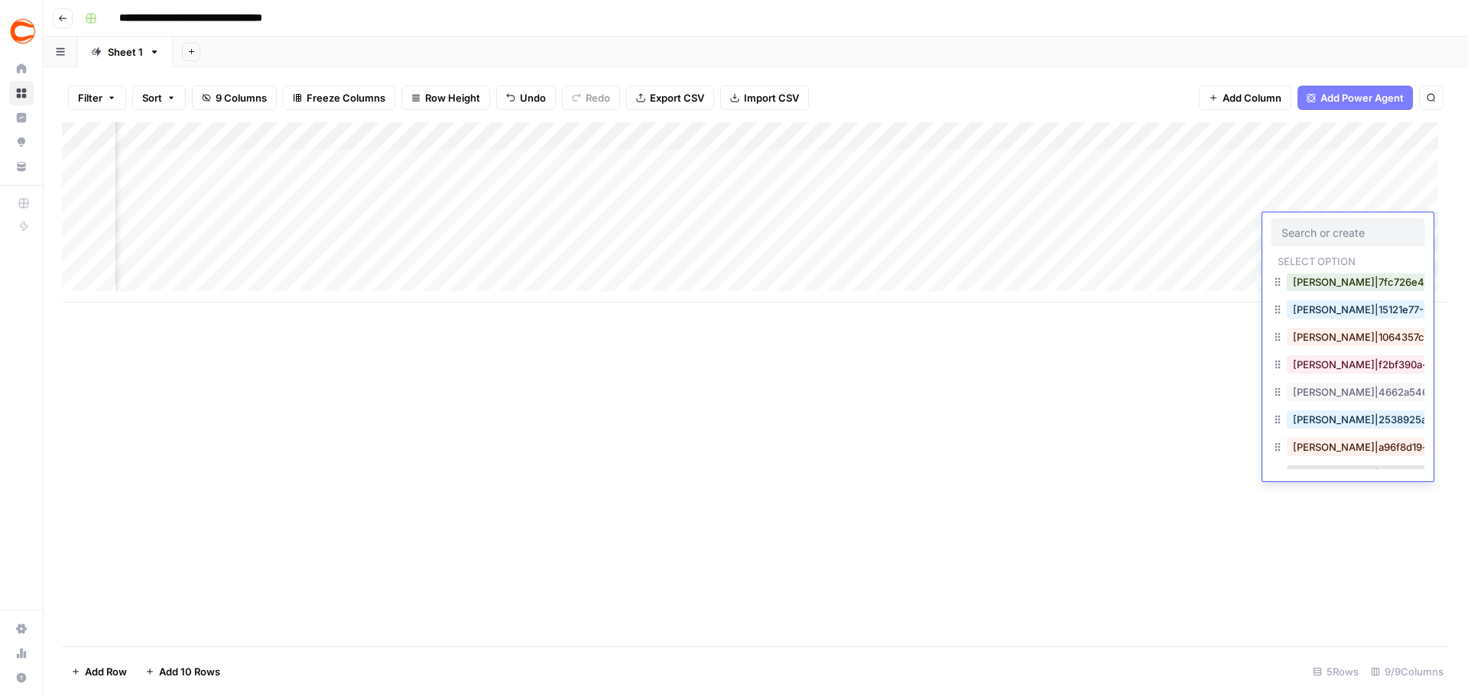
scroll to position [994, 0]
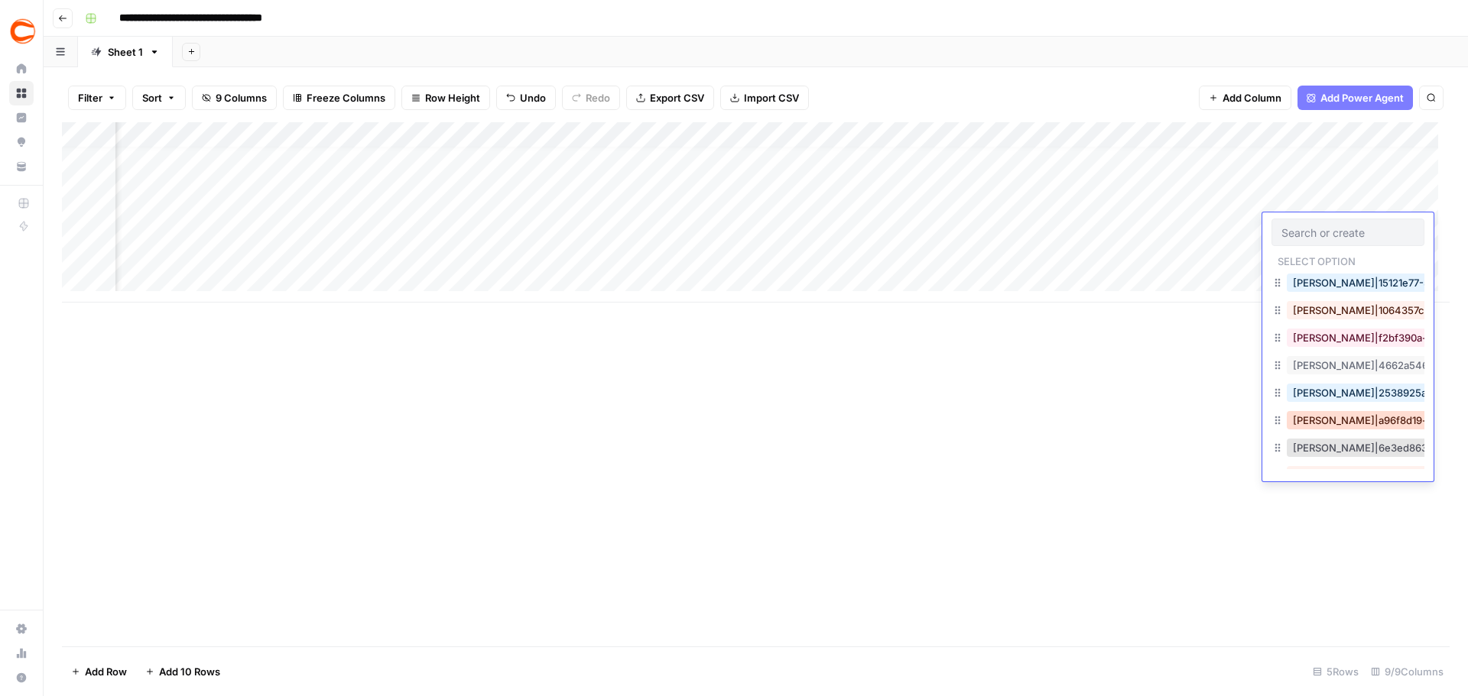
click at [1364, 415] on button "Tom Oldfield|a96f8d19-c530-4f5d-9242-32a8adb6cc99" at bounding box center [1439, 420] width 304 height 18
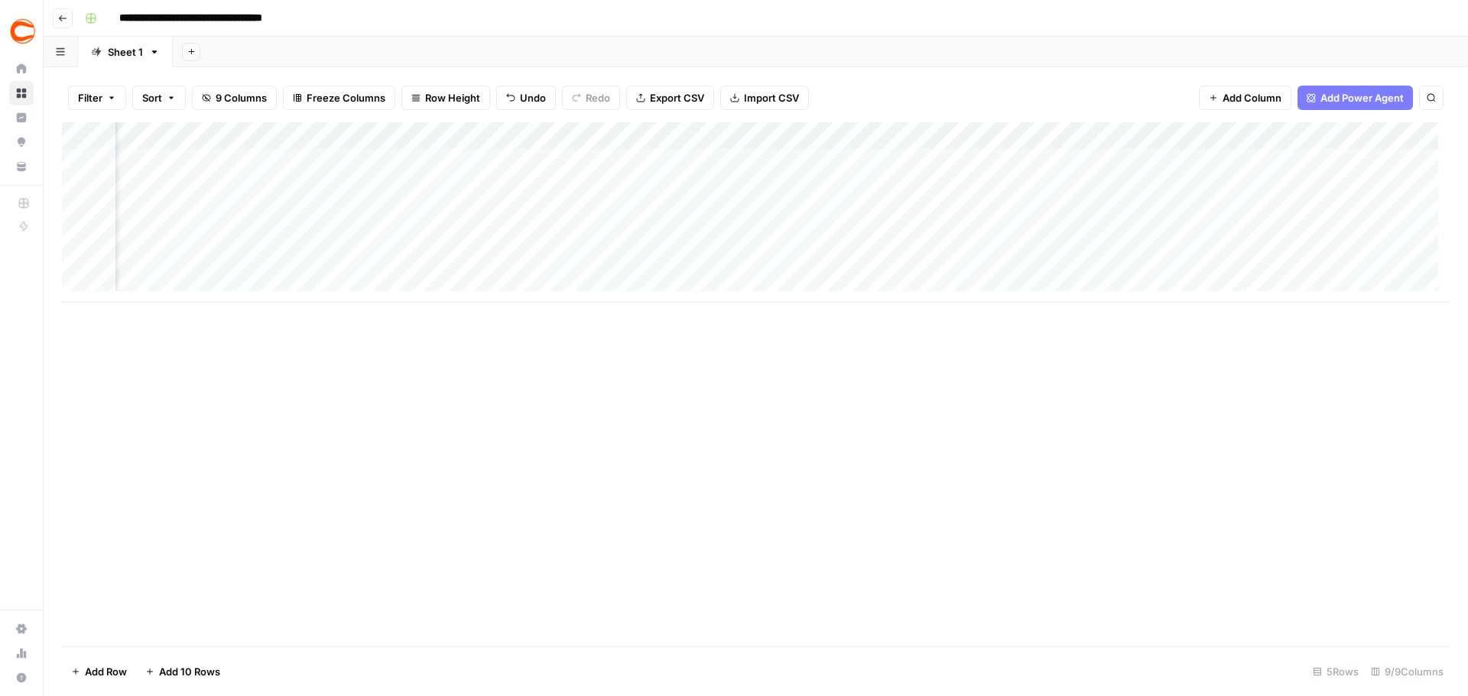
scroll to position [11, 0]
click at [190, 258] on div "Add Column" at bounding box center [756, 212] width 1388 height 180
type textarea "******"
click at [456, 259] on div "Add Column" at bounding box center [756, 212] width 1388 height 180
type textarea "*****"
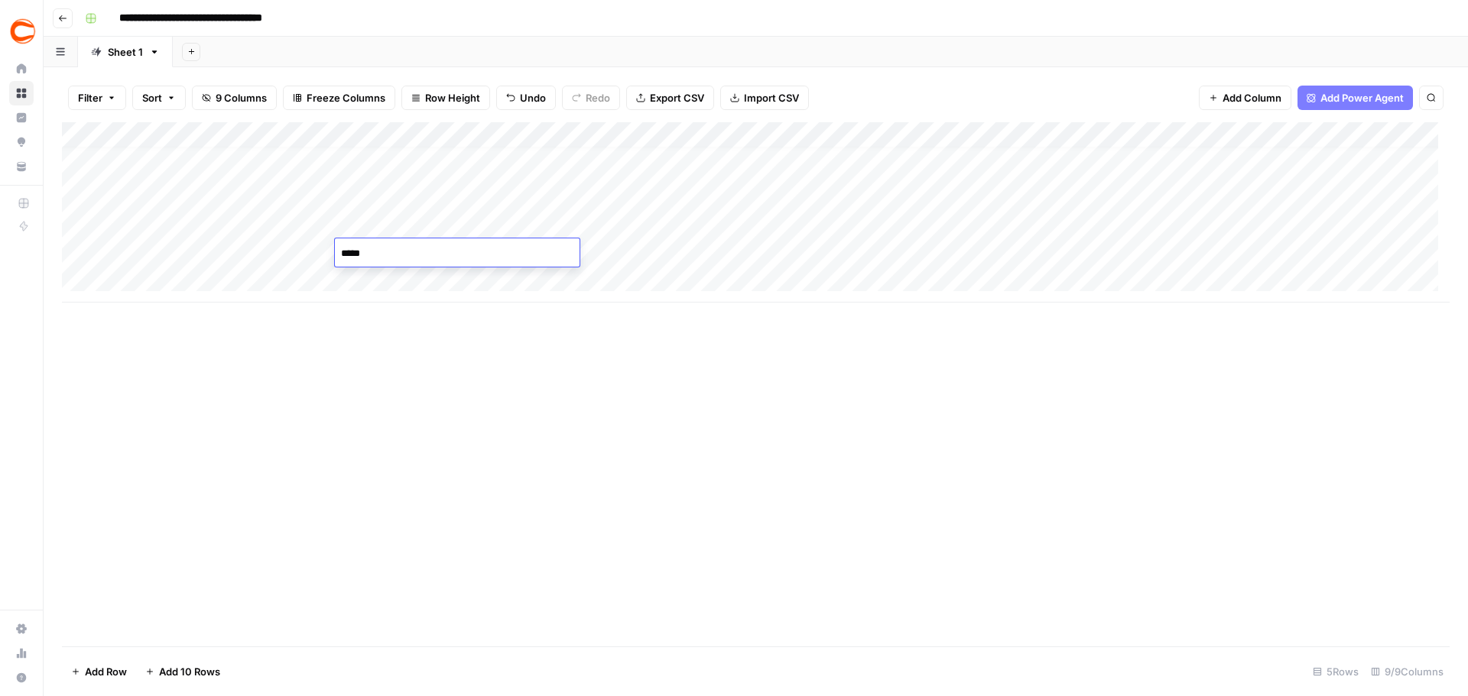
click at [1373, 246] on div "Add Column" at bounding box center [756, 212] width 1388 height 180
click at [1381, 255] on div "Add Column" at bounding box center [756, 212] width 1388 height 180
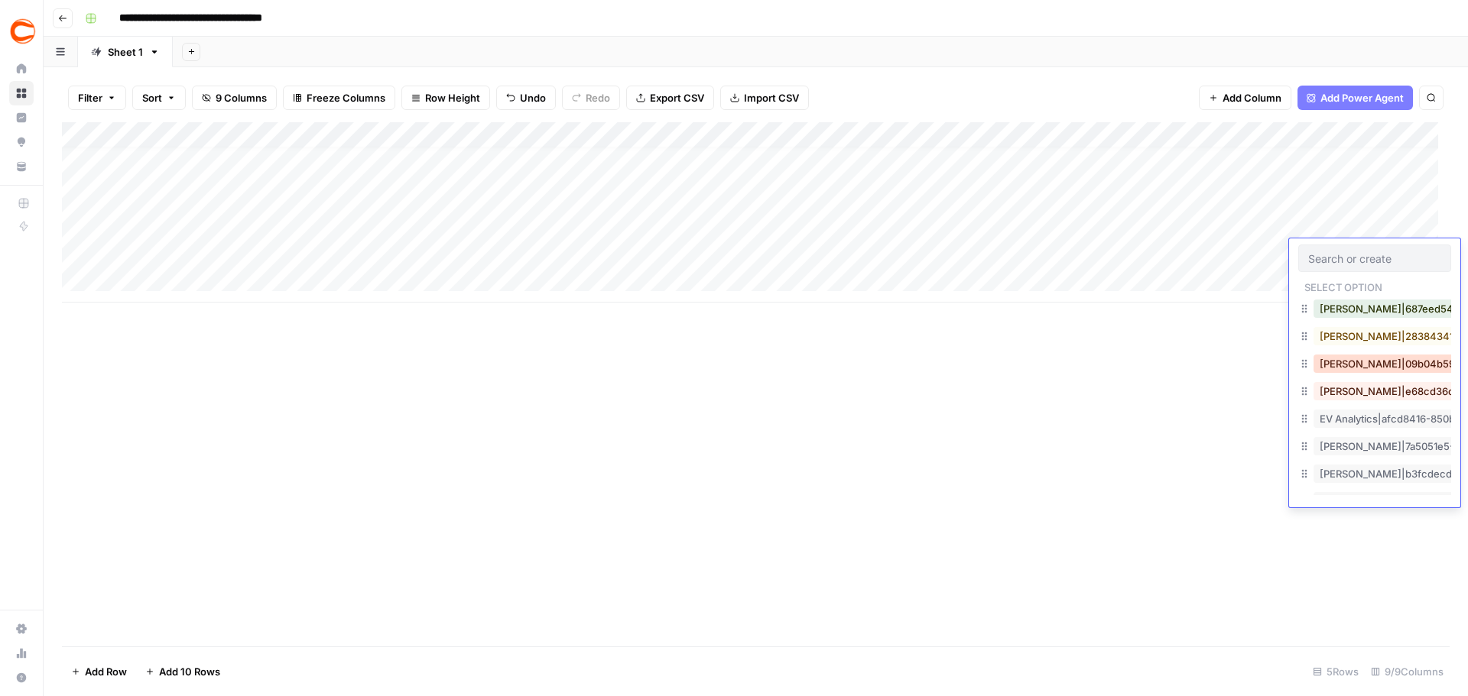
scroll to position [382, 0]
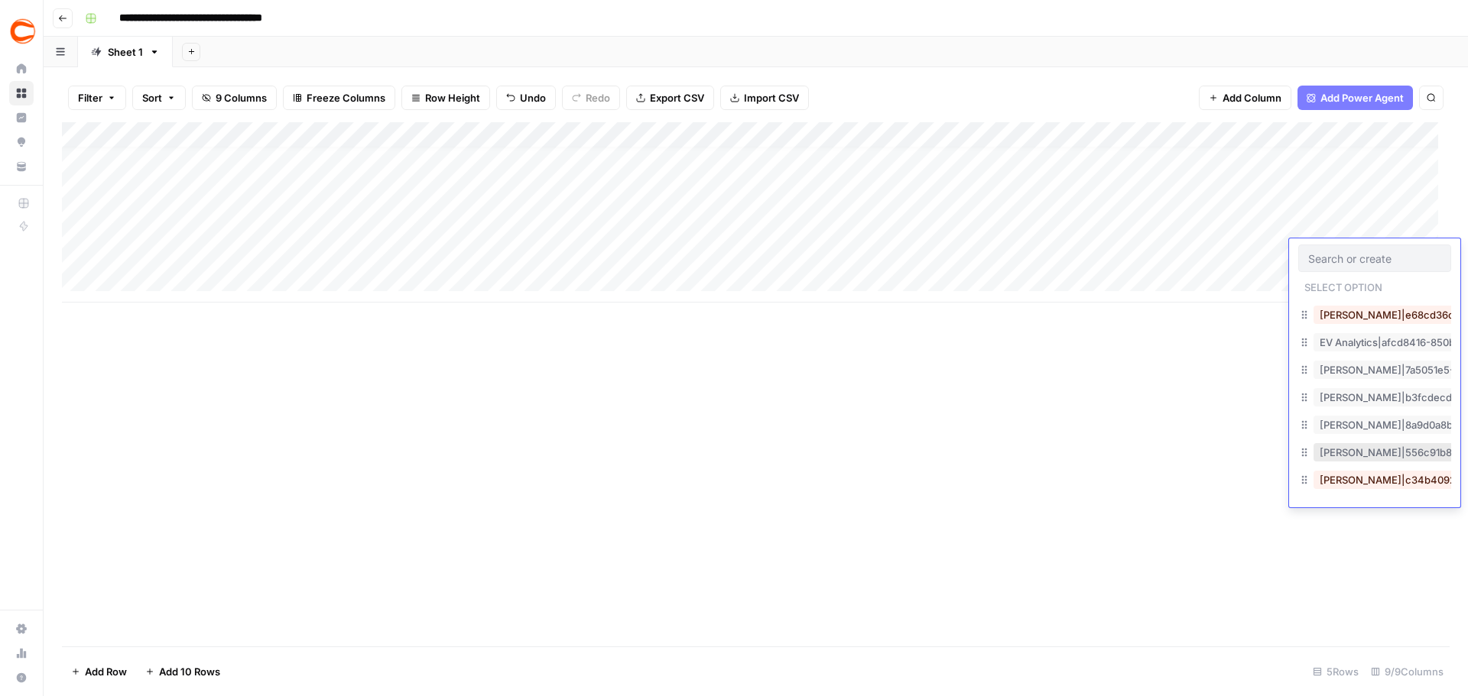
click at [1393, 452] on button "Jason Logan|556c91b8-d855-4671-b2cd-84840d96b65f" at bounding box center [1466, 452] width 307 height 18
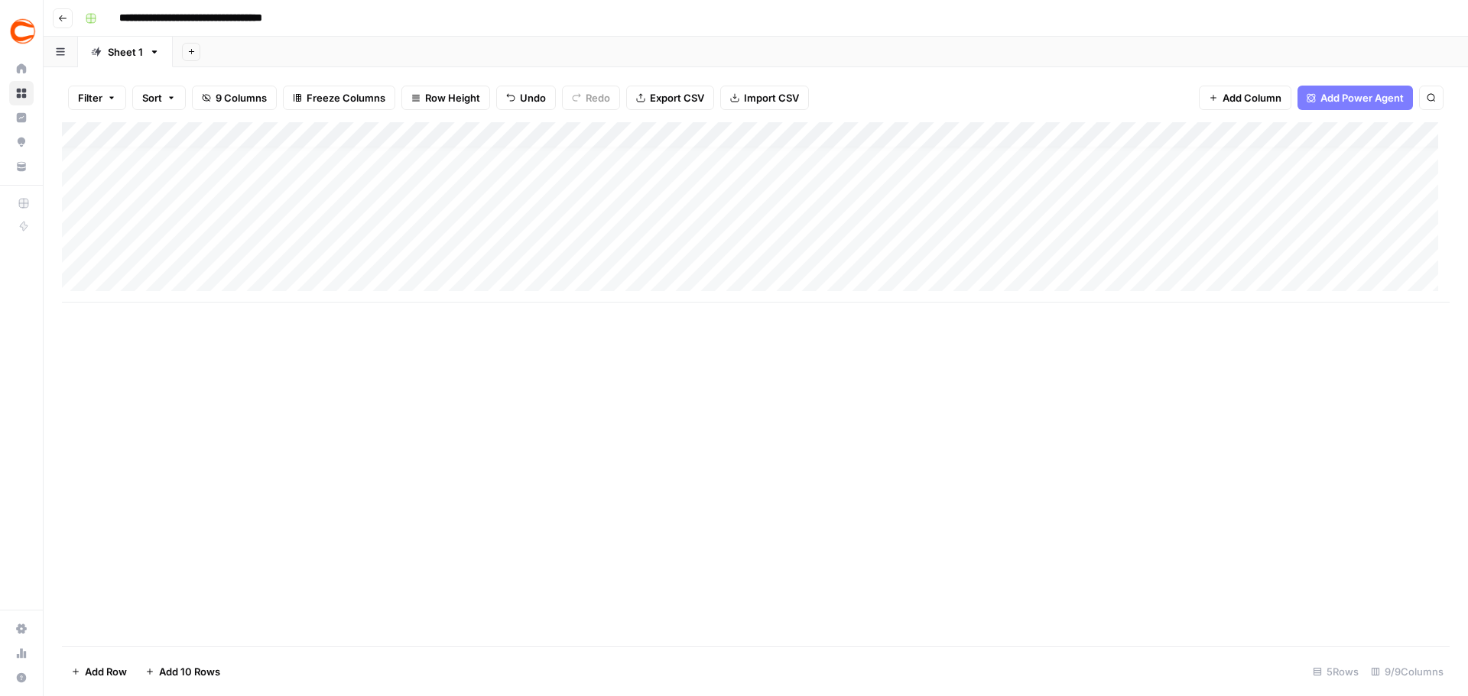
click at [599, 252] on div "Add Column" at bounding box center [756, 212] width 1388 height 180
click at [589, 248] on div "Add Column" at bounding box center [756, 212] width 1388 height 180
type input "359142"
click at [227, 272] on div "Add Column" at bounding box center [756, 212] width 1388 height 180
click at [218, 310] on div "Add Column" at bounding box center [756, 225] width 1388 height 206
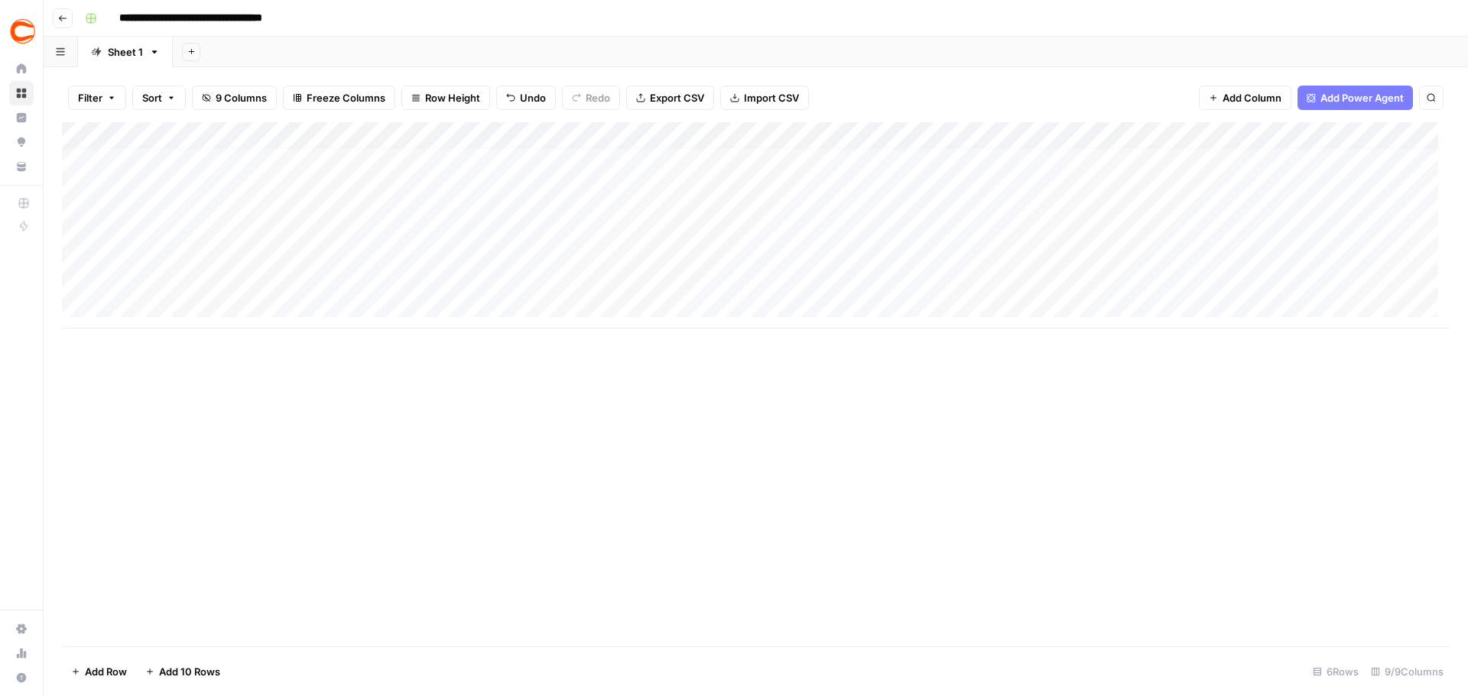
scroll to position [11, 0]
click at [210, 338] on div "Add Column" at bounding box center [756, 238] width 1388 height 232
click at [203, 281] on div "Add Column" at bounding box center [756, 251] width 1388 height 258
click at [958, 248] on div "Add Column" at bounding box center [756, 251] width 1388 height 258
click at [972, 278] on div "Add Column" at bounding box center [756, 251] width 1388 height 258
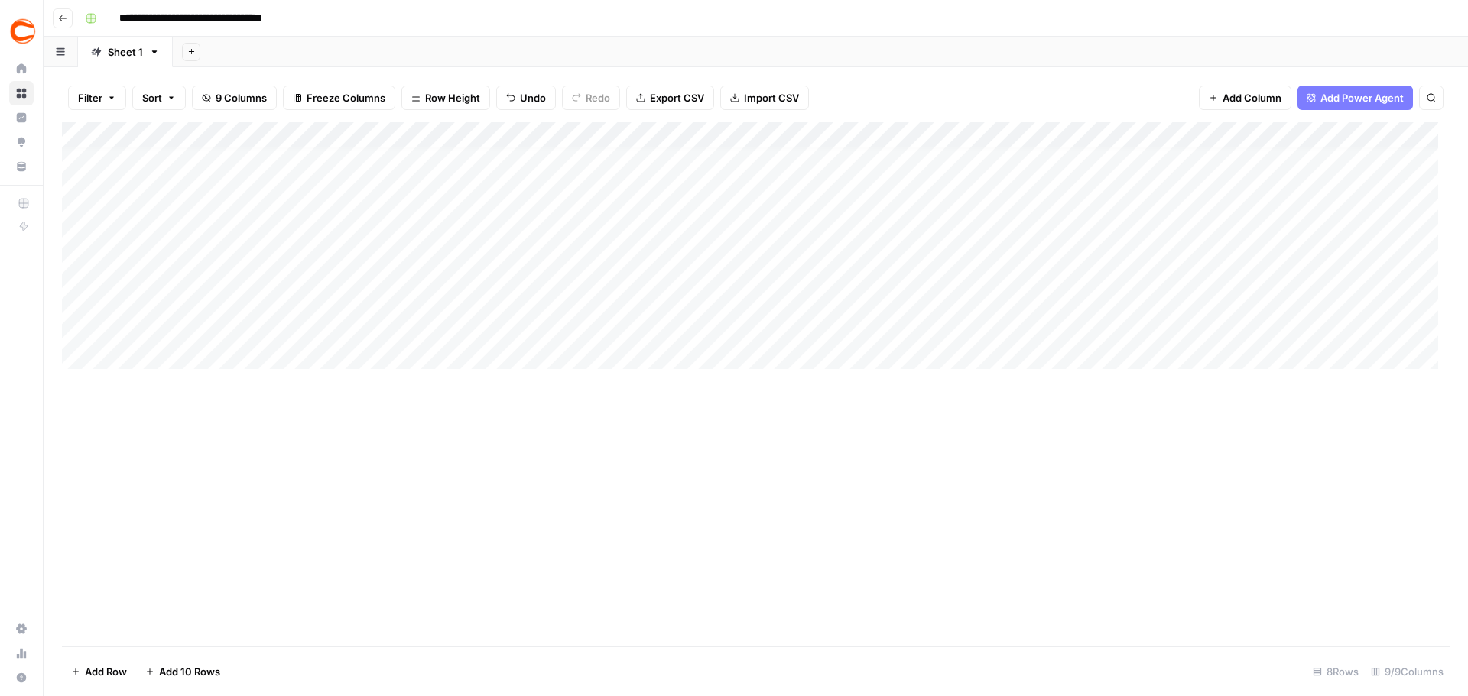
click at [969, 305] on div "Add Column" at bounding box center [756, 251] width 1388 height 258
click at [958, 333] on div "Add Column" at bounding box center [756, 251] width 1388 height 258
click at [798, 259] on div "Add Column" at bounding box center [756, 251] width 1388 height 258
click at [794, 274] on div "Add Column" at bounding box center [756, 251] width 1388 height 258
click at [797, 297] on div "Add Column" at bounding box center [756, 251] width 1388 height 258
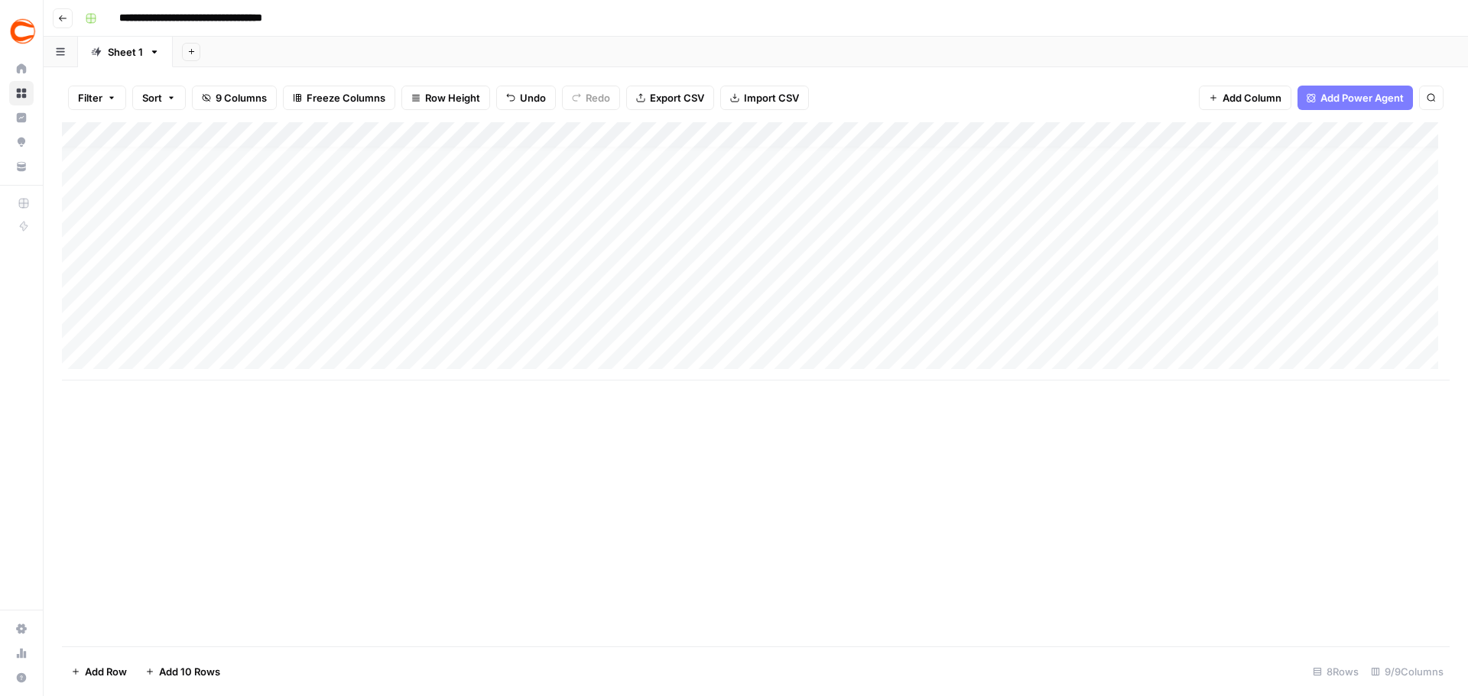
click at [784, 331] on div "Add Column" at bounding box center [756, 251] width 1388 height 258
click at [1193, 265] on div "Add Column" at bounding box center [756, 251] width 1388 height 258
click at [1188, 277] on div "Add Column" at bounding box center [756, 251] width 1388 height 258
click at [1184, 305] on div "Add Column" at bounding box center [756, 251] width 1388 height 258
click at [1185, 326] on div "Add Column" at bounding box center [756, 251] width 1388 height 258
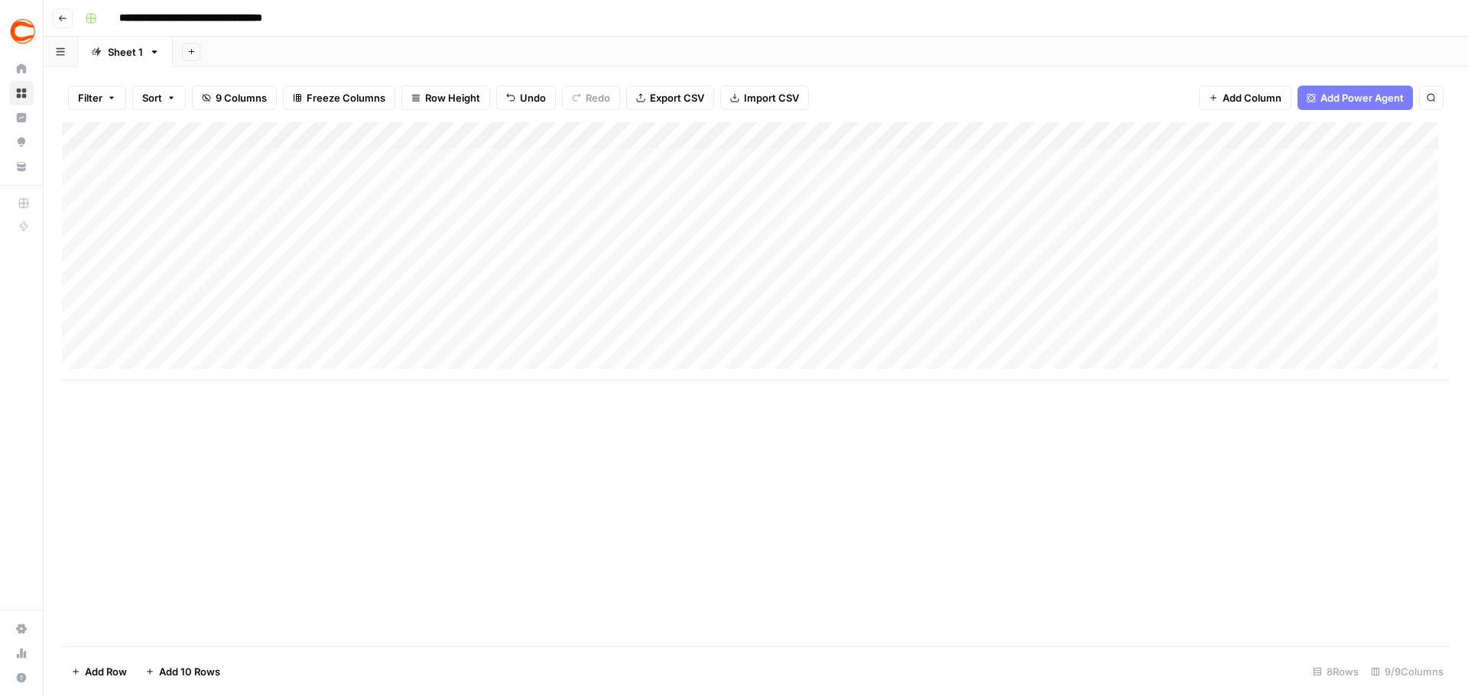
click at [230, 274] on div "Add Column" at bounding box center [756, 251] width 1388 height 258
type textarea "******"
click at [397, 281] on div "Add Column" at bounding box center [756, 251] width 1388 height 258
type textarea "**********"
click at [649, 272] on div "Add Column" at bounding box center [756, 251] width 1388 height 258
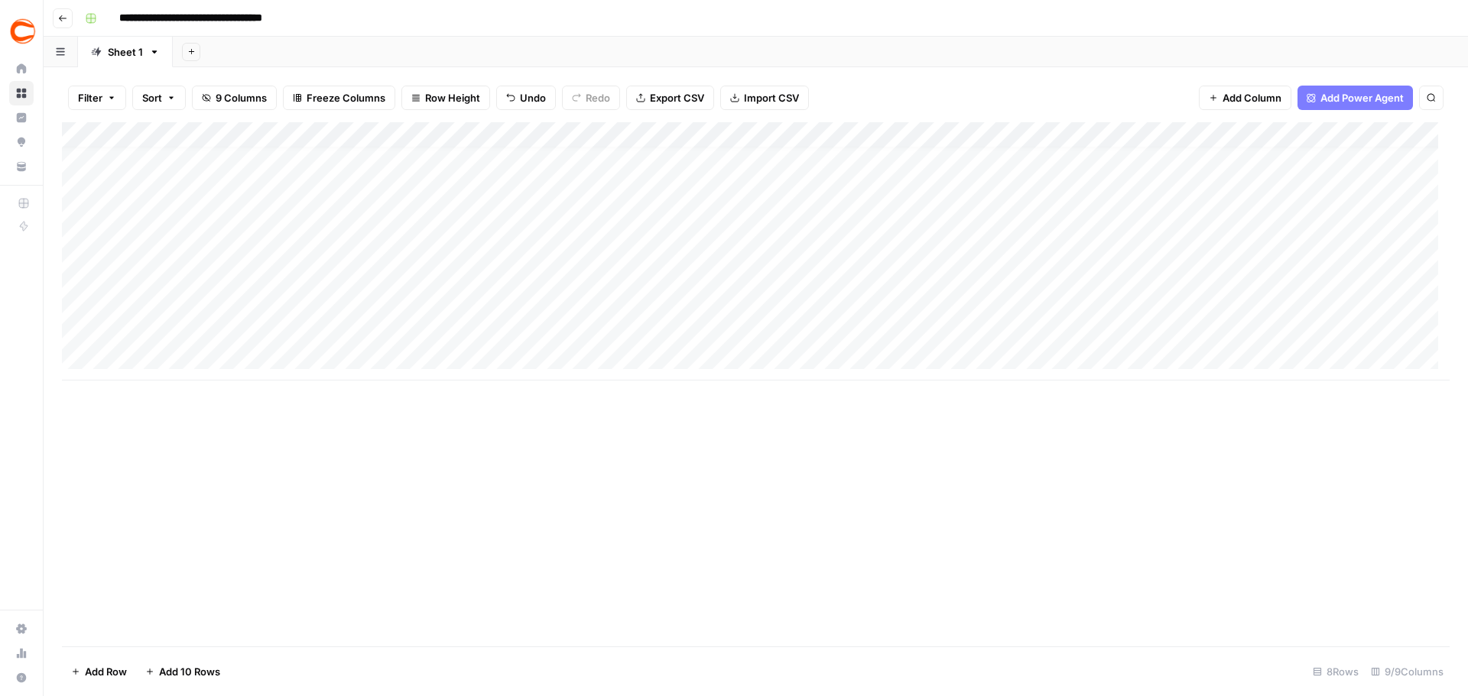
click at [1378, 271] on div "Add Column" at bounding box center [756, 251] width 1388 height 258
click at [1378, 274] on div "Add Column" at bounding box center [756, 251] width 1388 height 258
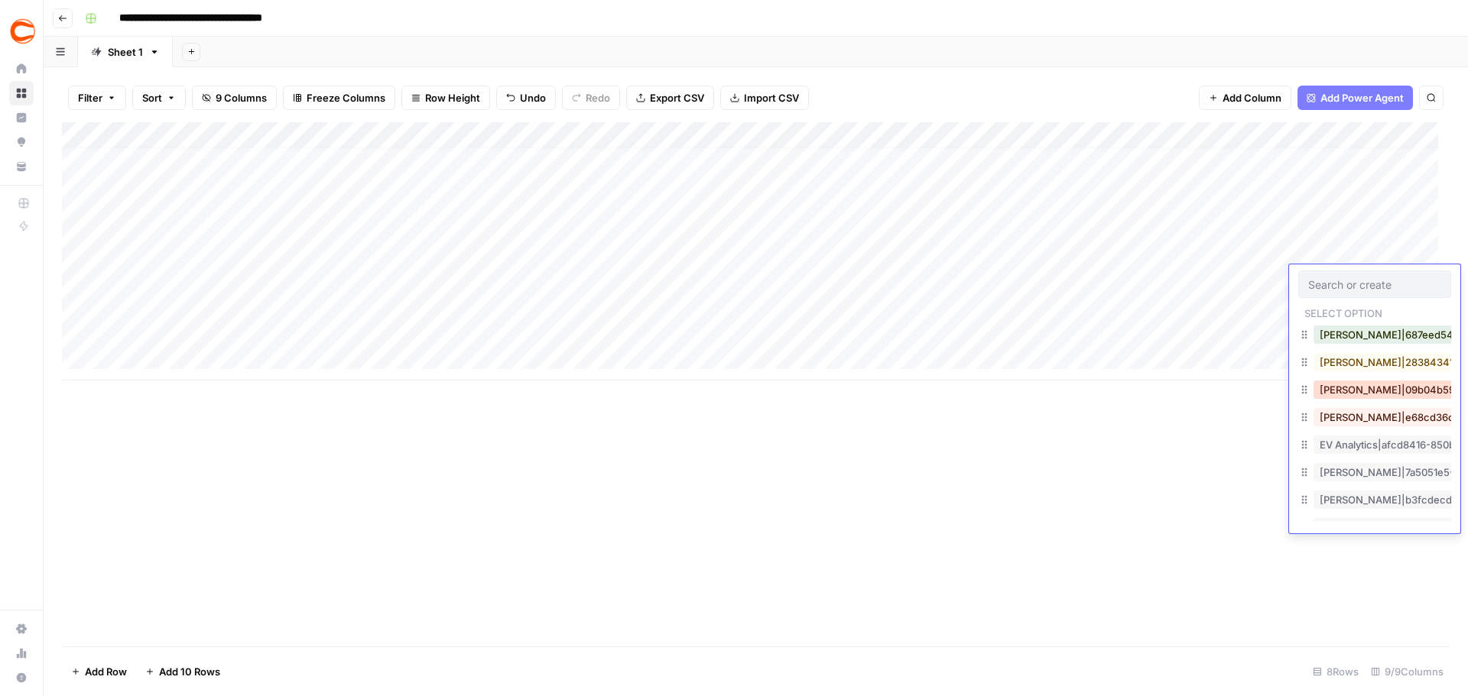
scroll to position [382, 0]
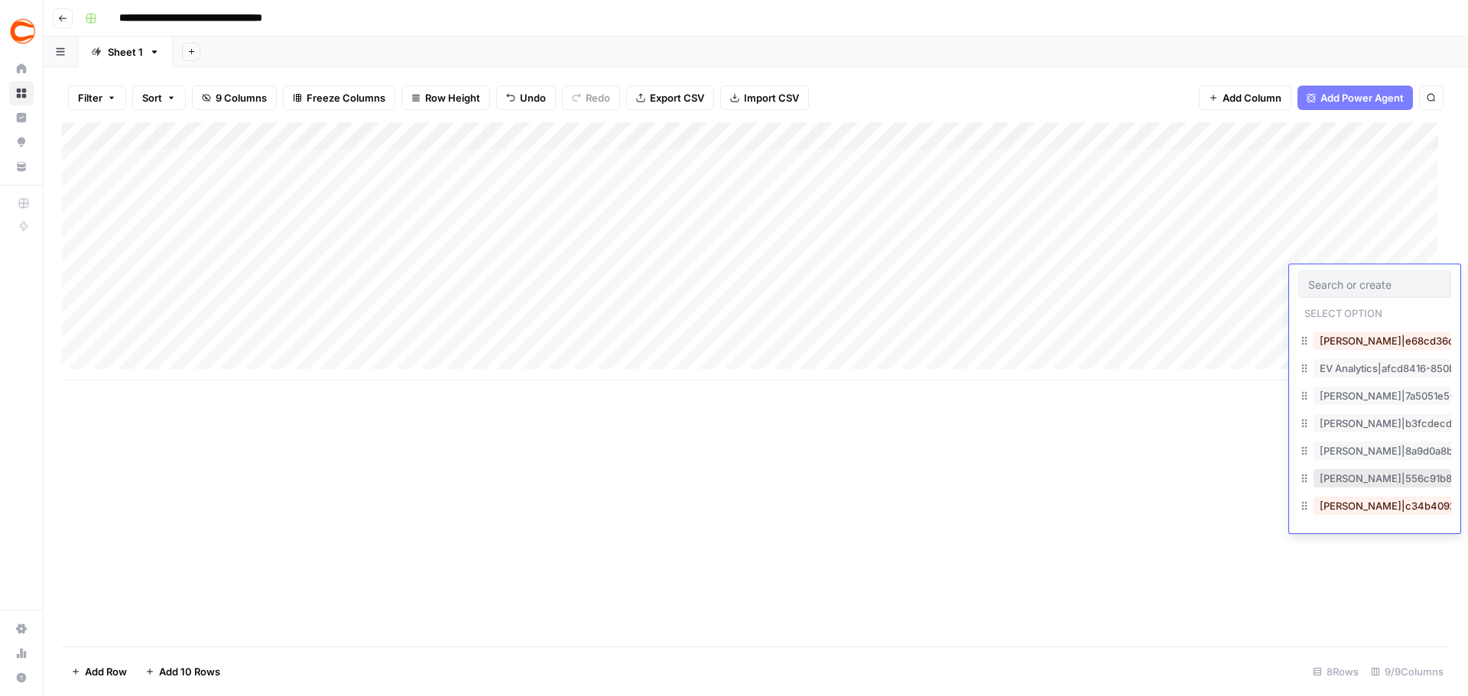
click at [1396, 479] on button "Jason Logan|556c91b8-d855-4671-b2cd-84840d96b65f" at bounding box center [1466, 478] width 307 height 18
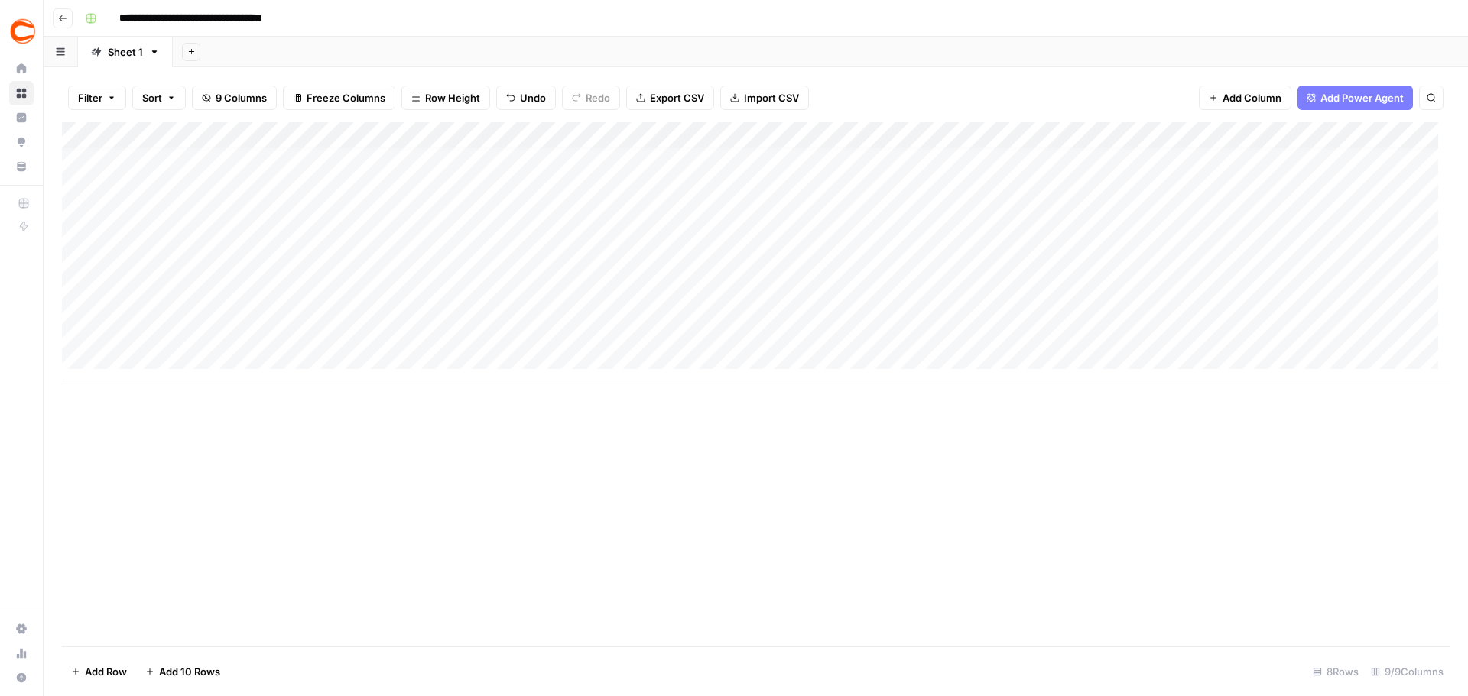
click at [417, 270] on div "Add Column" at bounding box center [756, 251] width 1388 height 258
type textarea "**********"
click at [235, 307] on div "Add Column" at bounding box center [756, 251] width 1388 height 258
type textarea "**********"
click at [449, 310] on div "Add Column" at bounding box center [756, 251] width 1388 height 258
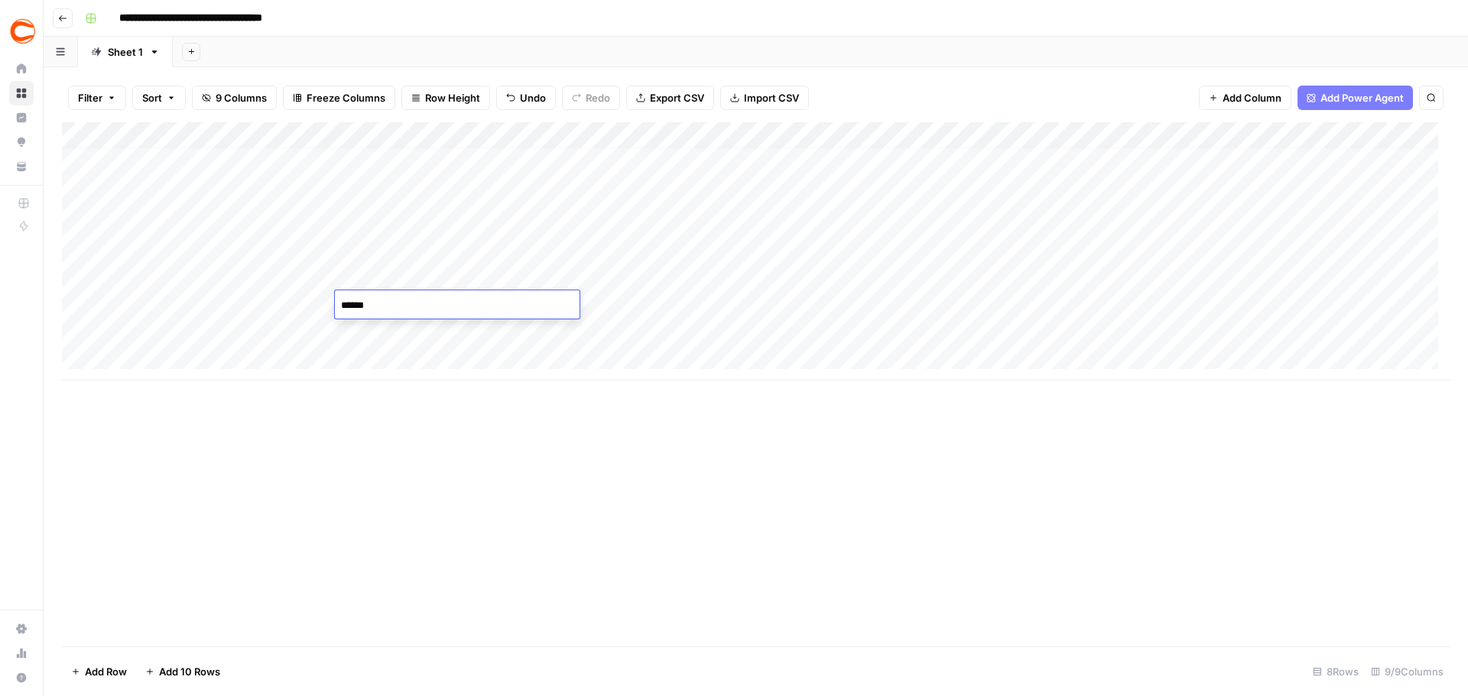
type textarea "*******"
click at [601, 313] on div "Add Column" at bounding box center [756, 251] width 1388 height 258
click at [631, 303] on div "Add Column" at bounding box center [756, 251] width 1388 height 258
type input "359145"
click at [1397, 306] on div "Add Column" at bounding box center [756, 251] width 1388 height 258
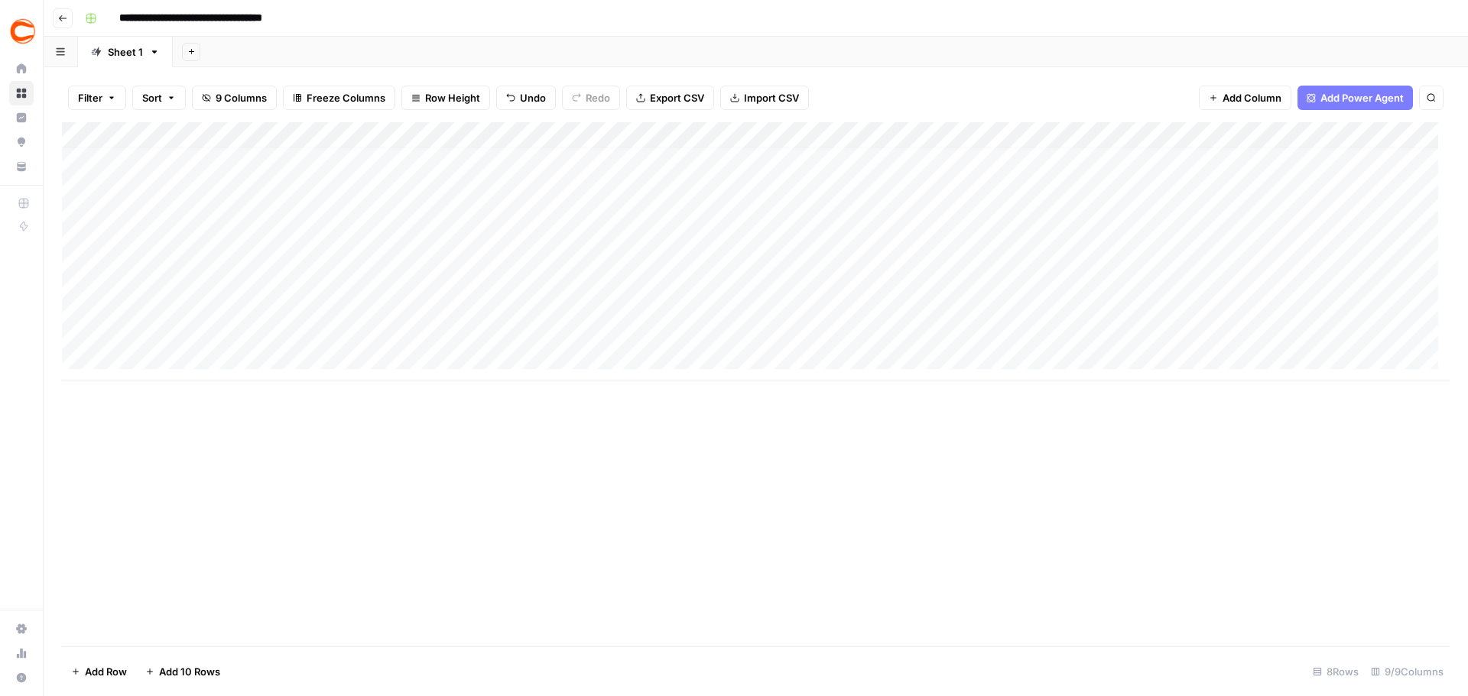
click at [1380, 310] on div "Add Column" at bounding box center [756, 251] width 1388 height 258
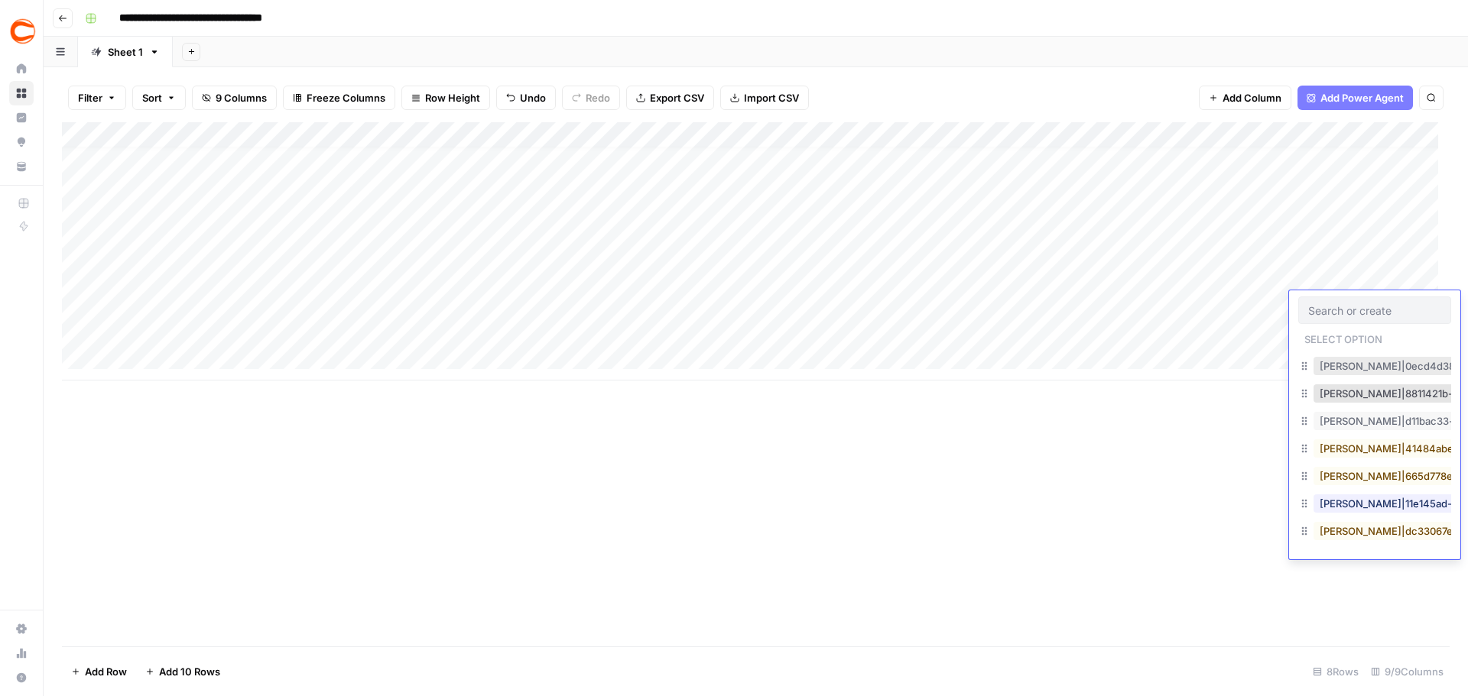
scroll to position [764, 0]
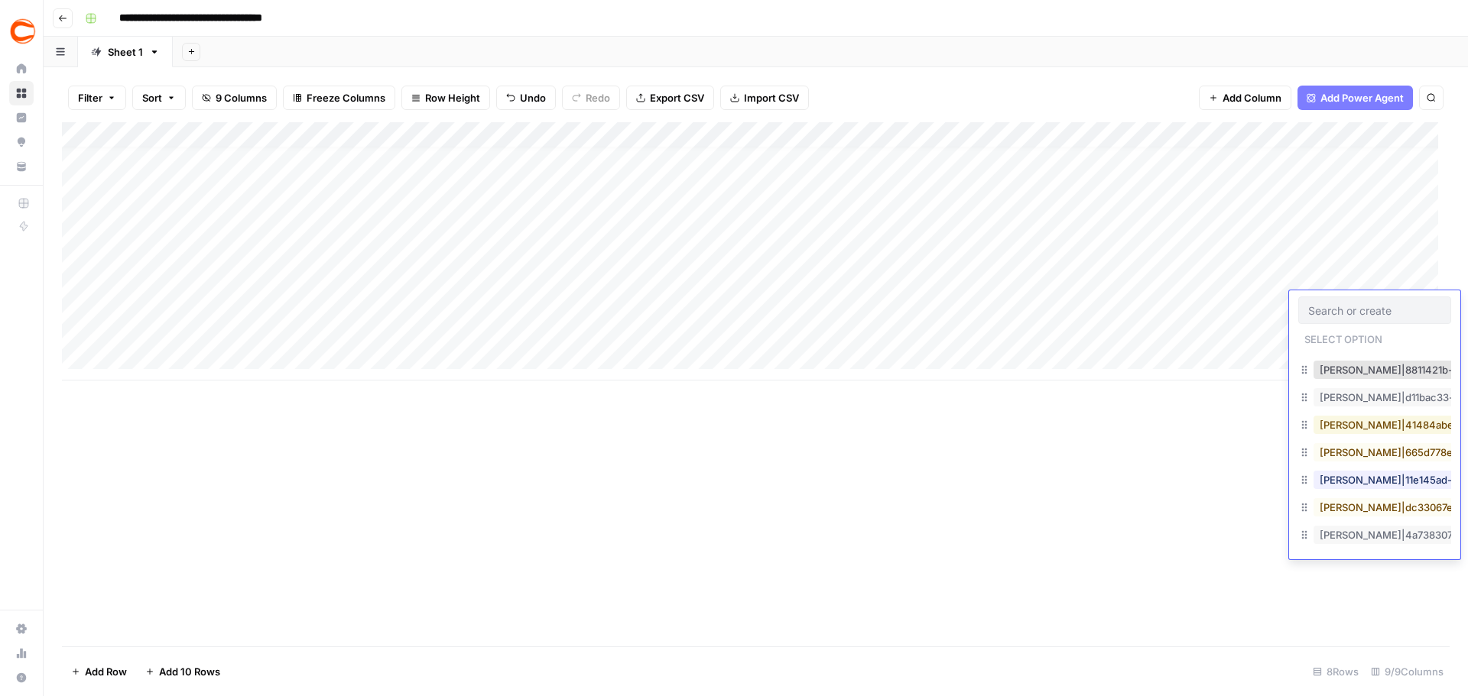
click at [1368, 422] on button "Neil Parker|41484abe-b1de-4f6f-a2da-991ee7fdbc99" at bounding box center [1462, 425] width 298 height 18
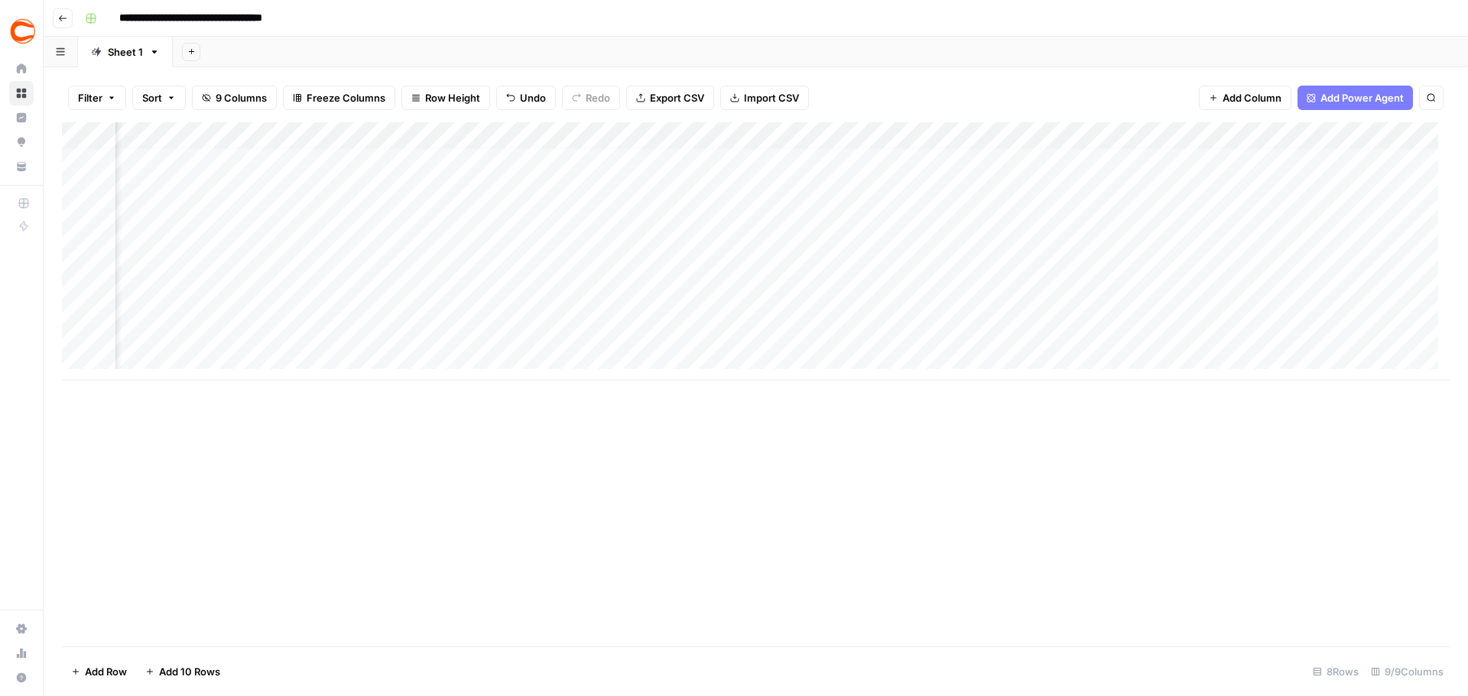
scroll to position [11, 329]
click at [1190, 259] on div "Add Column" at bounding box center [756, 251] width 1388 height 258
click at [1211, 281] on div "Add Column" at bounding box center [756, 251] width 1388 height 258
click at [1216, 300] on div "Add Column" at bounding box center [756, 251] width 1388 height 258
click at [1219, 334] on div "Add Column" at bounding box center [756, 251] width 1388 height 258
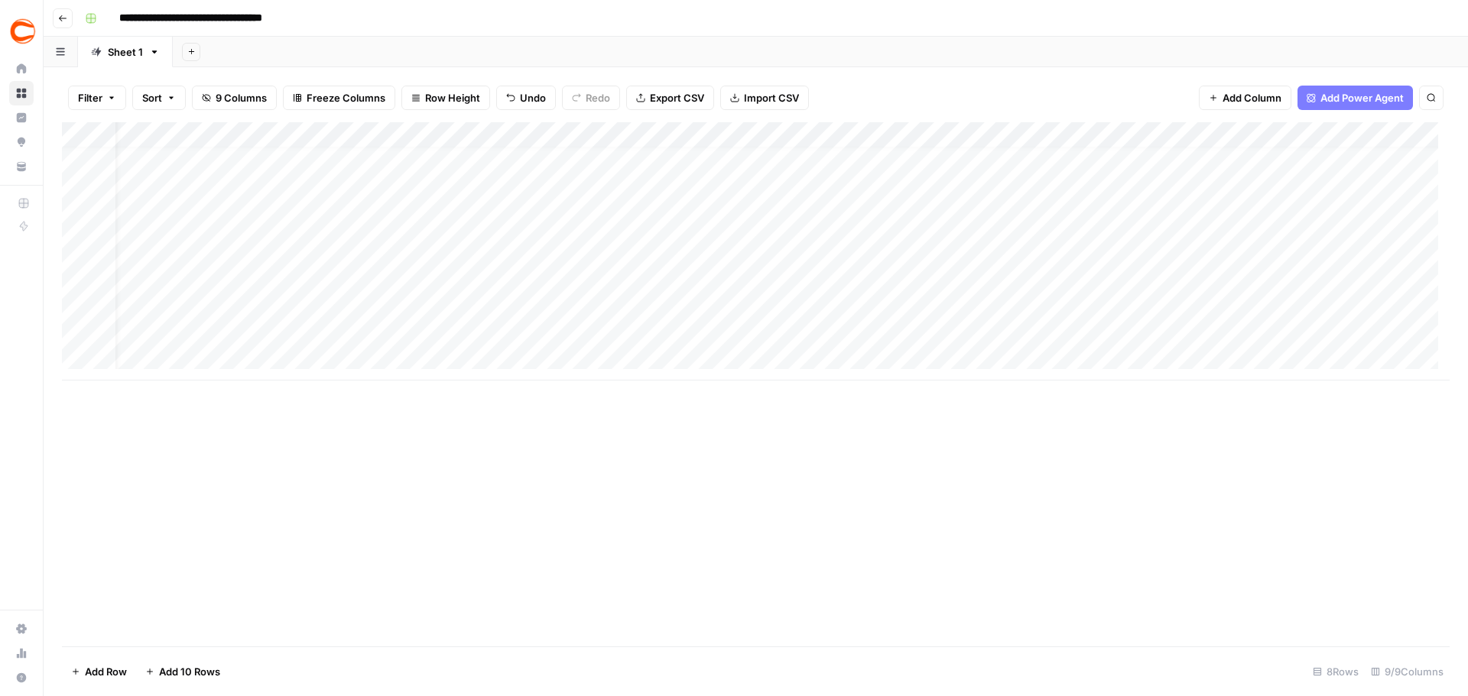
scroll to position [11, 0]
click at [197, 326] on div "Add Column" at bounding box center [756, 251] width 1388 height 258
type textarea "******"
click at [442, 328] on div "Add Column" at bounding box center [756, 251] width 1388 height 258
type textarea "*****"
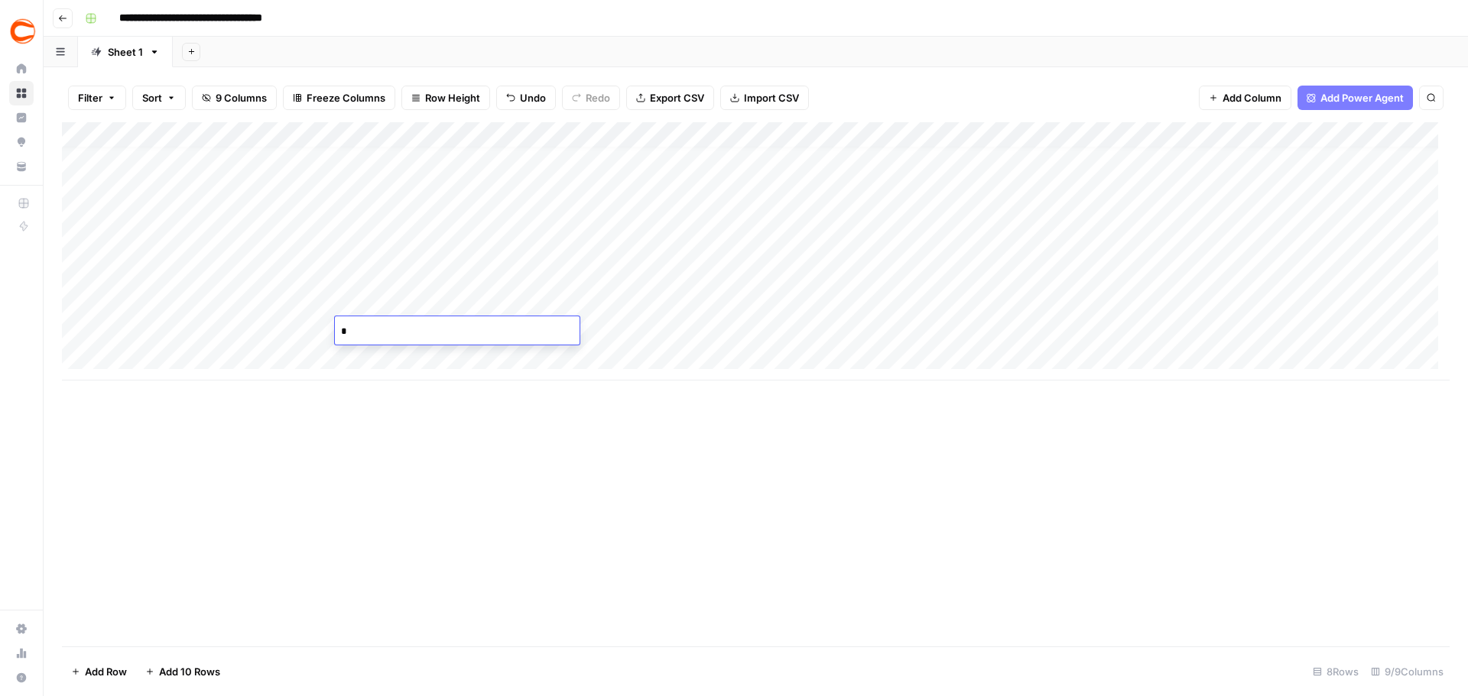
click at [661, 322] on div "Add Column" at bounding box center [756, 251] width 1388 height 258
click at [1079, 331] on div "Add Column" at bounding box center [756, 251] width 1388 height 258
click at [1067, 334] on div "Add Column" at bounding box center [756, 251] width 1388 height 258
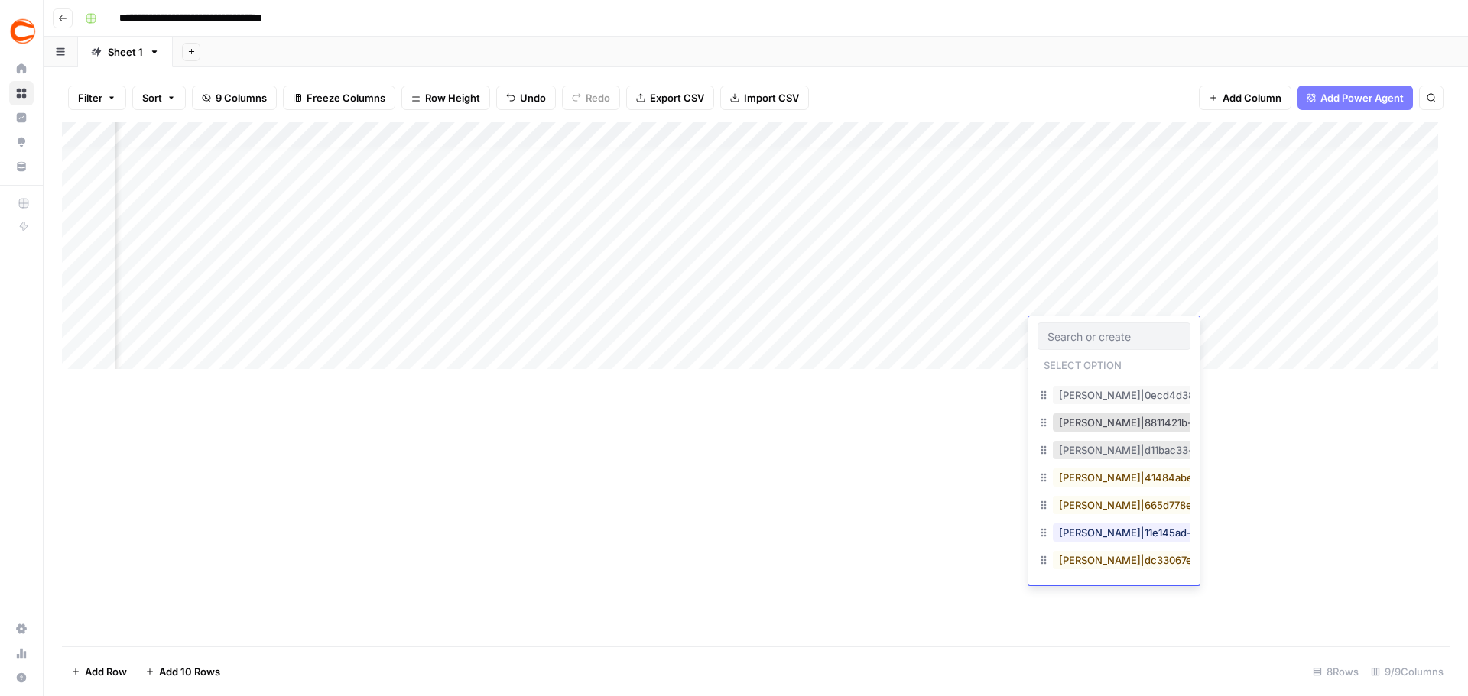
scroll to position [764, 0]
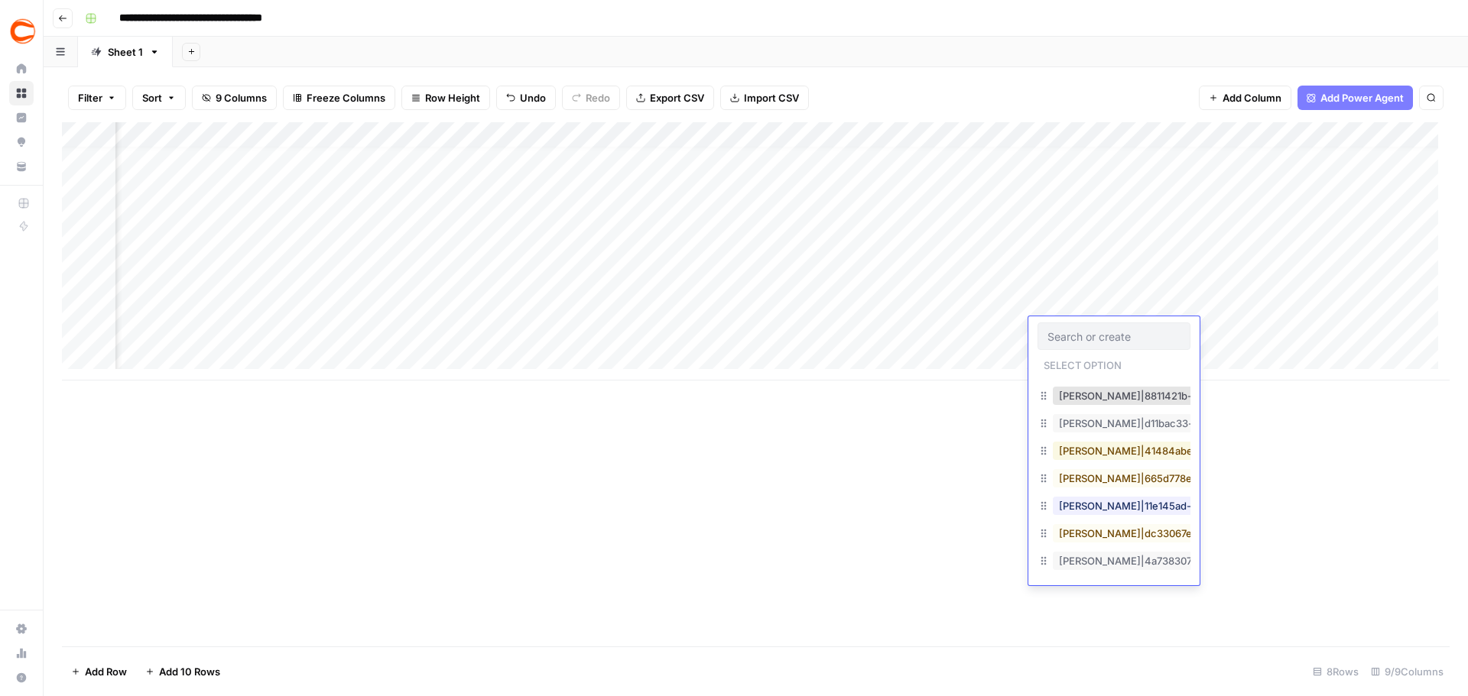
click at [1117, 454] on button "Neil Parker|41484abe-b1de-4f6f-a2da-991ee7fdbc99" at bounding box center [1202, 451] width 298 height 18
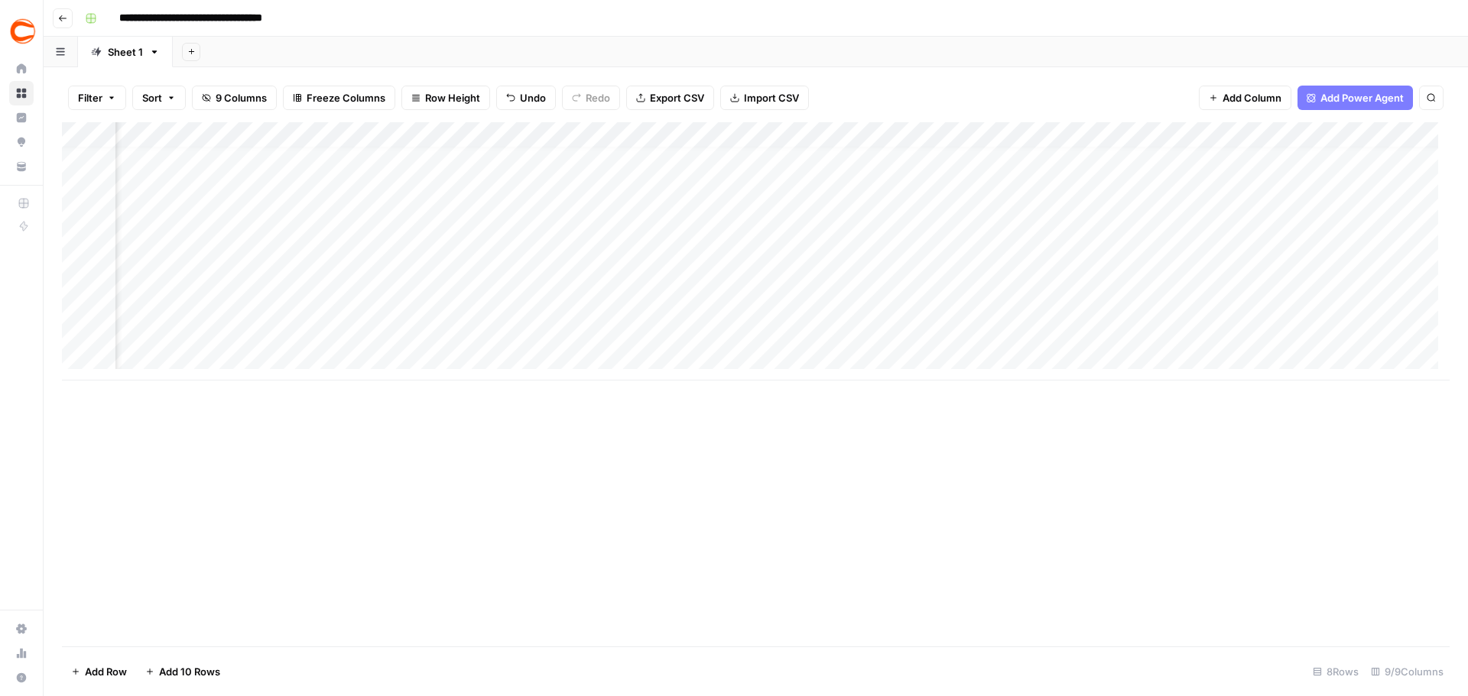
scroll to position [11, 11]
click at [215, 349] on div "Add Column" at bounding box center [756, 251] width 1388 height 258
click at [176, 386] on div "Add Column" at bounding box center [756, 264] width 1388 height 284
click at [174, 405] on div "Add Column" at bounding box center [756, 277] width 1388 height 310
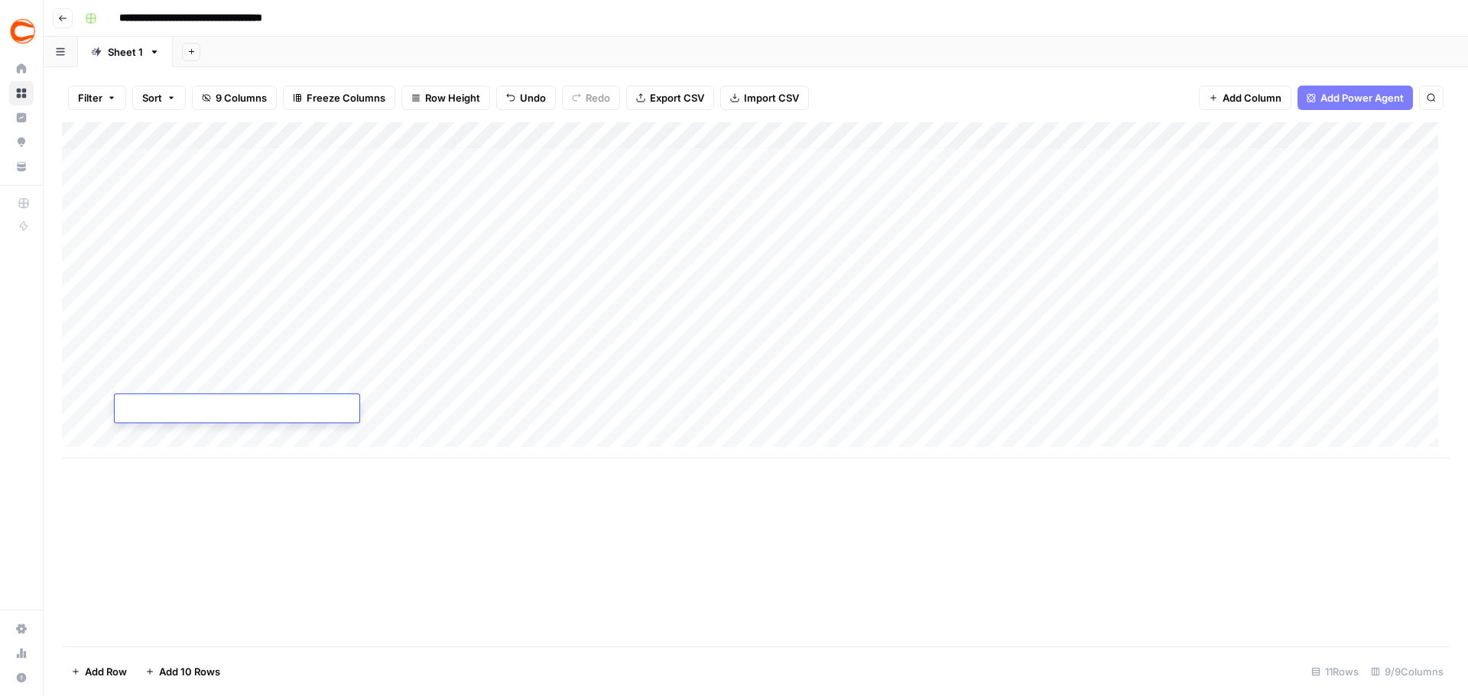
click at [183, 436] on div "Add Column" at bounding box center [756, 290] width 1388 height 336
click at [174, 360] on div "Add Column" at bounding box center [756, 303] width 1388 height 362
click at [418, 328] on div "Add Column" at bounding box center [756, 303] width 1388 height 362
type textarea "*****"
click at [266, 355] on div "Add Column" at bounding box center [756, 303] width 1388 height 362
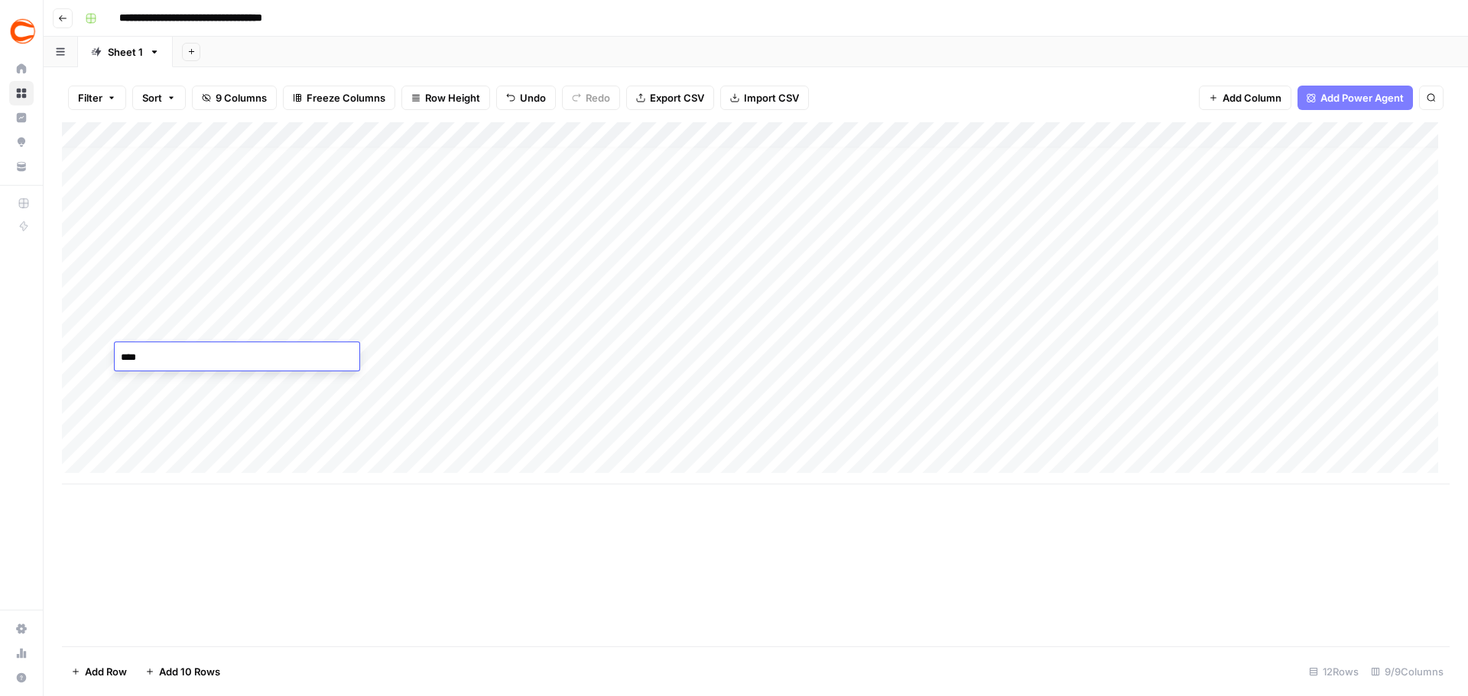
type textarea "*****"
click at [391, 361] on div "Add Column" at bounding box center [756, 303] width 1388 height 362
type textarea "****"
click at [648, 352] on div "Add Column" at bounding box center [756, 303] width 1388 height 362
click at [638, 350] on div "Add Column" at bounding box center [756, 303] width 1388 height 362
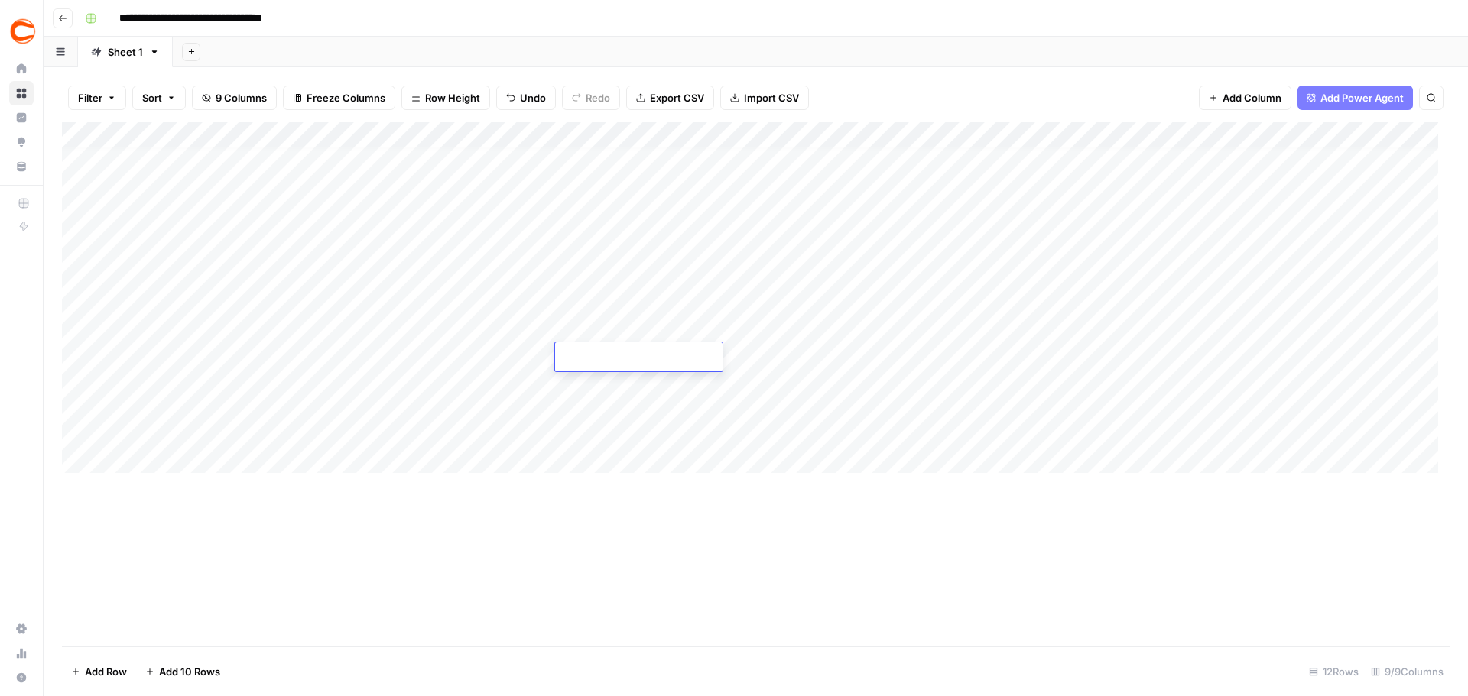
type input "359150"
click at [804, 360] on div "Add Column" at bounding box center [756, 303] width 1388 height 362
click at [780, 354] on div "Add Column" at bounding box center [756, 303] width 1388 height 362
type textarea "**********"
click at [776, 392] on div "Add Column" at bounding box center [756, 303] width 1388 height 362
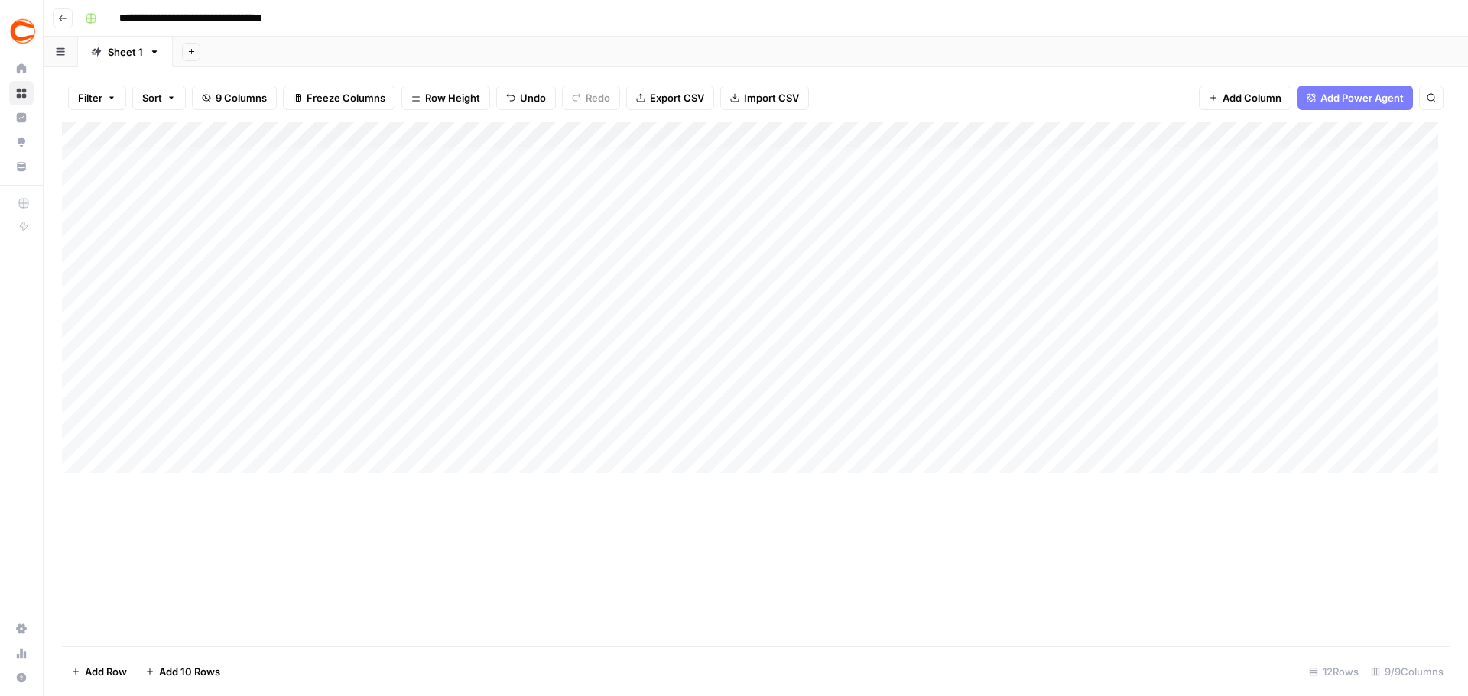
click at [946, 331] on div "Add Column" at bounding box center [756, 303] width 1388 height 362
click at [956, 350] on div "Add Column" at bounding box center [756, 303] width 1388 height 362
click at [969, 384] on div "Add Column" at bounding box center [756, 303] width 1388 height 362
click at [973, 414] on div "Add Column" at bounding box center [756, 303] width 1388 height 362
click at [964, 439] on div "Add Column" at bounding box center [756, 303] width 1388 height 362
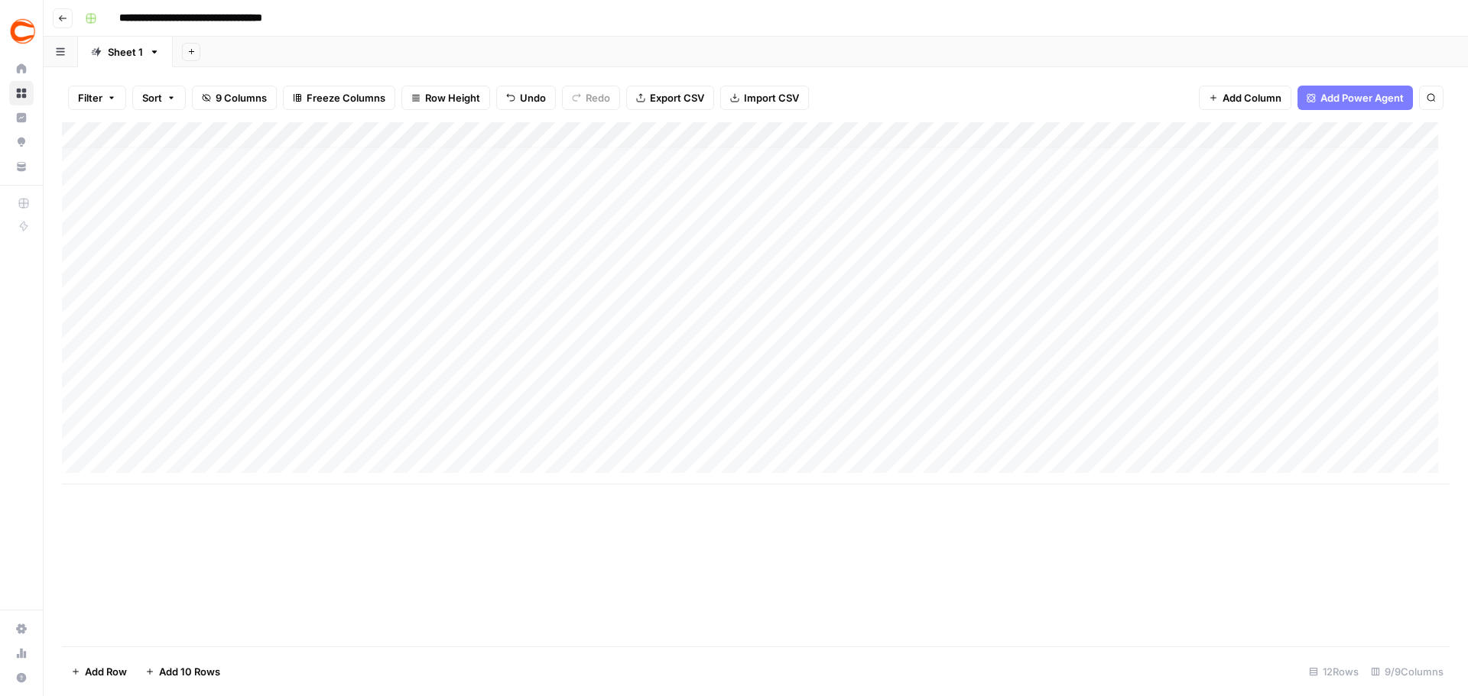
click at [1178, 332] on div "Add Column" at bounding box center [756, 303] width 1388 height 362
click at [1178, 361] on div "Add Column" at bounding box center [756, 303] width 1388 height 362
click at [1180, 382] on div "Add Column" at bounding box center [756, 303] width 1388 height 362
click at [1184, 414] on div "Add Column" at bounding box center [756, 303] width 1388 height 362
click at [1185, 433] on div "Add Column" at bounding box center [756, 303] width 1388 height 362
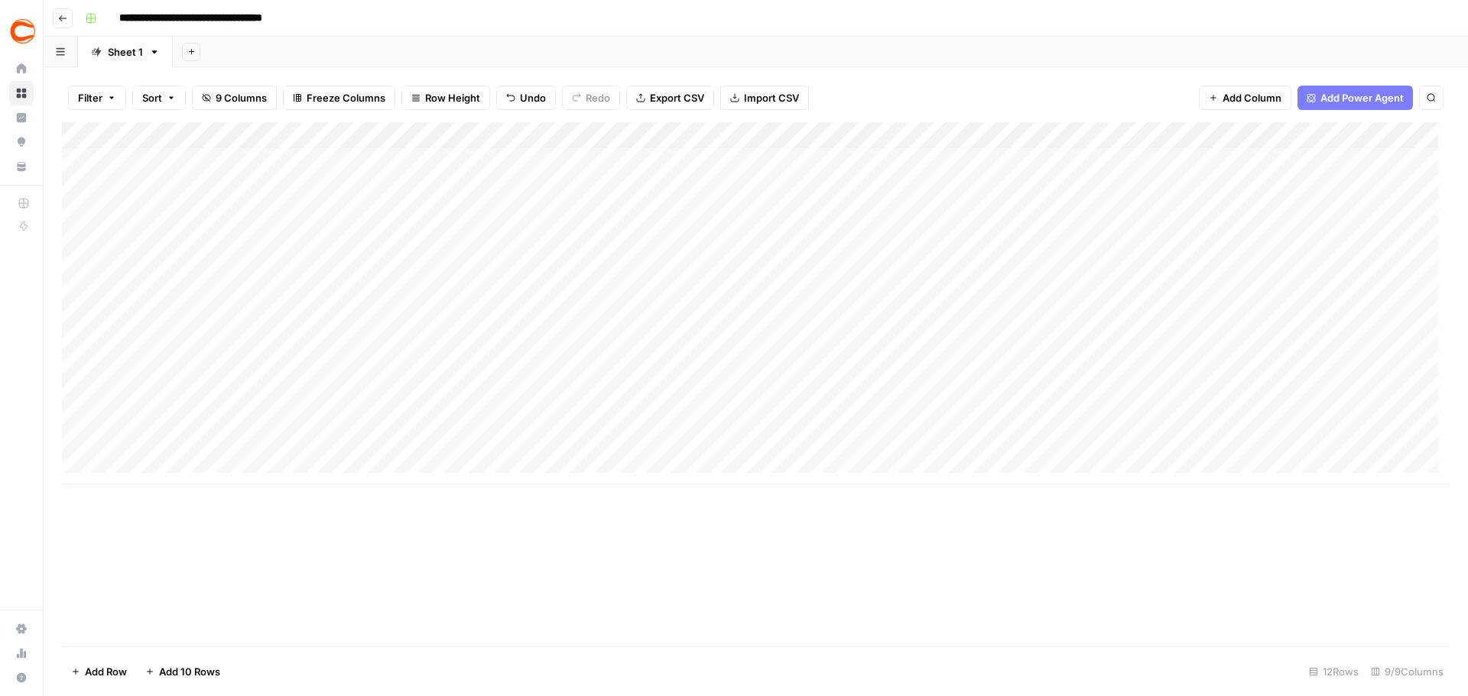
click at [755, 411] on div "Add Column" at bounding box center [756, 303] width 1388 height 362
click at [741, 402] on div "Add Column" at bounding box center [756, 303] width 1388 height 362
type textarea "**********"
click at [771, 439] on div "Add Column" at bounding box center [756, 303] width 1388 height 362
click at [433, 387] on div "Add Column" at bounding box center [756, 303] width 1388 height 362
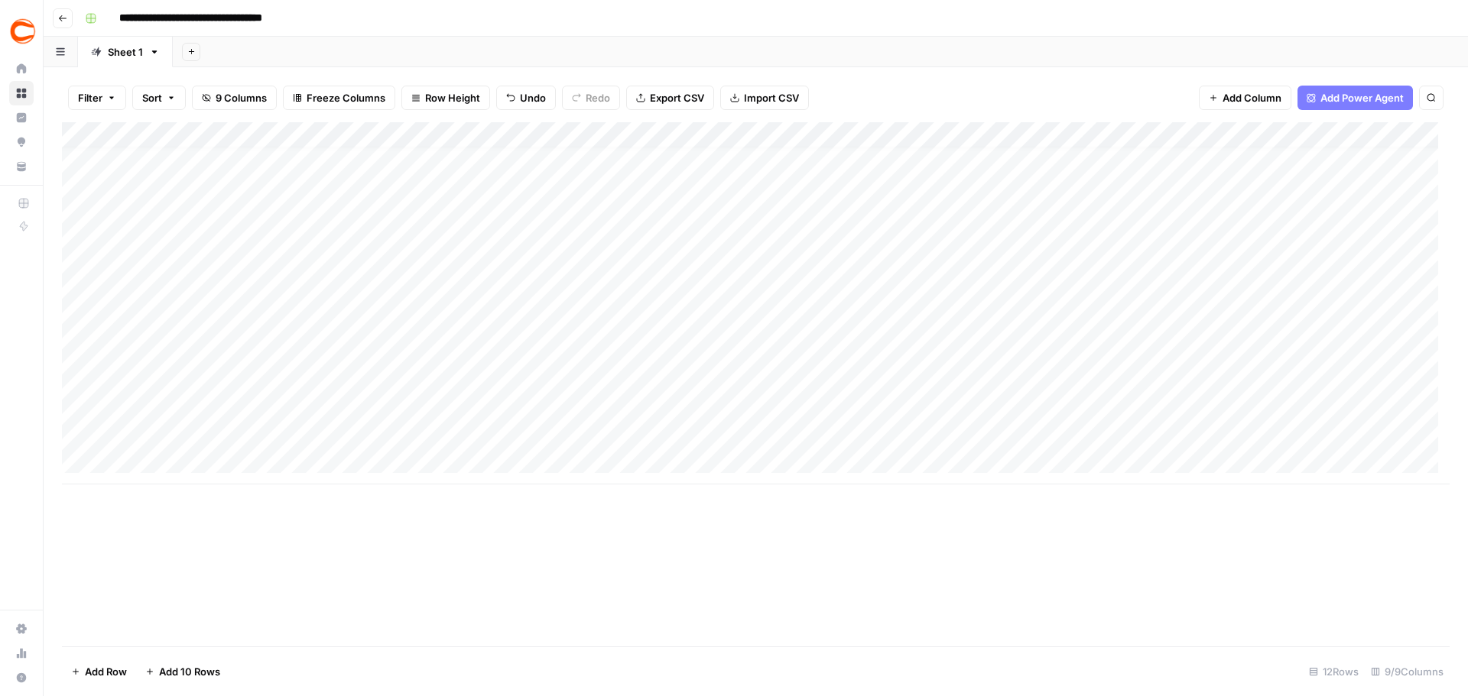
click at [227, 382] on div "Add Column" at bounding box center [756, 303] width 1388 height 362
click at [248, 335] on div "Add Column" at bounding box center [756, 303] width 1388 height 362
click at [187, 371] on div "Add Column" at bounding box center [756, 303] width 1388 height 362
type textarea "*******"
click at [387, 380] on div "Add Column" at bounding box center [756, 303] width 1388 height 362
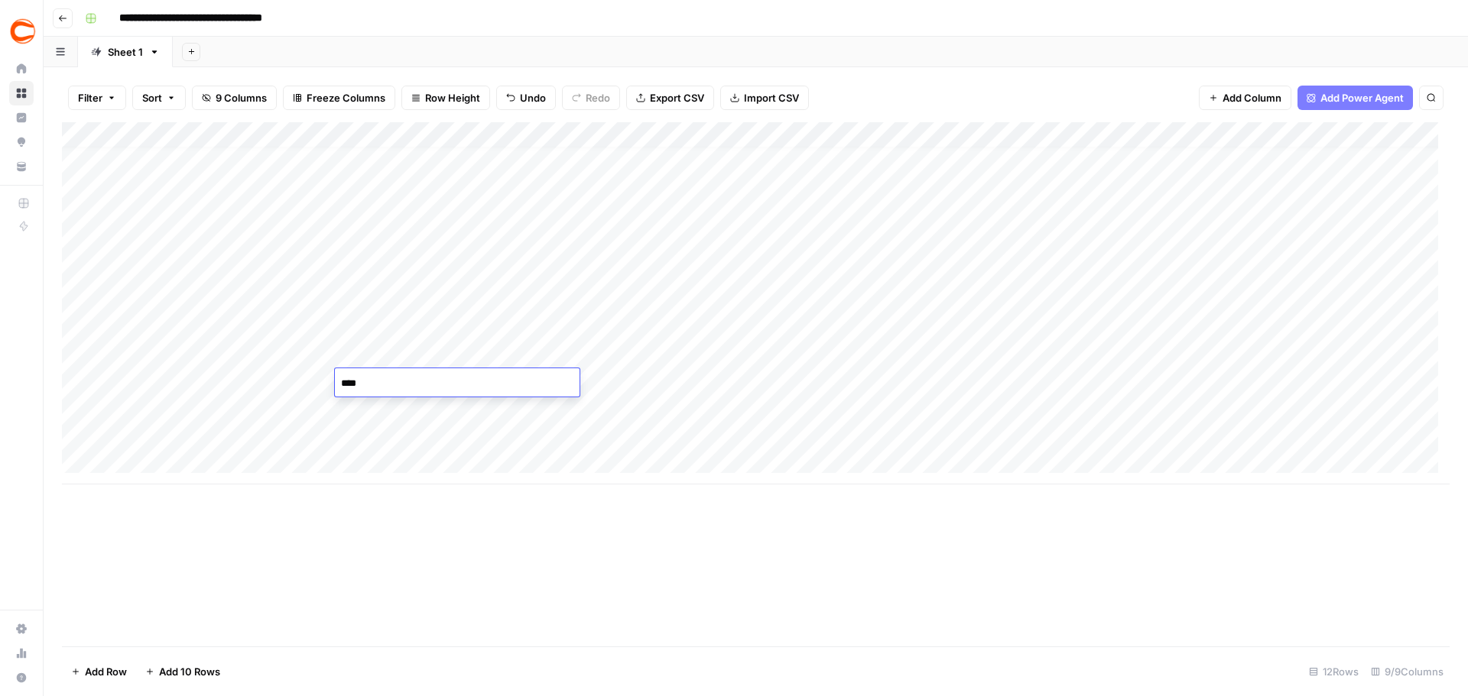
type textarea "*****"
click at [642, 375] on div "Add Column" at bounding box center [756, 303] width 1388 height 362
click at [621, 378] on div "Add Column" at bounding box center [756, 303] width 1388 height 362
type input "359149"
click at [612, 411] on div "Add Column" at bounding box center [756, 303] width 1388 height 362
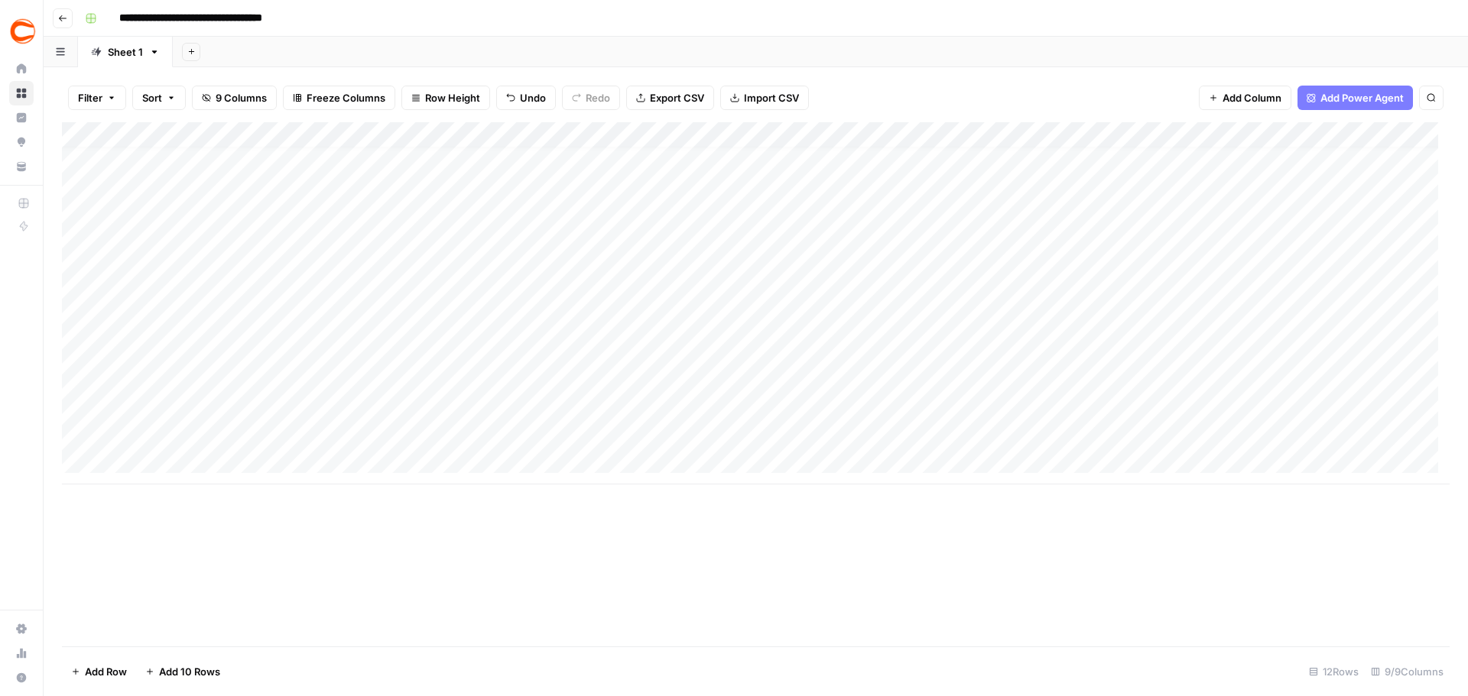
click at [627, 434] on div "Add Column" at bounding box center [756, 303] width 1388 height 362
click at [1405, 348] on div "Add Column" at bounding box center [756, 303] width 1388 height 362
click at [1401, 353] on div "Add Column" at bounding box center [756, 303] width 1388 height 362
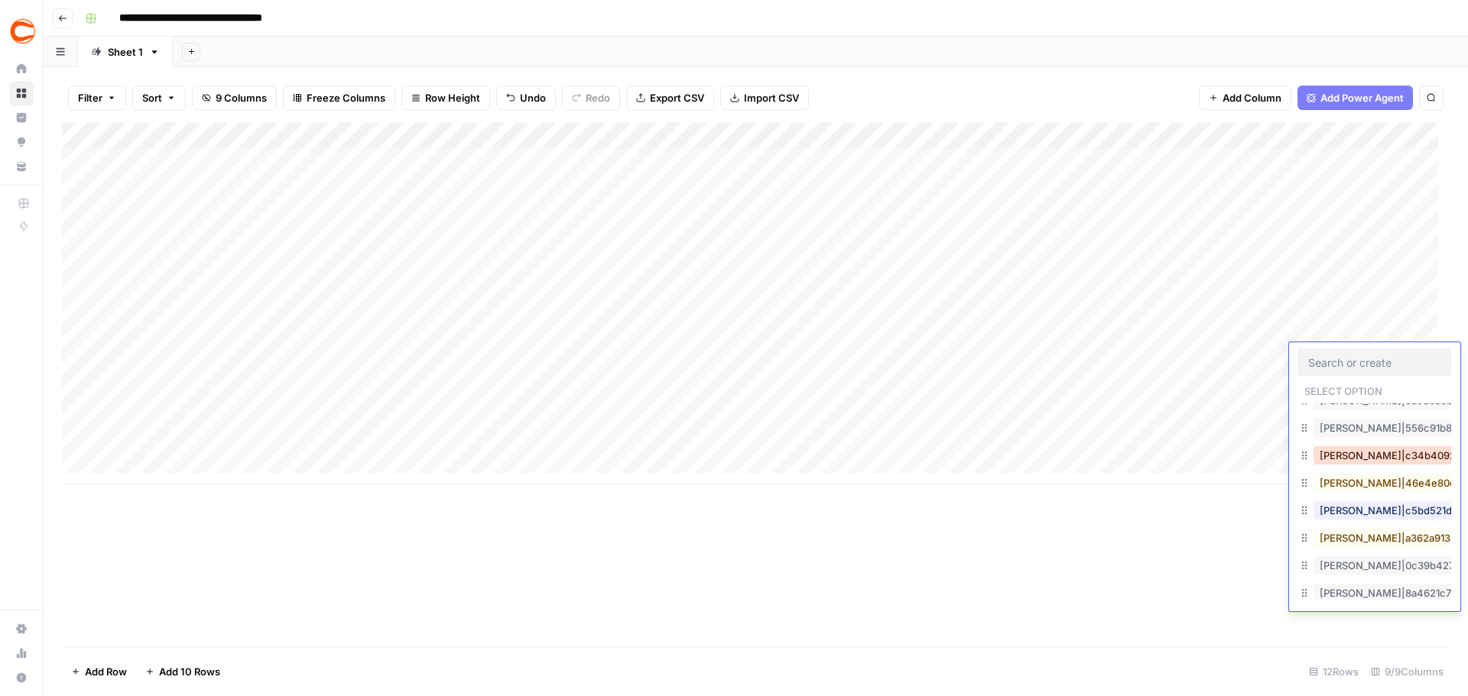
scroll to position [535, 0]
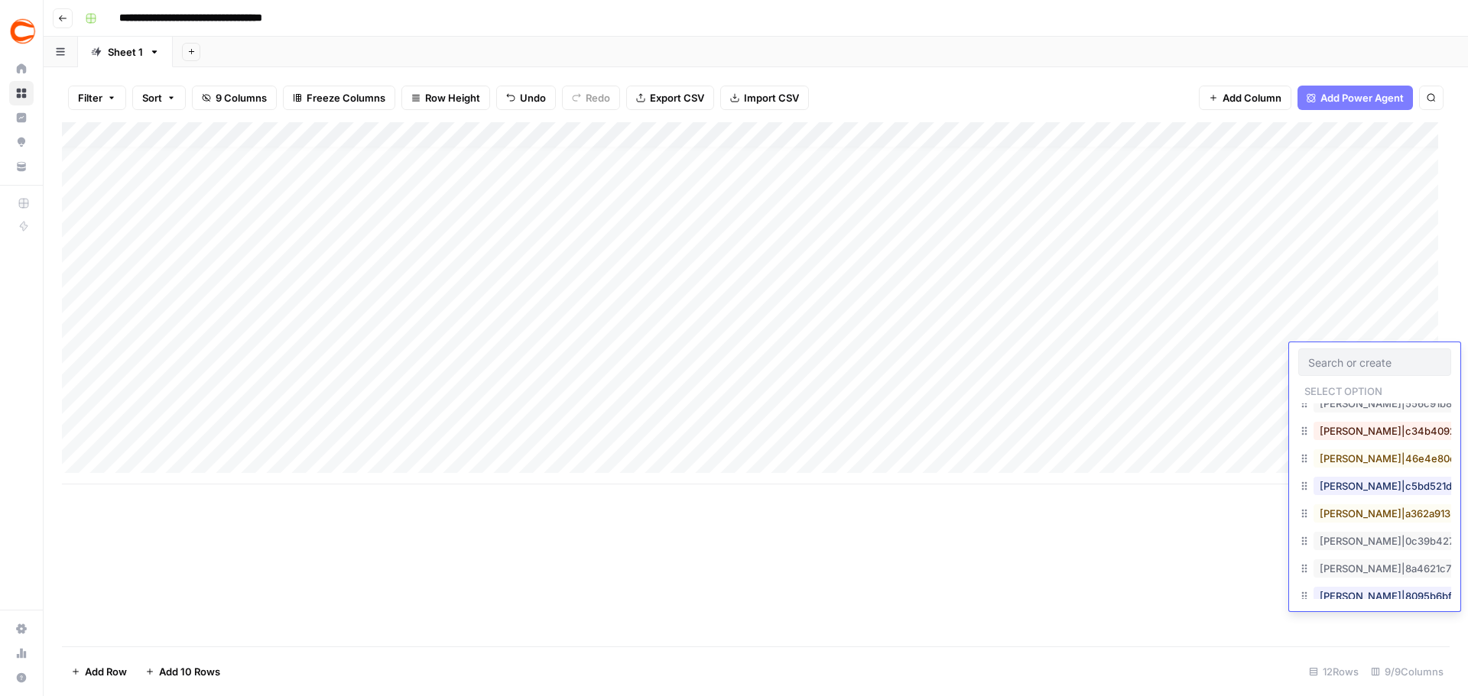
click at [1382, 495] on div "Jeremy Jones|c5bd521d-495c-4c91-b7e1-78737e2d0d89" at bounding box center [1464, 486] width 308 height 21
click at [1349, 493] on button "Jeremy Jones|c5bd521d-495c-4c91-b7e1-78737e2d0d89" at bounding box center [1464, 486] width 302 height 18
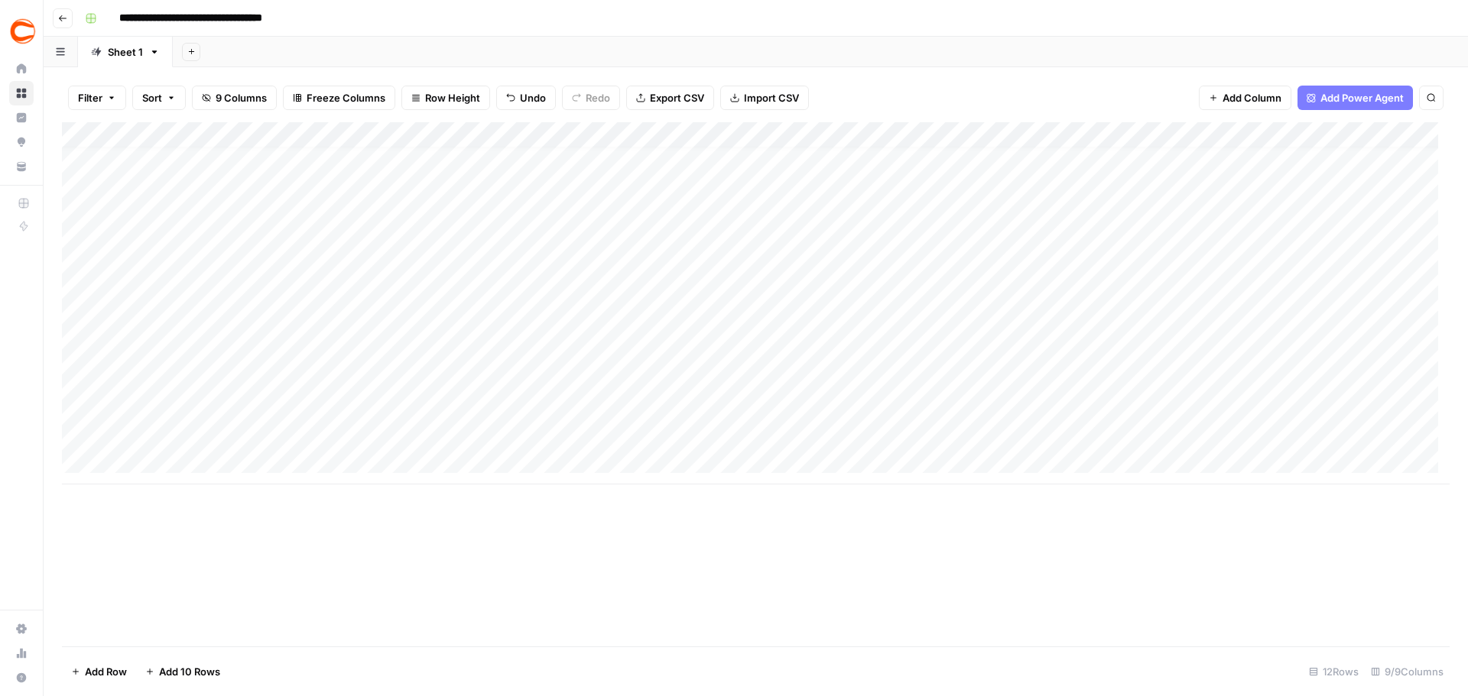
click at [1381, 385] on div "Add Column" at bounding box center [756, 303] width 1388 height 362
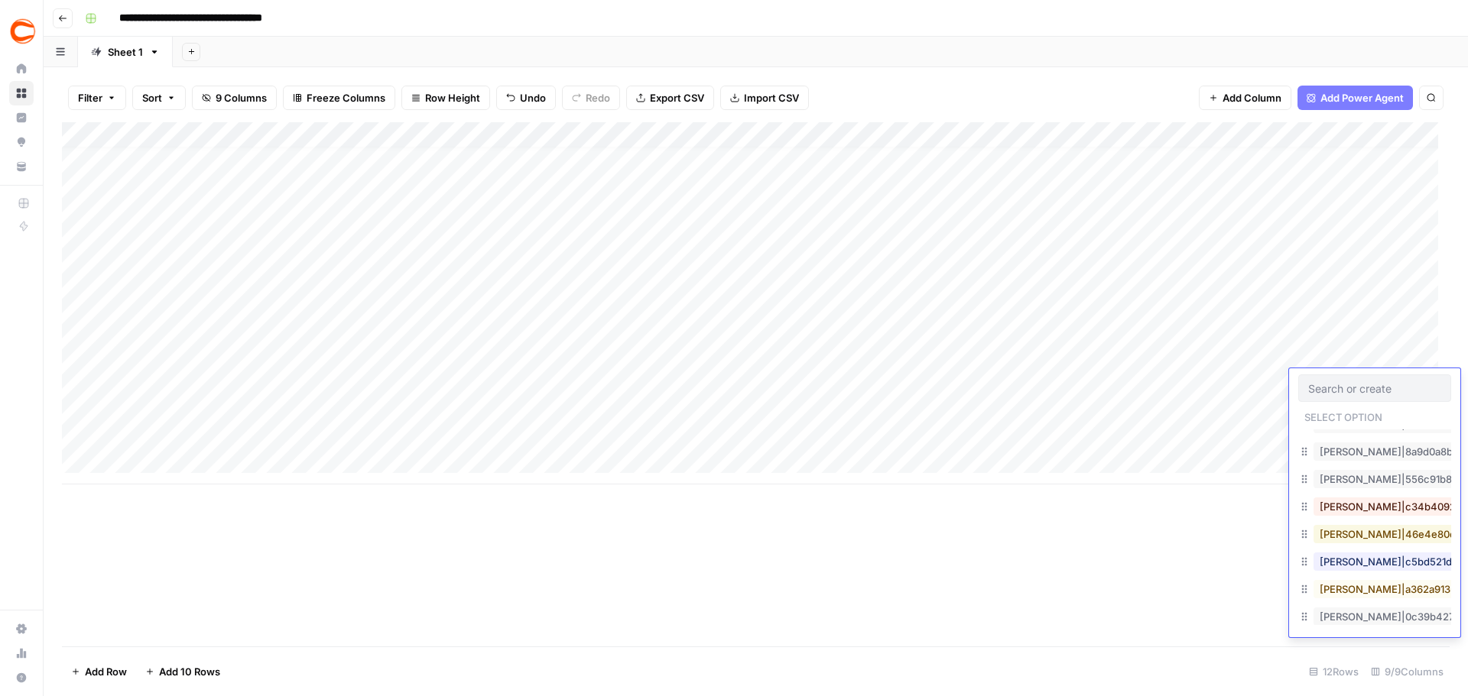
scroll to position [459, 0]
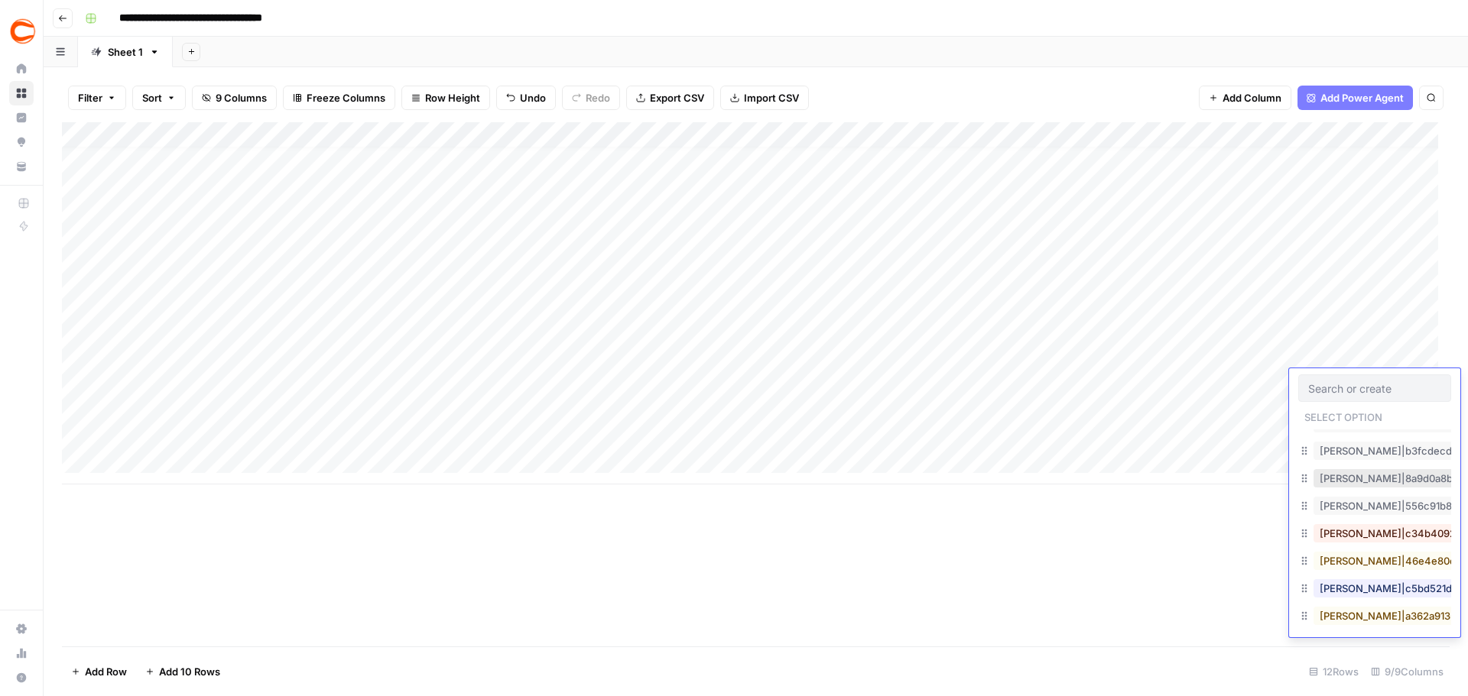
click at [1361, 486] on button "Jason Ence|8a9d0a8b-94db-4176-b299-c8ac2ccc85f5" at bounding box center [1466, 478] width 306 height 18
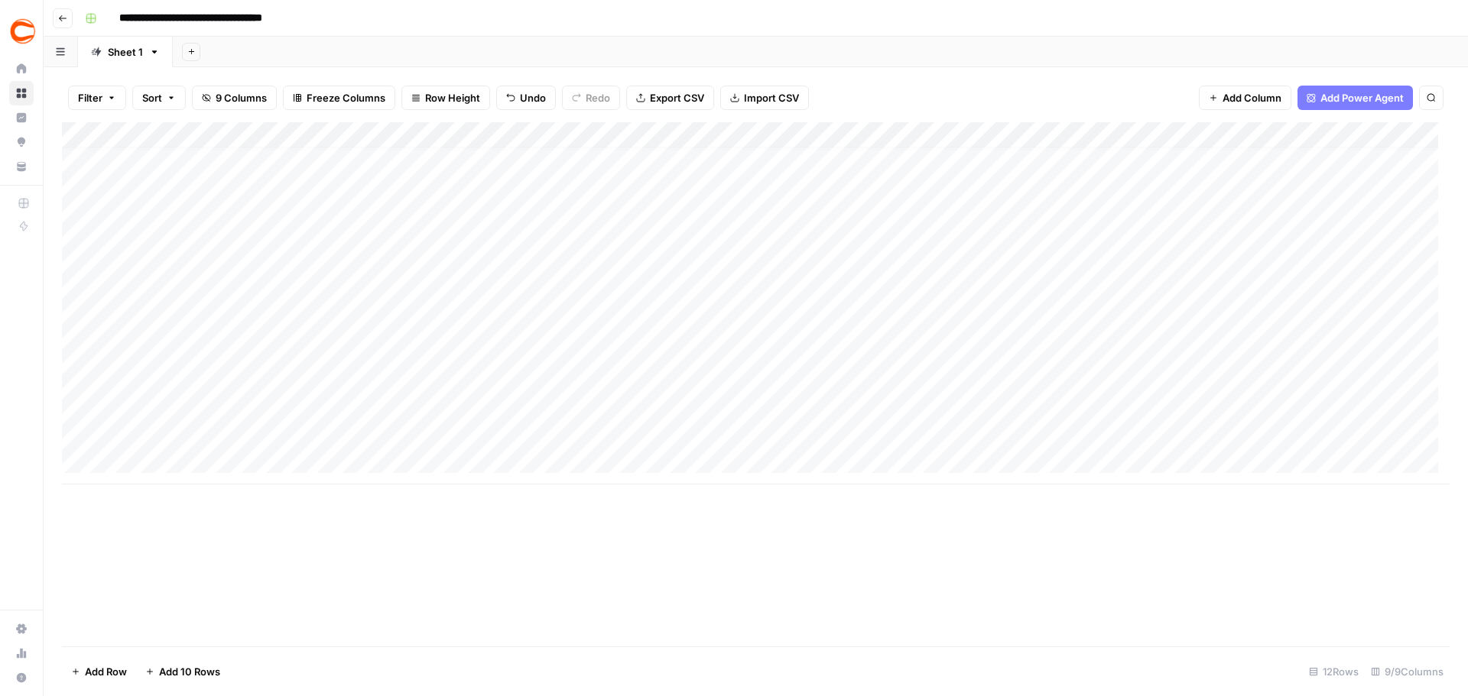
click at [166, 414] on div "Add Column" at bounding box center [756, 303] width 1388 height 362
type textarea "*****"
click at [424, 410] on div "Add Column" at bounding box center [756, 303] width 1388 height 362
type textarea "*******"
click at [213, 435] on div "Add Column" at bounding box center [756, 303] width 1388 height 362
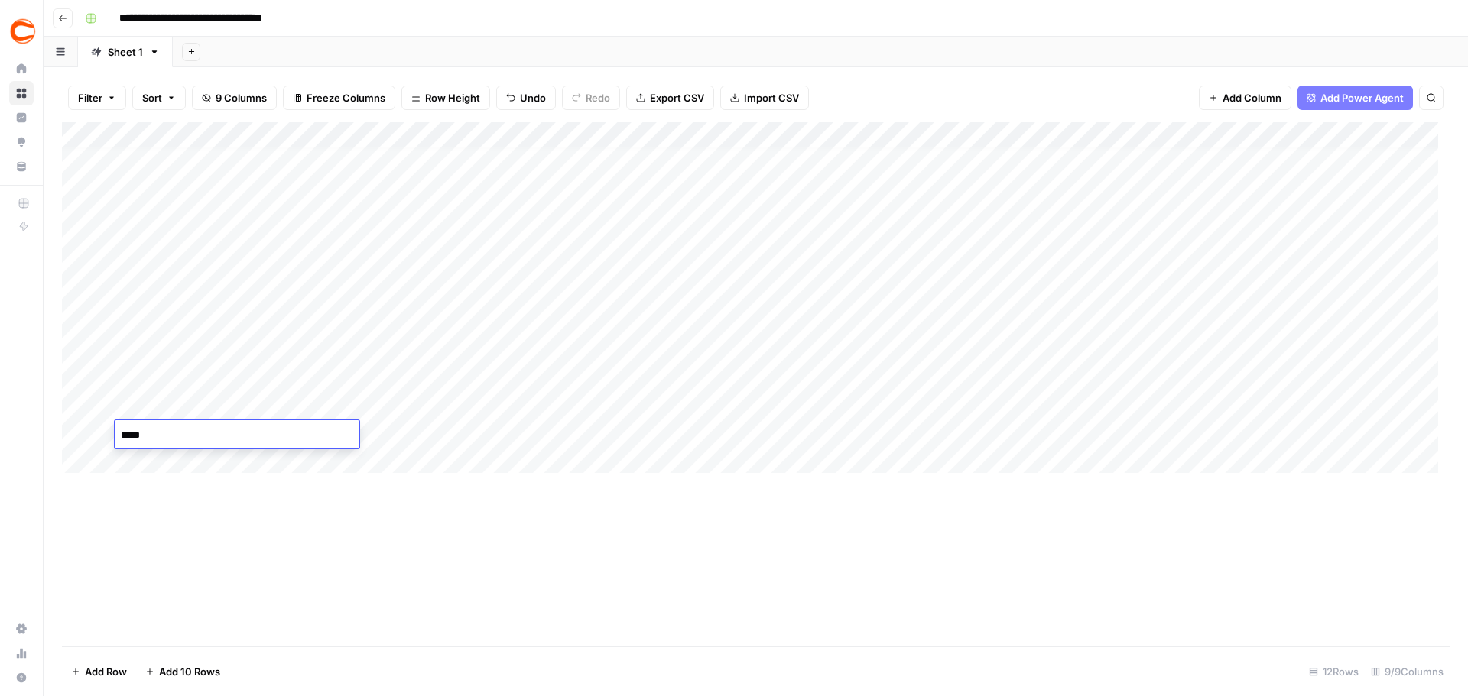
type textarea "******"
click at [397, 446] on div "Add Column" at bounding box center [756, 303] width 1388 height 362
type textarea "******"
click at [1222, 402] on div "Add Column" at bounding box center [756, 303] width 1388 height 362
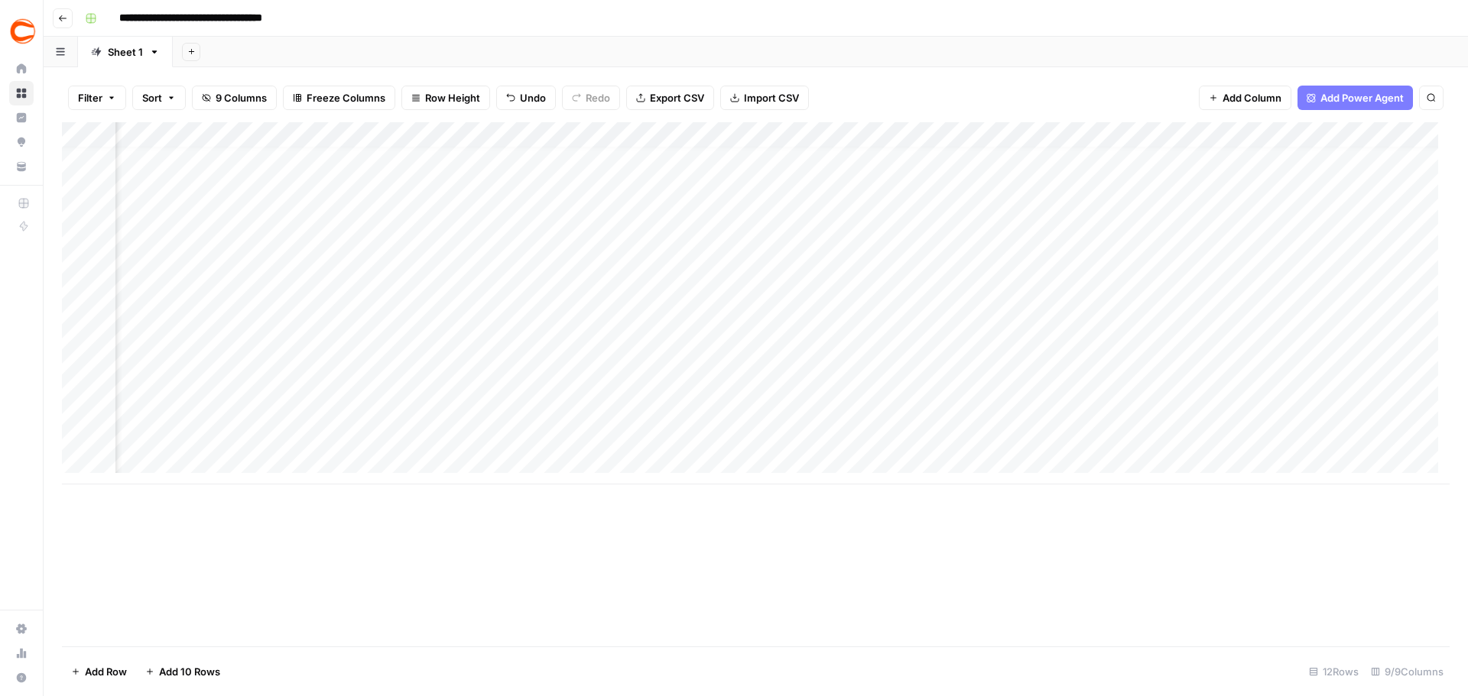
click at [1233, 405] on div "Add Column" at bounding box center [756, 303] width 1388 height 362
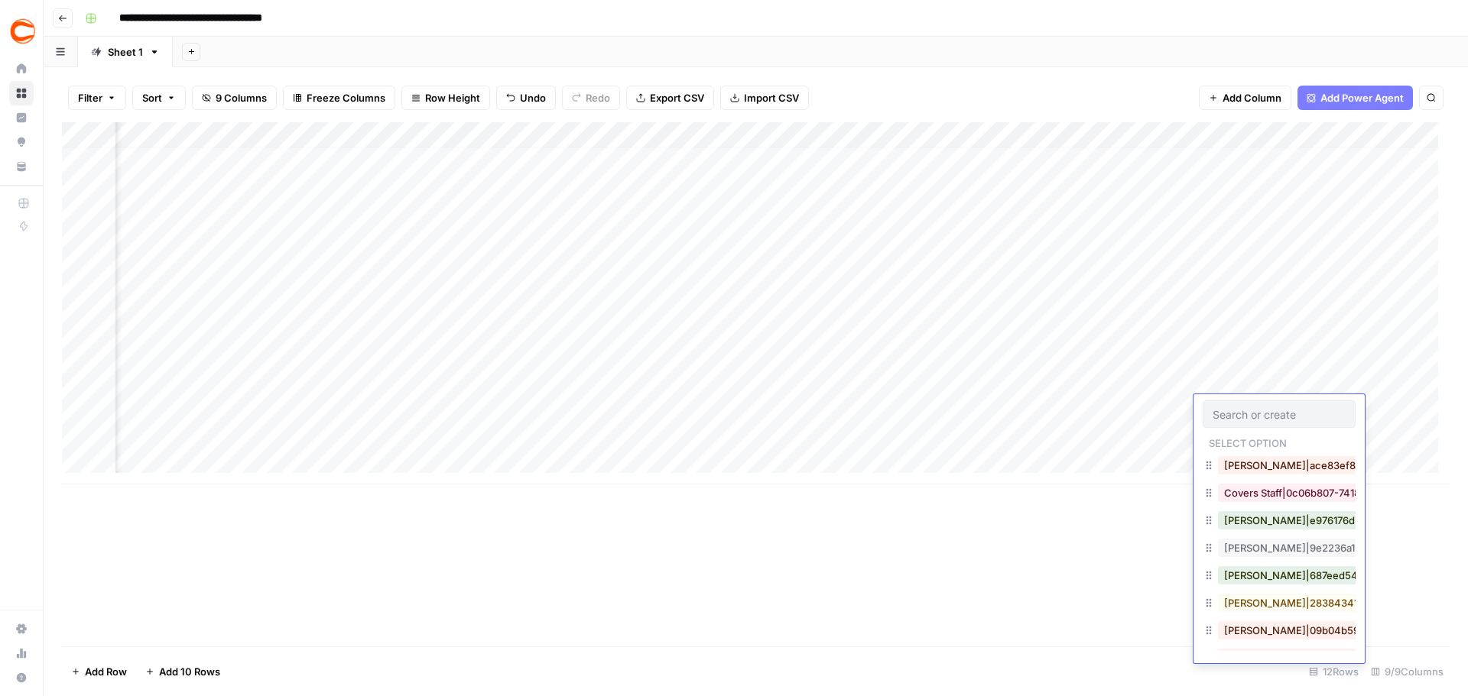
scroll to position [229, 0]
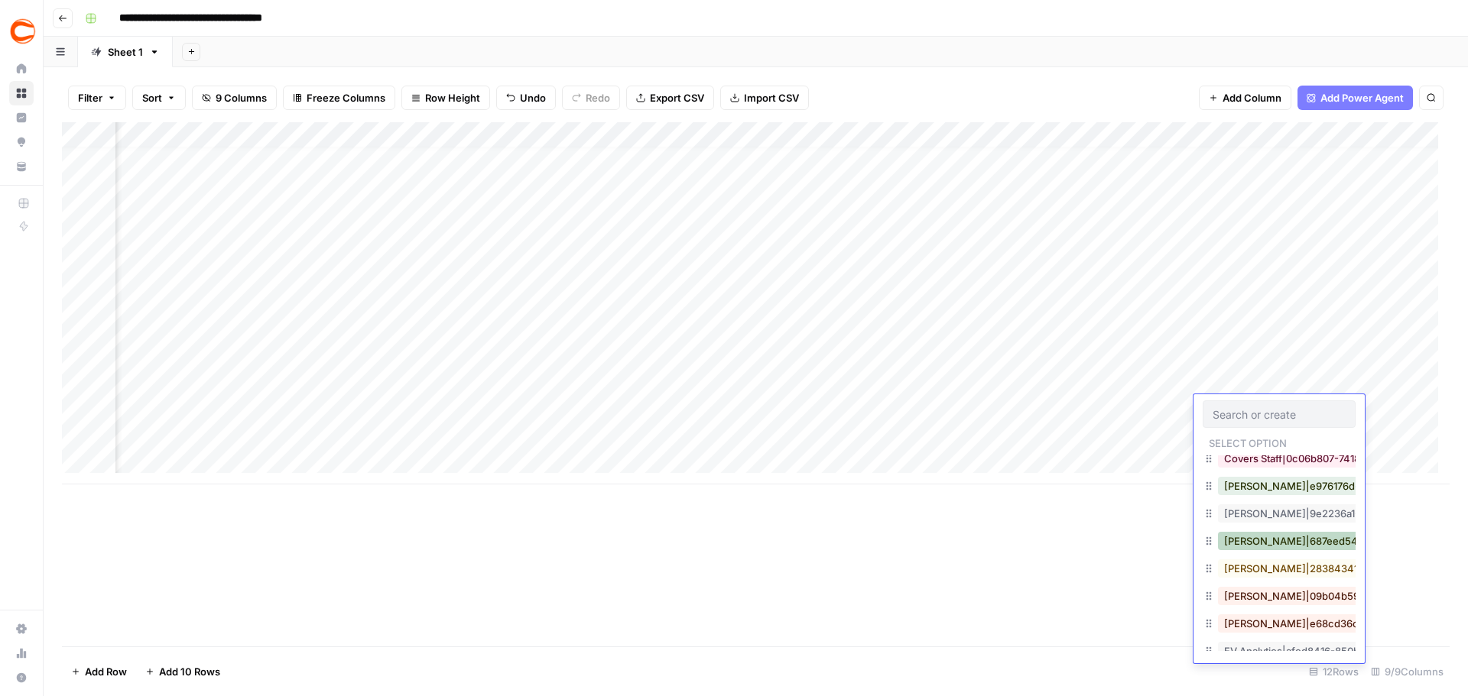
click at [1274, 542] on button "Ed Scimia|687eed54-692e-4d39-a838-45e92204d857" at bounding box center [1374, 541] width 312 height 18
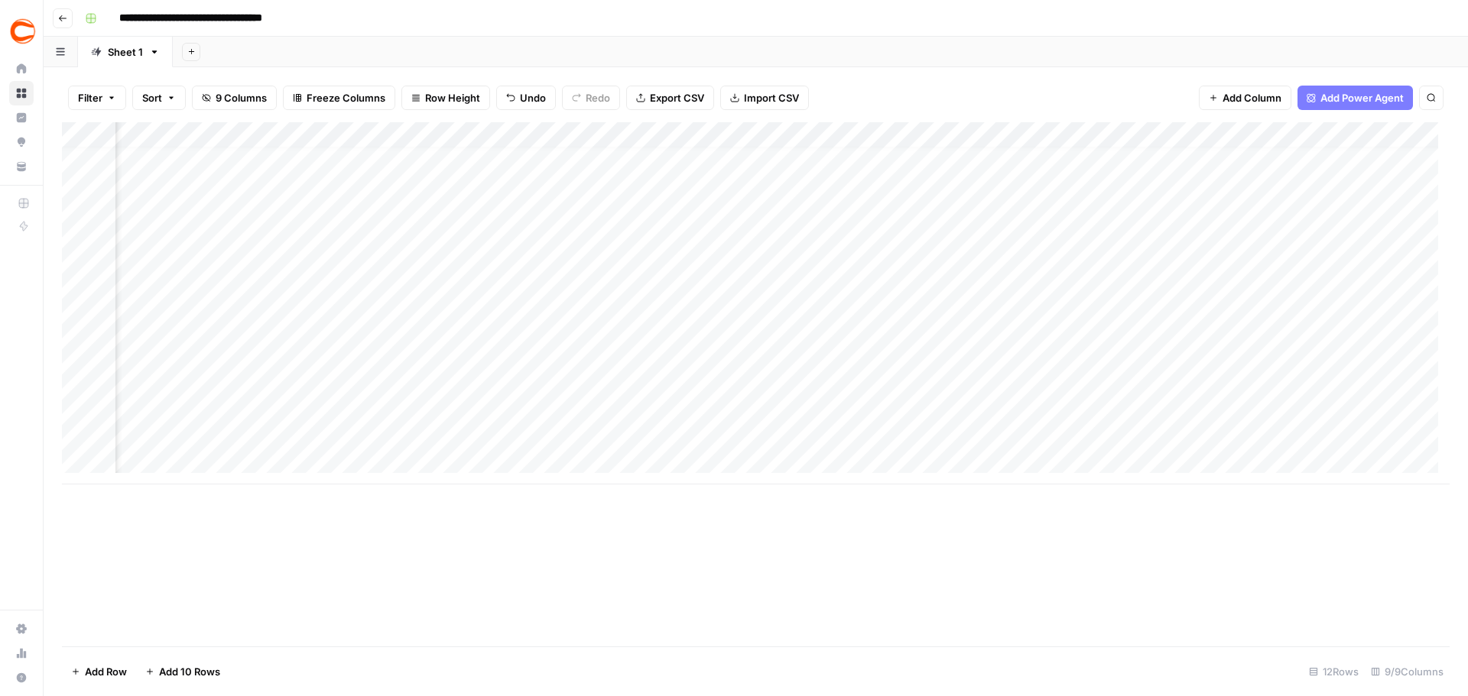
click at [1230, 433] on div "Add Column" at bounding box center [756, 303] width 1388 height 362
click at [1247, 432] on div "Add Column" at bounding box center [756, 303] width 1388 height 362
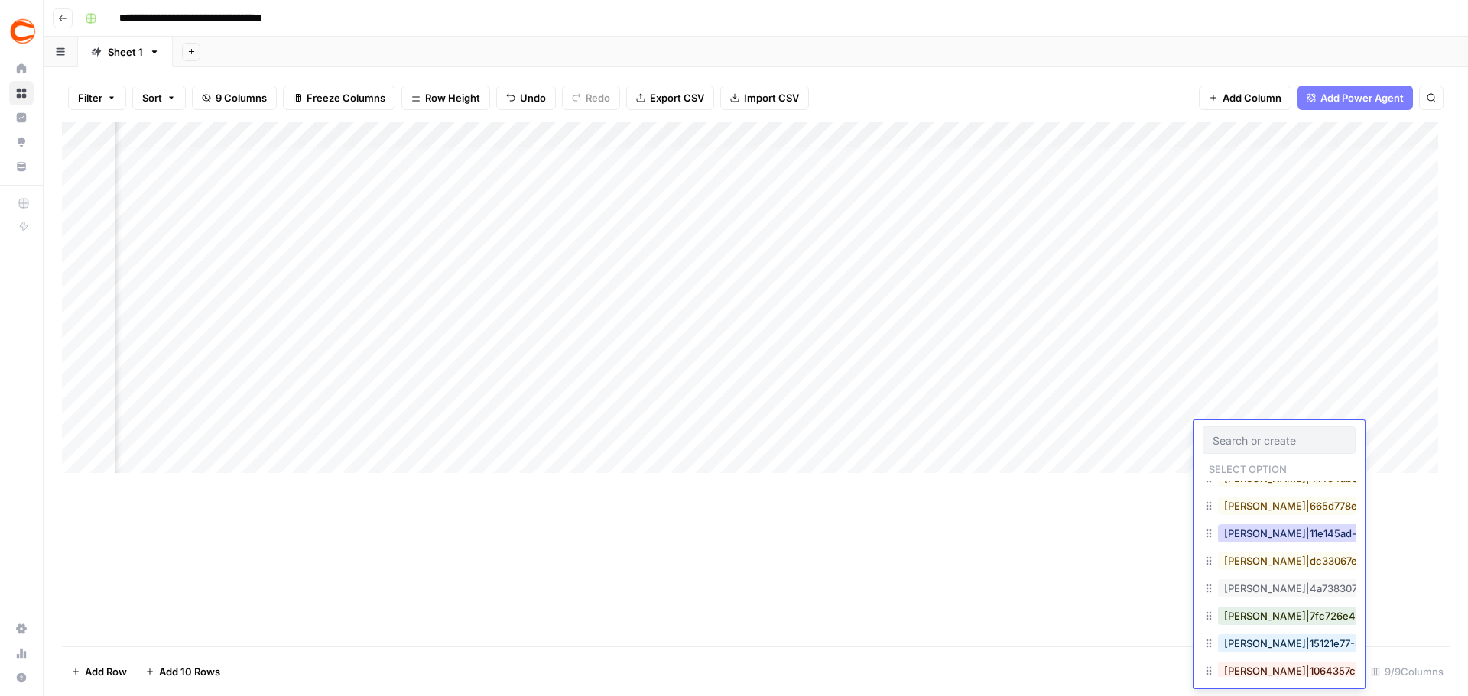
scroll to position [917, 0]
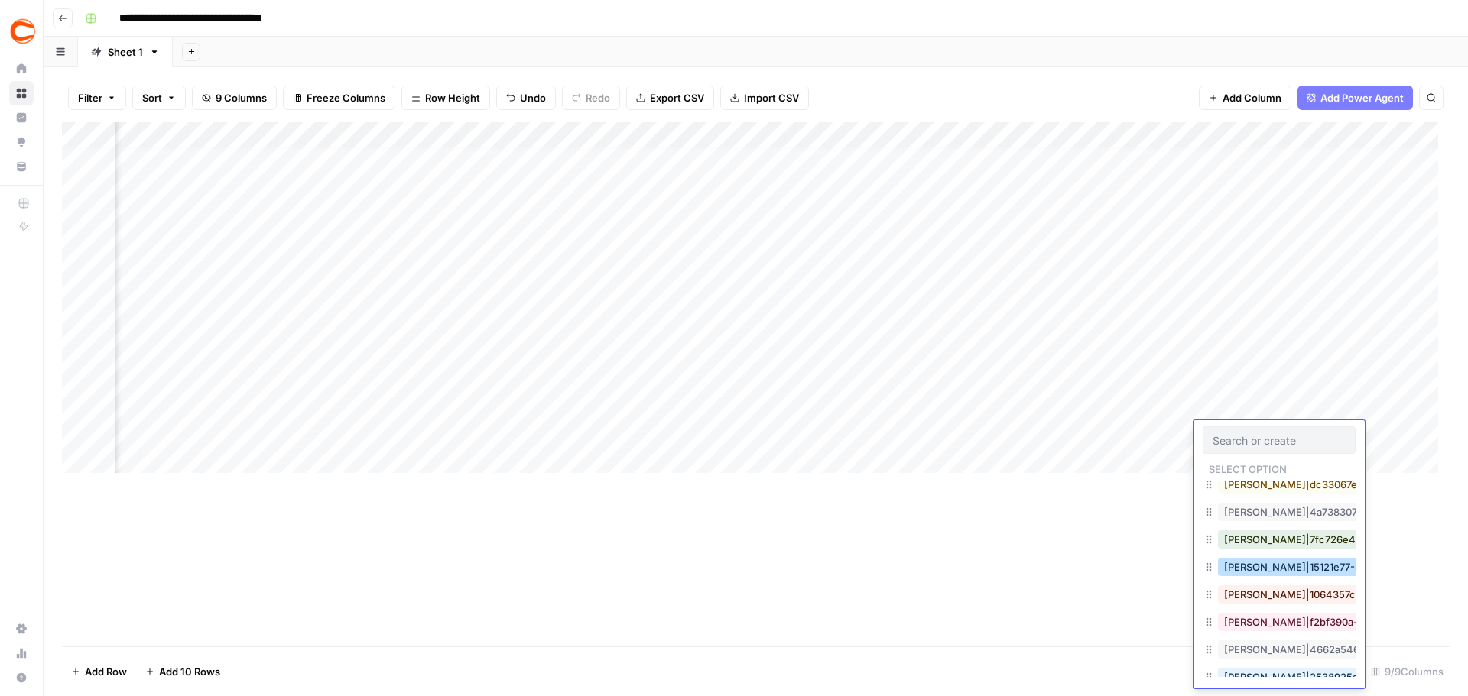
click at [1281, 566] on button "Rohit Ponnaiya|15121e77-5921-47aa-a3c3-623edfd4386f" at bounding box center [1365, 567] width 294 height 18
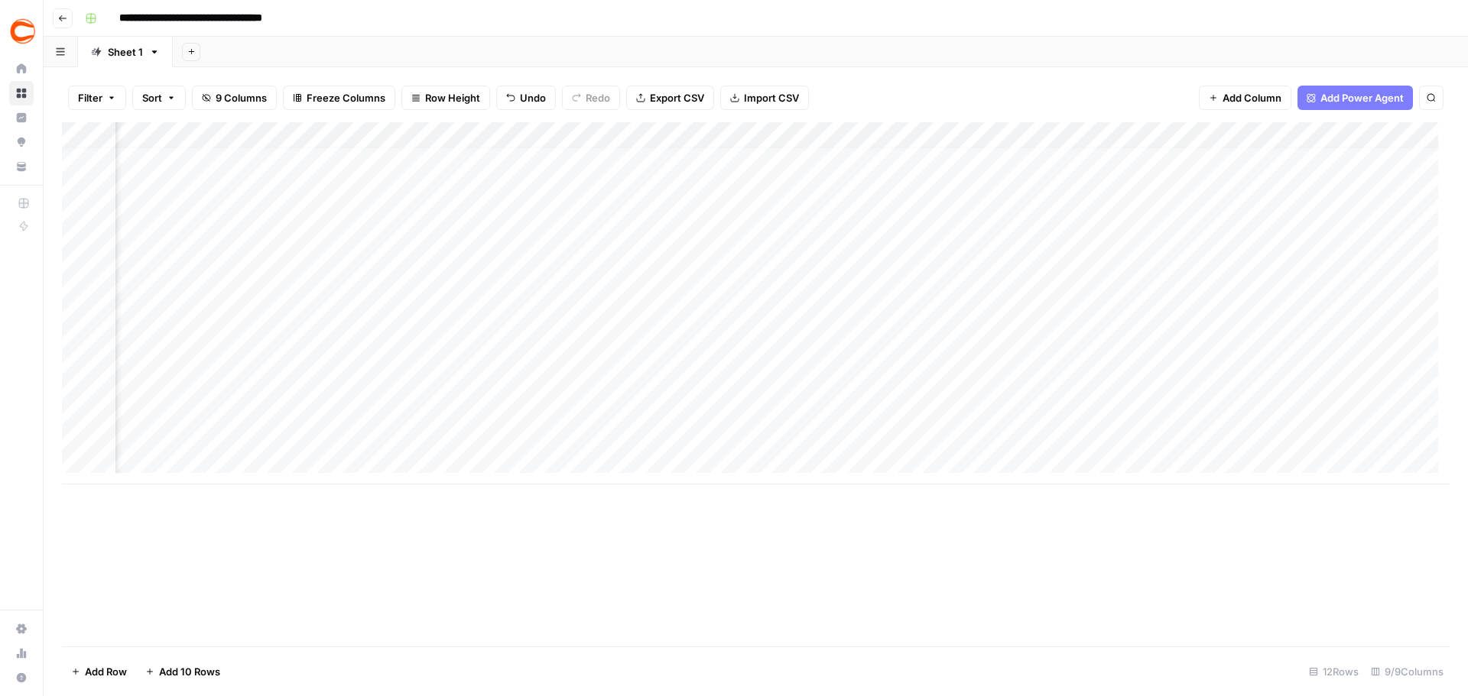
scroll to position [11, 347]
click at [1225, 334] on div "Add Column" at bounding box center [756, 303] width 1388 height 362
click at [1212, 366] on div "Add Column" at bounding box center [756, 303] width 1388 height 362
click at [1209, 391] on div "Add Column" at bounding box center [756, 303] width 1388 height 362
click at [1203, 408] on div "Add Column" at bounding box center [756, 303] width 1388 height 362
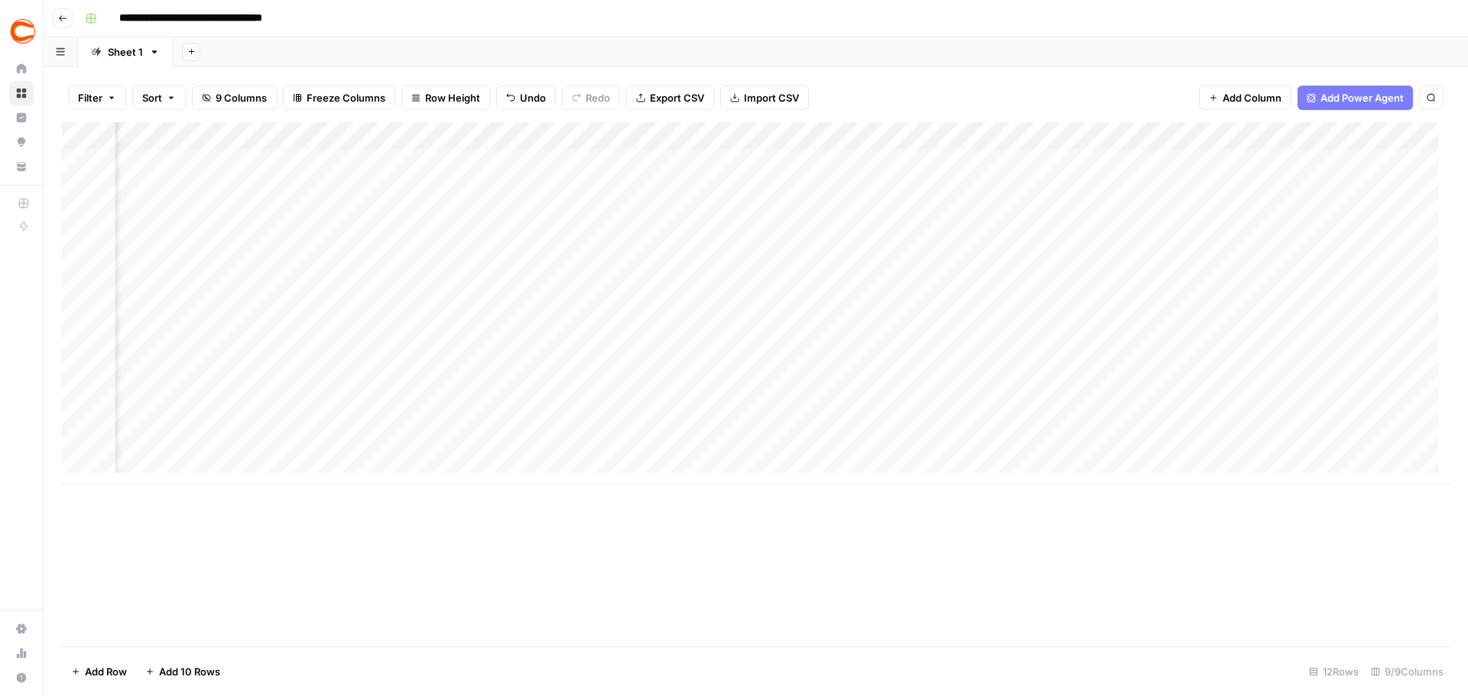
click at [1206, 437] on div "Add Column" at bounding box center [756, 303] width 1388 height 362
click at [1340, 132] on div "Add Column" at bounding box center [756, 303] width 1388 height 362
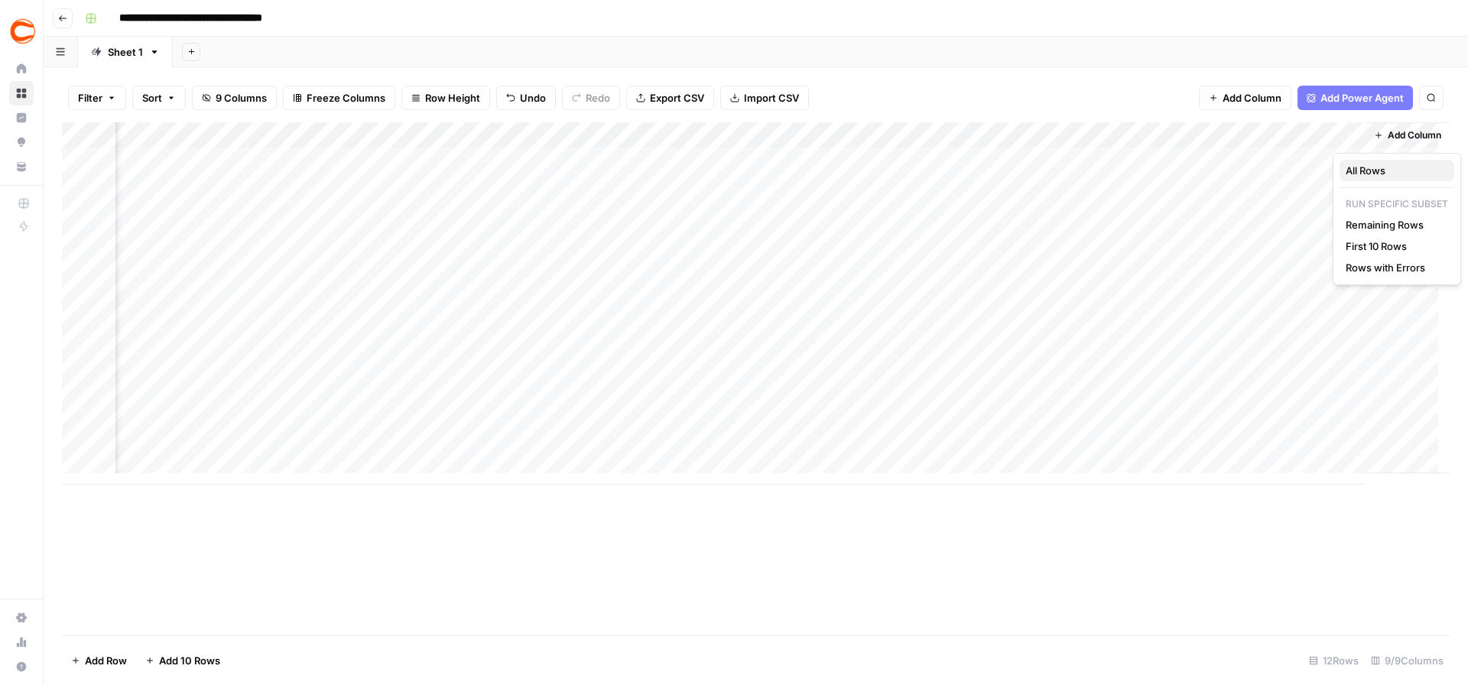
click at [1387, 175] on span "All Rows" at bounding box center [1393, 170] width 96 height 15
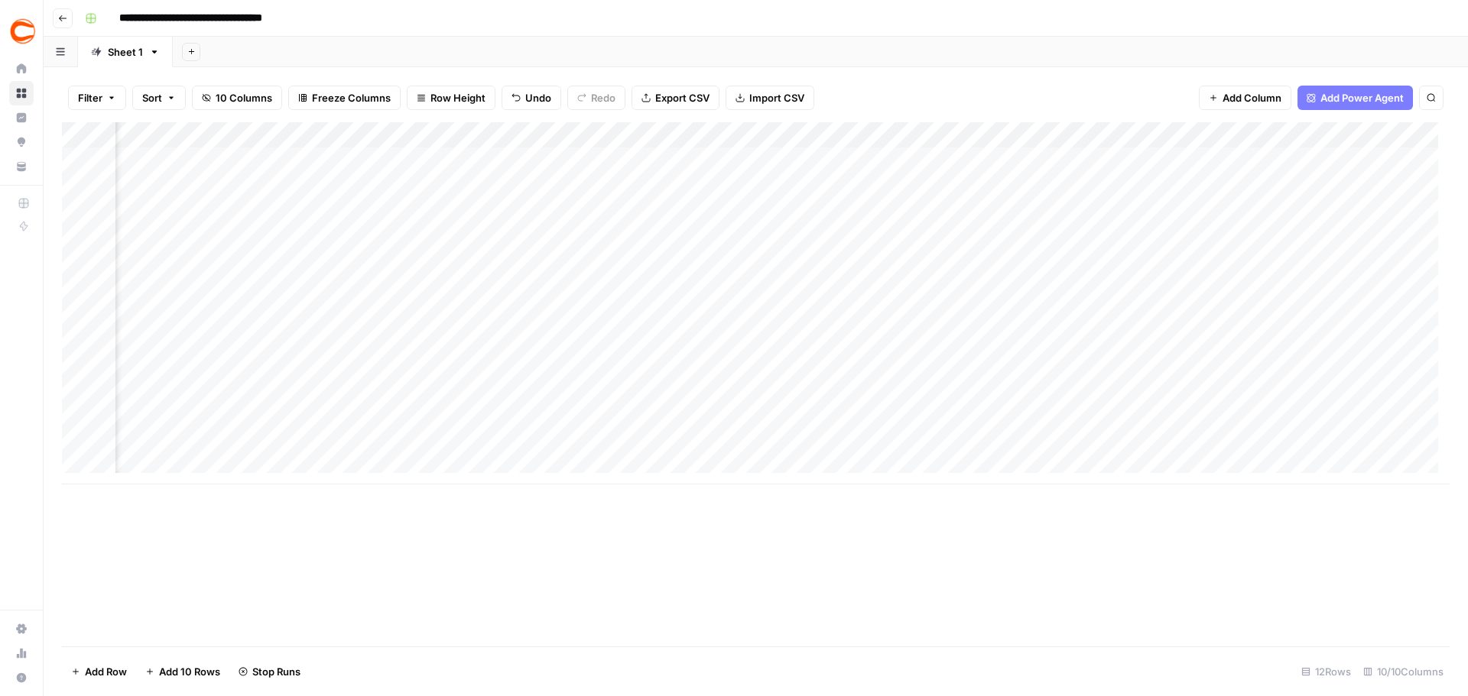
scroll to position [0, 625]
click at [1260, 155] on div "Add Column" at bounding box center [756, 303] width 1388 height 362
click at [1264, 158] on div "Add Column" at bounding box center [756, 303] width 1388 height 362
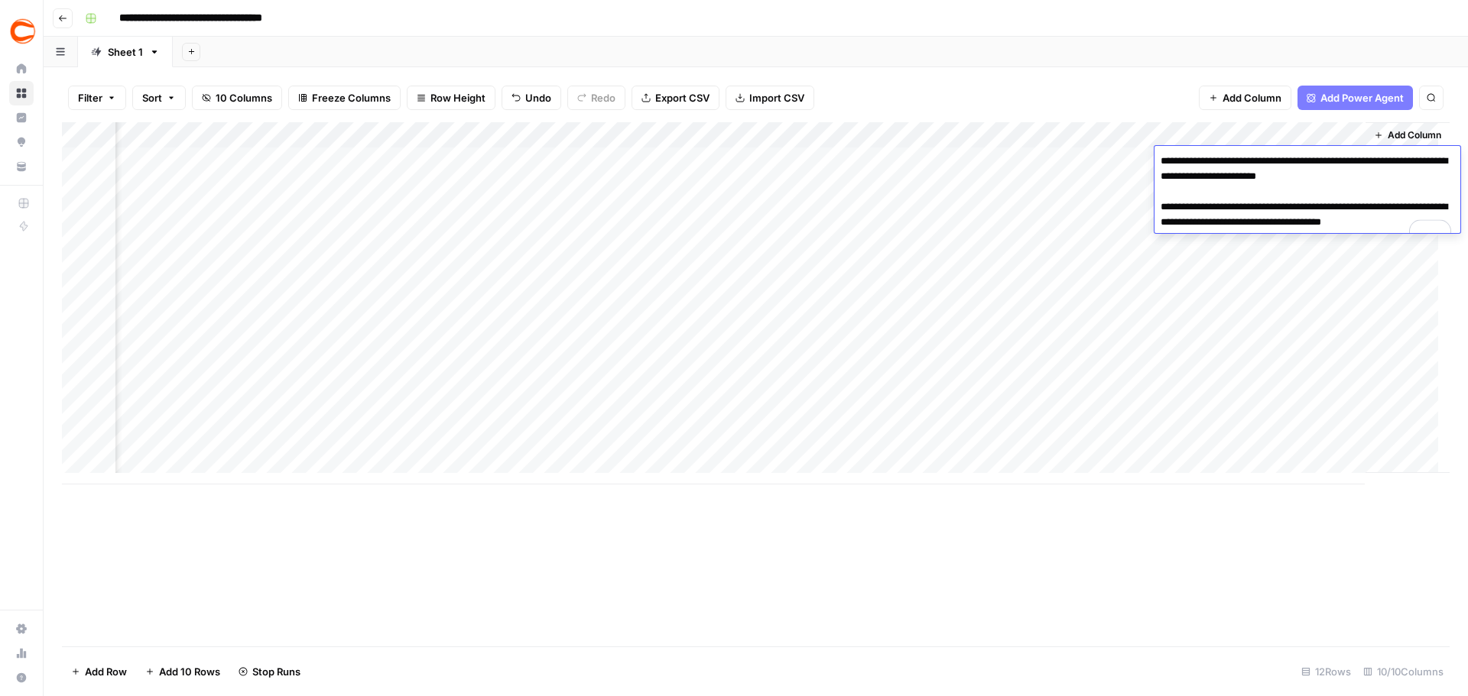
drag, startPoint x: 1402, startPoint y: 179, endPoint x: 1366, endPoint y: 178, distance: 35.9
click at [1366, 178] on textarea "**********" at bounding box center [1307, 200] width 306 height 98
click at [1268, 348] on div "Add Column" at bounding box center [756, 303] width 1388 height 362
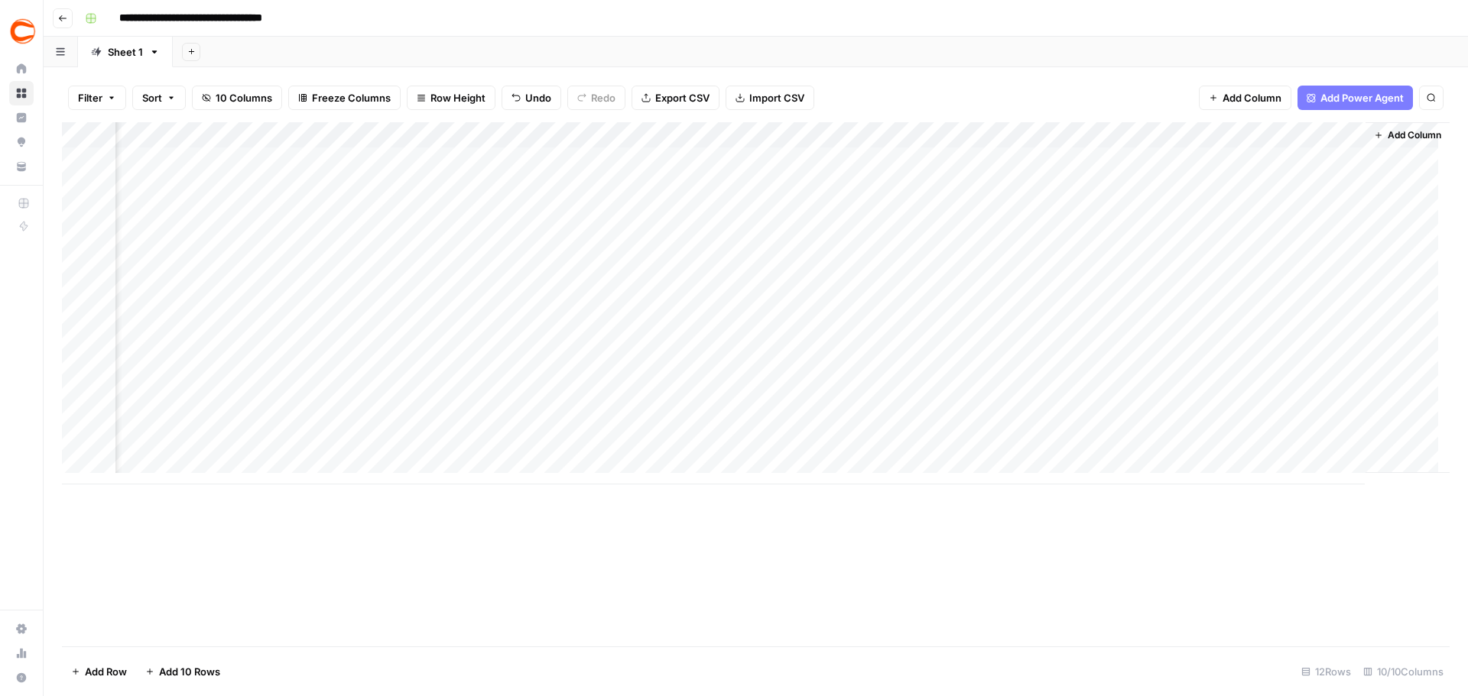
click at [1268, 190] on div "Add Column" at bounding box center [756, 303] width 1388 height 362
click at [1271, 188] on div "Add Column" at bounding box center [756, 303] width 1388 height 362
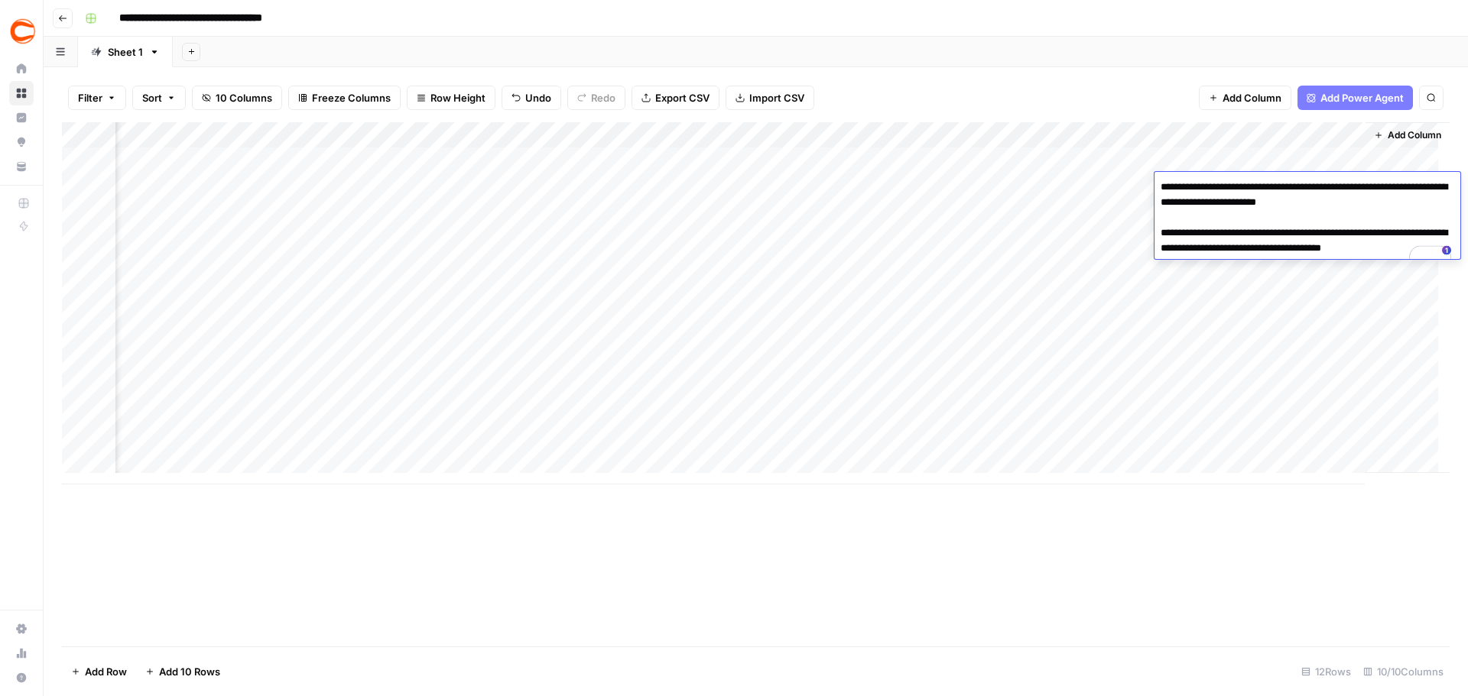
drag, startPoint x: 1389, startPoint y: 202, endPoint x: 1365, endPoint y: 203, distance: 23.7
click at [1365, 203] on textarea "**********" at bounding box center [1307, 226] width 306 height 98
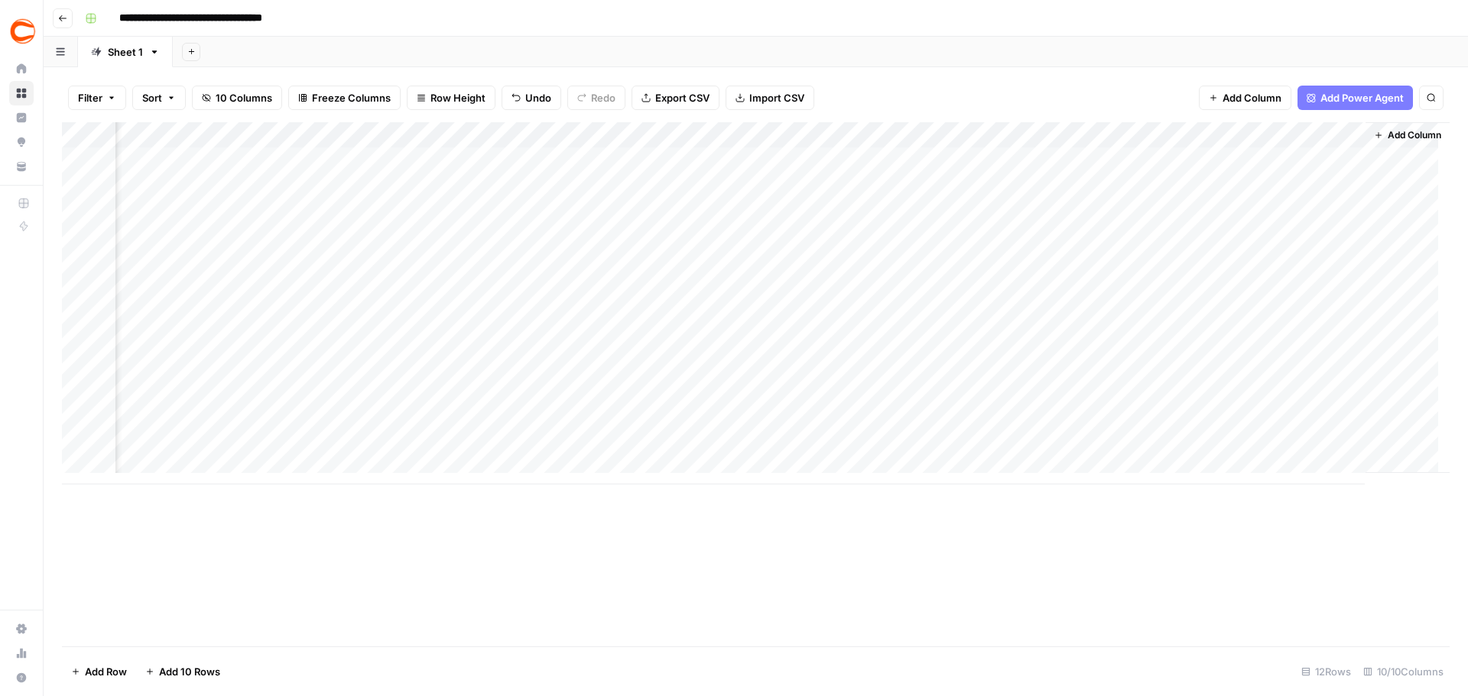
click at [1365, 323] on div "Add Column" at bounding box center [1407, 297] width 84 height 351
click at [1297, 214] on div "Add Column" at bounding box center [756, 303] width 1388 height 362
click at [1311, 216] on div "Add Column" at bounding box center [756, 303] width 1388 height 362
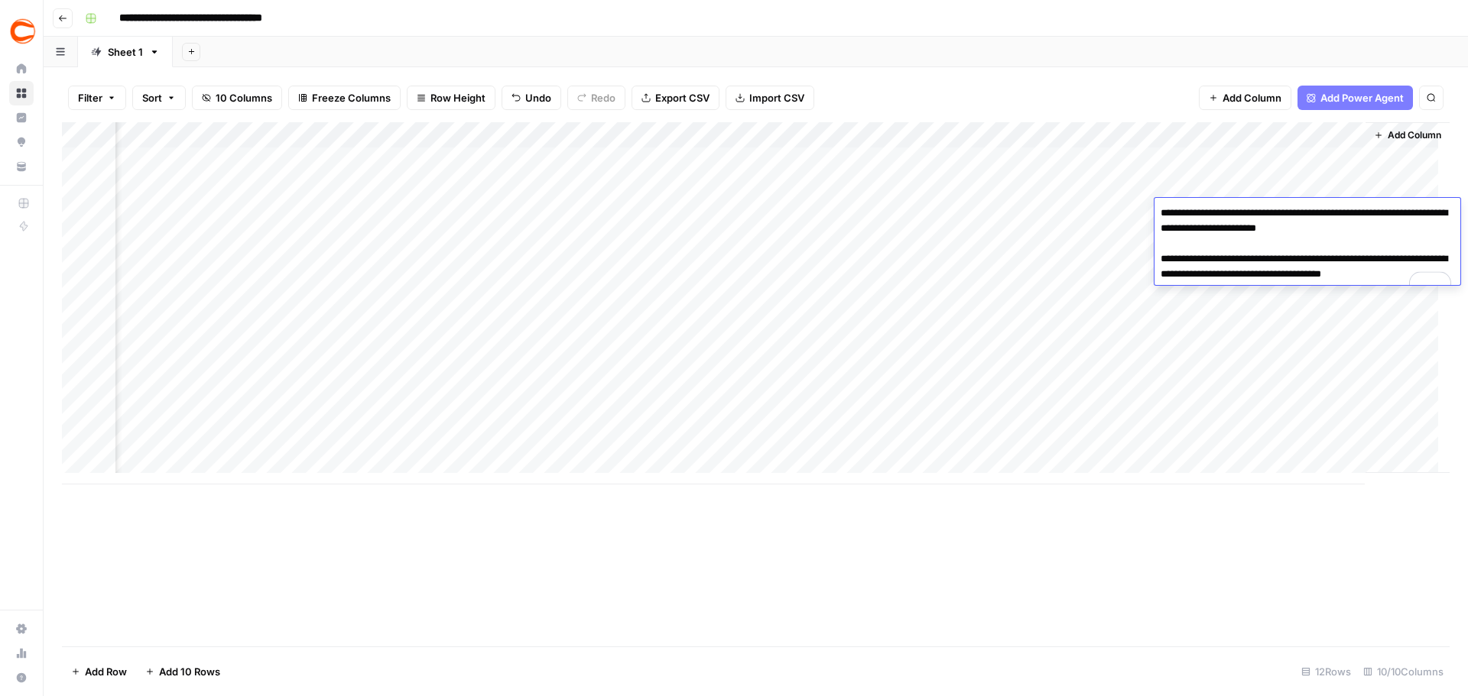
drag, startPoint x: 1386, startPoint y: 232, endPoint x: 1363, endPoint y: 232, distance: 22.9
click at [1363, 232] on textarea "**********" at bounding box center [1307, 252] width 306 height 98
click at [1325, 414] on div "Add Column" at bounding box center [756, 303] width 1388 height 362
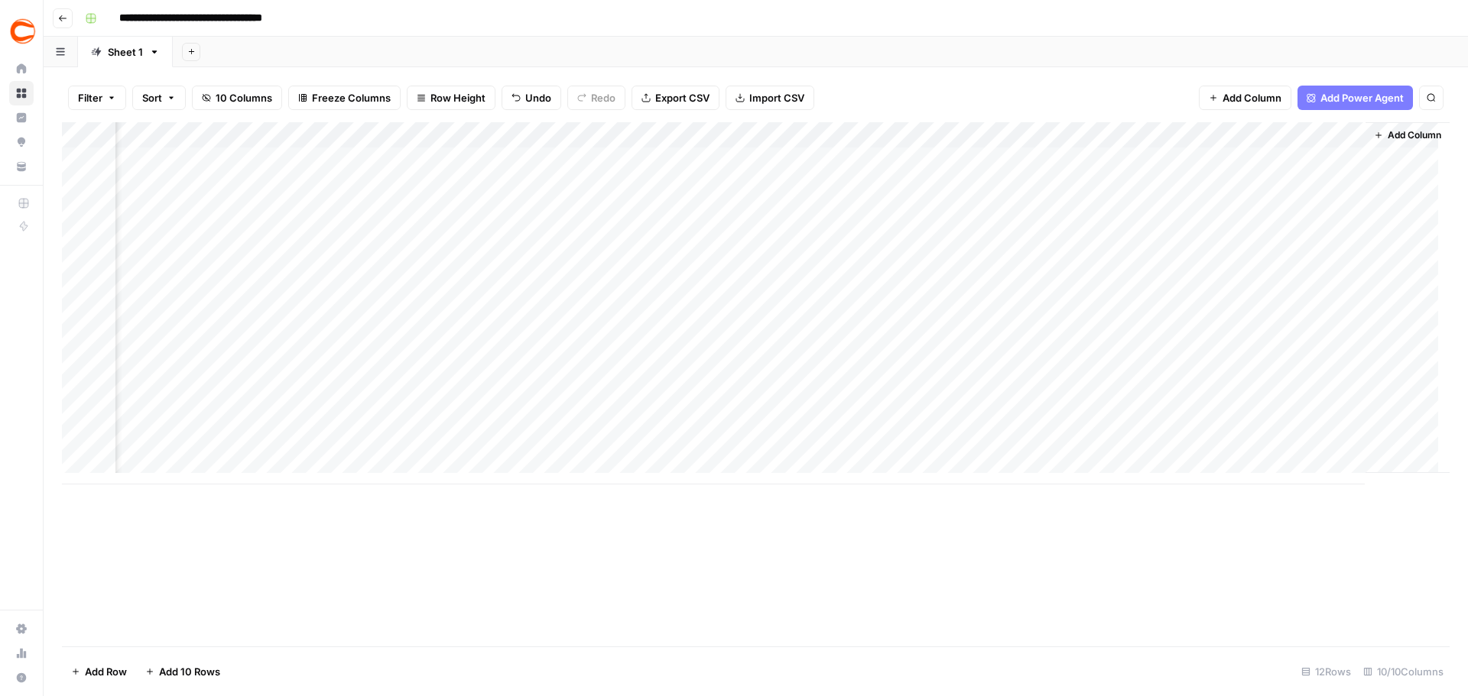
click at [1294, 245] on div "Add Column" at bounding box center [756, 303] width 1388 height 362
click at [1294, 244] on div "Add Column" at bounding box center [756, 303] width 1388 height 362
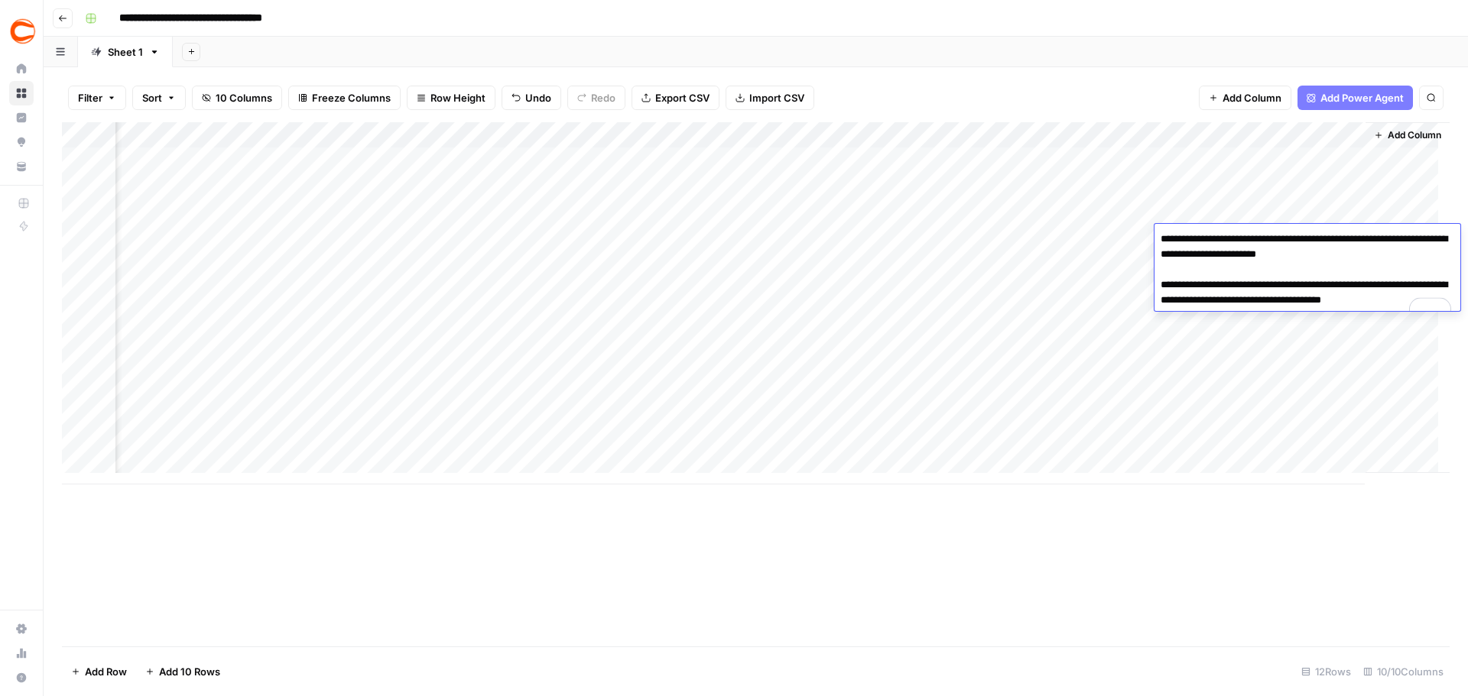
drag, startPoint x: 1393, startPoint y: 257, endPoint x: 1366, endPoint y: 258, distance: 26.8
click at [1366, 258] on textarea "**********" at bounding box center [1307, 278] width 306 height 98
click at [1321, 203] on div "Add Column" at bounding box center [756, 303] width 1388 height 362
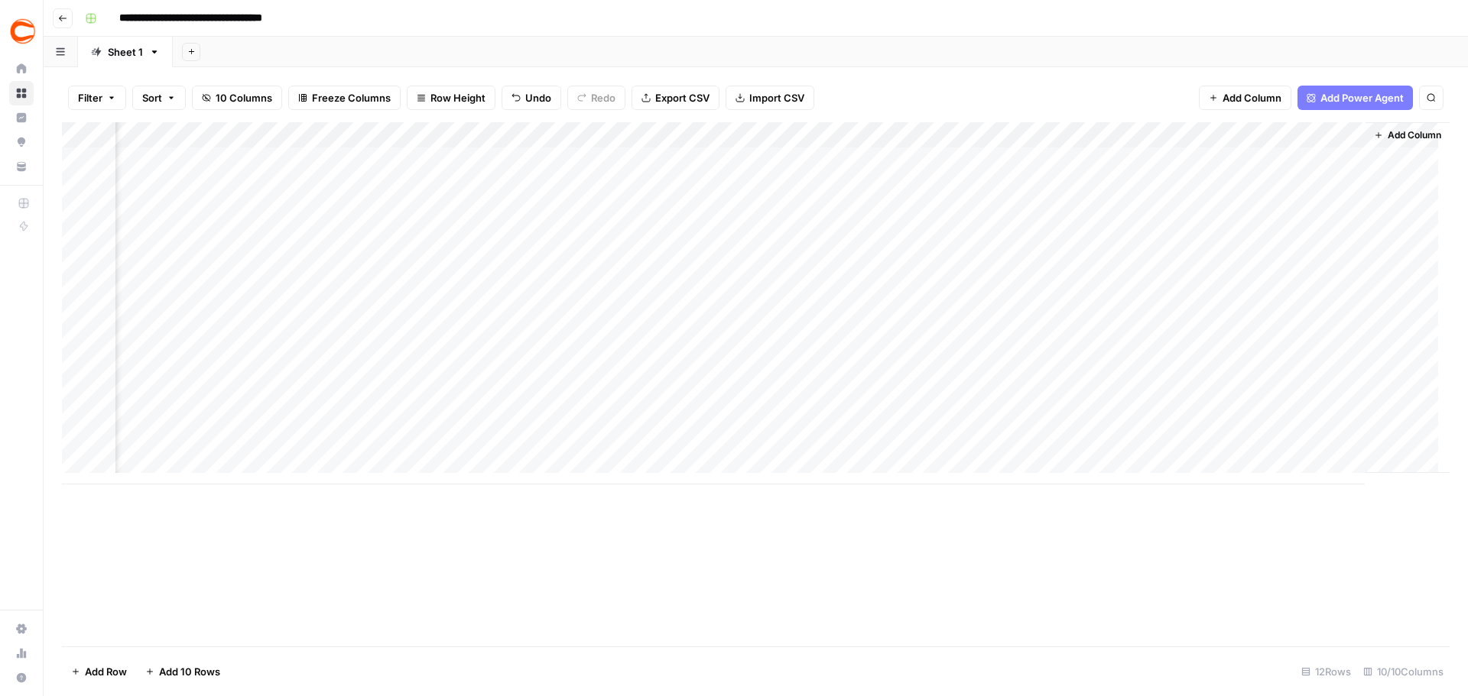
click at [1310, 266] on div "Add Column" at bounding box center [756, 303] width 1388 height 362
click at [1307, 265] on div "Add Column" at bounding box center [756, 303] width 1388 height 362
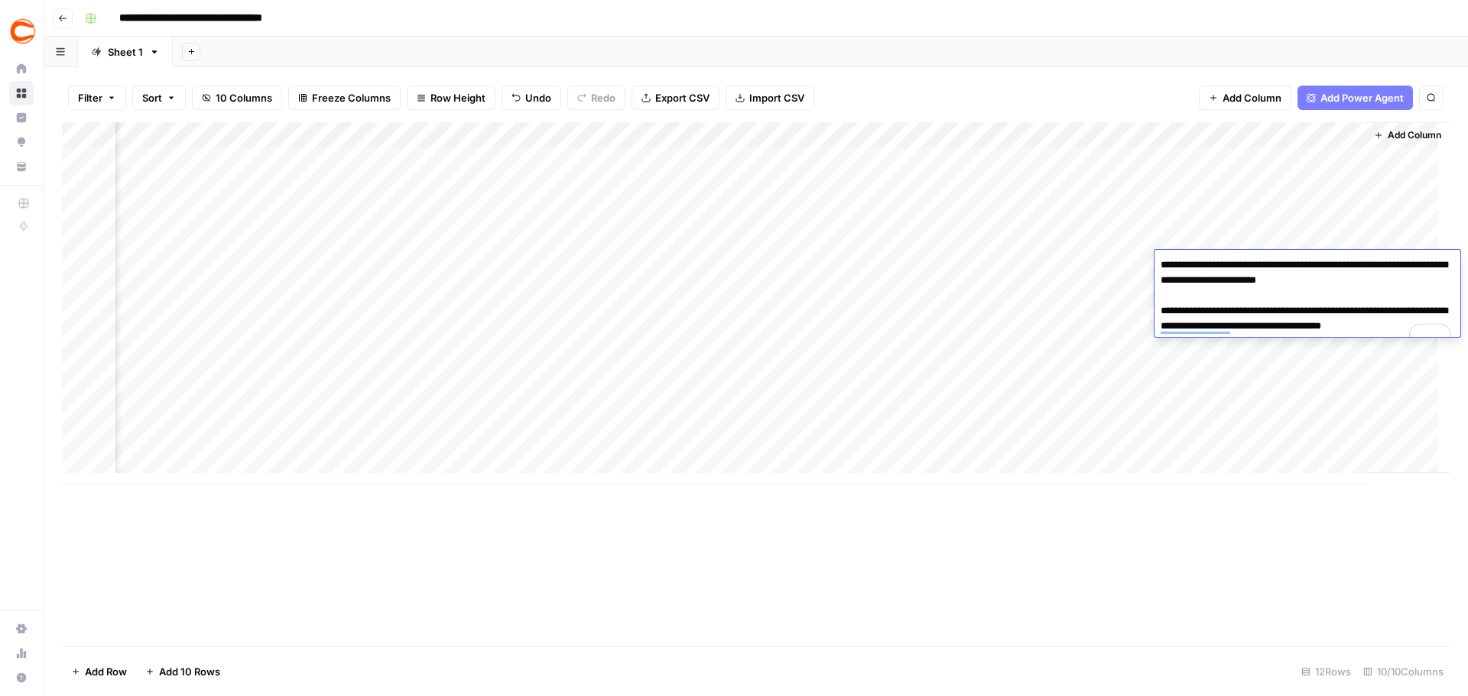
drag, startPoint x: 1394, startPoint y: 281, endPoint x: 1365, endPoint y: 284, distance: 30.0
click at [1365, 284] on textarea "**********" at bounding box center [1307, 304] width 306 height 98
click at [1378, 234] on div "Add Column" at bounding box center [1407, 297] width 84 height 351
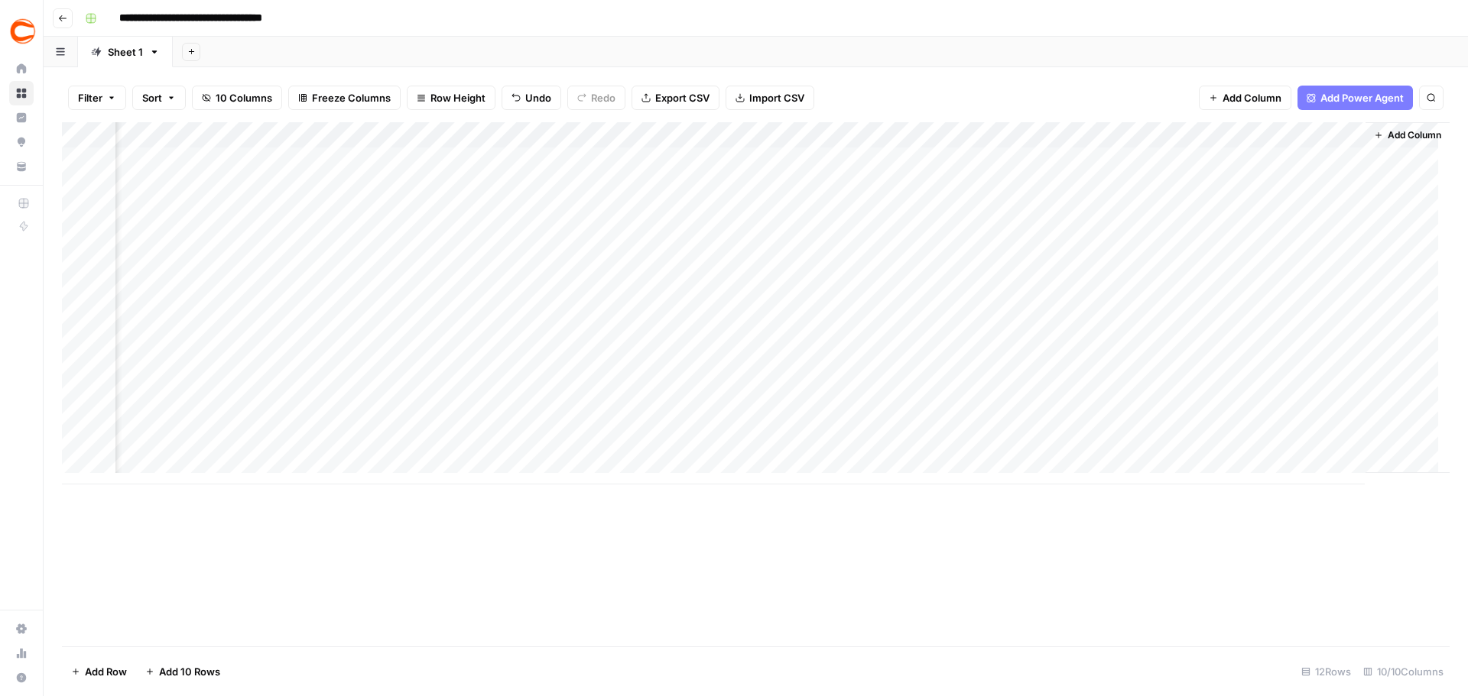
click at [1309, 286] on div "Add Column" at bounding box center [756, 303] width 1388 height 362
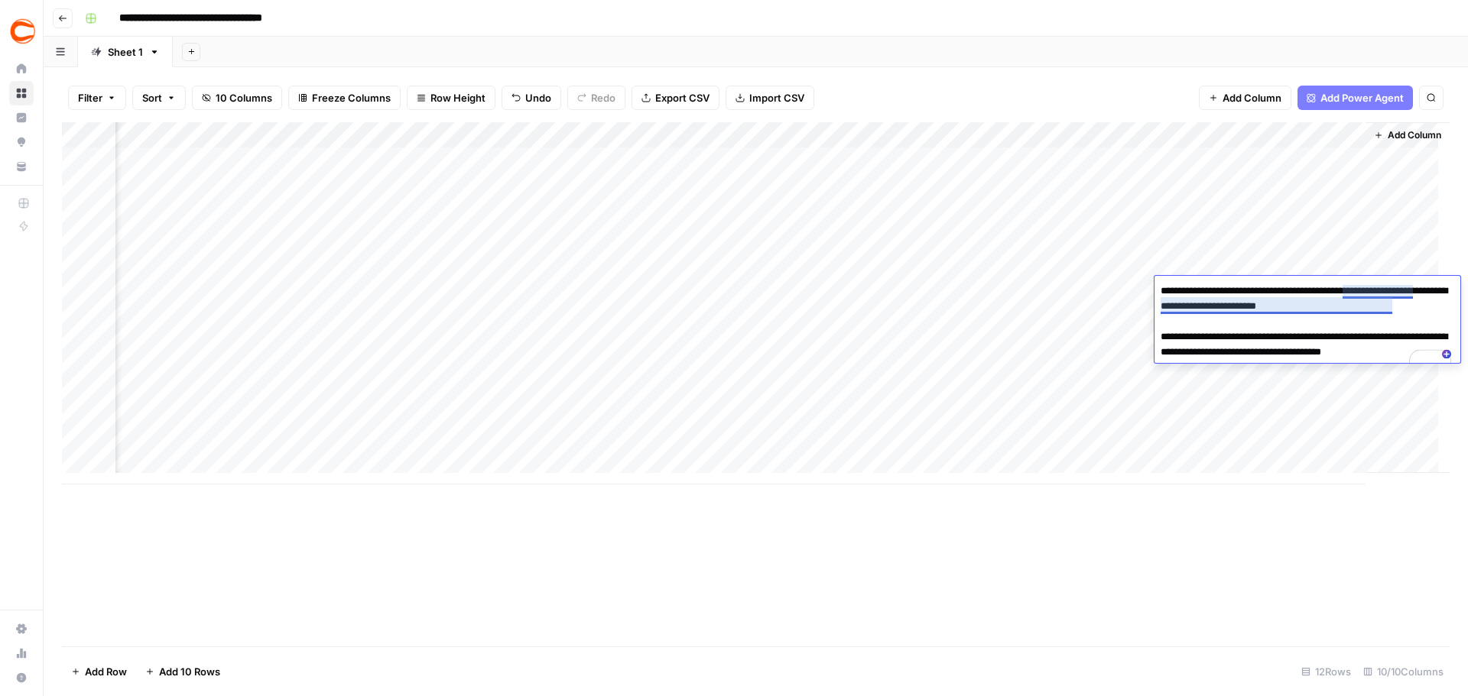
drag, startPoint x: 1395, startPoint y: 310, endPoint x: 1364, endPoint y: 310, distance: 31.3
click at [1364, 310] on textarea "**********" at bounding box center [1307, 330] width 306 height 98
click at [804, 311] on div "Add Column" at bounding box center [756, 303] width 1388 height 362
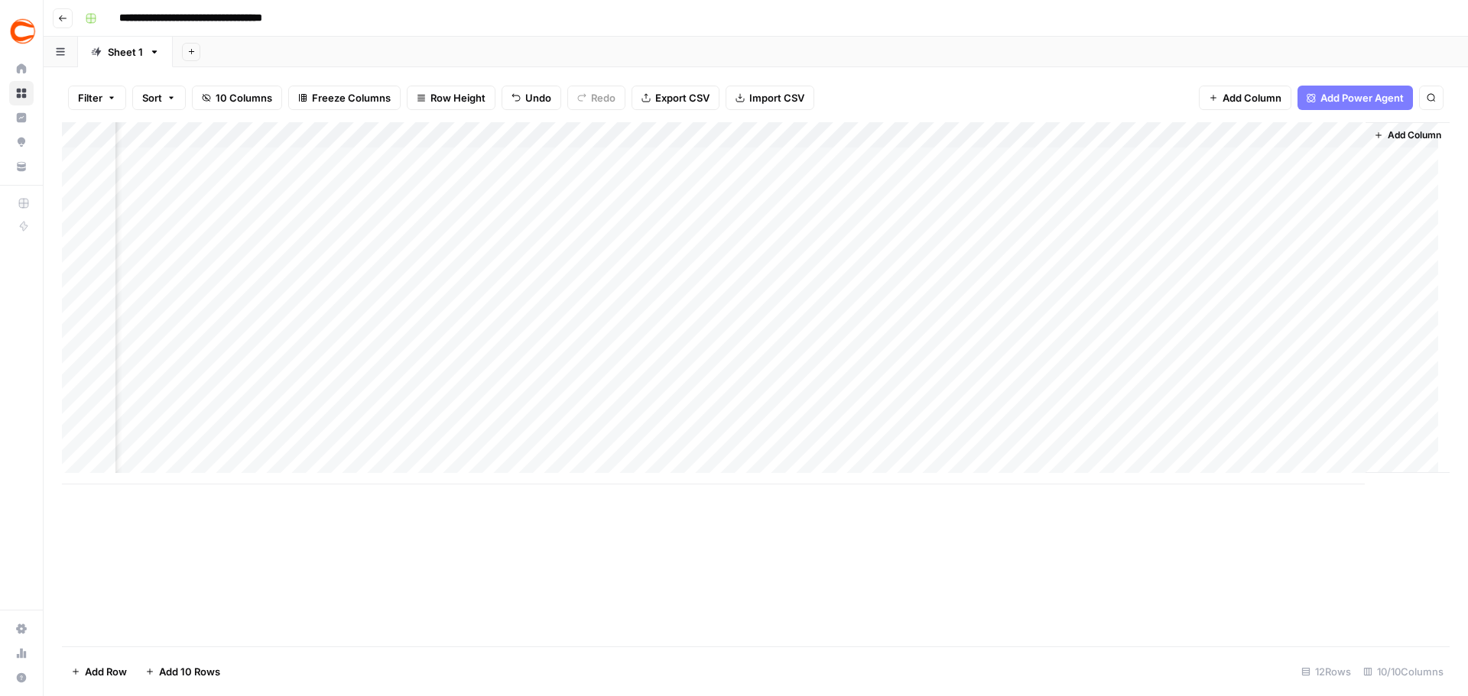
click at [1271, 310] on div "Add Column" at bounding box center [756, 303] width 1388 height 362
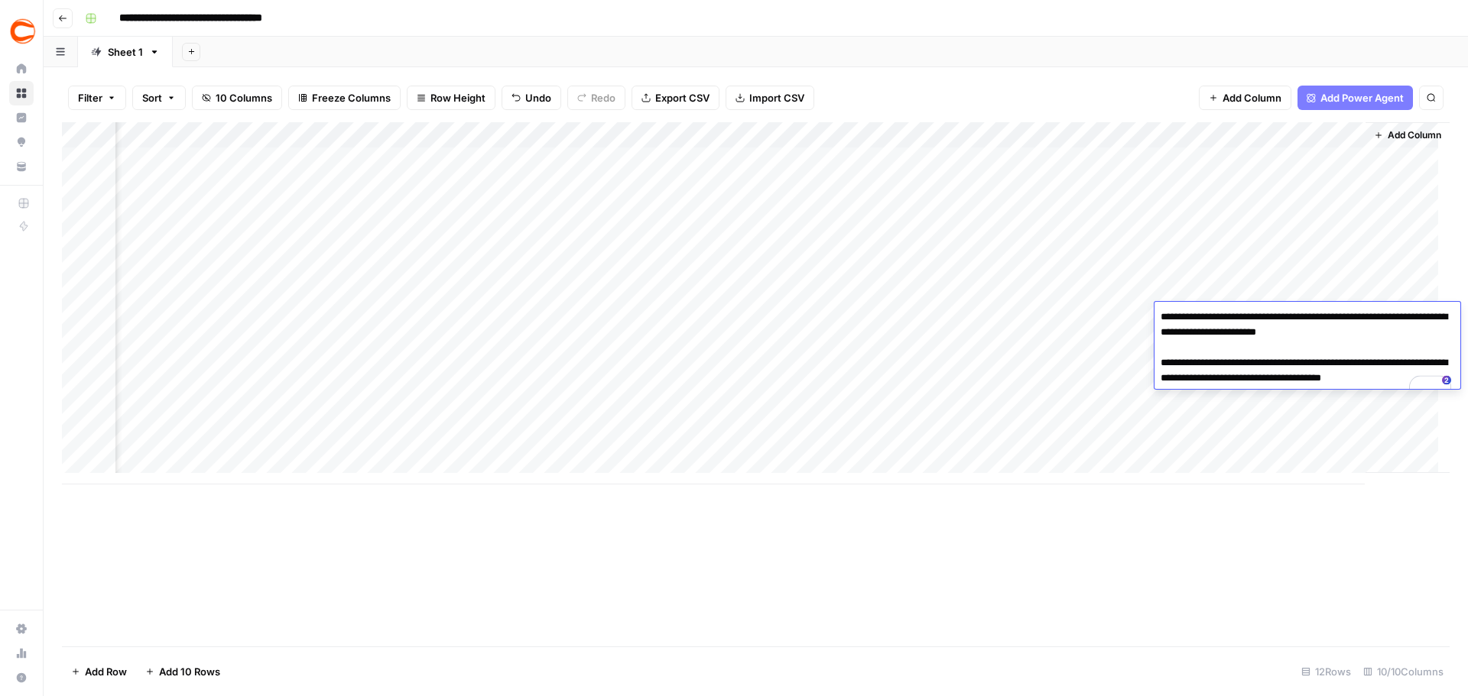
drag, startPoint x: 1394, startPoint y: 334, endPoint x: 1365, endPoint y: 337, distance: 29.2
click at [1365, 337] on textarea "**********" at bounding box center [1307, 356] width 306 height 98
click at [1369, 297] on div "Add Column" at bounding box center [1407, 297] width 84 height 351
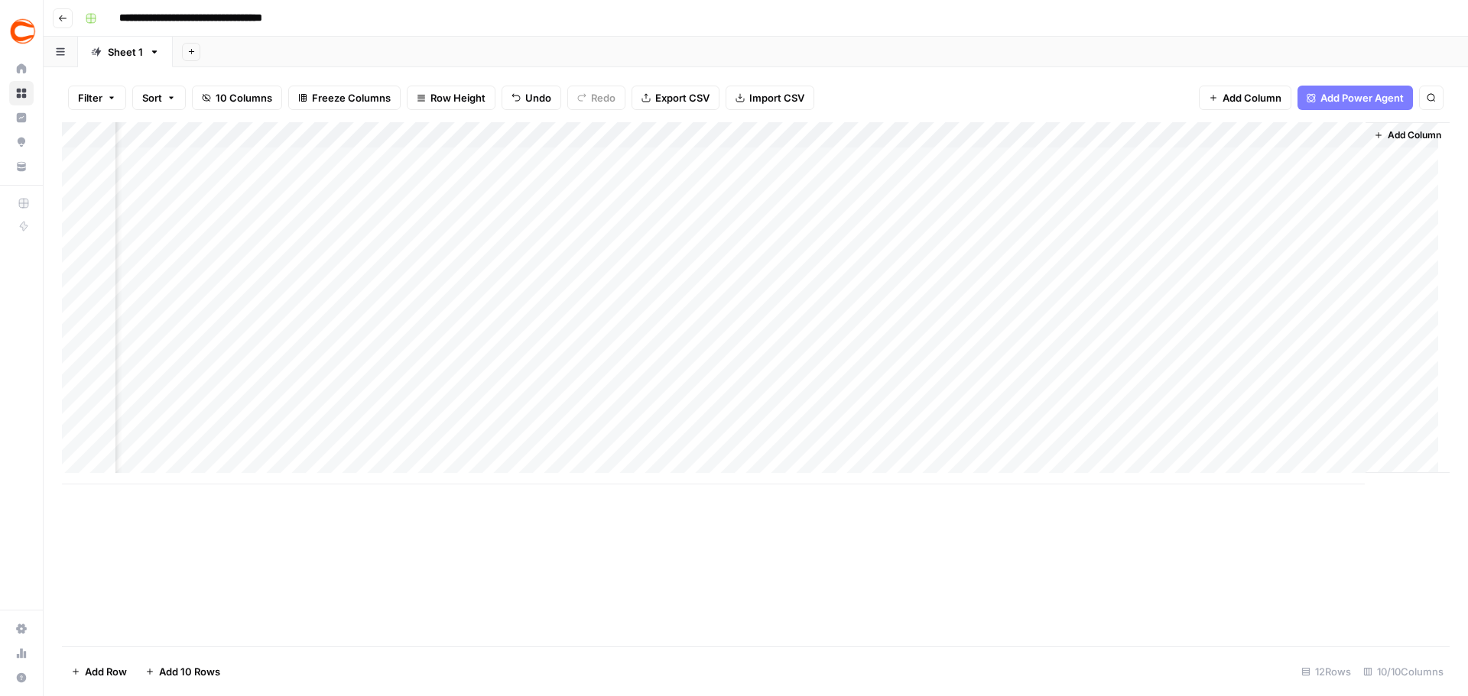
click at [1303, 341] on div "Add Column" at bounding box center [756, 303] width 1388 height 362
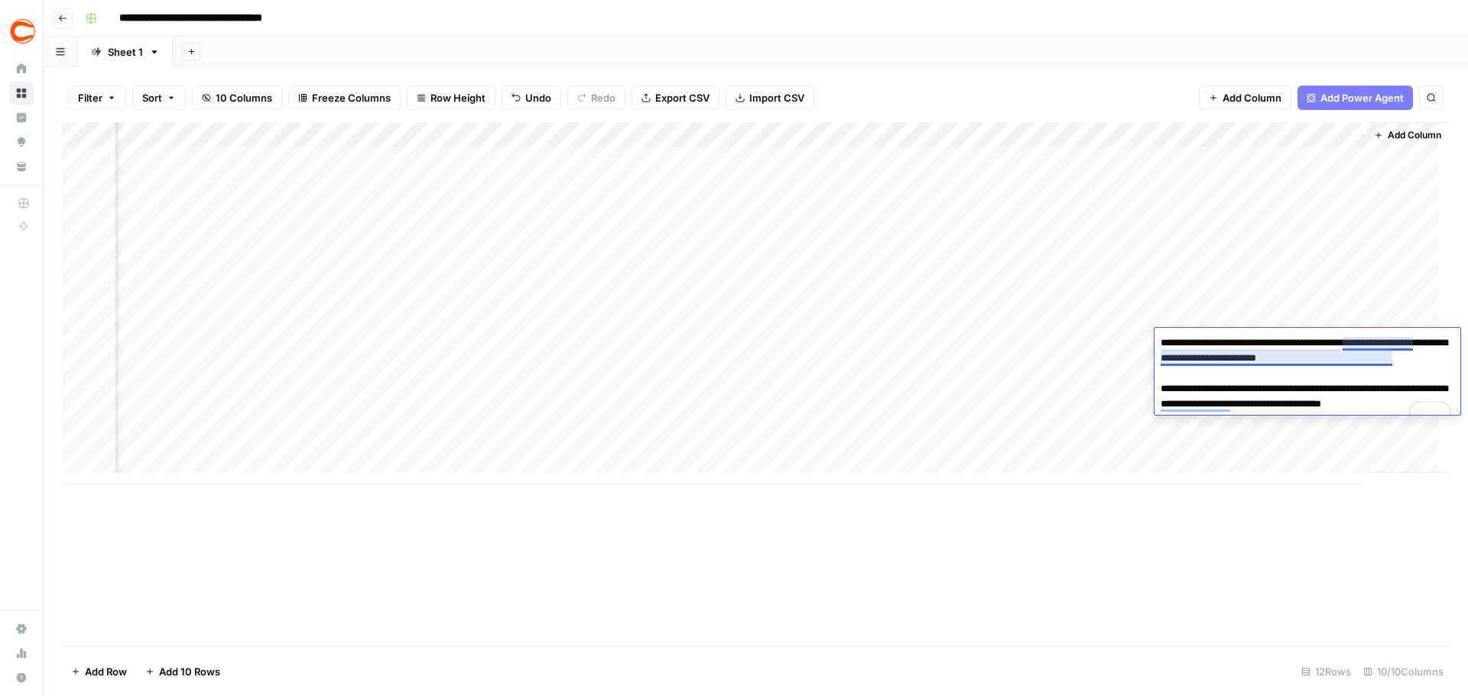
drag, startPoint x: 1395, startPoint y: 359, endPoint x: 1367, endPoint y: 336, distance: 36.4
click at [1364, 363] on textarea "**********" at bounding box center [1307, 382] width 306 height 98
click at [1335, 266] on div "Add Column" at bounding box center [756, 303] width 1388 height 362
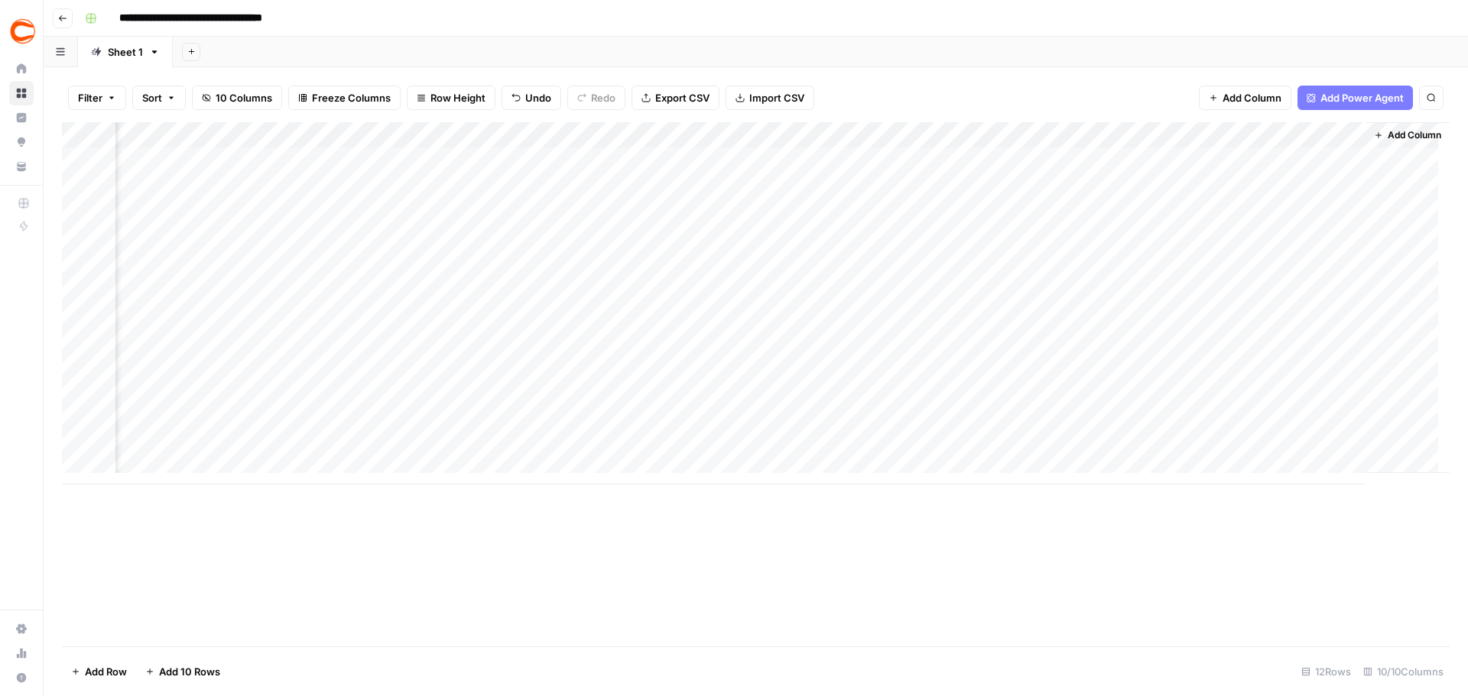
click at [1307, 366] on div "Add Column" at bounding box center [756, 303] width 1388 height 362
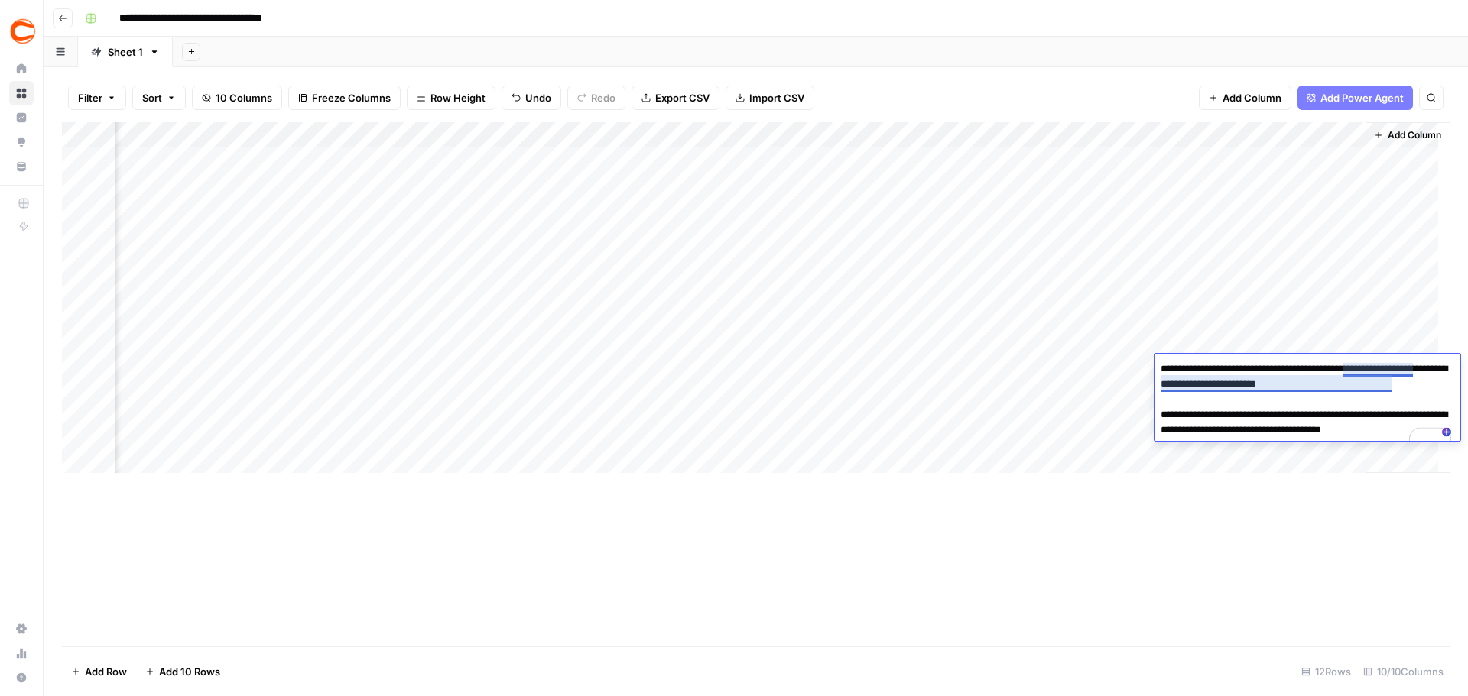
drag, startPoint x: 1386, startPoint y: 388, endPoint x: 1363, endPoint y: 388, distance: 22.9
click at [1363, 388] on textarea "**********" at bounding box center [1307, 408] width 306 height 98
click at [1368, 297] on div "Add Column" at bounding box center [1407, 297] width 84 height 351
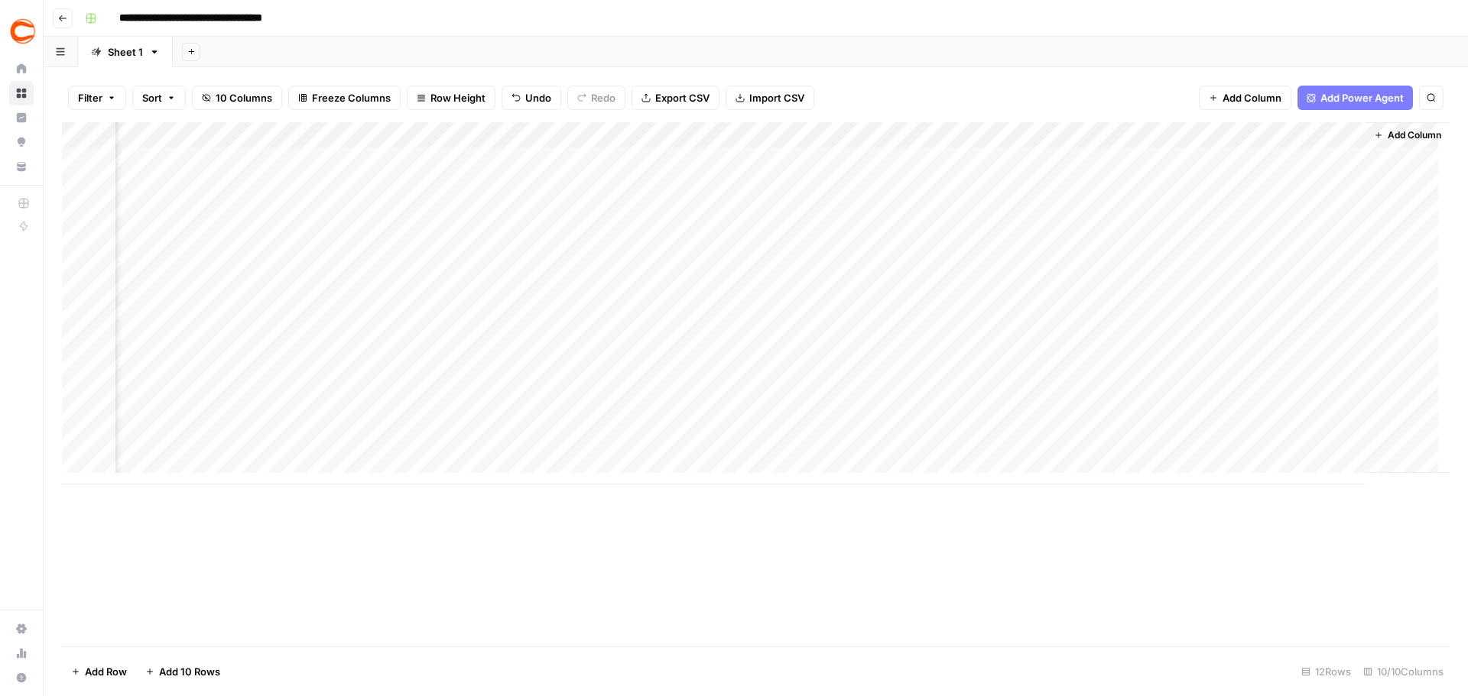
click at [1298, 390] on div "Add Column" at bounding box center [756, 303] width 1388 height 362
click at [1298, 394] on div "Add Column" at bounding box center [756, 303] width 1388 height 362
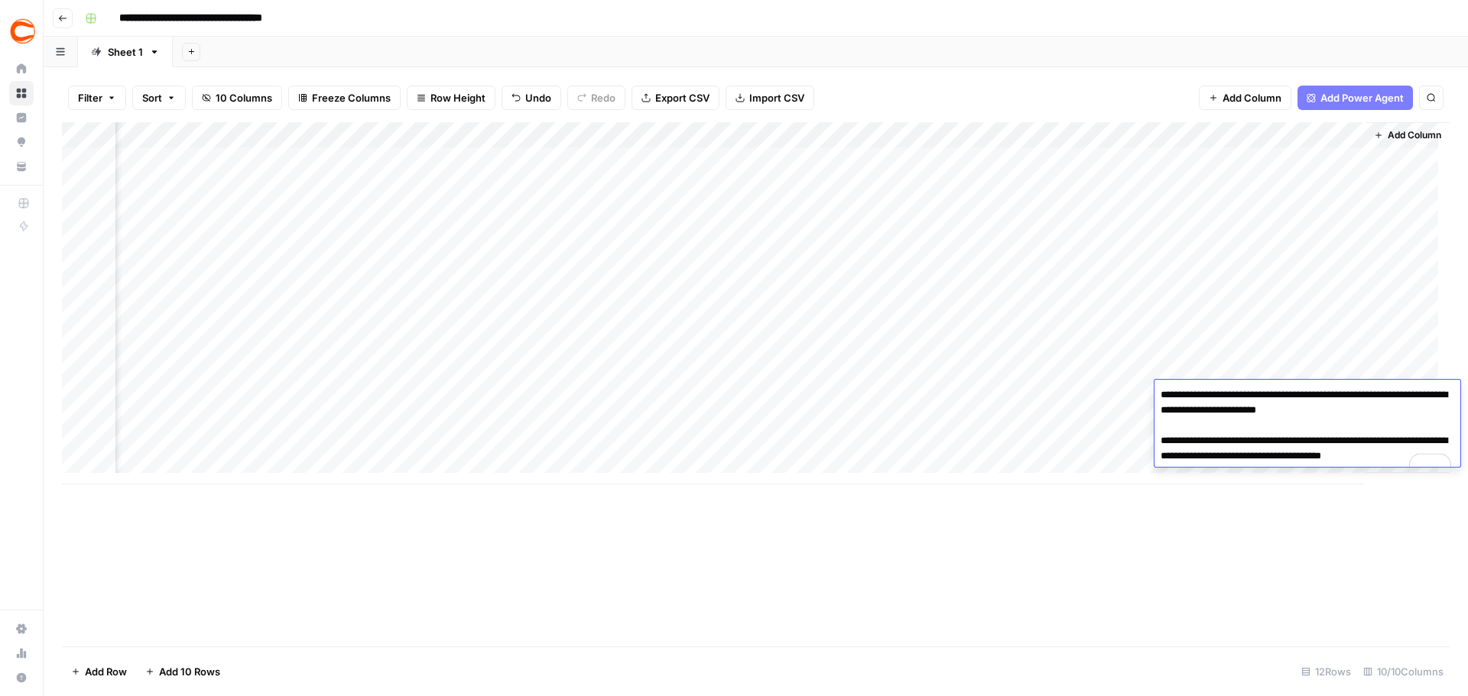
drag, startPoint x: 1385, startPoint y: 414, endPoint x: 1368, endPoint y: 363, distance: 53.4
click at [1365, 414] on textarea "**********" at bounding box center [1307, 434] width 306 height 98
click at [1391, 316] on div "Add Column" at bounding box center [1407, 297] width 84 height 351
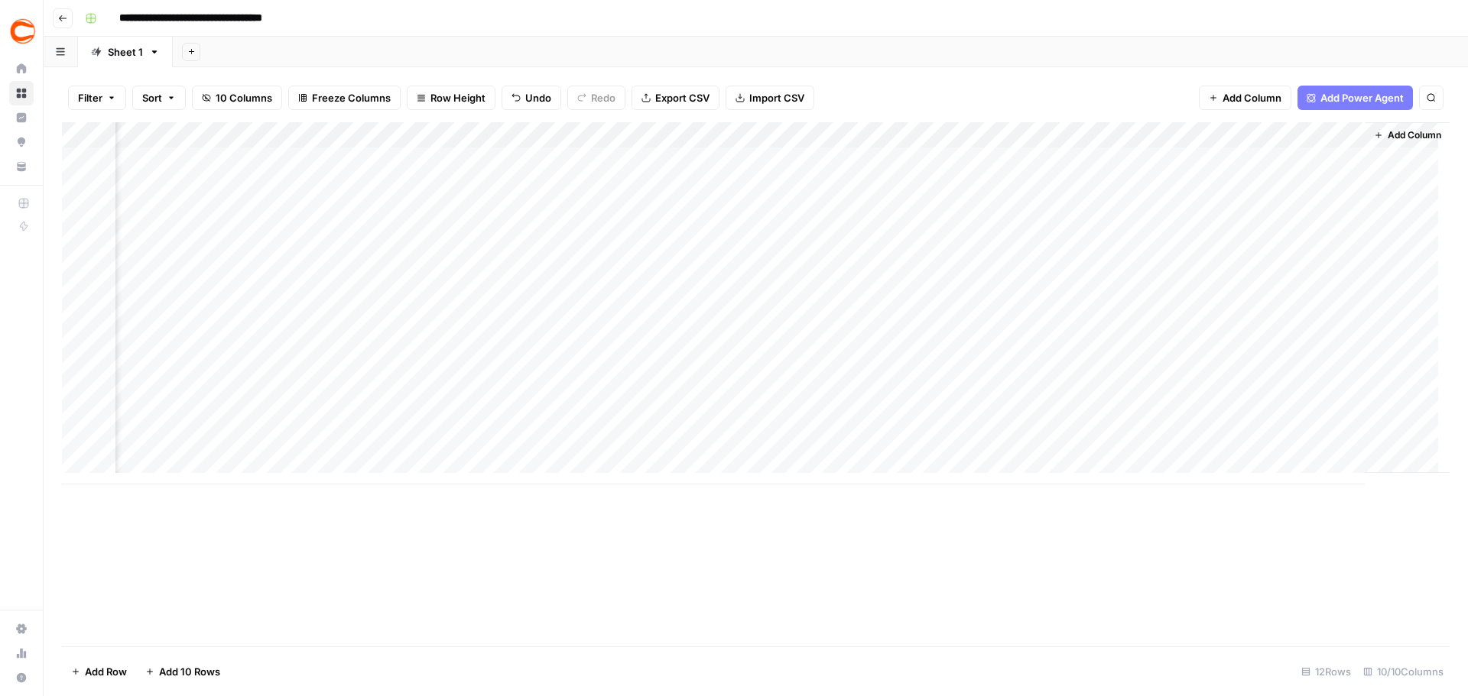
click at [1295, 420] on div "Add Column" at bounding box center [756, 303] width 1388 height 362
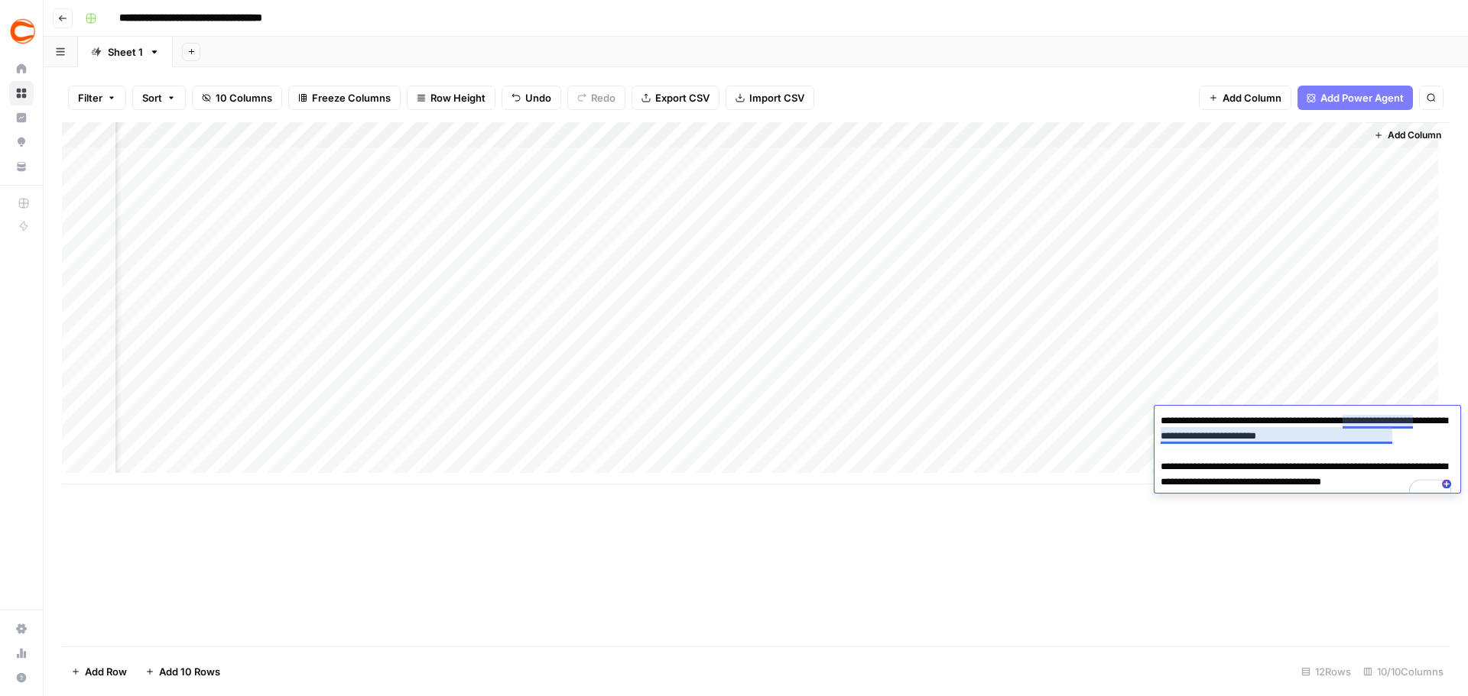
drag, startPoint x: 1391, startPoint y: 439, endPoint x: 1365, endPoint y: 439, distance: 26.0
click at [1365, 439] on textarea "**********" at bounding box center [1307, 460] width 306 height 98
click at [1086, 449] on div "Add Column" at bounding box center [756, 303] width 1388 height 362
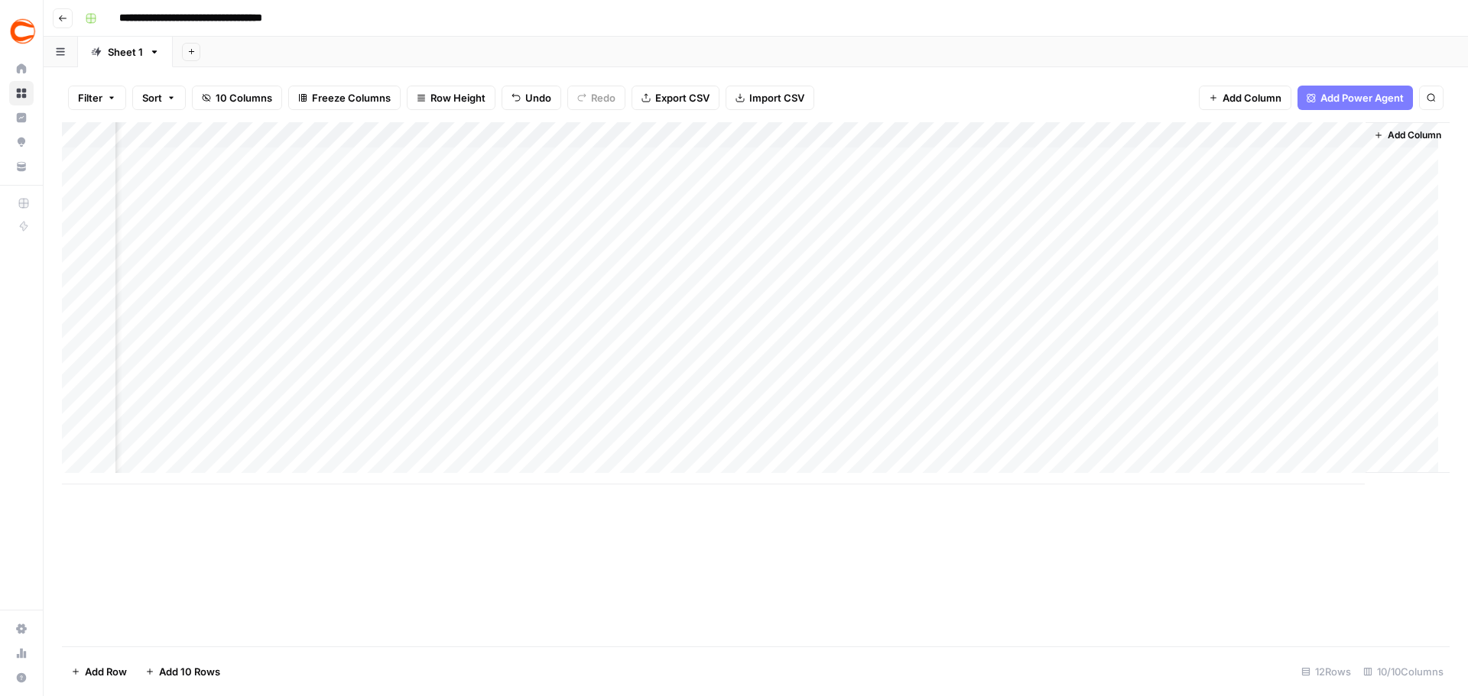
click at [1272, 440] on div "Add Column" at bounding box center [756, 303] width 1388 height 362
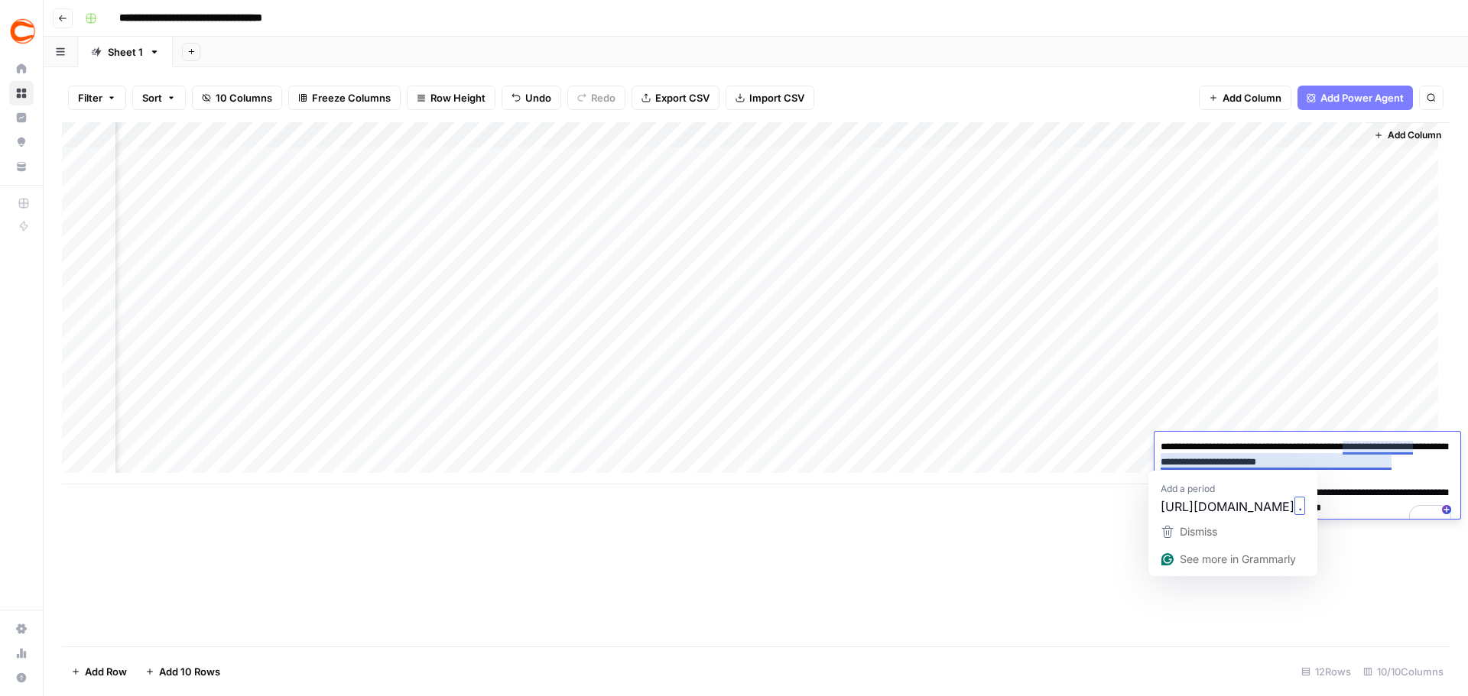
drag, startPoint x: 1392, startPoint y: 462, endPoint x: 1365, endPoint y: 463, distance: 27.5
click at [1365, 463] on textarea "**********" at bounding box center [1307, 486] width 306 height 98
